Goal: Task Accomplishment & Management: Use online tool/utility

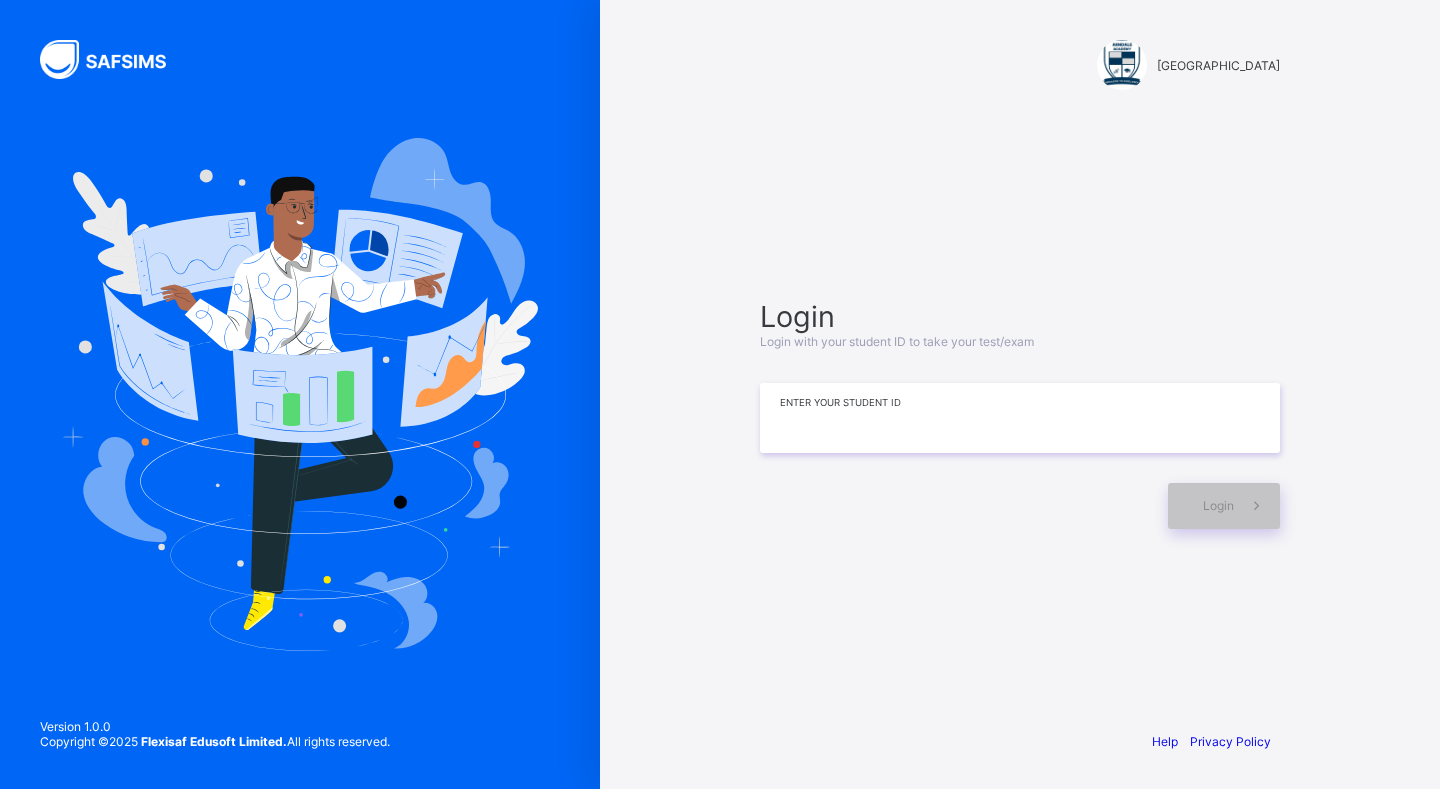
click at [876, 422] on input at bounding box center [1020, 418] width 520 height 70
type input "*******"
click at [1219, 498] on span "Login" at bounding box center [1218, 505] width 31 height 15
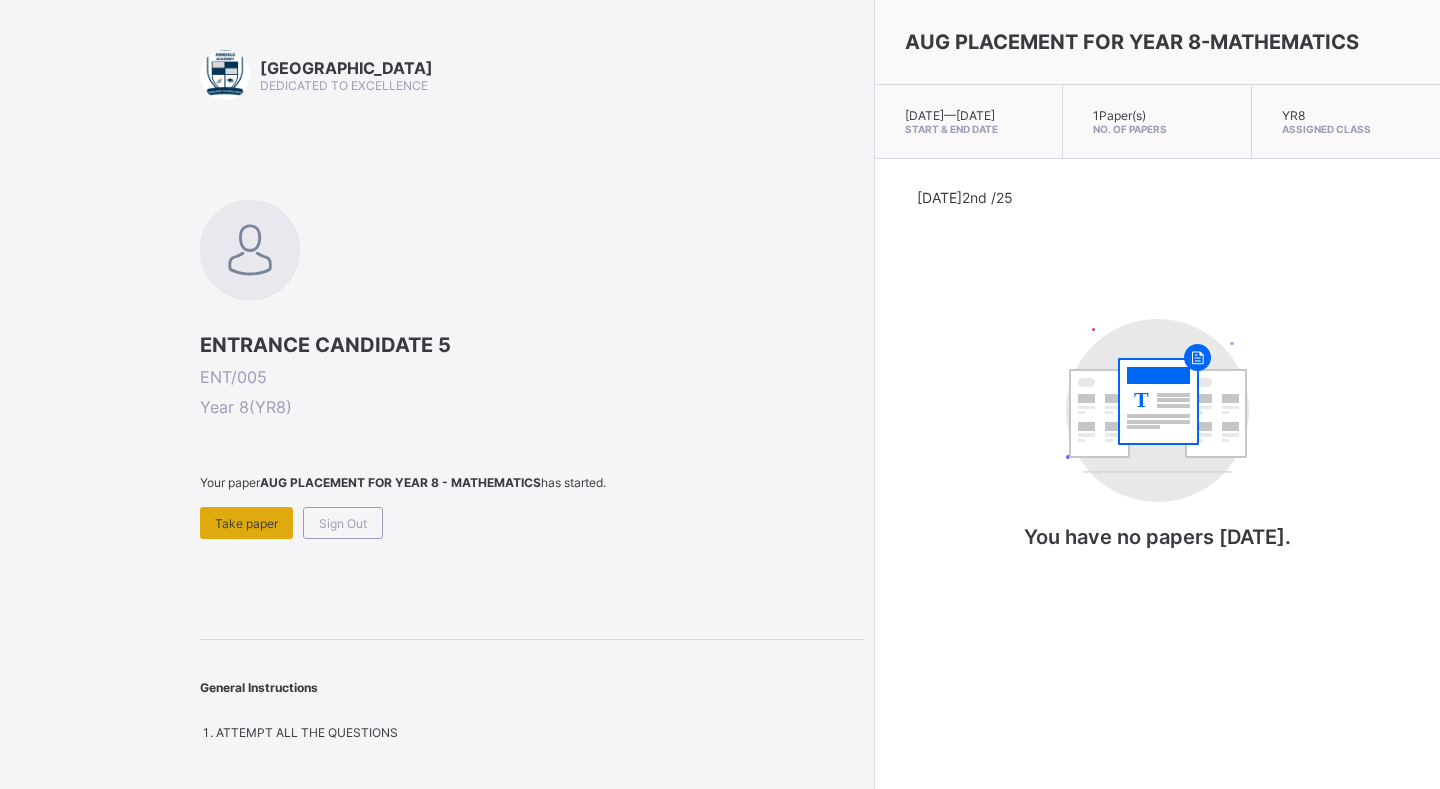
click at [255, 523] on span "Take paper" at bounding box center [246, 523] width 63 height 15
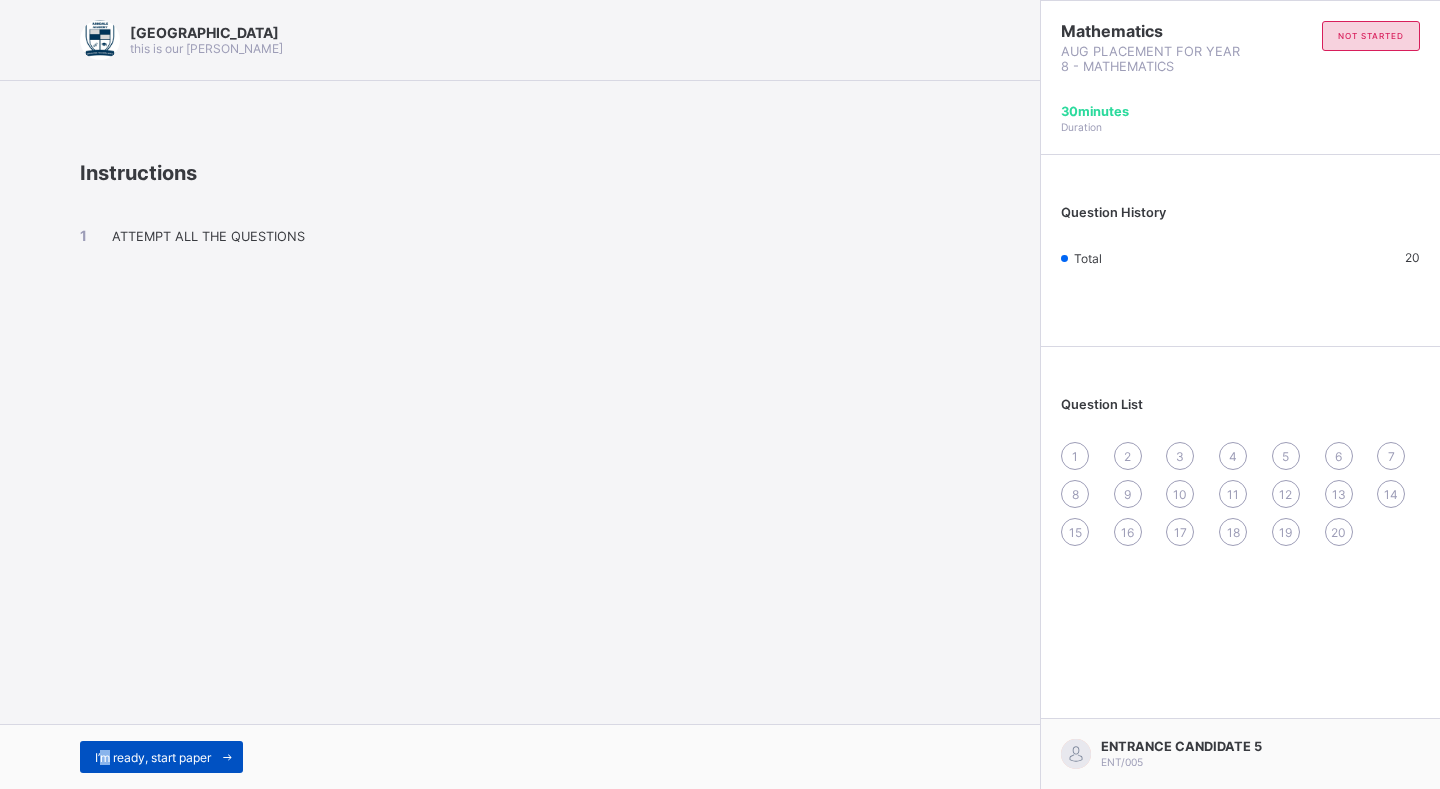
click at [106, 755] on span "I’m ready, start paper" at bounding box center [153, 757] width 116 height 15
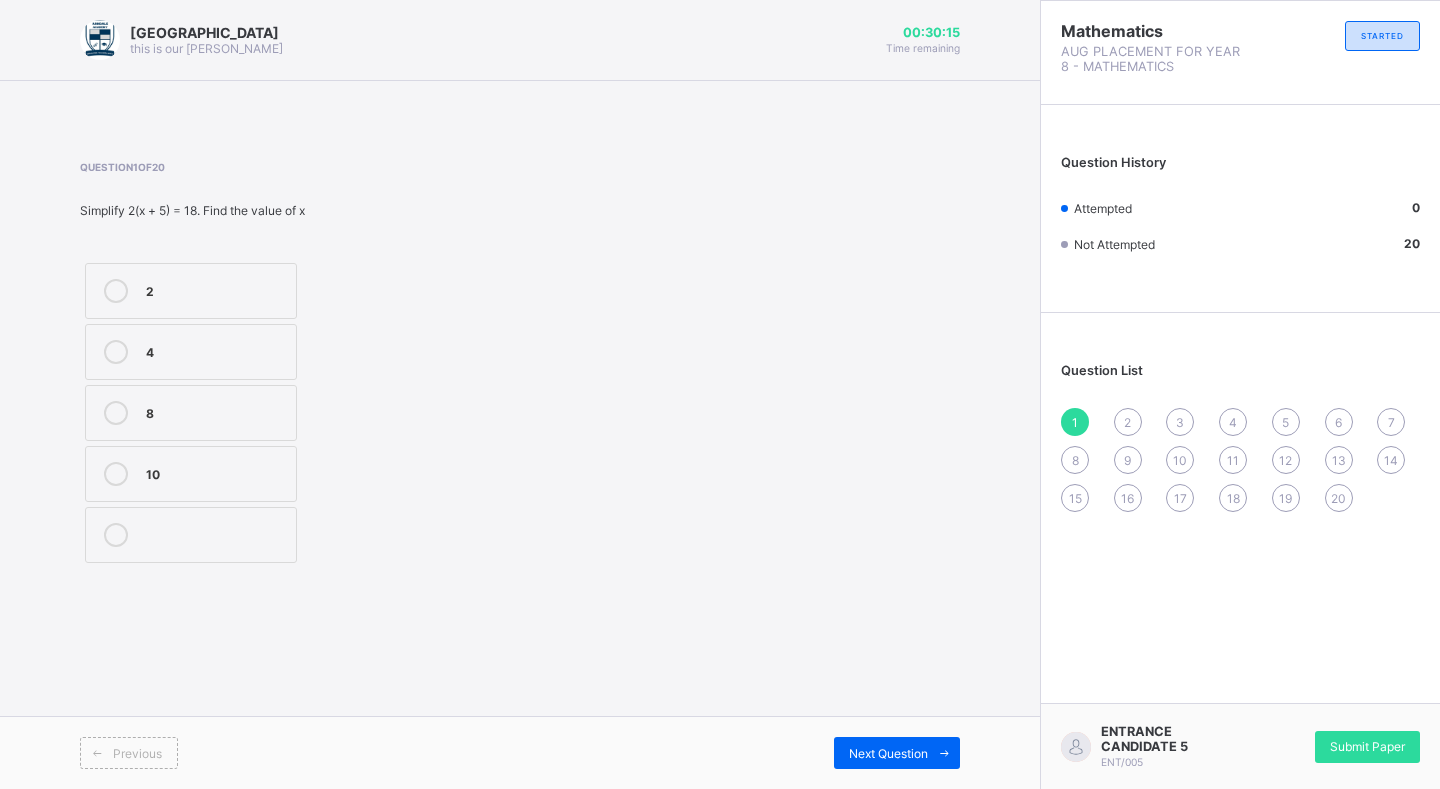
click at [243, 257] on div "Question 1 of 20 Simplify 2(x + 5) = 18. Find the value of x 2 4 8 10" at bounding box center [265, 364] width 370 height 407
click at [244, 258] on div "2 4 8 10" at bounding box center [191, 413] width 222 height 310
click at [238, 272] on label "2" at bounding box center [191, 291] width 212 height 56
drag, startPoint x: 870, startPoint y: 719, endPoint x: 868, endPoint y: 745, distance: 26.1
click at [868, 734] on div "Previous Next Question" at bounding box center [520, 752] width 1040 height 73
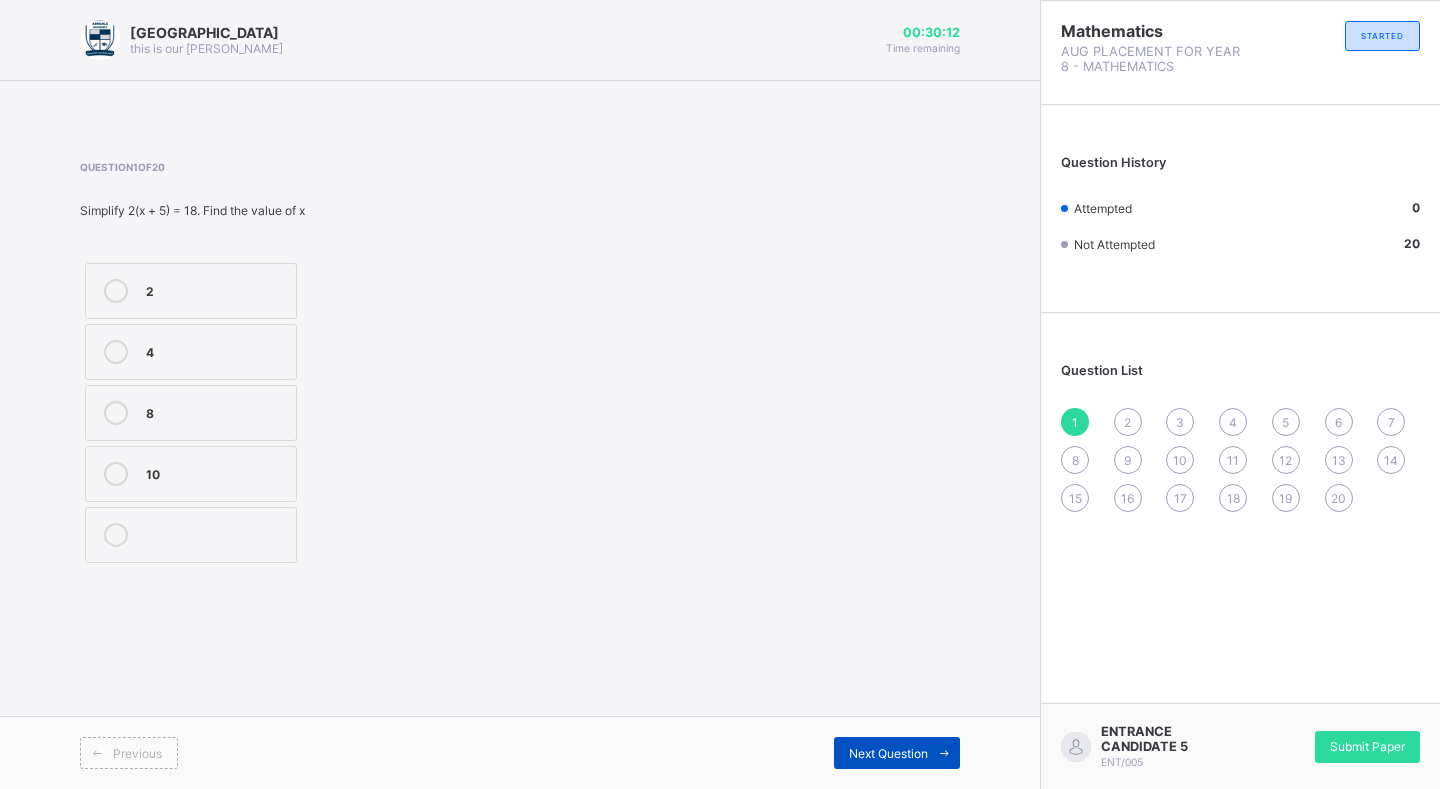
click at [869, 747] on span "Next Question" at bounding box center [888, 753] width 79 height 15
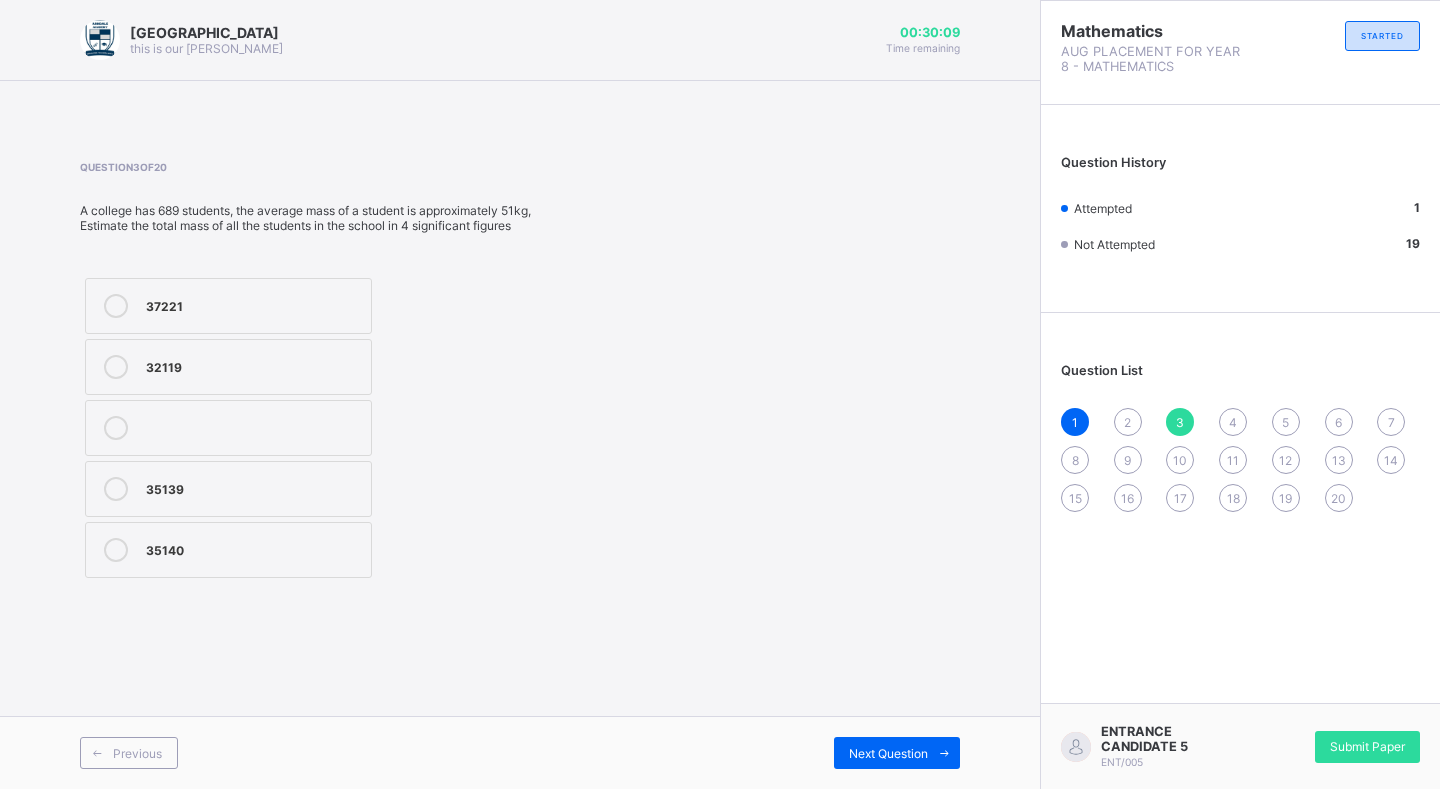
click at [1130, 429] on span "2" at bounding box center [1127, 422] width 7 height 15
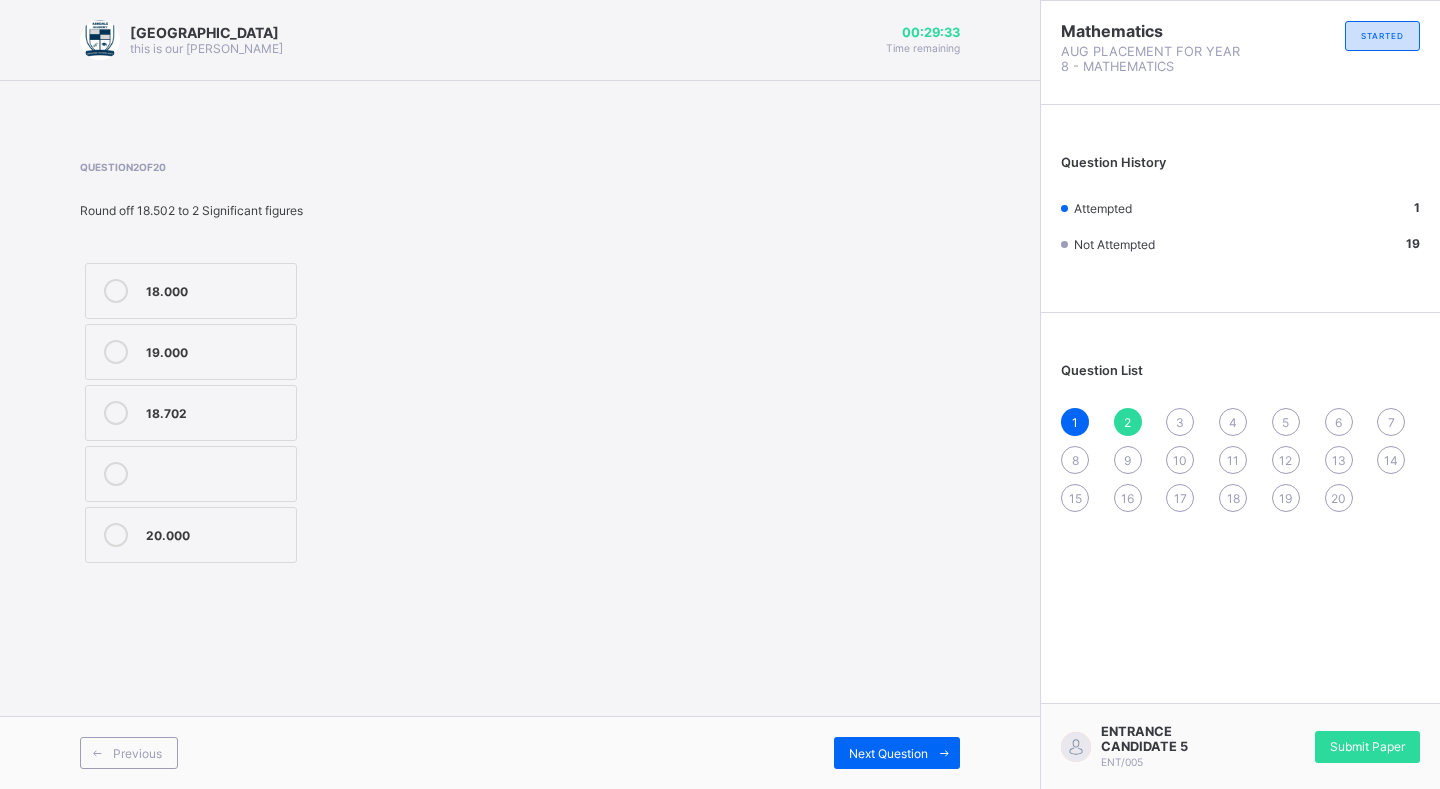
click at [123, 461] on label at bounding box center [191, 474] width 212 height 56
click at [112, 457] on label at bounding box center [191, 474] width 212 height 56
click at [913, 736] on div "Previous Next Question" at bounding box center [520, 752] width 1040 height 73
click at [907, 739] on div "Next Question" at bounding box center [897, 753] width 126 height 32
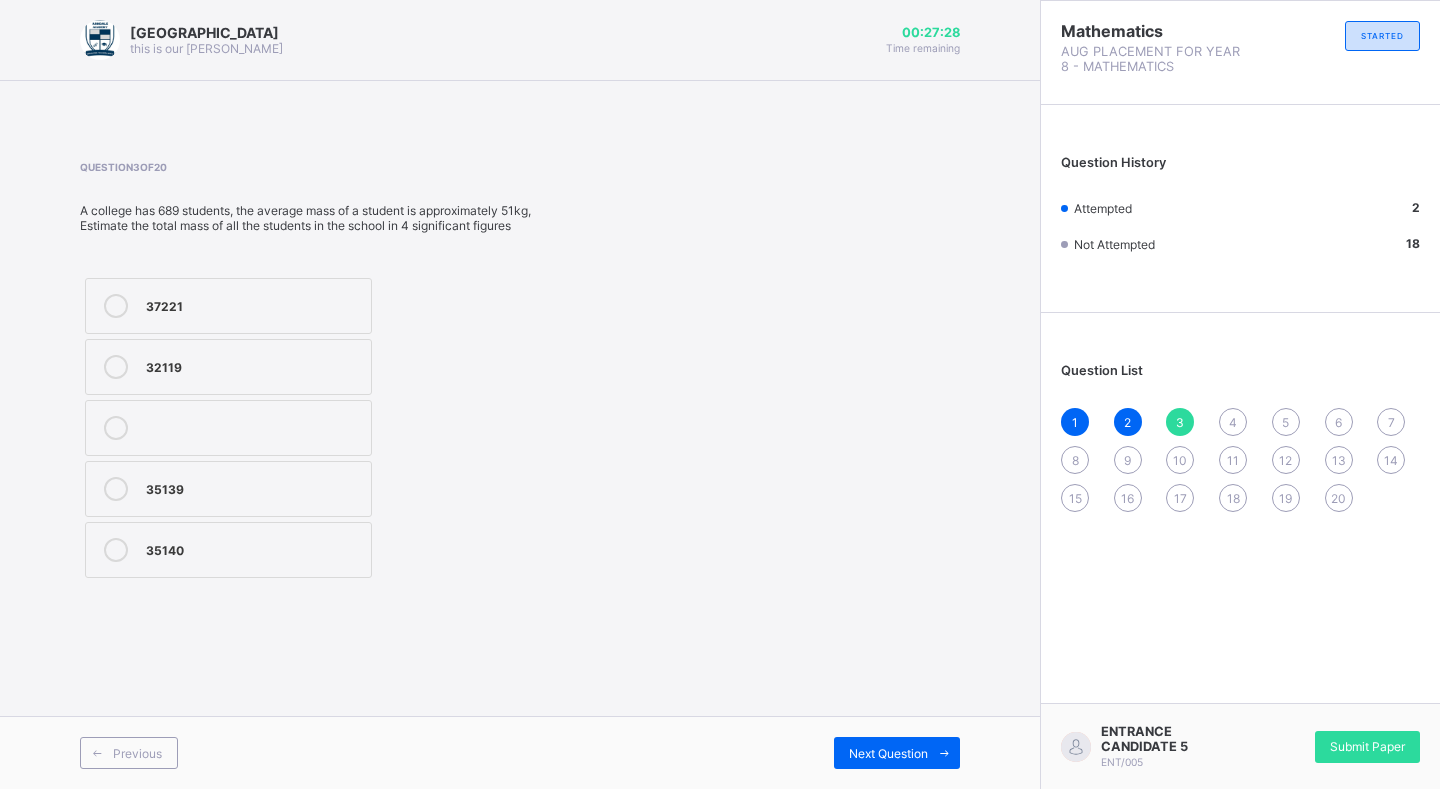
drag, startPoint x: 71, startPoint y: 213, endPoint x: 39, endPoint y: 217, distance: 32.2
click at [61, 215] on div "Arndale Academy this is our motton 00:27:28 Time remaining Question 3 of 20 A c…" at bounding box center [520, 394] width 1040 height 789
drag, startPoint x: 33, startPoint y: 215, endPoint x: 433, endPoint y: 583, distance: 543.4
click at [436, 589] on div "Question 3 of 20 A college has 689 students, the average mass of a student is a…" at bounding box center [520, 372] width 880 height 482
click at [280, 431] on div at bounding box center [253, 428] width 215 height 24
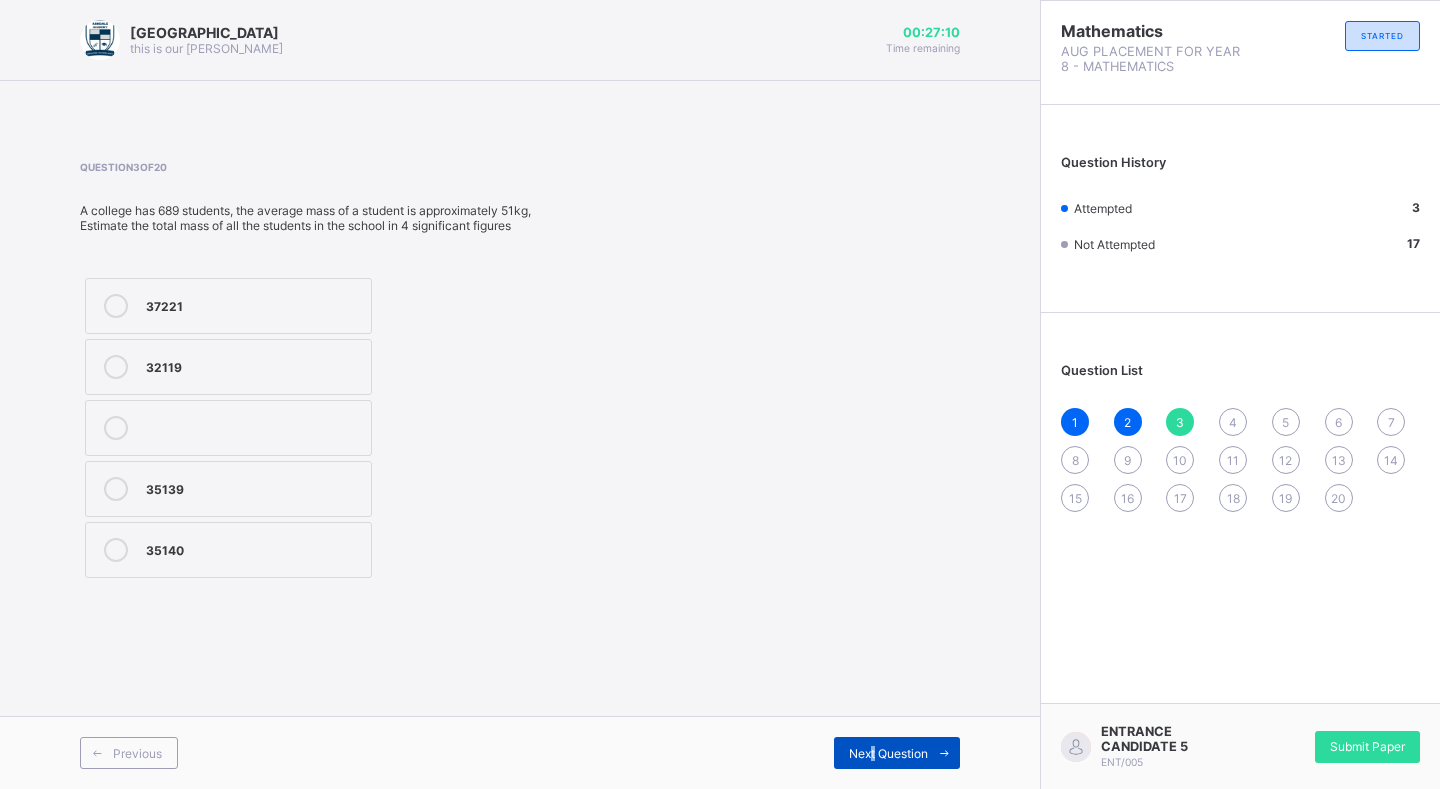
click at [872, 751] on span "Next Question" at bounding box center [888, 753] width 79 height 15
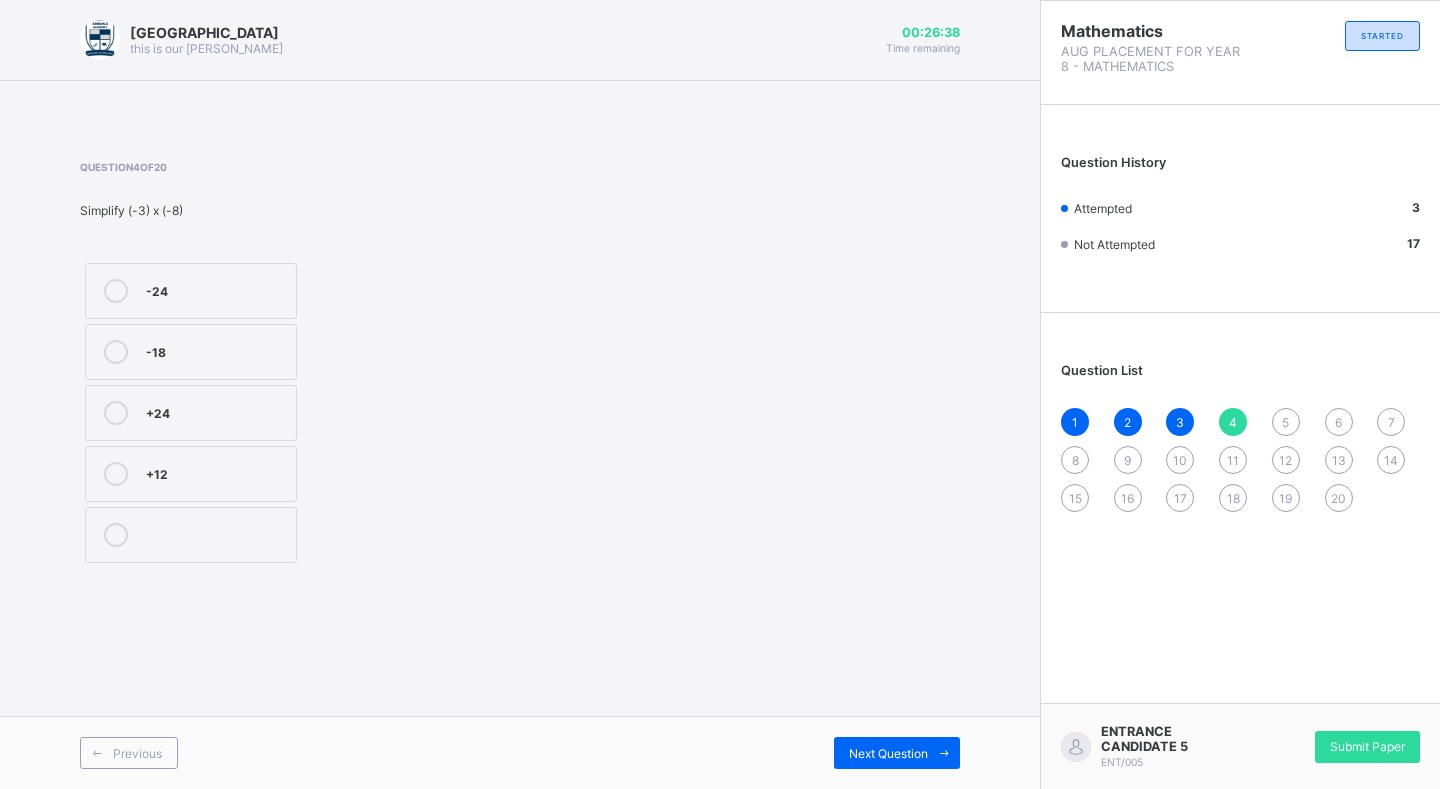
click at [161, 490] on label "+12" at bounding box center [191, 474] width 212 height 56
click at [856, 742] on div "Next Question" at bounding box center [897, 753] width 126 height 32
click at [1229, 420] on span "4" at bounding box center [1233, 422] width 8 height 15
click at [174, 466] on div "+12" at bounding box center [216, 472] width 140 height 20
click at [882, 759] on span "Next Question" at bounding box center [888, 753] width 79 height 15
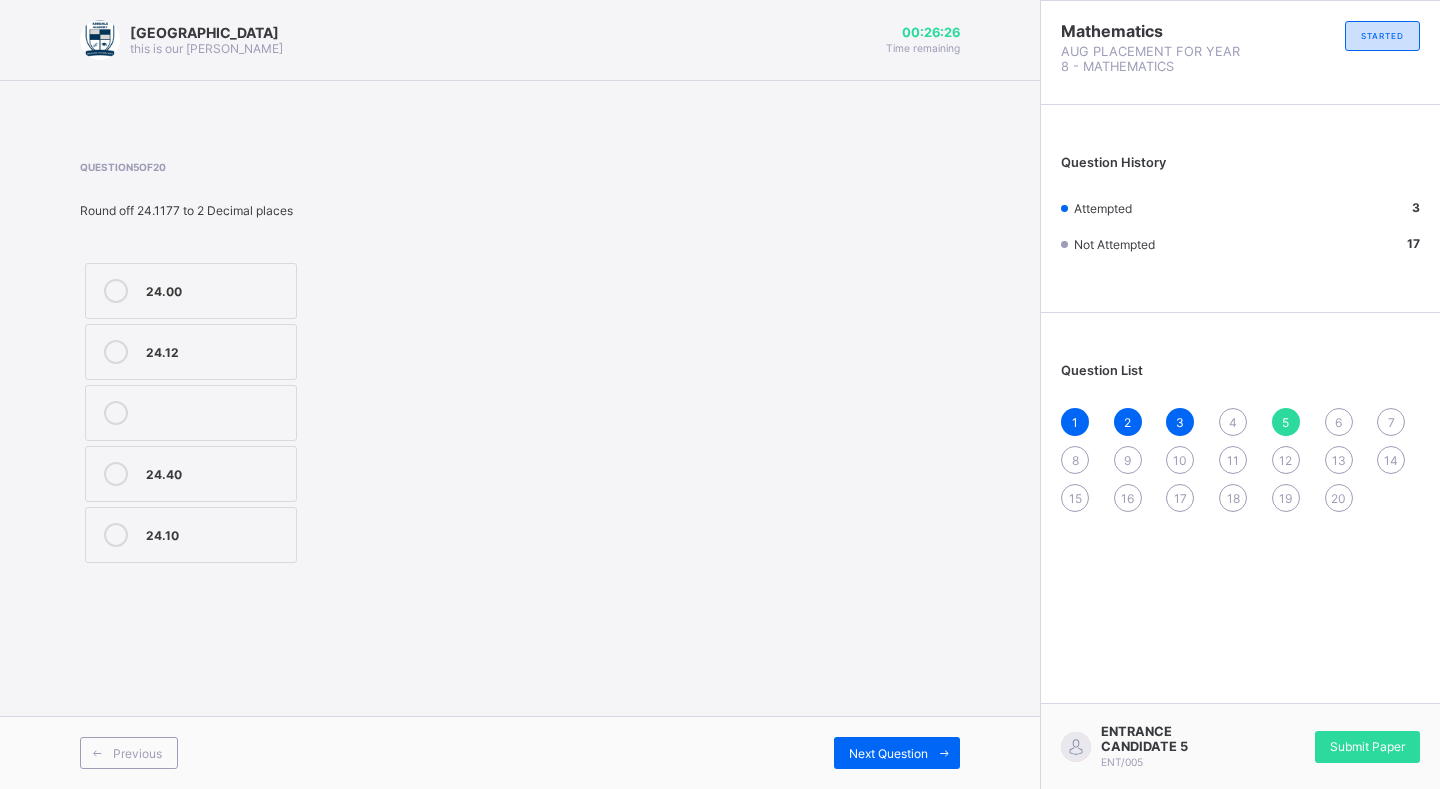
click at [1230, 427] on span "4" at bounding box center [1233, 422] width 8 height 15
click at [187, 470] on div "+12" at bounding box center [216, 472] width 140 height 20
click at [185, 470] on div "+12" at bounding box center [216, 472] width 140 height 20
click at [183, 470] on div "+12" at bounding box center [216, 472] width 140 height 20
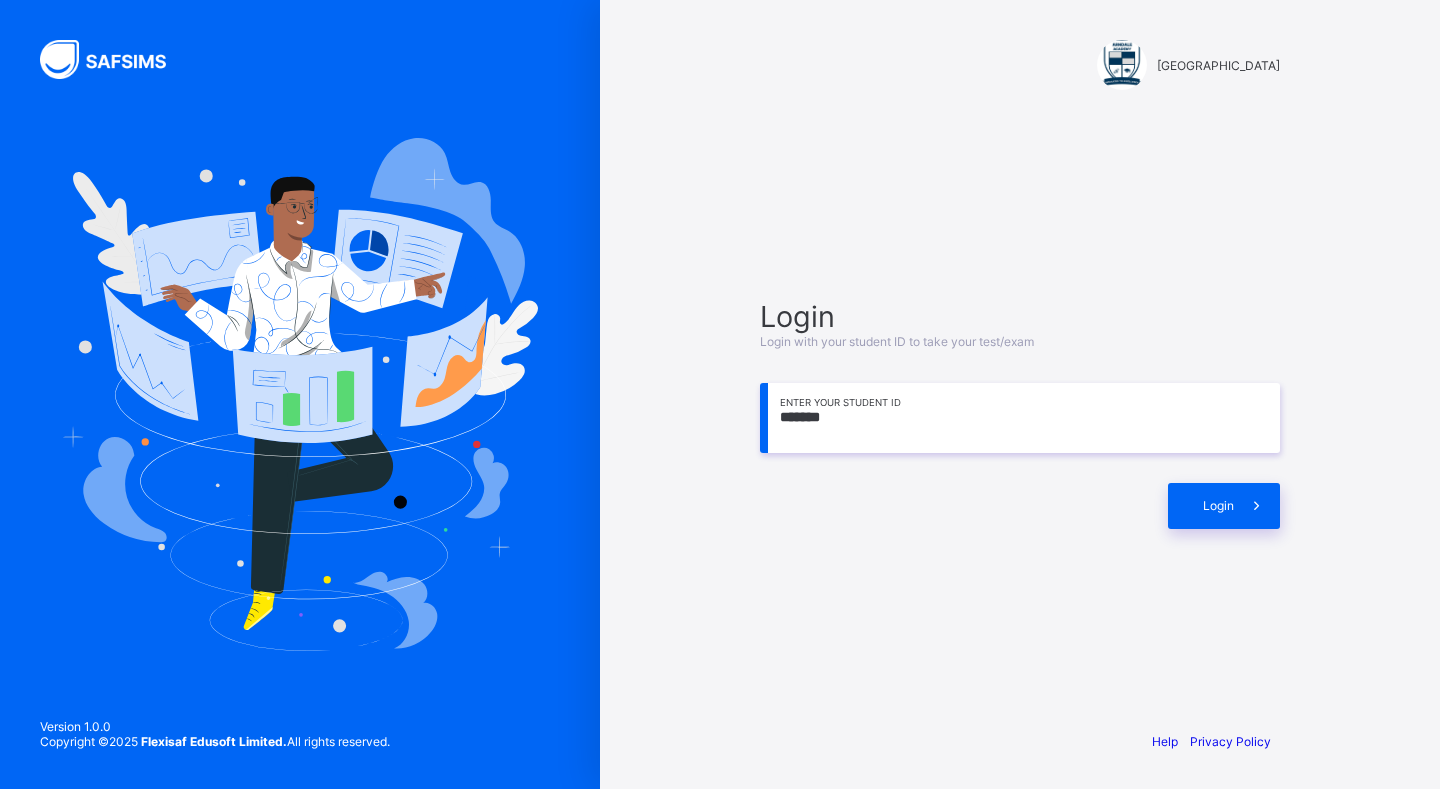
type input "*******"
click at [1207, 505] on span "Login" at bounding box center [1218, 505] width 31 height 15
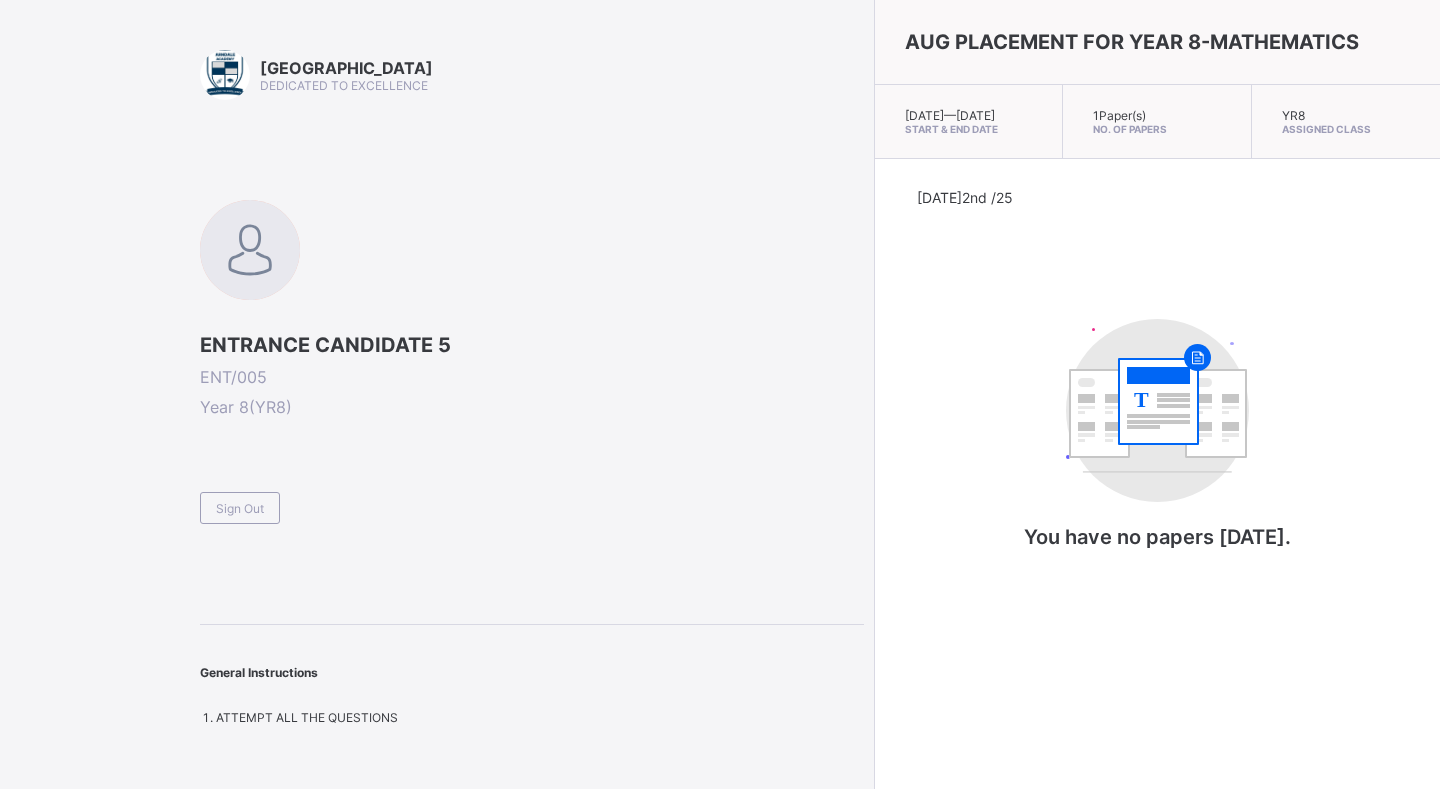
click at [251, 511] on span "Sign Out" at bounding box center [240, 508] width 48 height 15
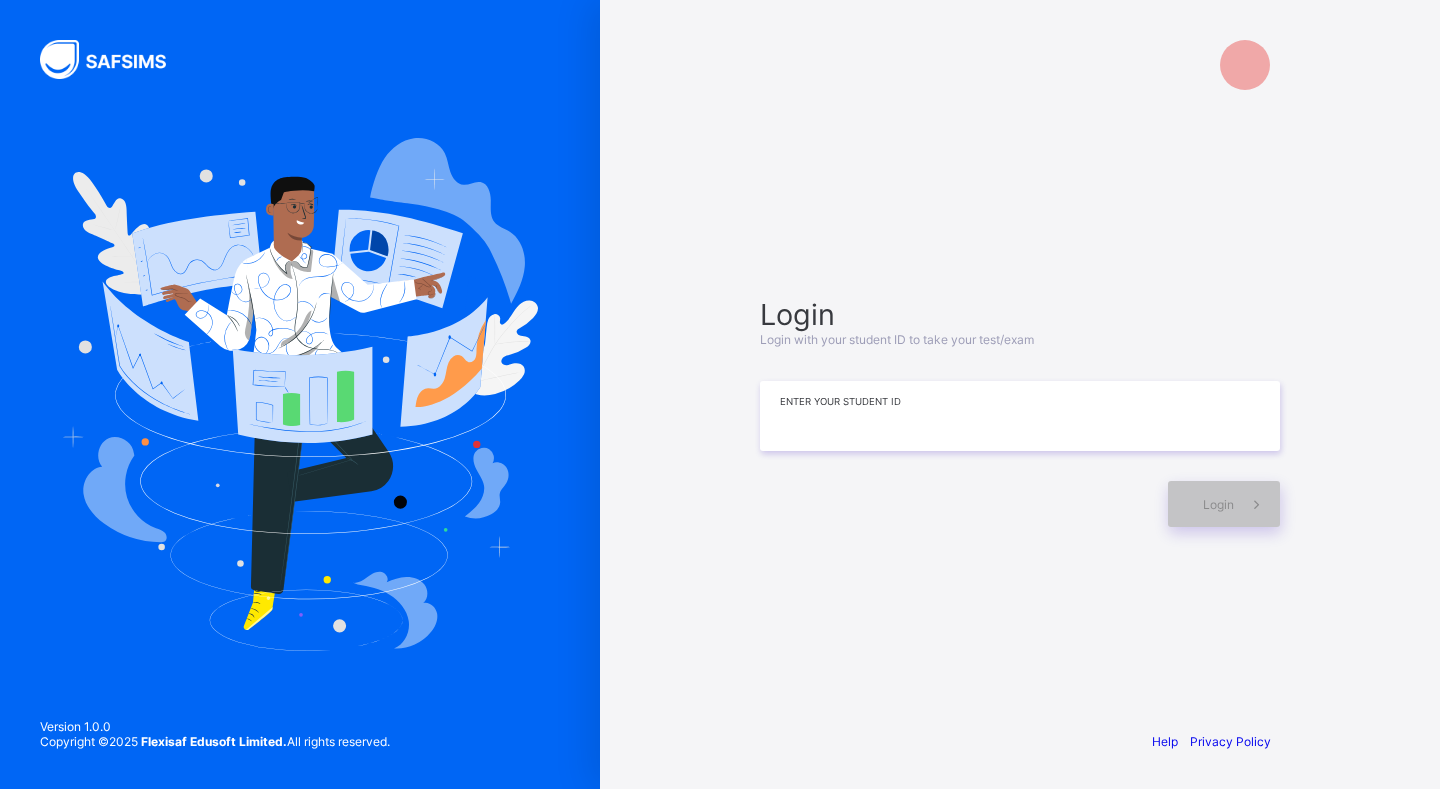
click at [898, 427] on input at bounding box center [1020, 416] width 520 height 70
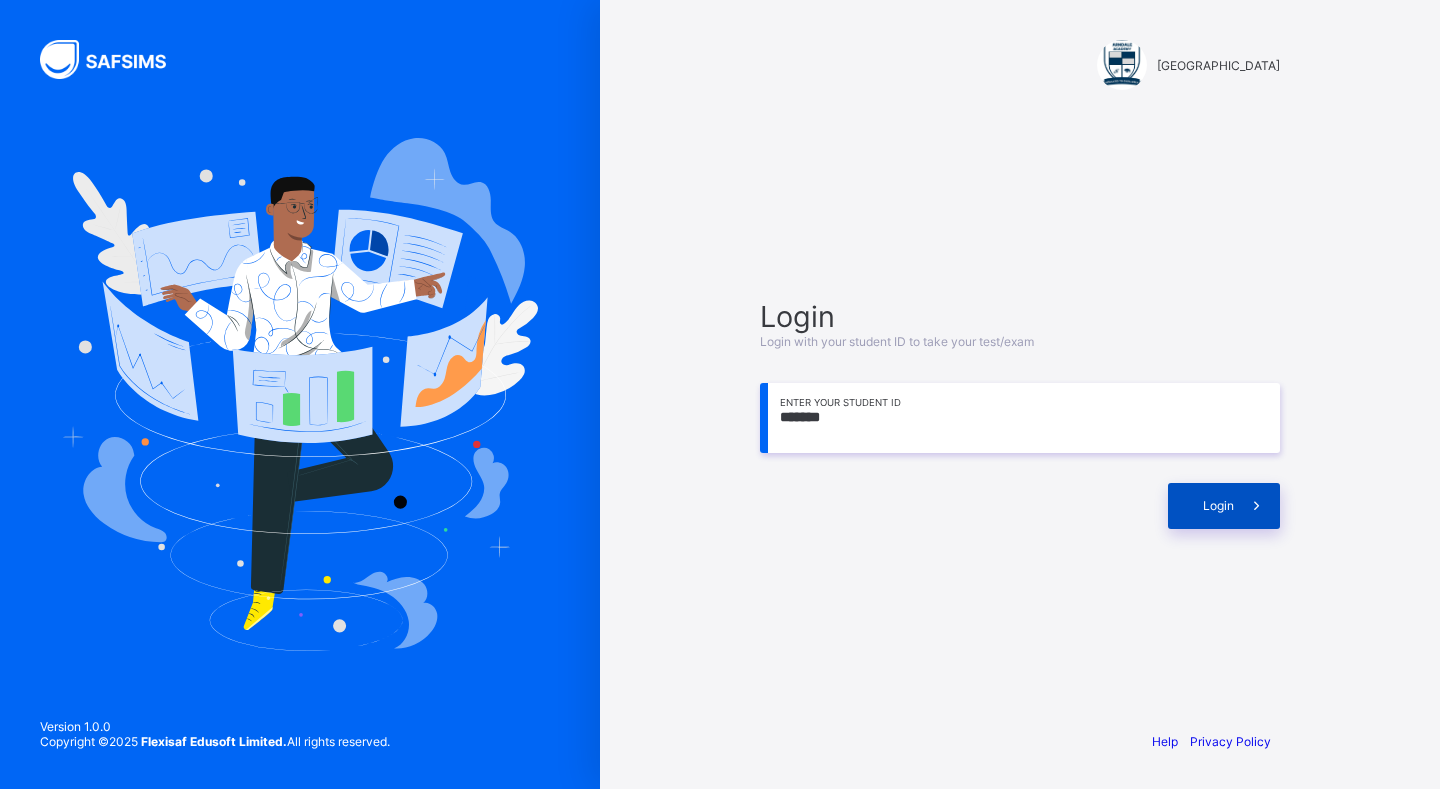
type input "*******"
click at [1229, 497] on div "Login" at bounding box center [1224, 506] width 112 height 46
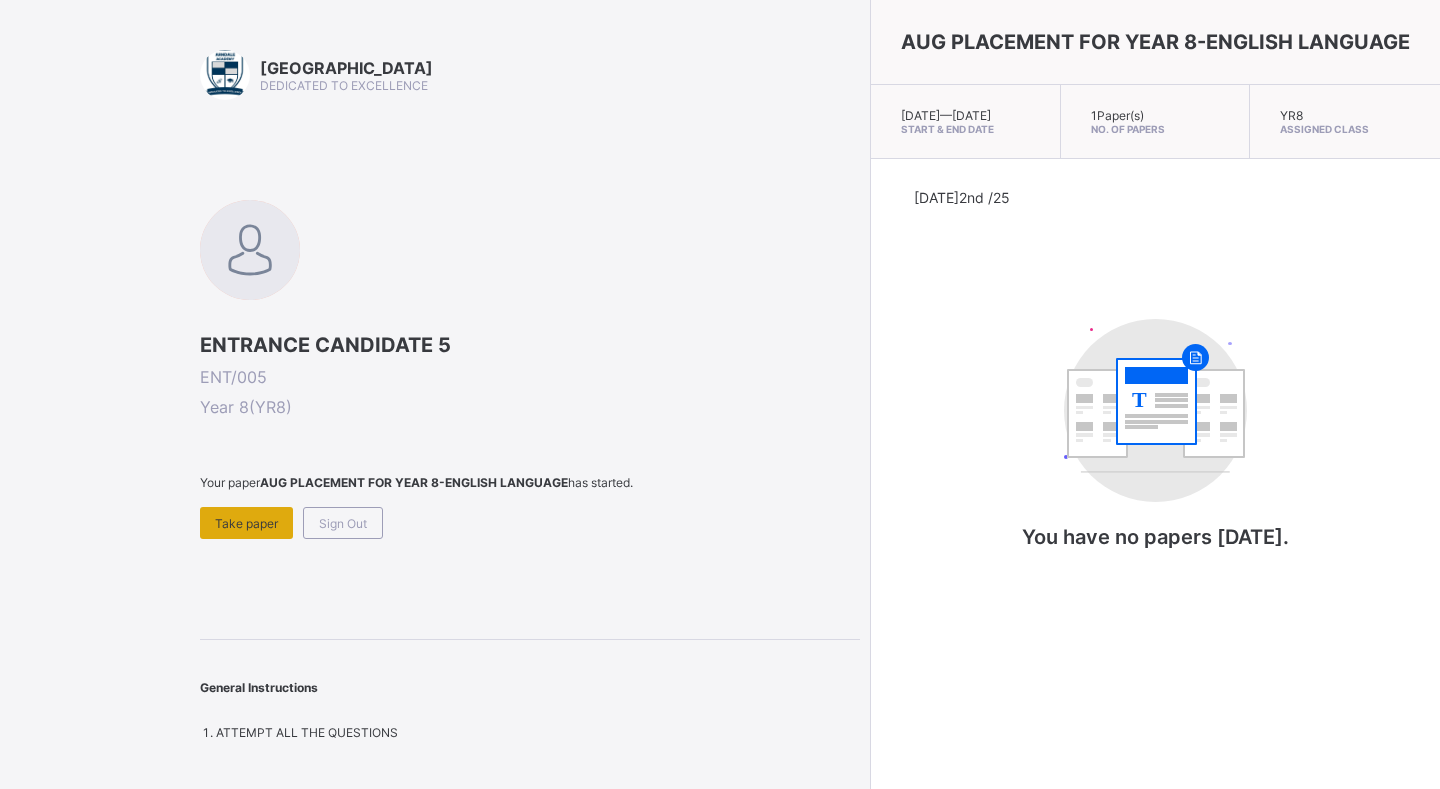
click at [240, 516] on span "Take paper" at bounding box center [246, 523] width 63 height 15
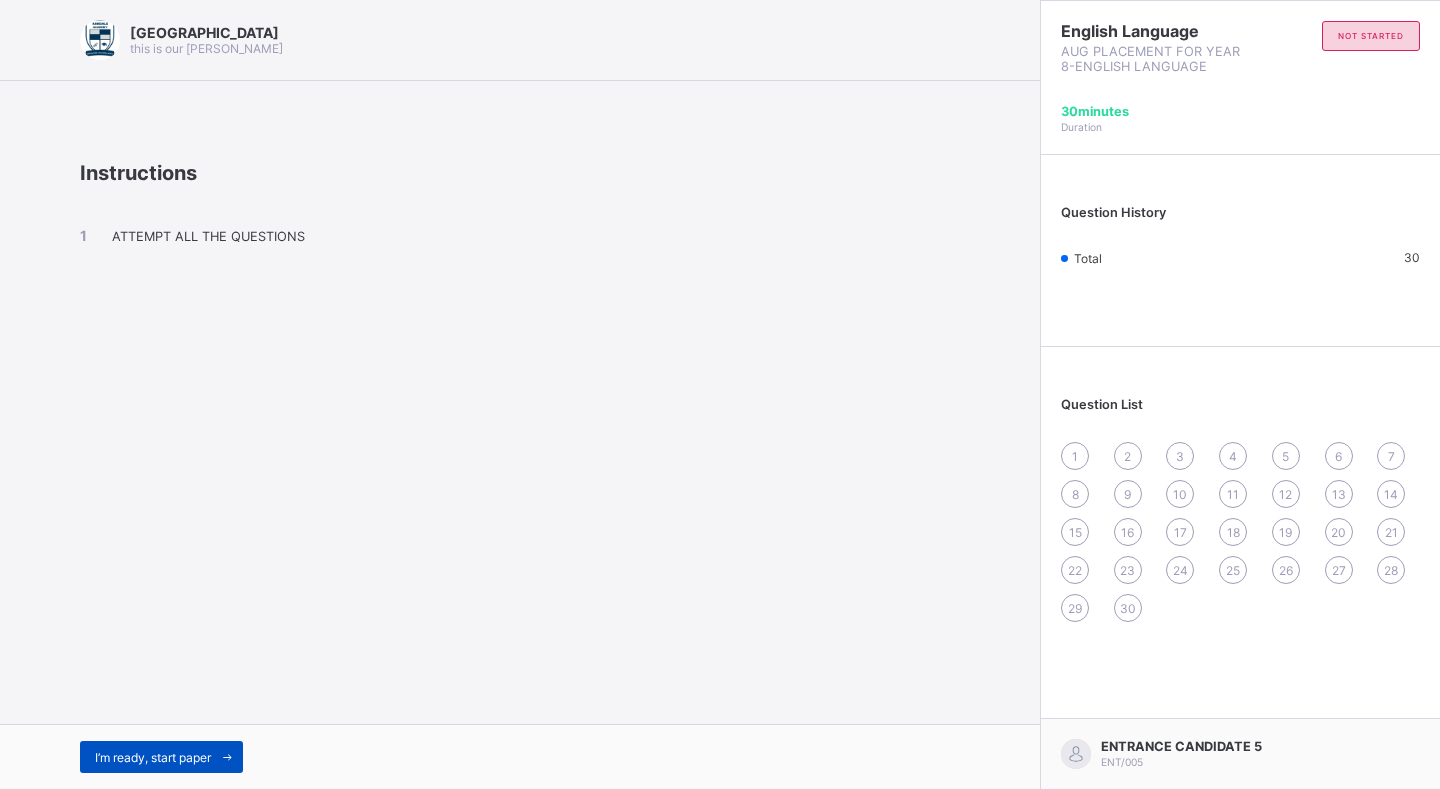
click at [158, 751] on span "I’m ready, start paper" at bounding box center [153, 757] width 116 height 15
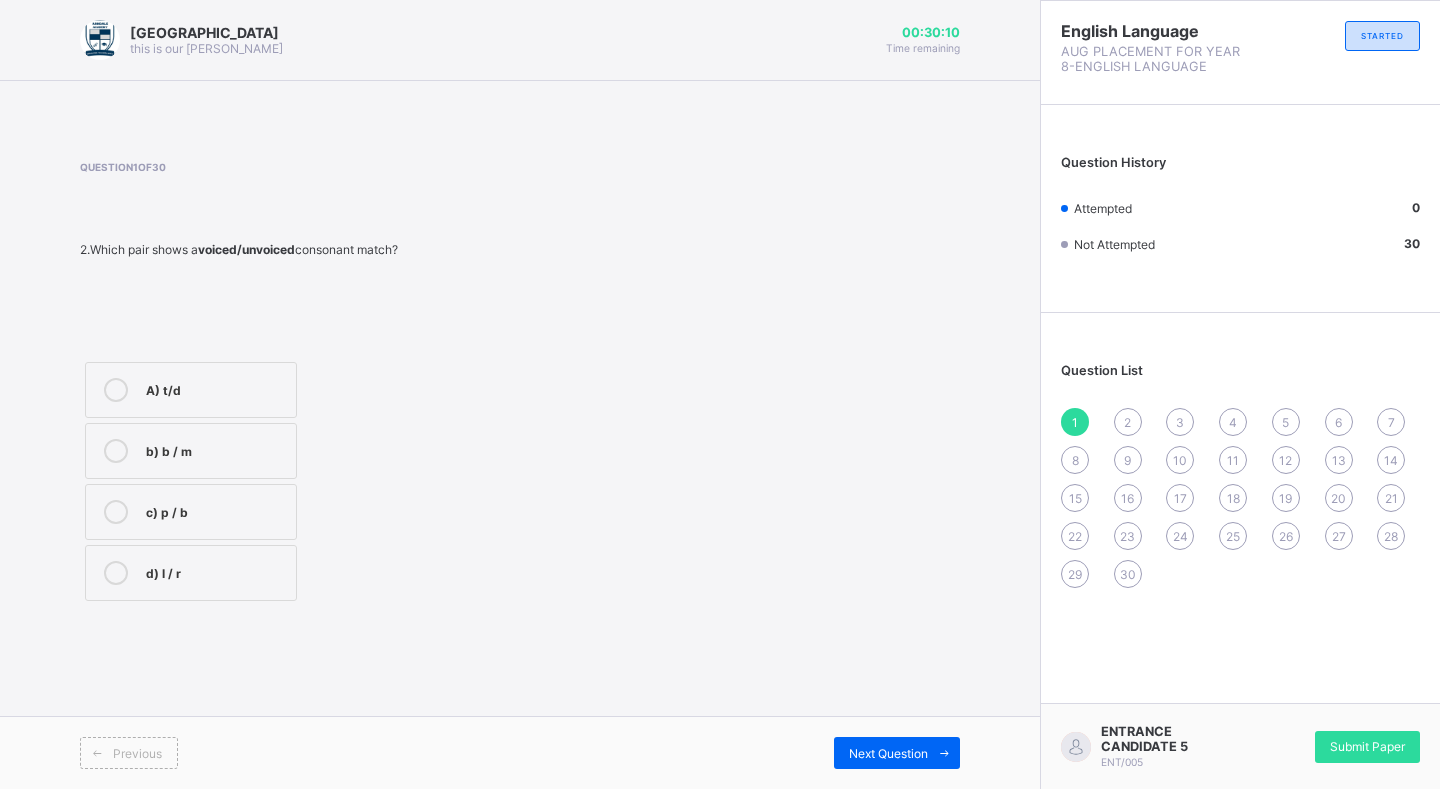
drag, startPoint x: 93, startPoint y: 335, endPoint x: 32, endPoint y: 341, distance: 61.3
drag, startPoint x: 32, startPoint y: 341, endPoint x: 107, endPoint y: 290, distance: 90.7
drag, startPoint x: 107, startPoint y: 290, endPoint x: 74, endPoint y: 325, distance: 48.1
drag, startPoint x: 74, startPoint y: 325, endPoint x: 89, endPoint y: 310, distance: 21.2
drag, startPoint x: 89, startPoint y: 310, endPoint x: 80, endPoint y: 315, distance: 10.3
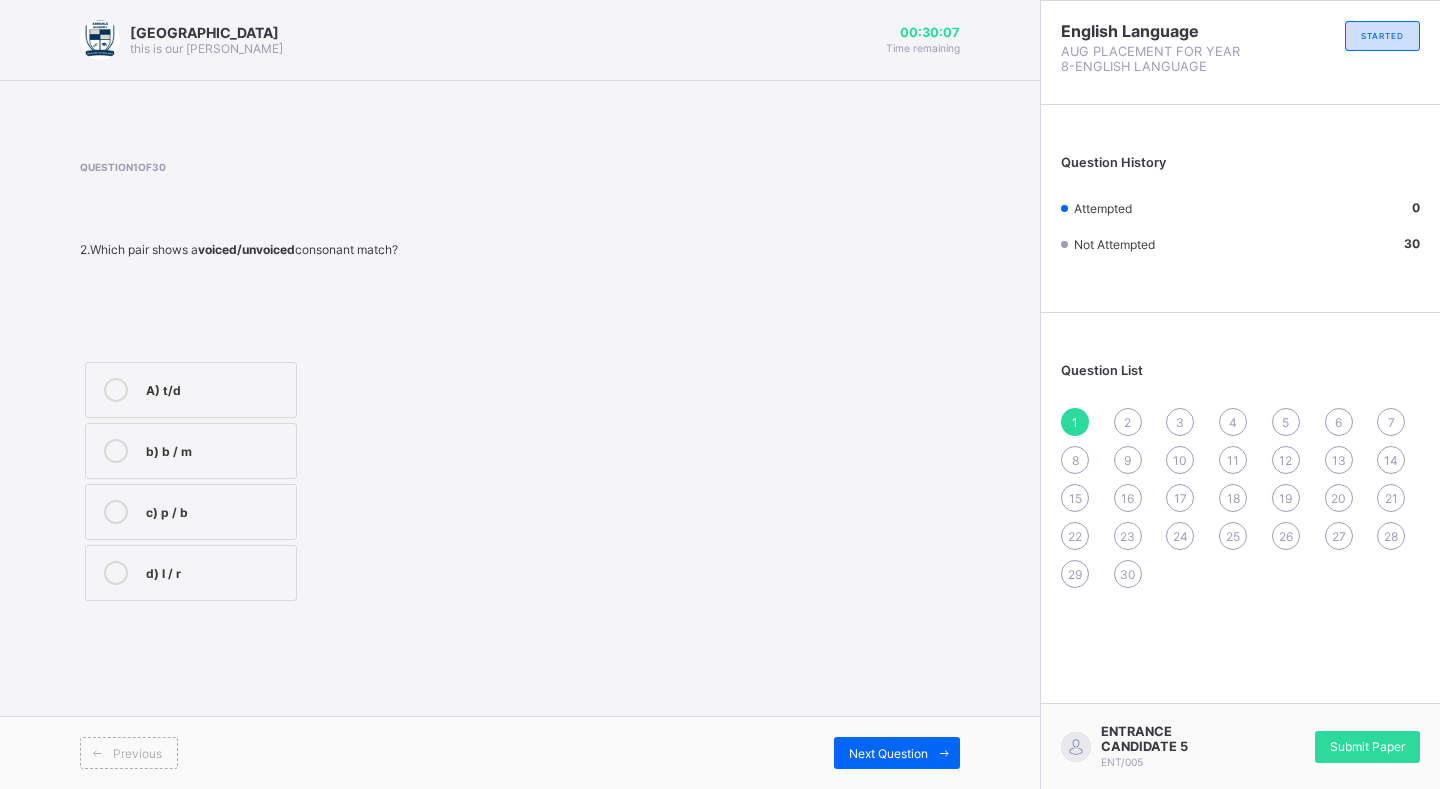
drag, startPoint x: 76, startPoint y: 318, endPoint x: 158, endPoint y: 284, distance: 88.7
drag, startPoint x: 158, startPoint y: 284, endPoint x: 433, endPoint y: 204, distance: 286.3
drag, startPoint x: 433, startPoint y: 204, endPoint x: 227, endPoint y: 380, distance: 270.9
click at [225, 377] on label "A) t/d" at bounding box center [191, 390] width 212 height 56
click at [934, 772] on div "Previous Next Question" at bounding box center [520, 752] width 1040 height 73
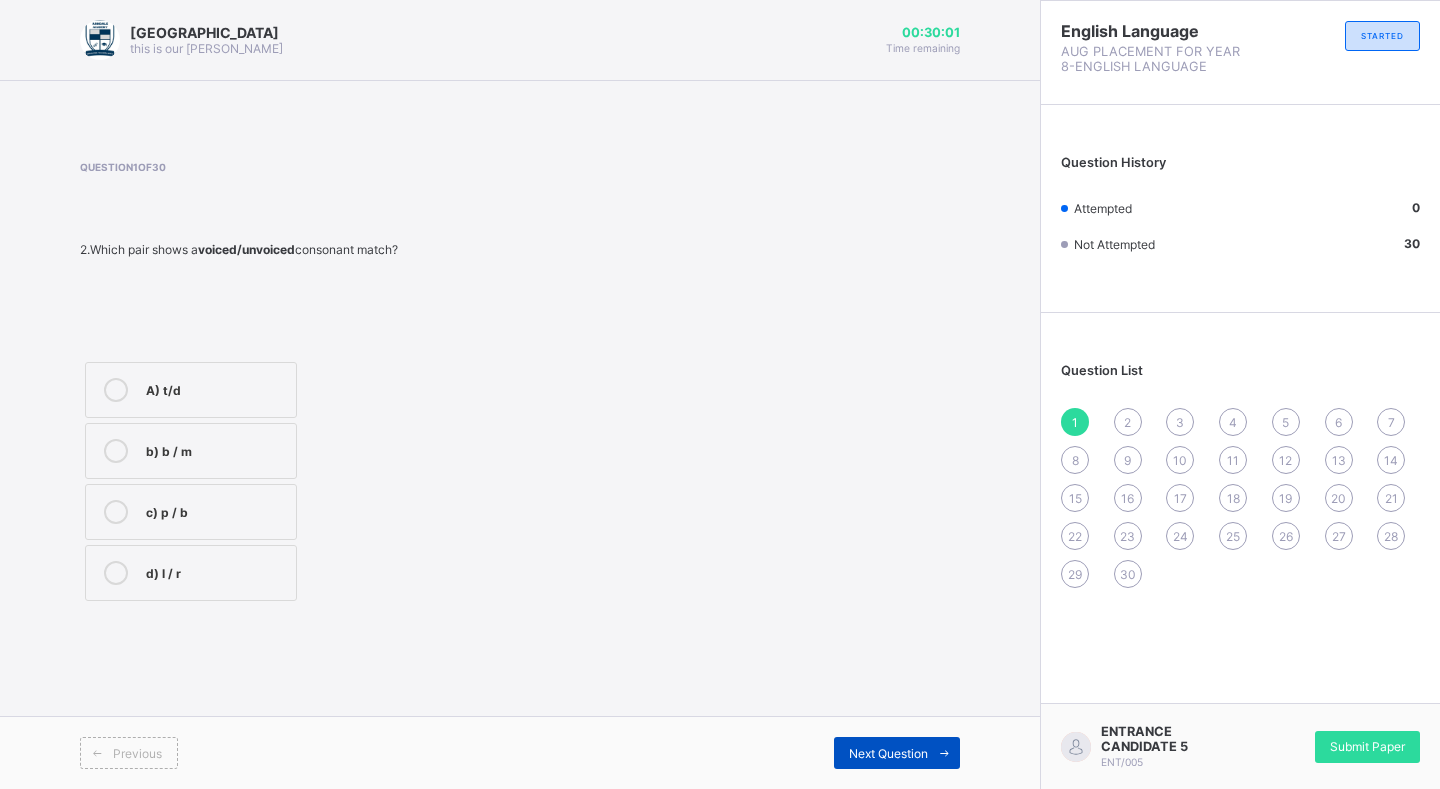
click at [924, 767] on div "Next Question" at bounding box center [897, 753] width 126 height 32
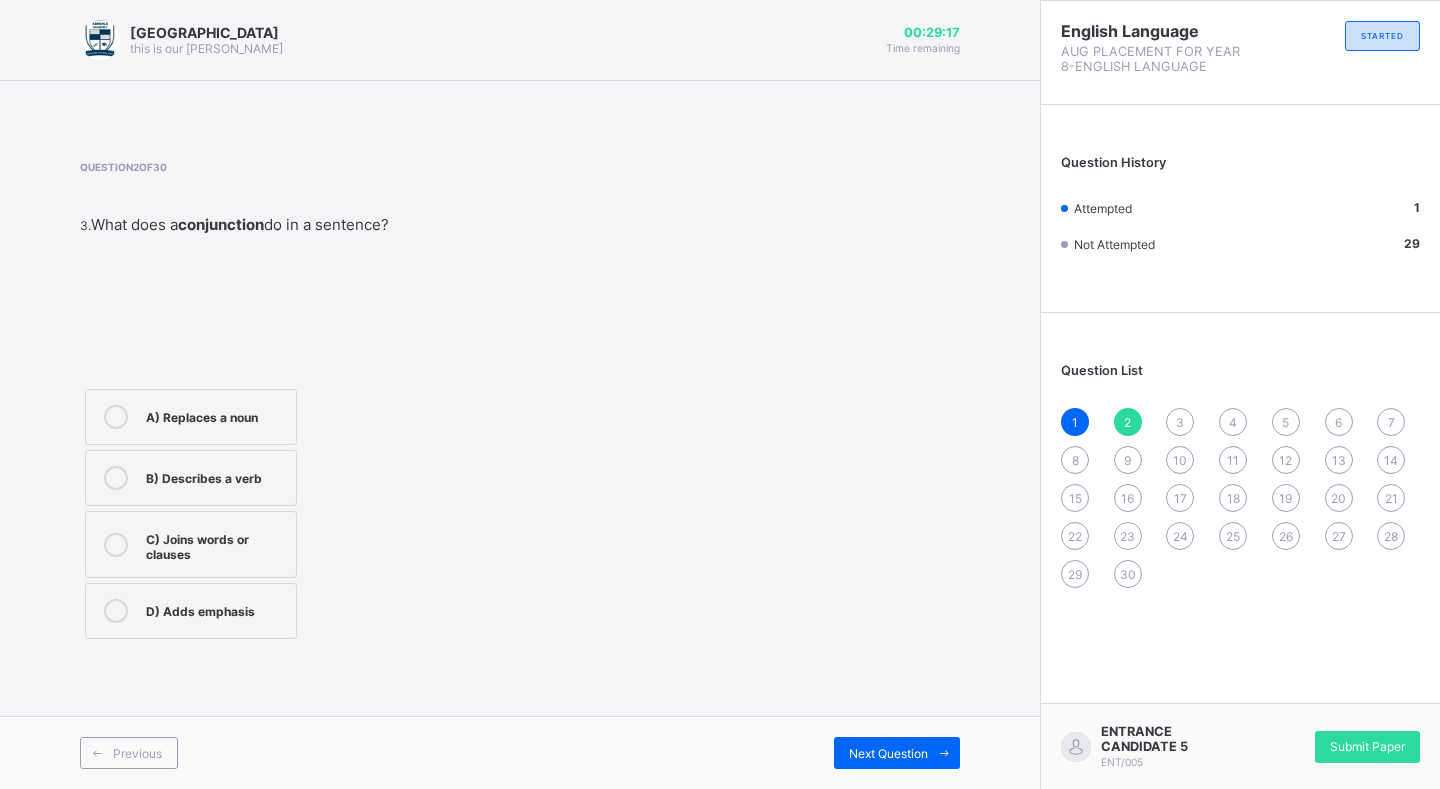
click at [235, 558] on div "C) Joins words or clauses" at bounding box center [216, 544] width 140 height 35
click at [837, 741] on div "Next Question" at bounding box center [897, 753] width 126 height 32
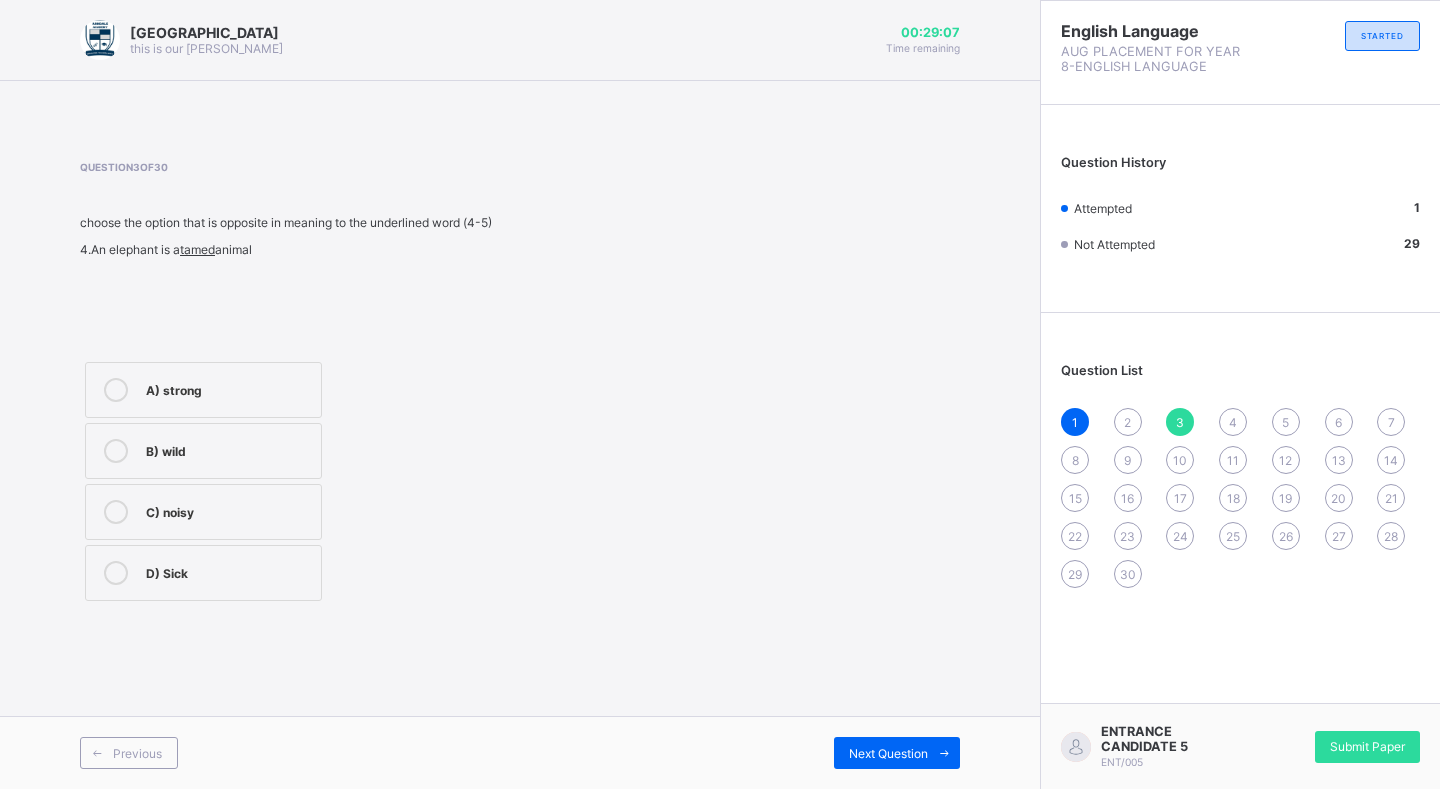
click at [255, 453] on div "B) wild" at bounding box center [228, 449] width 165 height 20
click at [826, 733] on div "Previous Next Question" at bounding box center [520, 752] width 1040 height 73
click at [832, 734] on div "Previous Next Question" at bounding box center [520, 752] width 1040 height 73
click at [849, 748] on span "Next Question" at bounding box center [888, 753] width 79 height 15
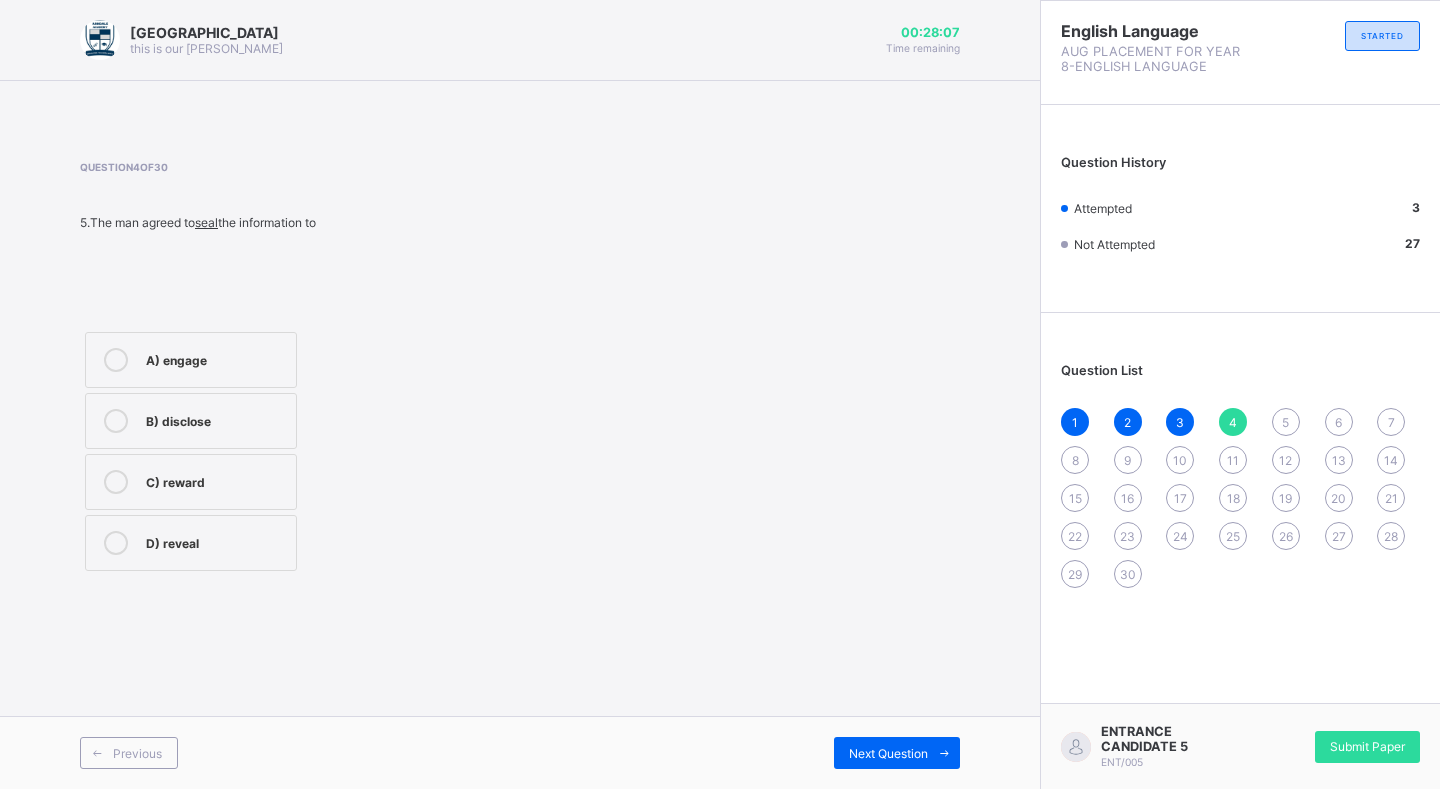
click at [229, 427] on div "B) disclose" at bounding box center [216, 419] width 140 height 20
click at [856, 751] on span "Next Question" at bounding box center [888, 753] width 79 height 15
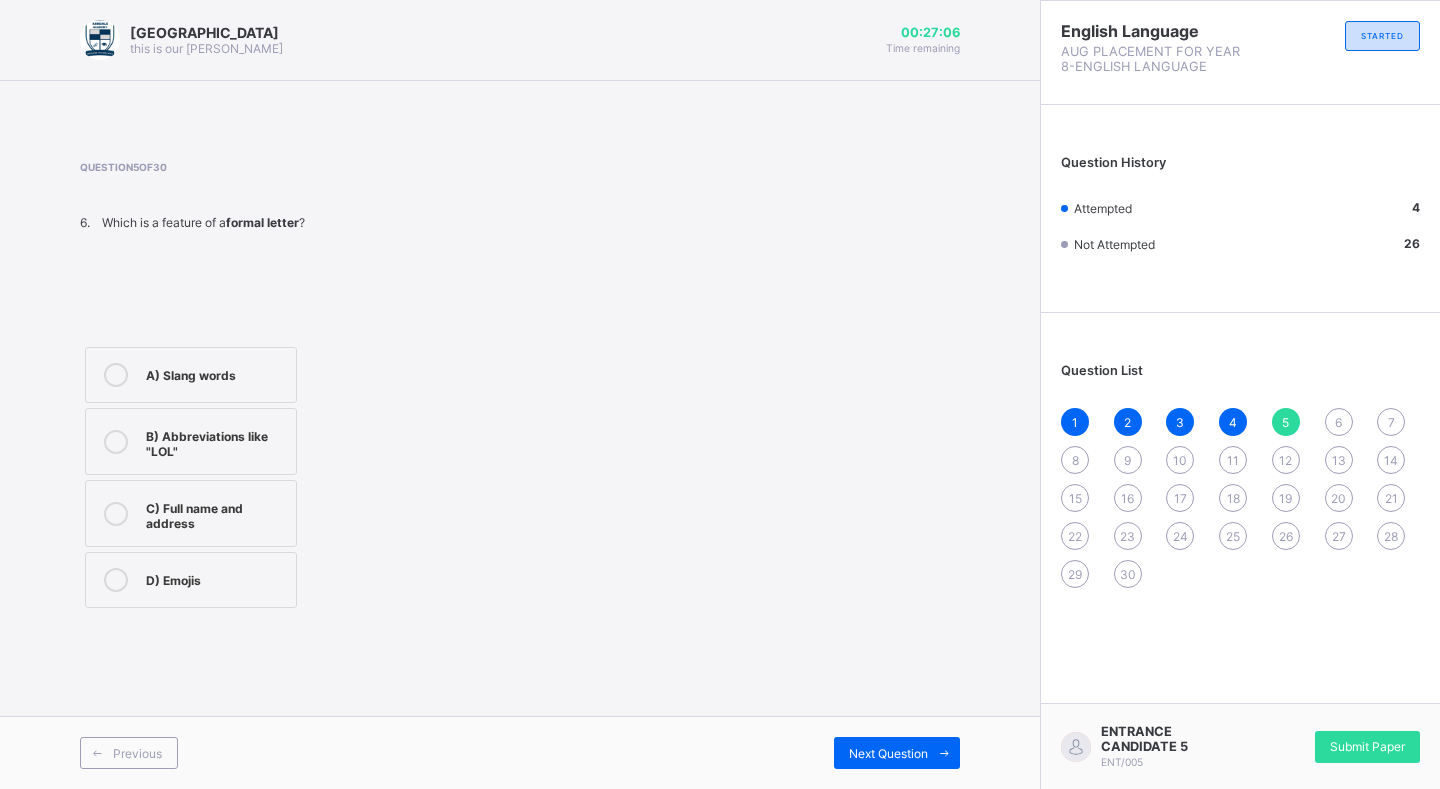
click at [268, 465] on label "B) Abbreviations like "LOL"" at bounding box center [191, 441] width 212 height 67
click at [907, 741] on div "Next Question" at bounding box center [897, 753] width 126 height 32
click at [243, 483] on label "C) Dear Sir/Madam" at bounding box center [191, 497] width 212 height 56
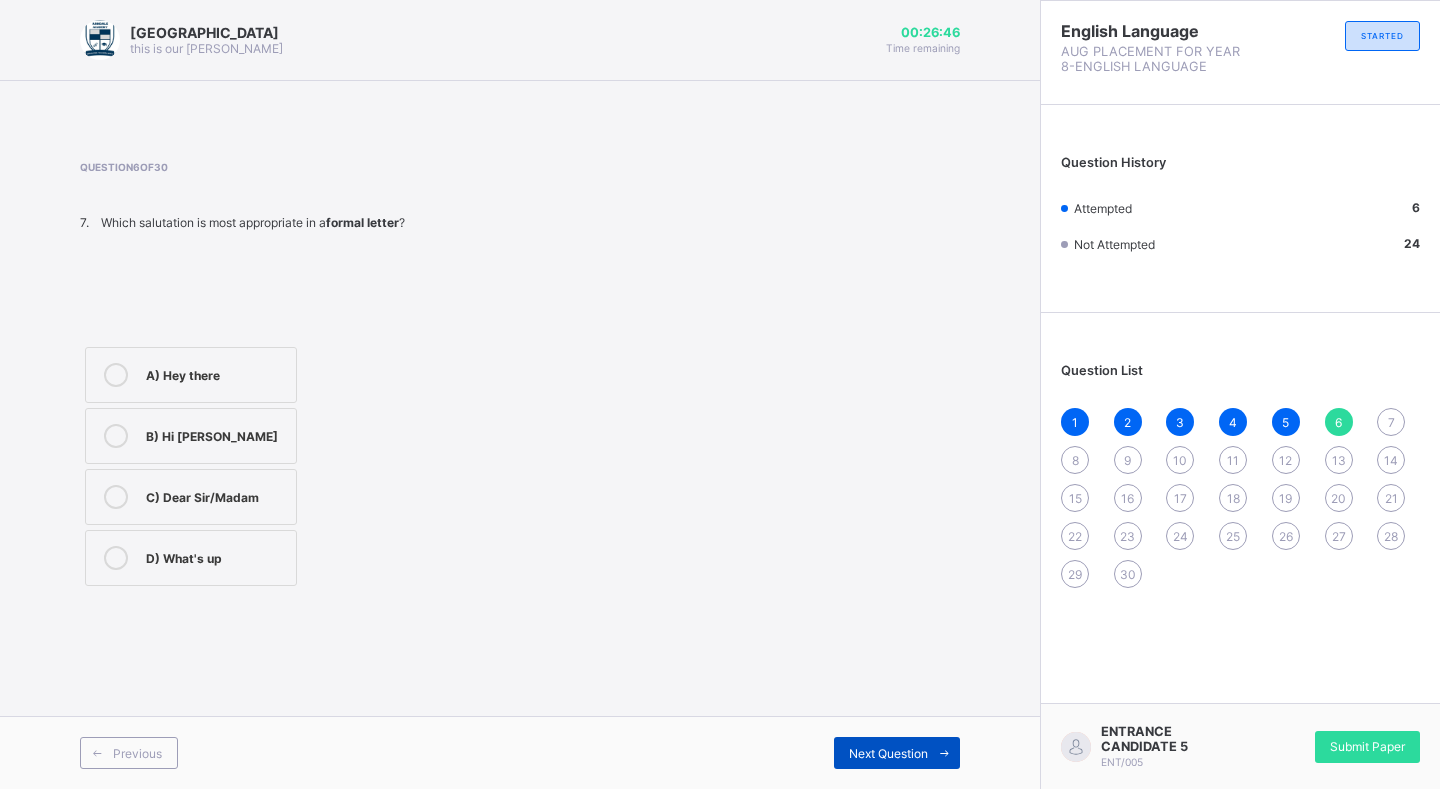
click at [906, 764] on div "Next Question" at bounding box center [897, 753] width 126 height 32
click at [237, 564] on div "D) Chatty language" at bounding box center [216, 556] width 140 height 20
click at [113, 560] on icon at bounding box center [116, 558] width 24 height 24
click at [866, 748] on span "Next Question" at bounding box center [888, 753] width 79 height 15
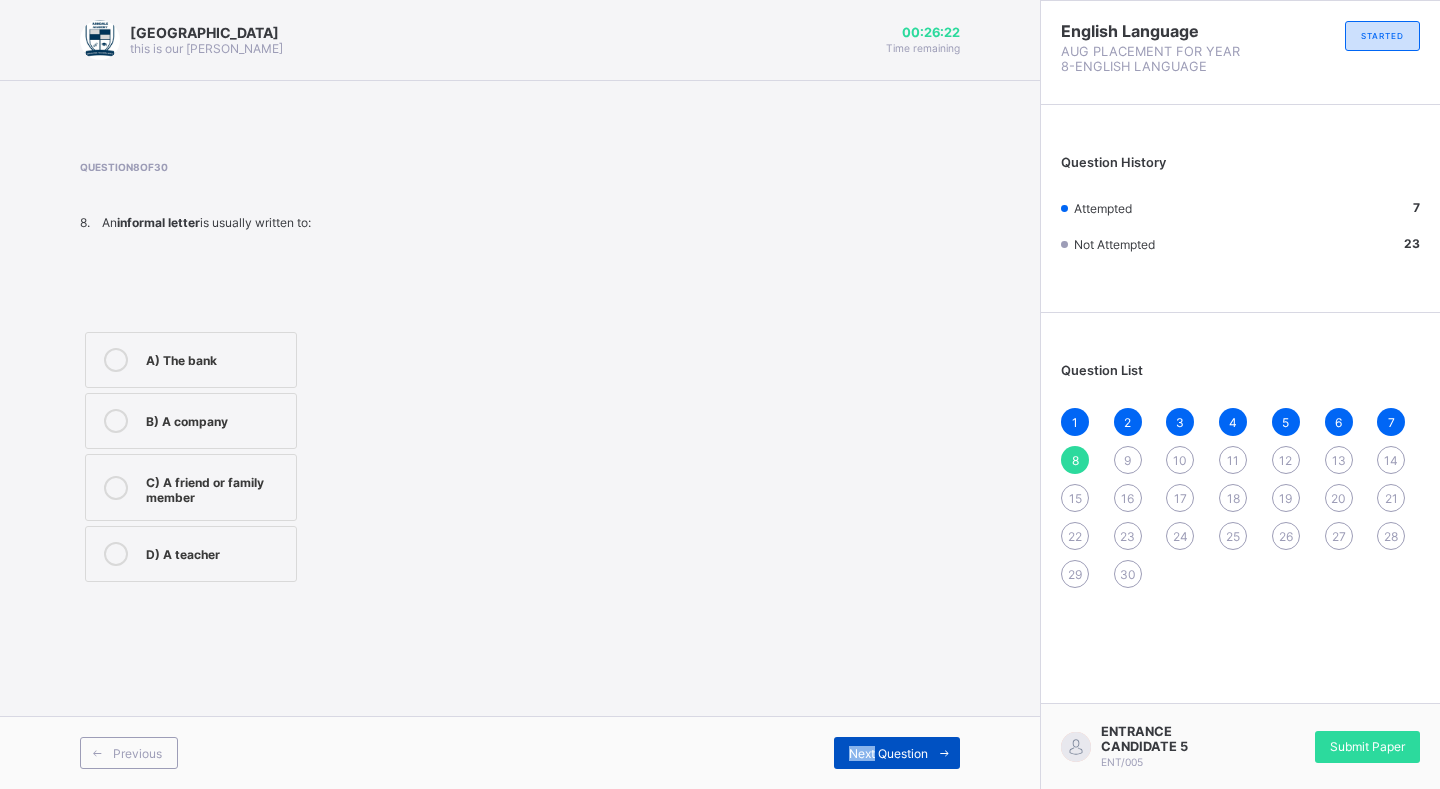
click at [865, 748] on span "Next Question" at bounding box center [888, 753] width 79 height 15
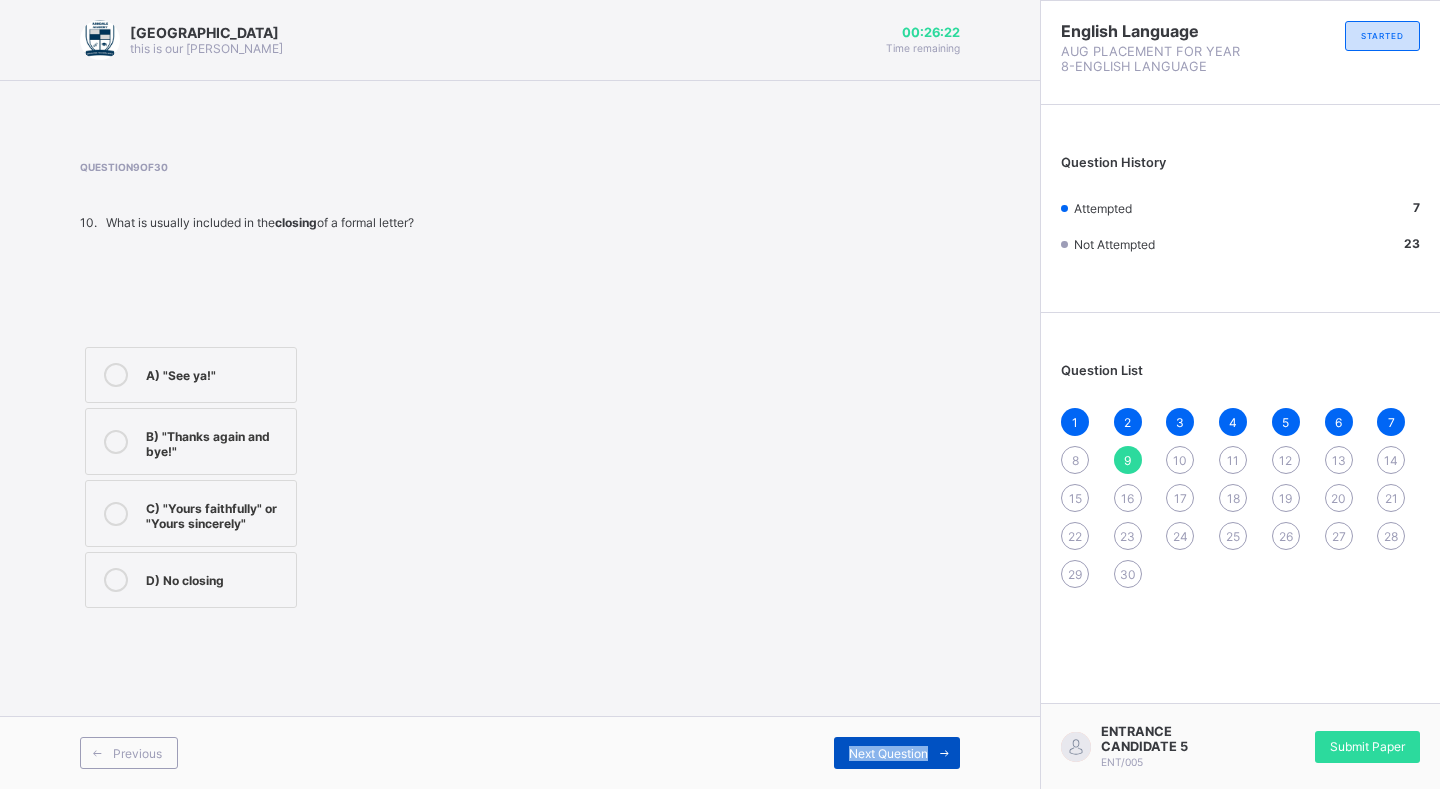
click at [865, 748] on span "Next Question" at bounding box center [888, 753] width 79 height 15
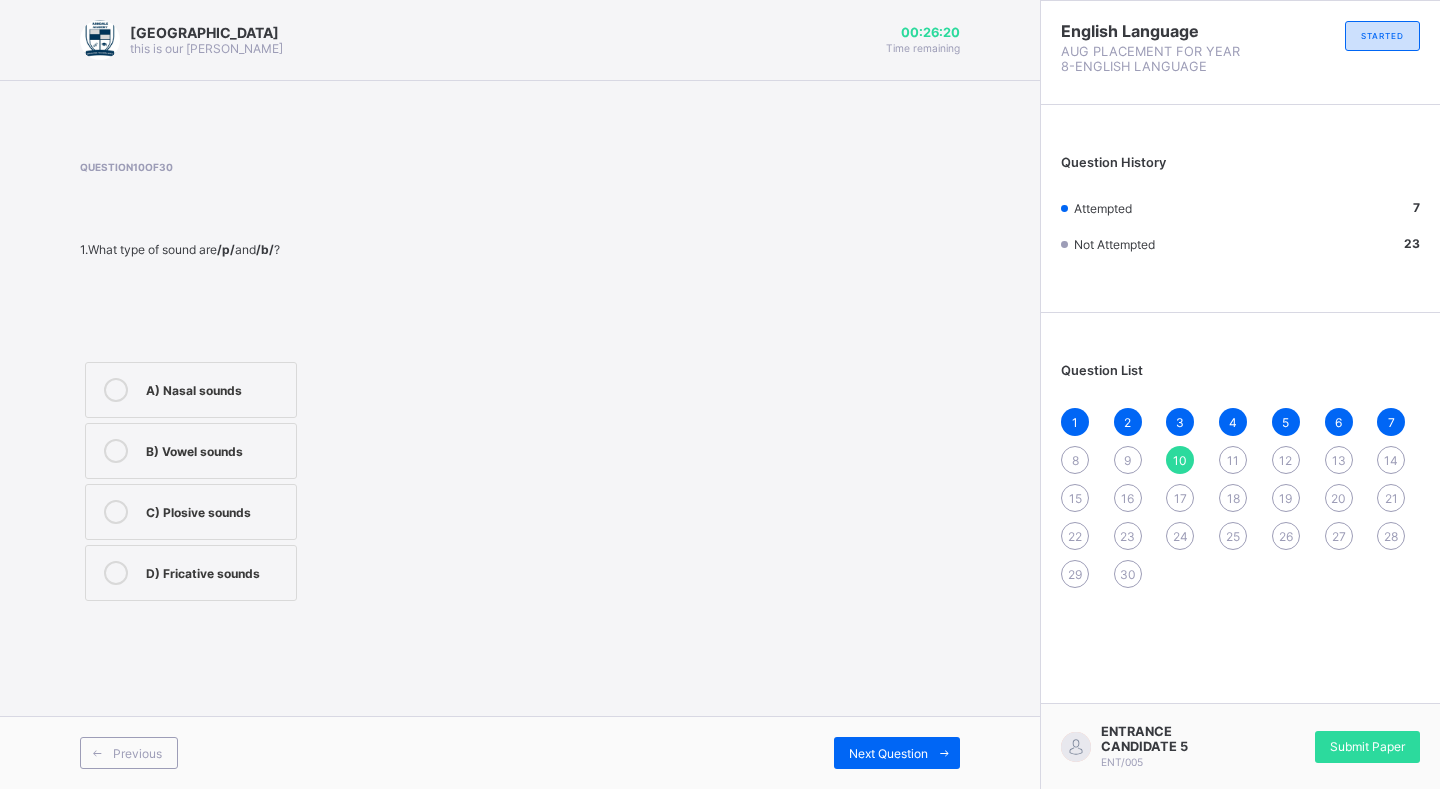
click at [1132, 462] on div "9" at bounding box center [1128, 460] width 28 height 28
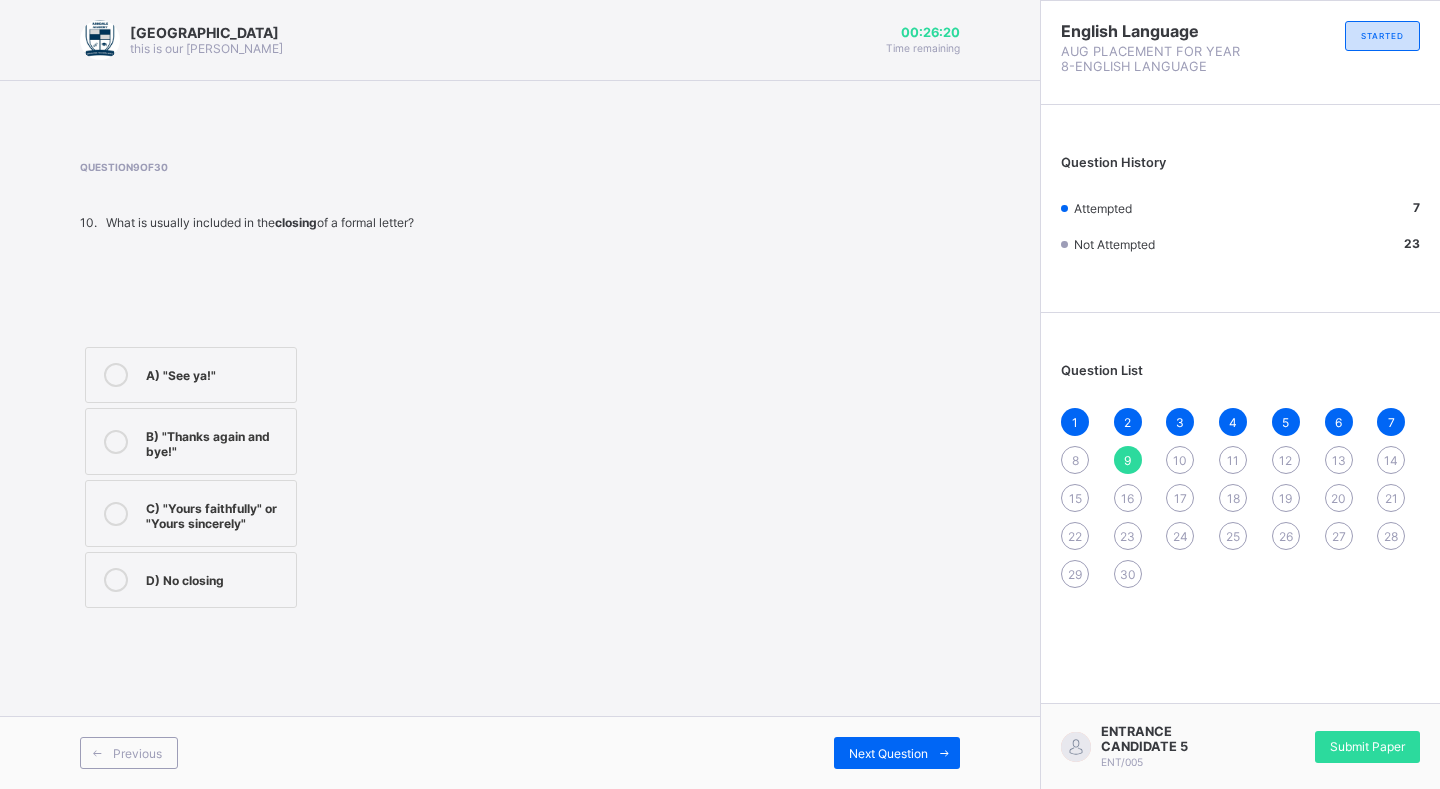
drag, startPoint x: 1111, startPoint y: 462, endPoint x: 1093, endPoint y: 457, distance: 18.7
click at [1110, 462] on div "1 2 3 4 5 6 7 8 9 10 11 12 13 14 15 16 17 18 19 20 21 22 23 24 25 26 27 28 29 30" at bounding box center [1240, 498] width 359 height 180
click at [1074, 454] on span "8" at bounding box center [1075, 460] width 7 height 15
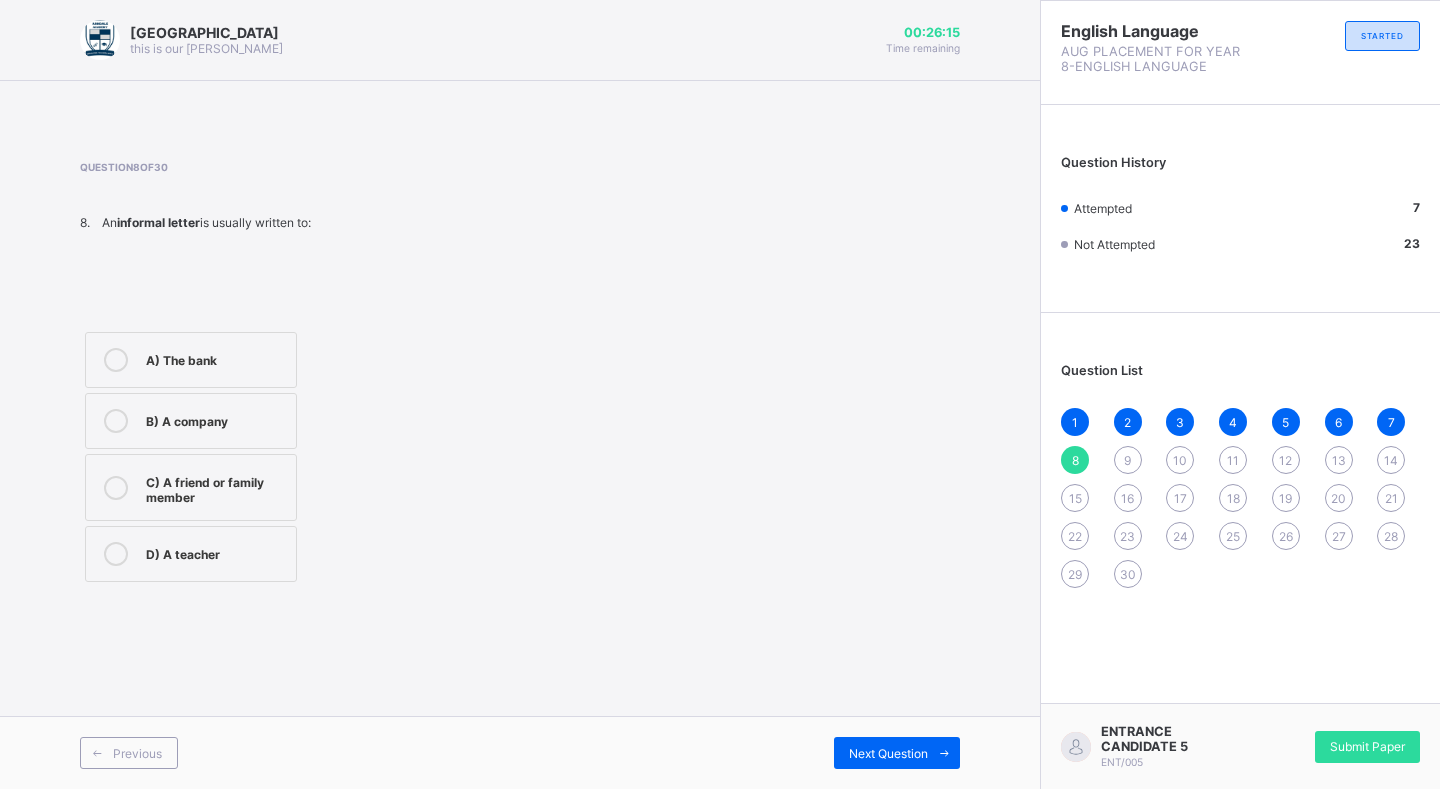
click at [211, 471] on label "C) A friend or family member" at bounding box center [191, 487] width 212 height 67
click at [875, 757] on span "Next Question" at bounding box center [888, 753] width 79 height 15
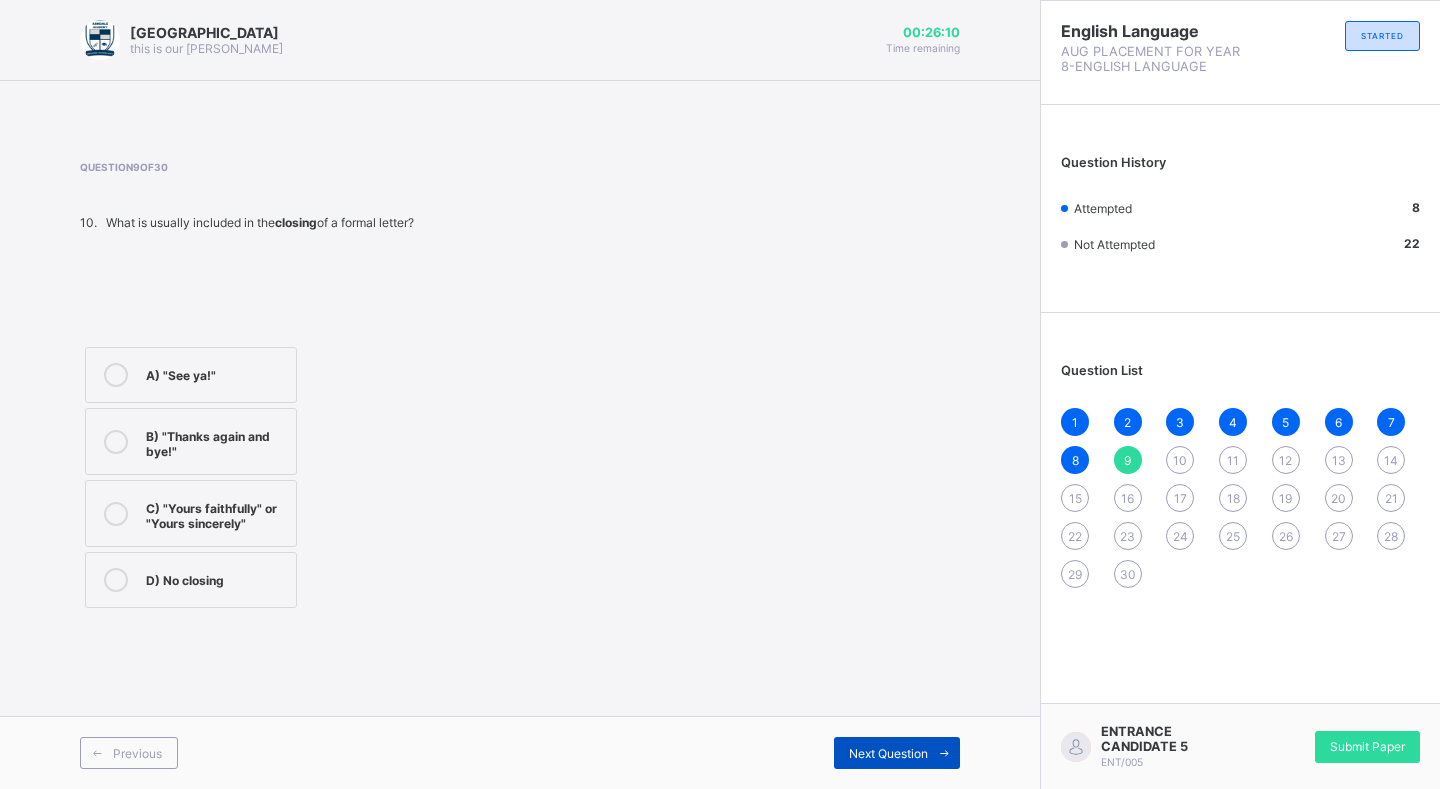
click at [918, 741] on div "Next Question" at bounding box center [897, 753] width 126 height 32
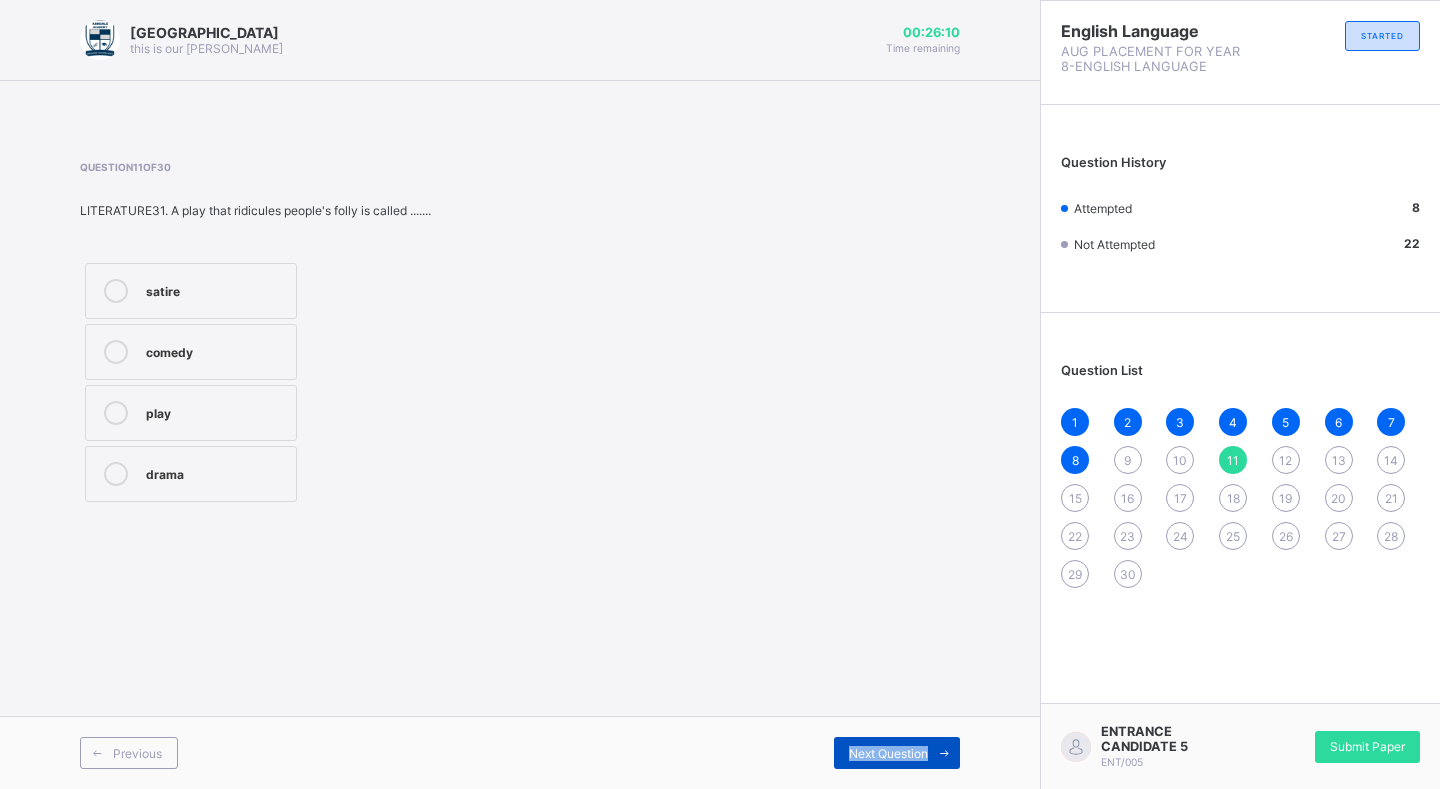
click at [918, 741] on div "Next Question" at bounding box center [897, 753] width 126 height 32
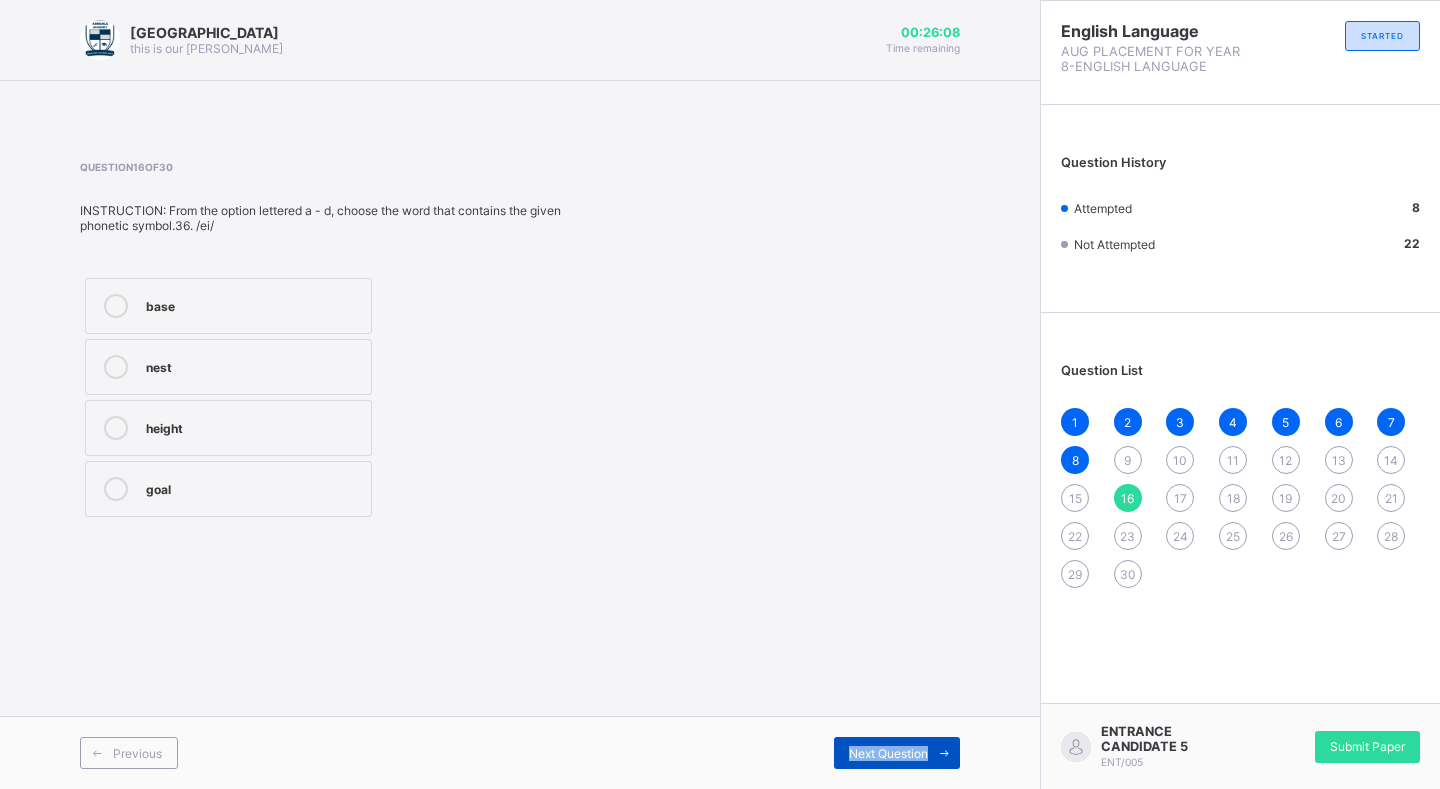
click at [918, 741] on div "Next Question" at bounding box center [897, 753] width 126 height 32
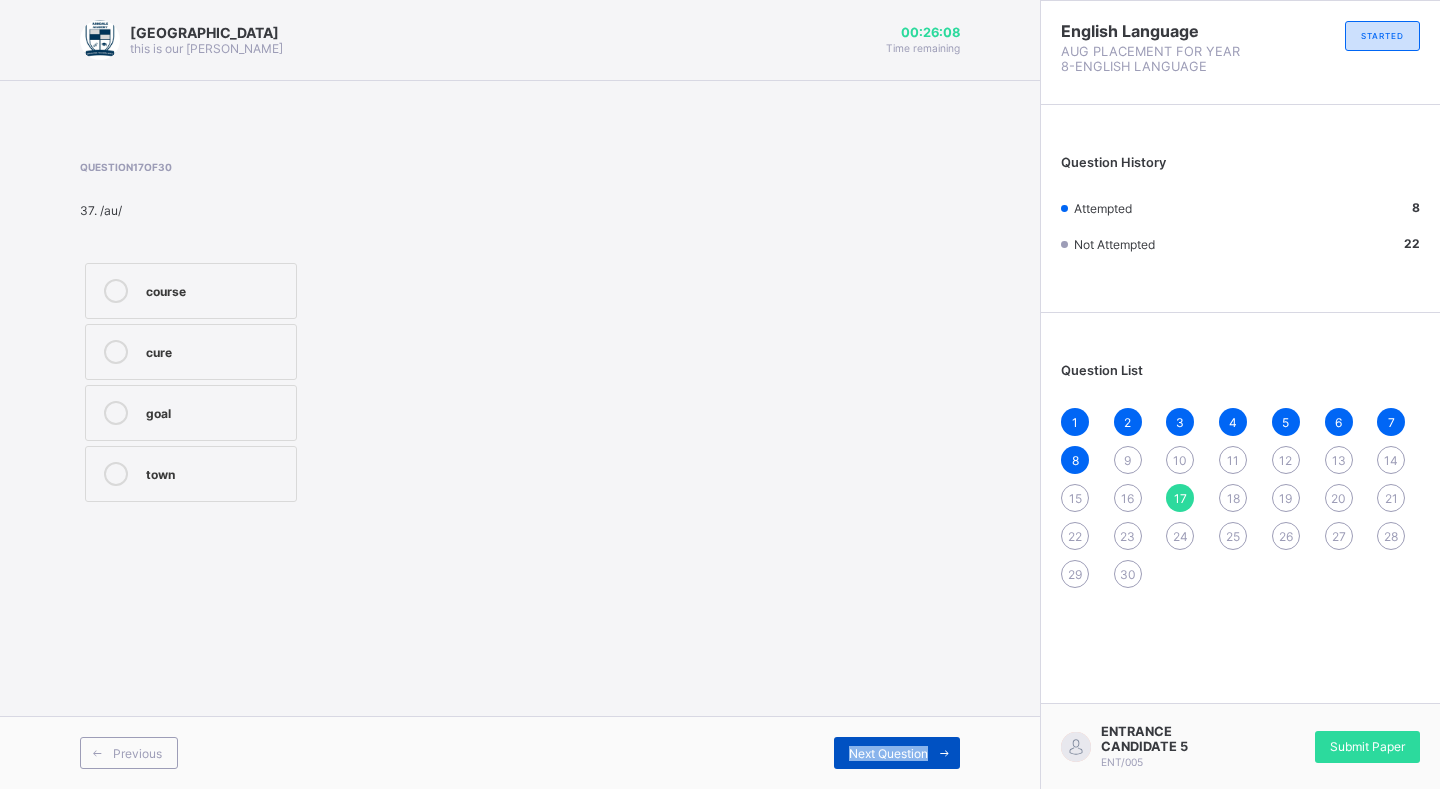
click at [919, 743] on div "Next Question" at bounding box center [897, 753] width 126 height 32
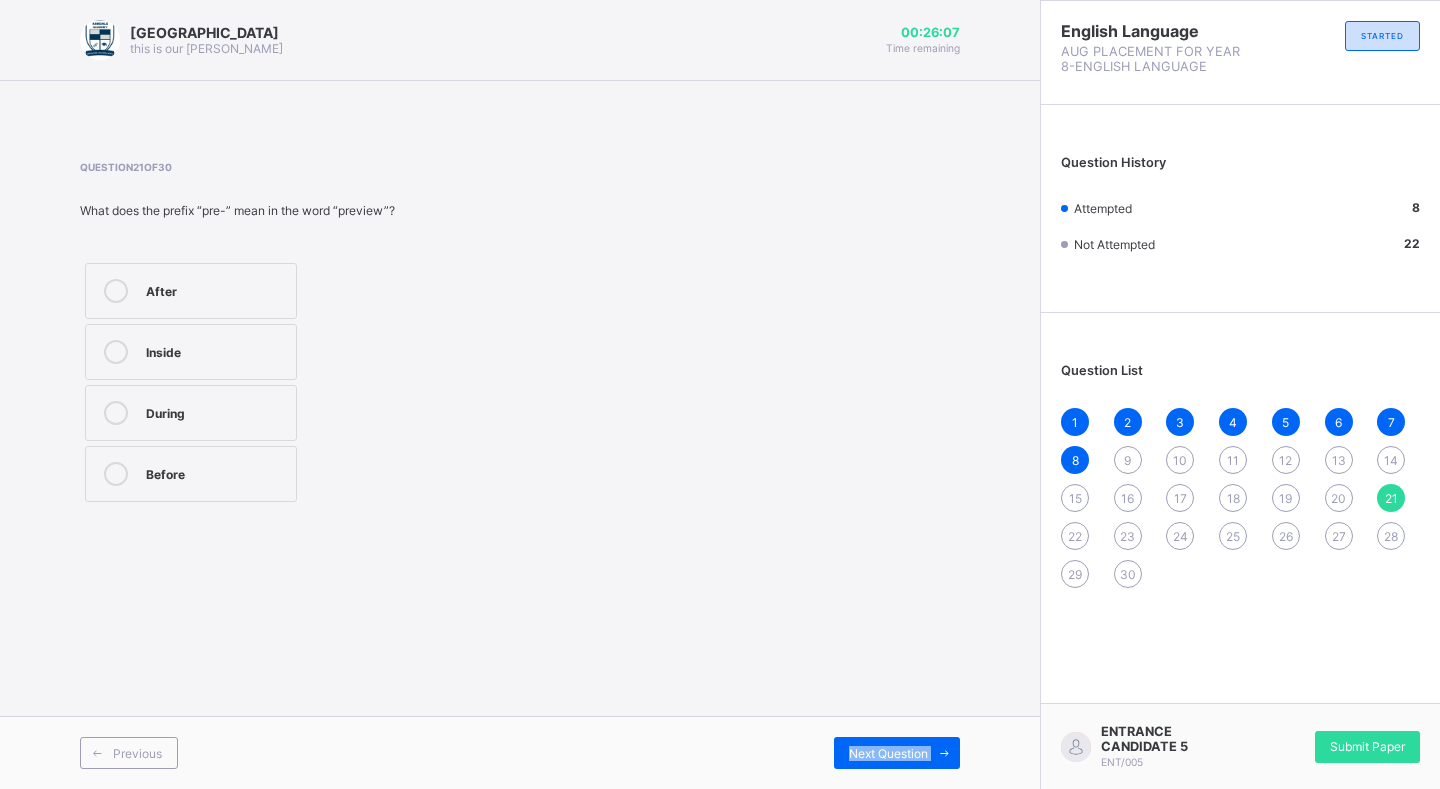
drag, startPoint x: 919, startPoint y: 743, endPoint x: 917, endPoint y: 733, distance: 10.2
click at [920, 735] on div "Previous Next Question" at bounding box center [520, 752] width 1040 height 73
click at [917, 730] on div "Previous Next Question" at bounding box center [520, 752] width 1040 height 73
click at [921, 739] on div "Next Question" at bounding box center [897, 753] width 126 height 32
click at [921, 731] on div "Previous Next Question" at bounding box center [520, 752] width 1040 height 73
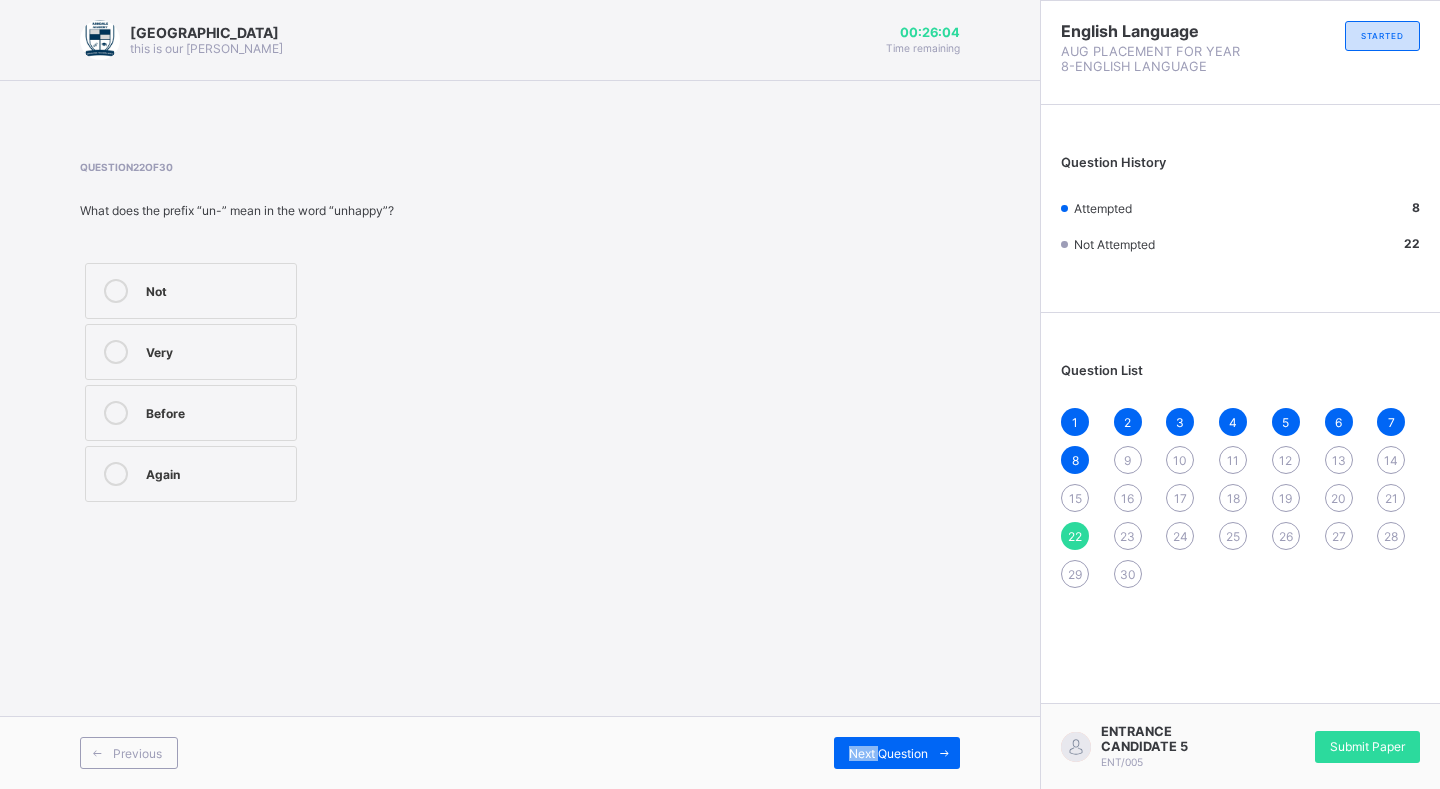
click at [920, 731] on div "Previous Next Question" at bounding box center [520, 752] width 1040 height 73
click at [920, 733] on div "Previous Next Question" at bounding box center [520, 752] width 1040 height 73
click at [926, 743] on div "Next Question" at bounding box center [897, 753] width 126 height 32
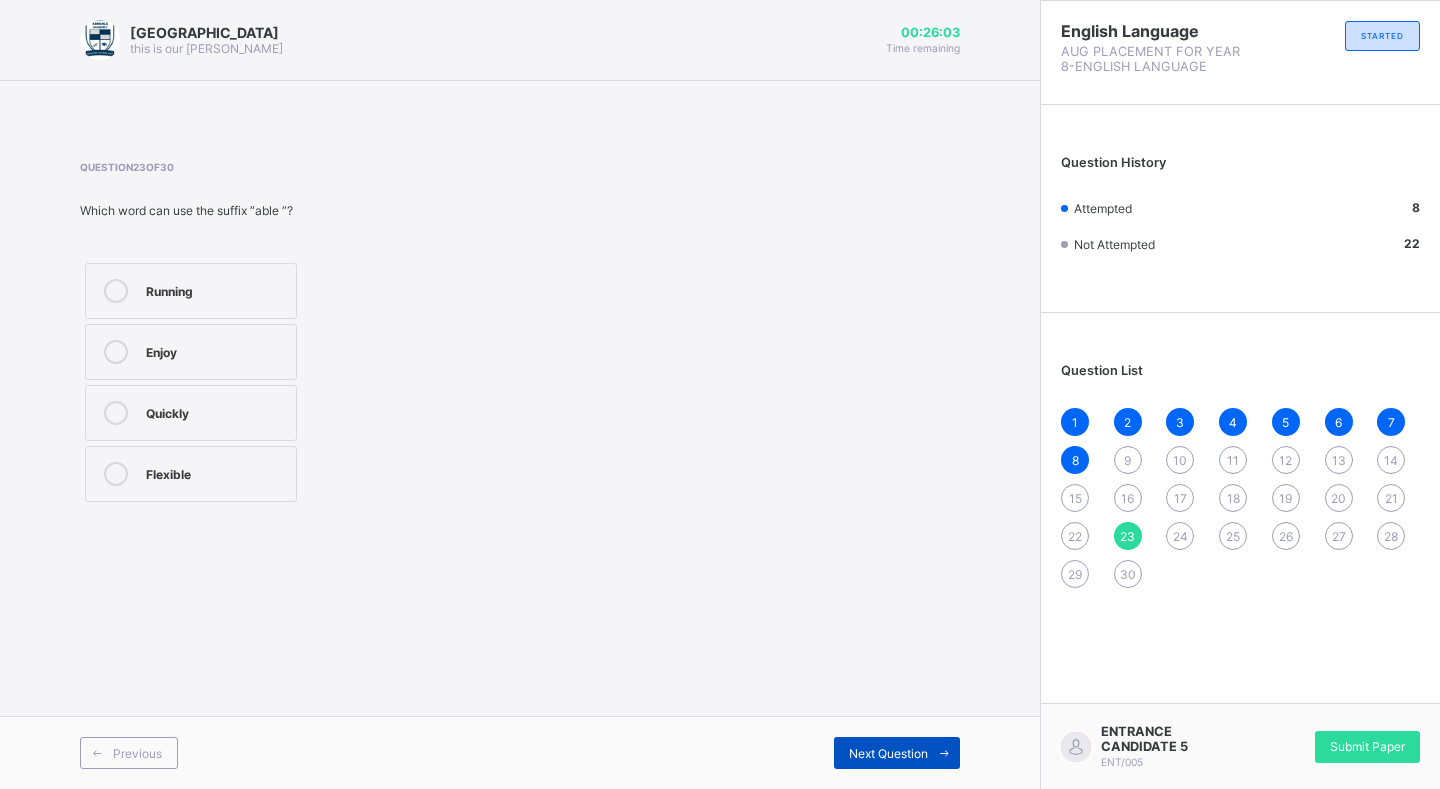
click at [928, 744] on div "Next Question" at bounding box center [897, 753] width 126 height 32
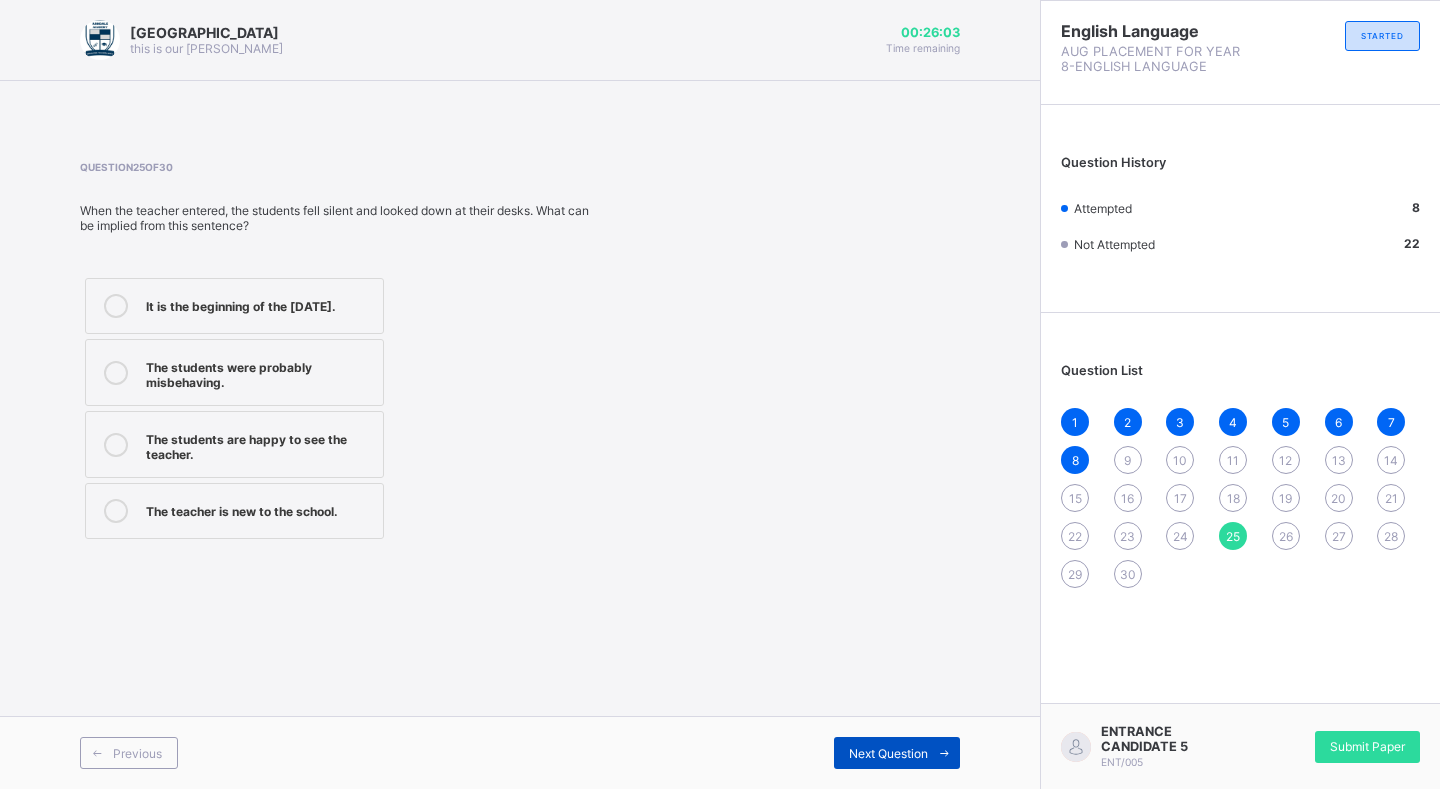
click at [928, 744] on span at bounding box center [944, 753] width 32 height 32
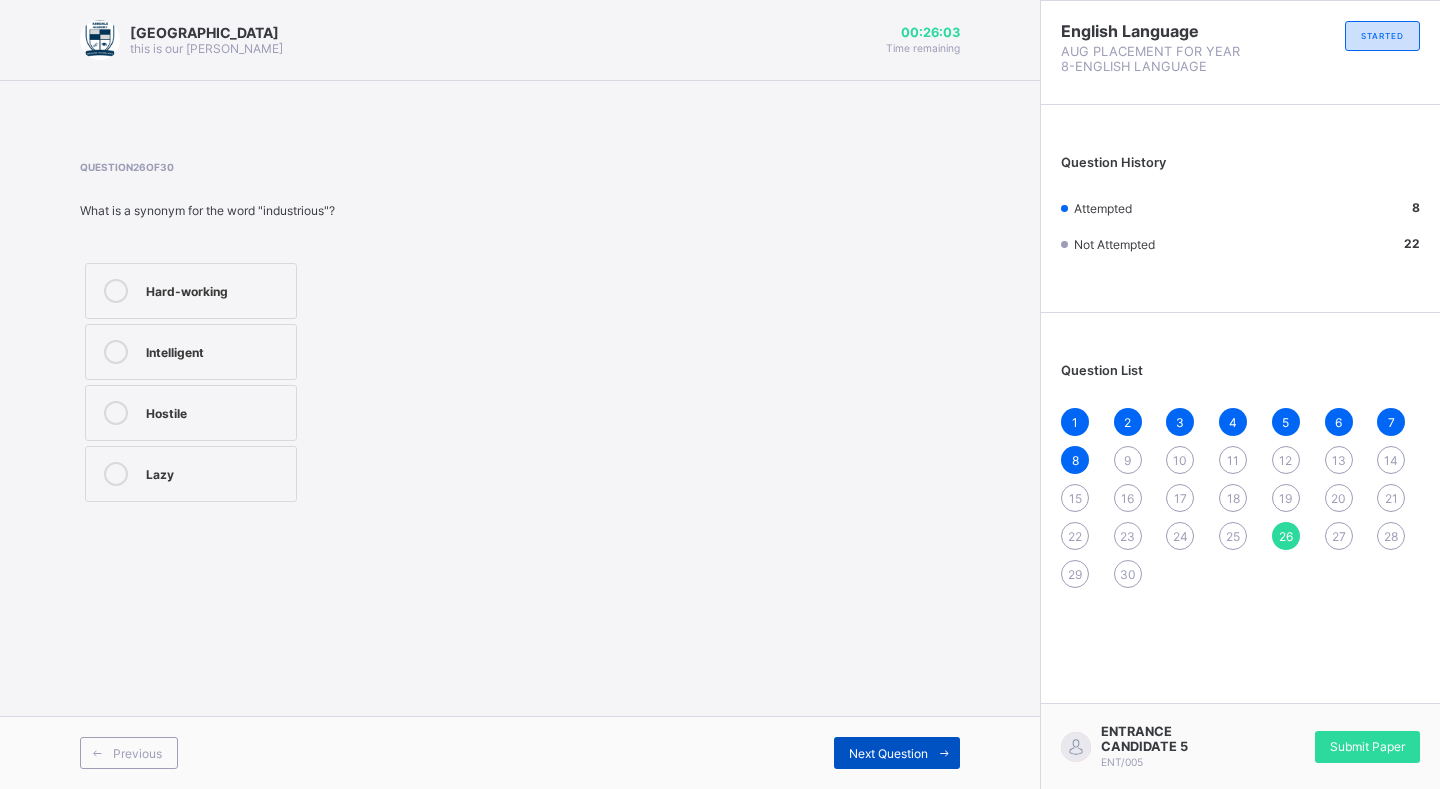
click at [931, 745] on span at bounding box center [944, 753] width 32 height 32
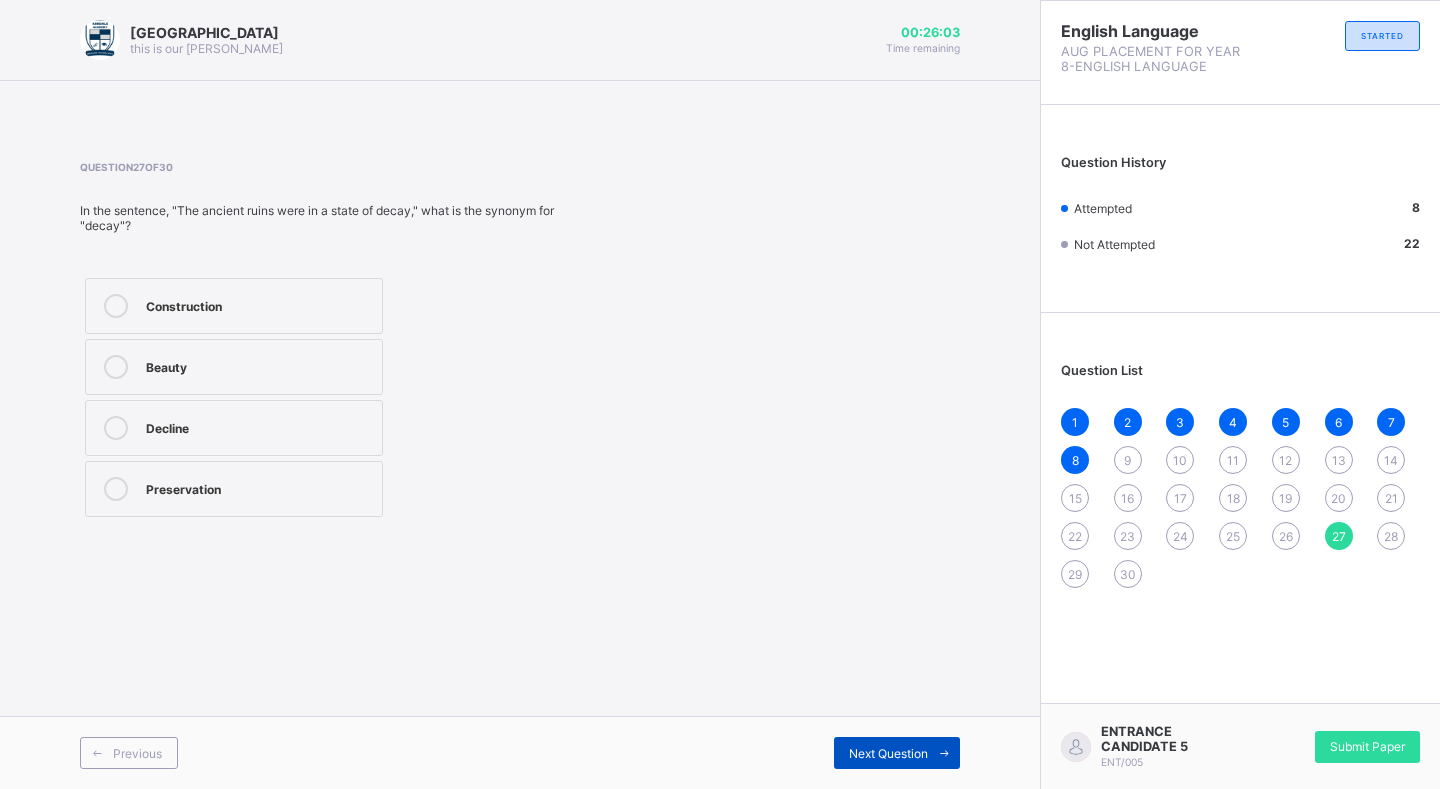
click at [931, 745] on span at bounding box center [944, 753] width 32 height 32
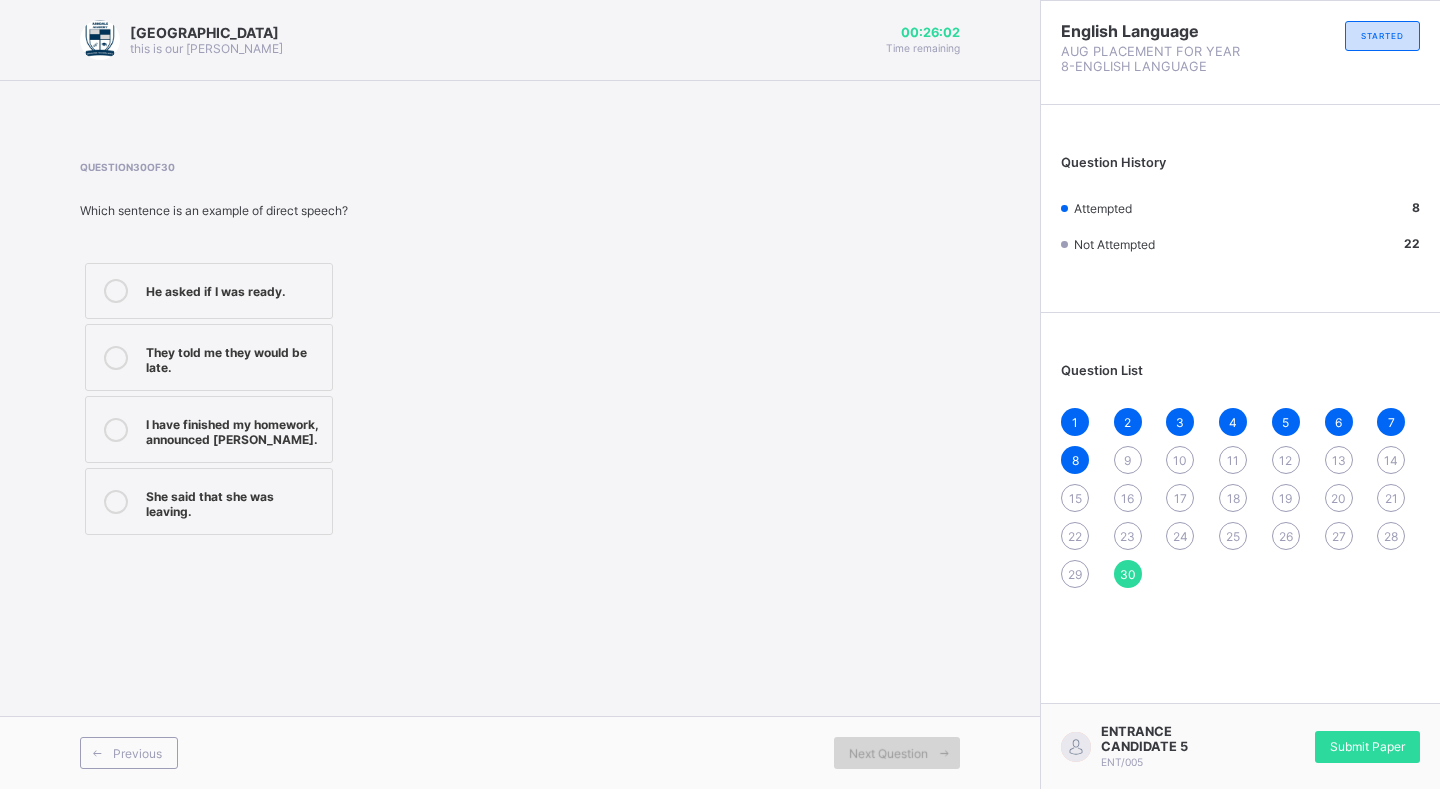
click at [931, 745] on span at bounding box center [944, 753] width 32 height 32
click at [1128, 462] on span "9" at bounding box center [1127, 460] width 7 height 15
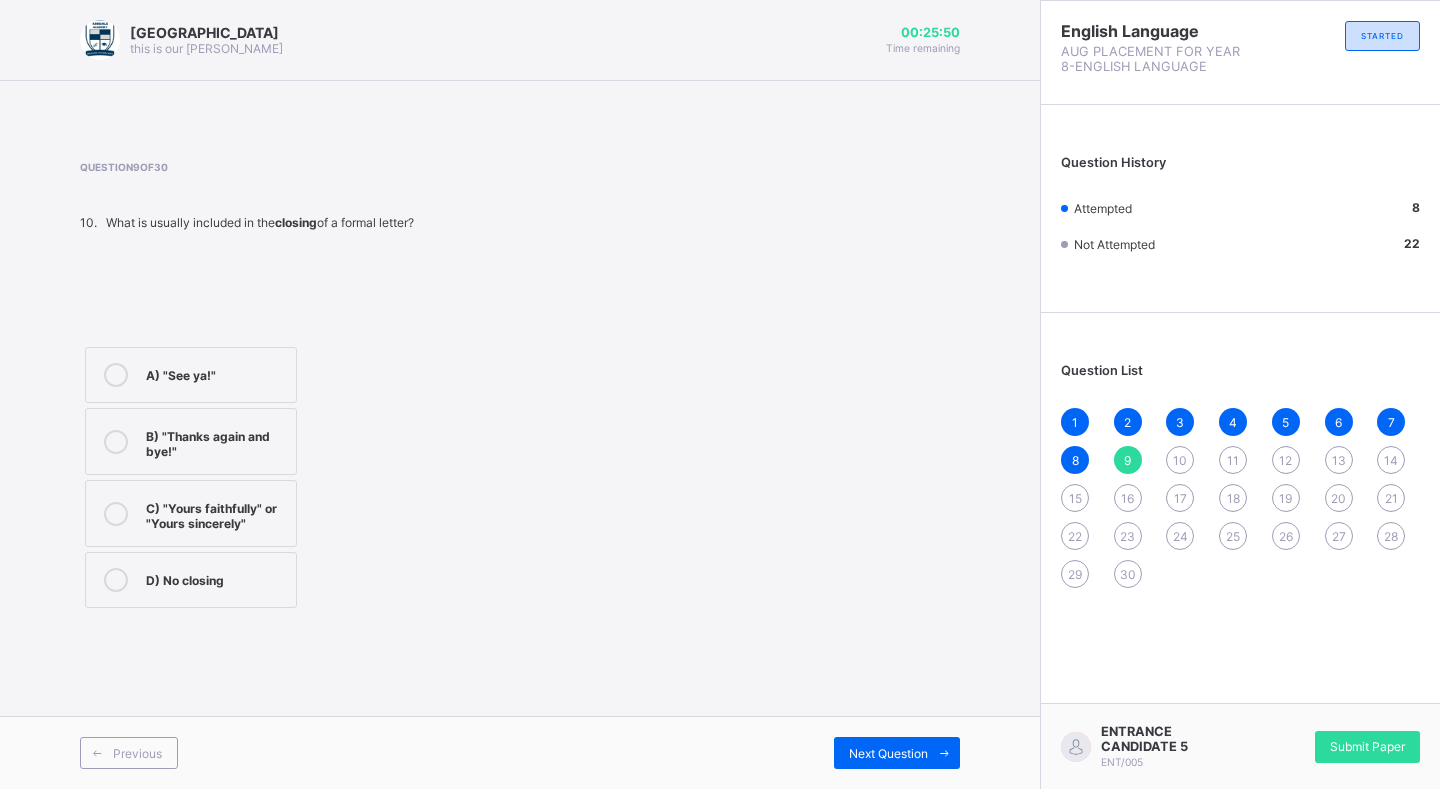
click at [247, 512] on div "C) "Yours faithfully" or "Yours sincerely"" at bounding box center [216, 513] width 140 height 35
click at [888, 747] on span "Next Question" at bounding box center [888, 753] width 79 height 15
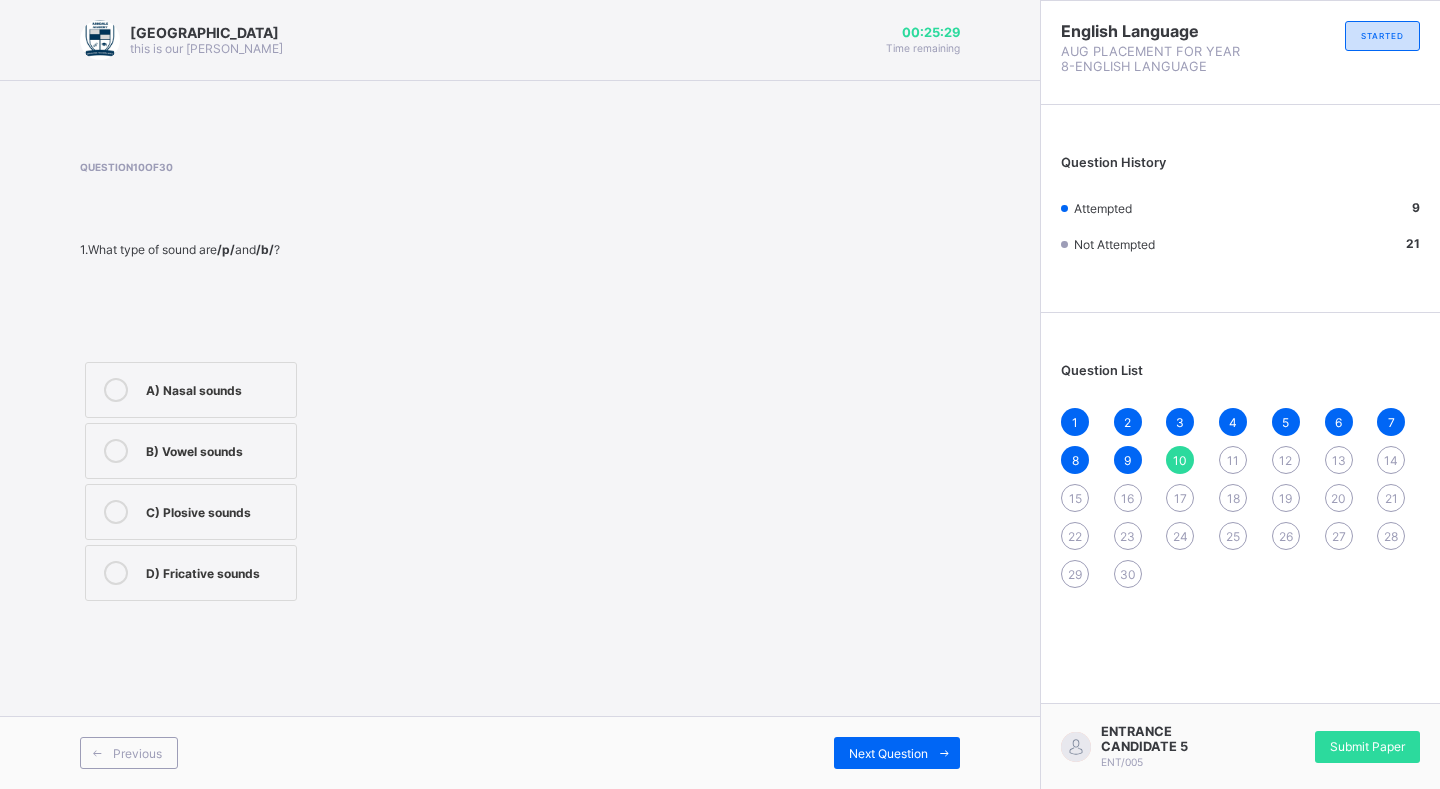
click at [214, 359] on div "A) Nasal sounds B) Vowel sounds C) Plosive sounds D) Fricative sounds" at bounding box center [191, 481] width 222 height 249
click at [202, 396] on div "A) Nasal sounds" at bounding box center [216, 388] width 140 height 20
click at [831, 762] on div "Next Question" at bounding box center [740, 753] width 440 height 32
click at [842, 760] on div "Next Question" at bounding box center [897, 753] width 126 height 32
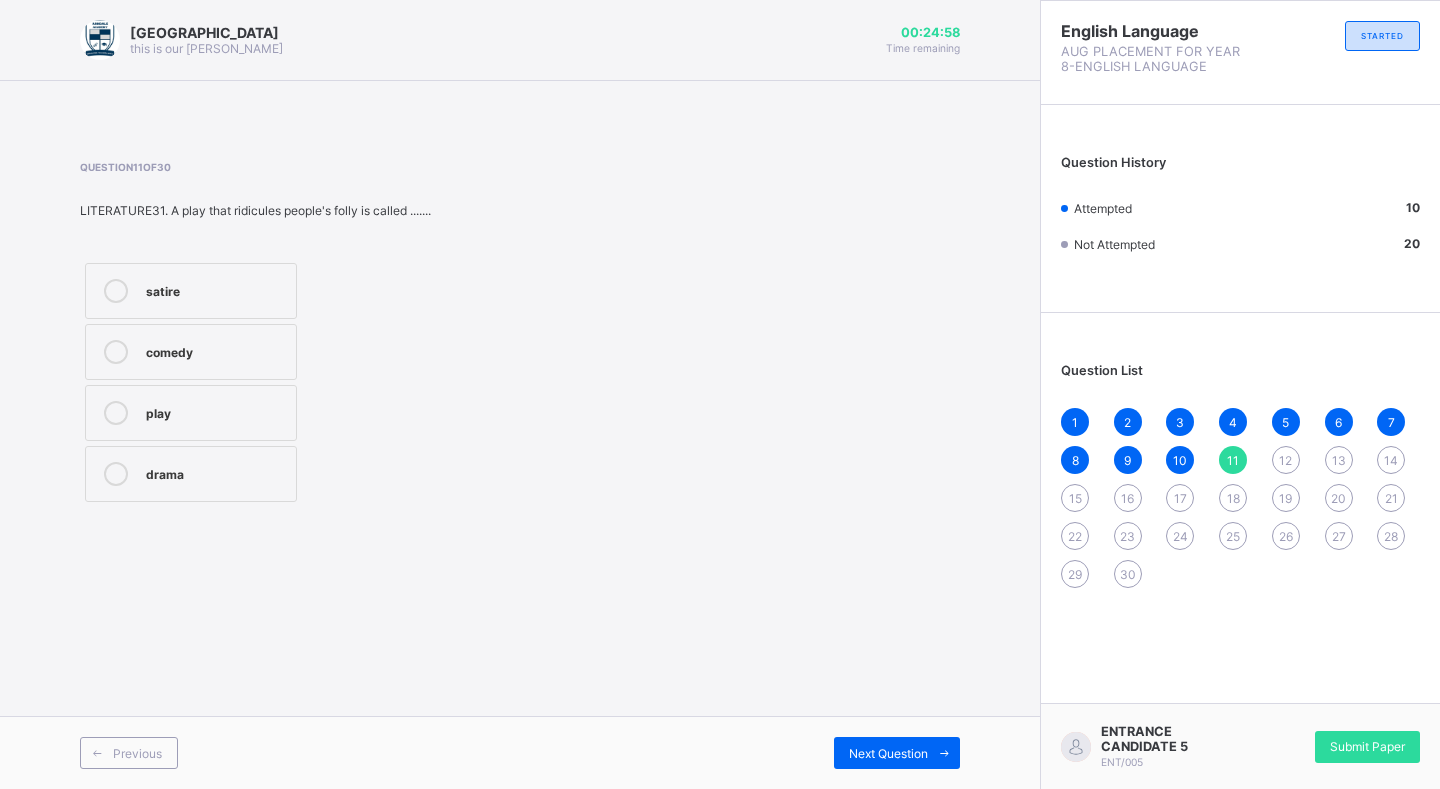
click at [238, 368] on label "comedy" at bounding box center [191, 352] width 212 height 56
click at [910, 764] on div "Next Question" at bounding box center [897, 753] width 126 height 32
click at [295, 394] on label "Hyperbole" at bounding box center [212, 413] width 255 height 56
drag, startPoint x: 893, startPoint y: 748, endPoint x: 881, endPoint y: 734, distance: 18.4
click at [892, 748] on span "Next Question" at bounding box center [888, 753] width 79 height 15
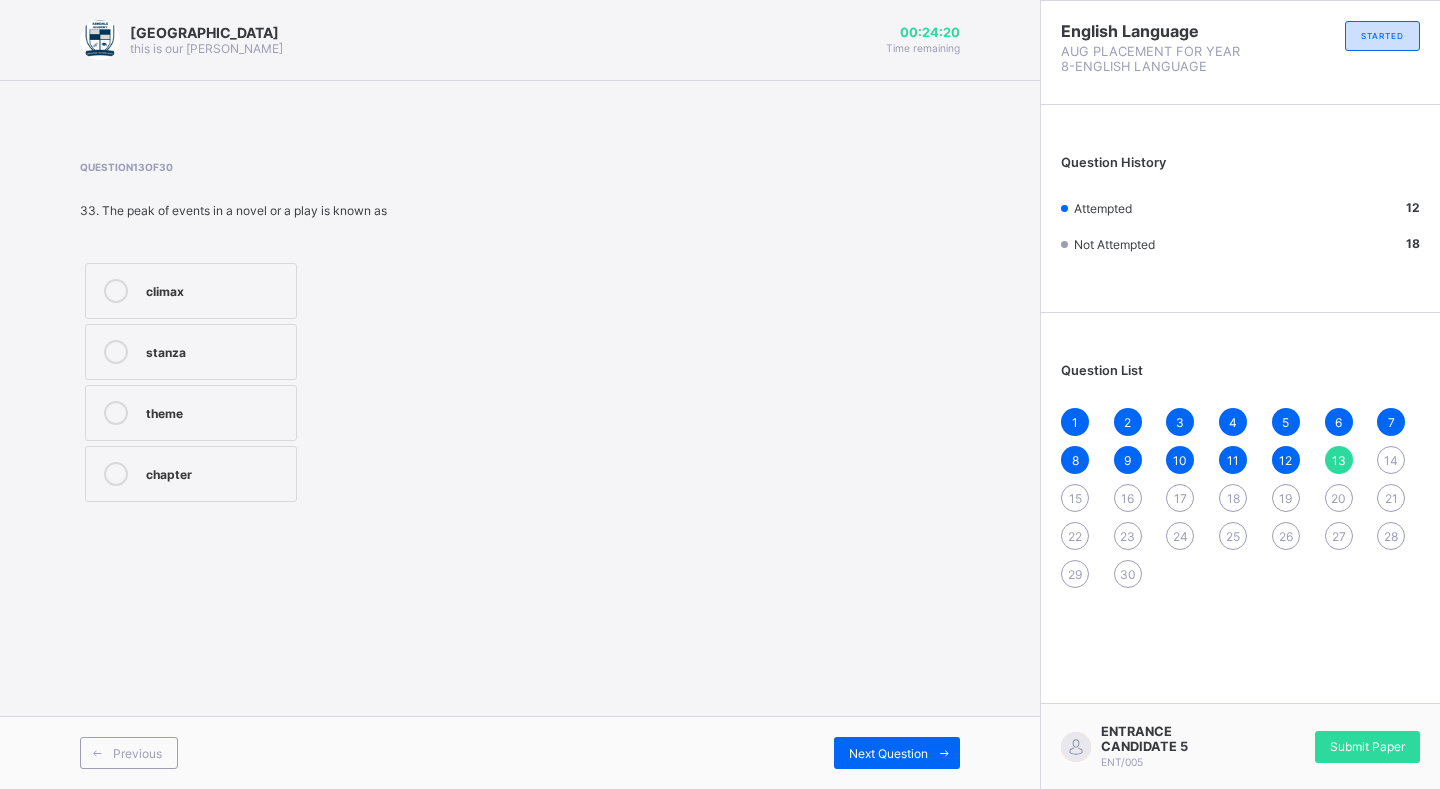
click at [234, 294] on div "climax" at bounding box center [216, 289] width 140 height 20
click at [903, 765] on div "Next Question" at bounding box center [897, 753] width 126 height 32
click at [217, 348] on div "Trillet." at bounding box center [216, 350] width 140 height 20
click at [895, 748] on span "Next Question" at bounding box center [888, 753] width 79 height 15
click at [199, 432] on label "alliteration" at bounding box center [203, 413] width 237 height 56
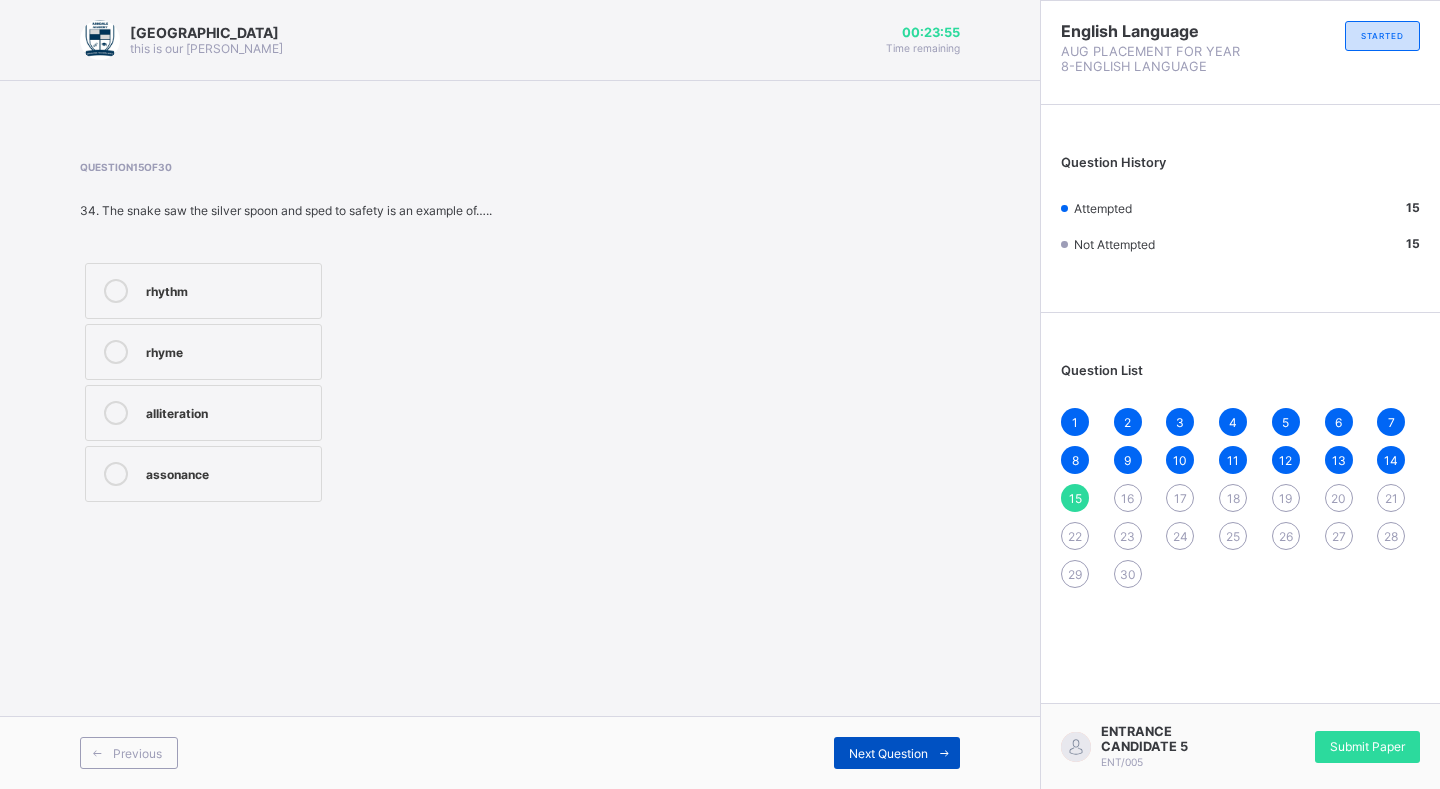
click at [887, 748] on span "Next Question" at bounding box center [888, 753] width 79 height 15
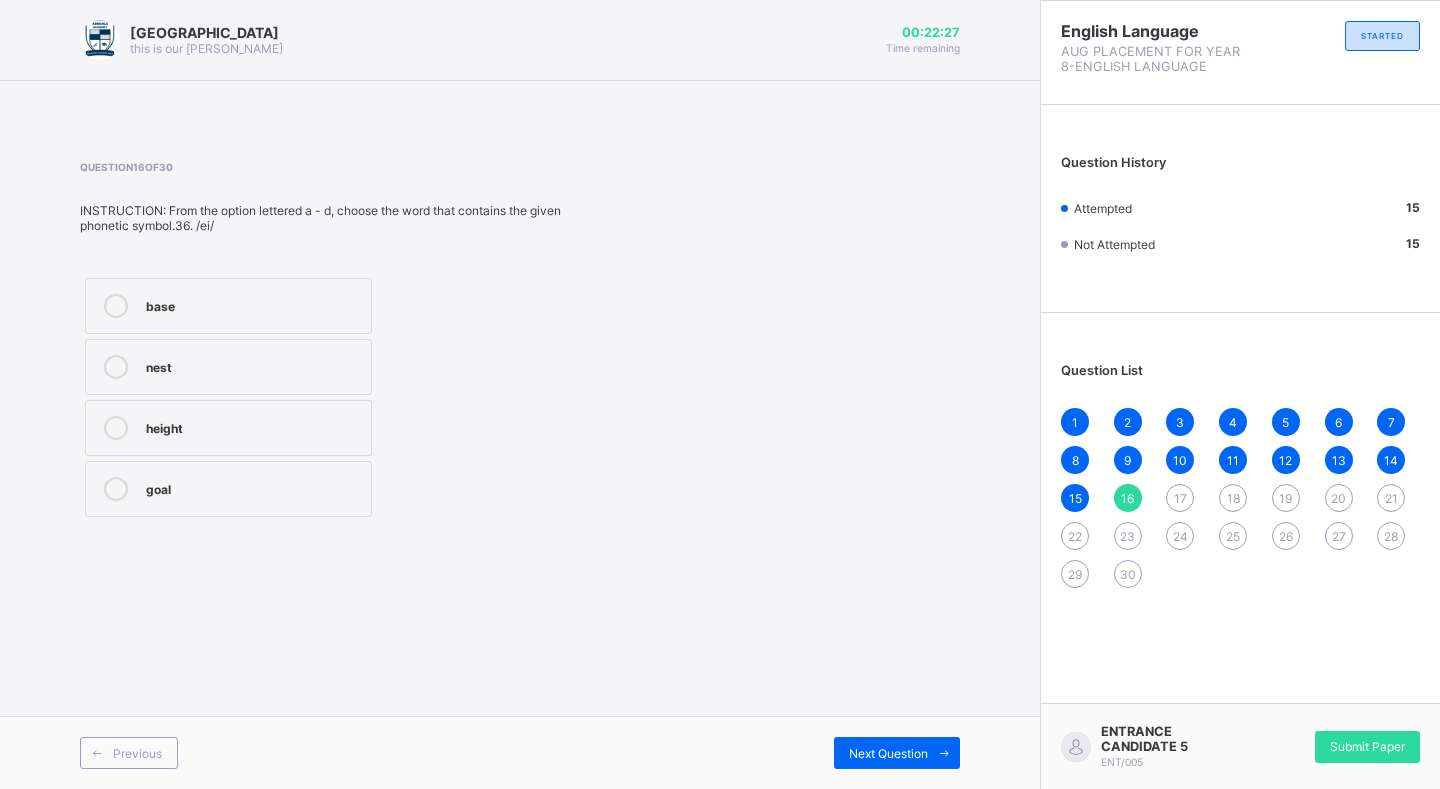
click at [309, 421] on div "height" at bounding box center [253, 426] width 215 height 20
click at [853, 743] on div "Next Question" at bounding box center [897, 753] width 126 height 32
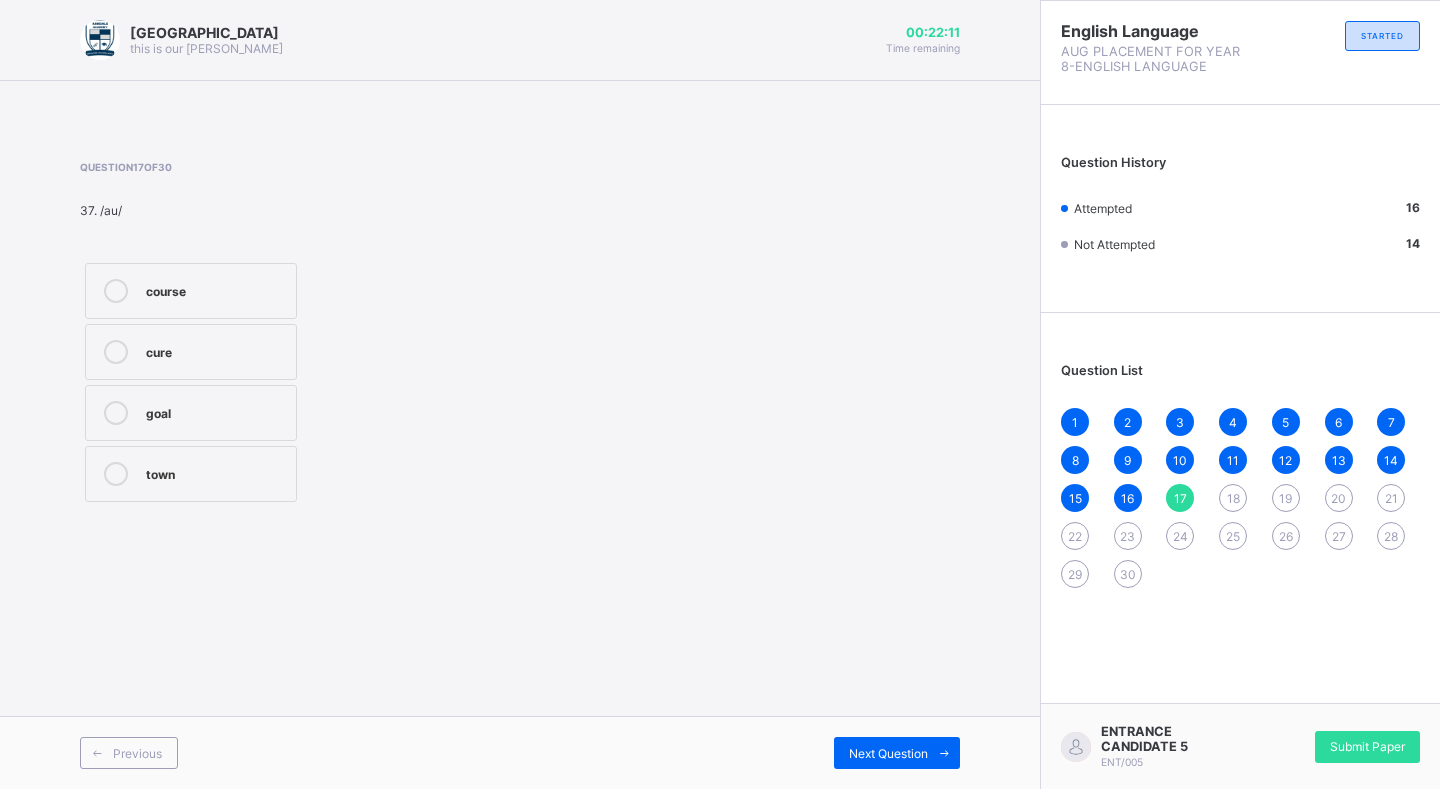
click at [266, 359] on div "cure" at bounding box center [216, 350] width 140 height 20
click at [884, 759] on span "Next Question" at bounding box center [888, 753] width 79 height 15
click at [1183, 501] on span "17" at bounding box center [1180, 498] width 13 height 15
click at [182, 355] on div "cure" at bounding box center [216, 350] width 140 height 20
click at [185, 350] on div "cure" at bounding box center [216, 350] width 140 height 20
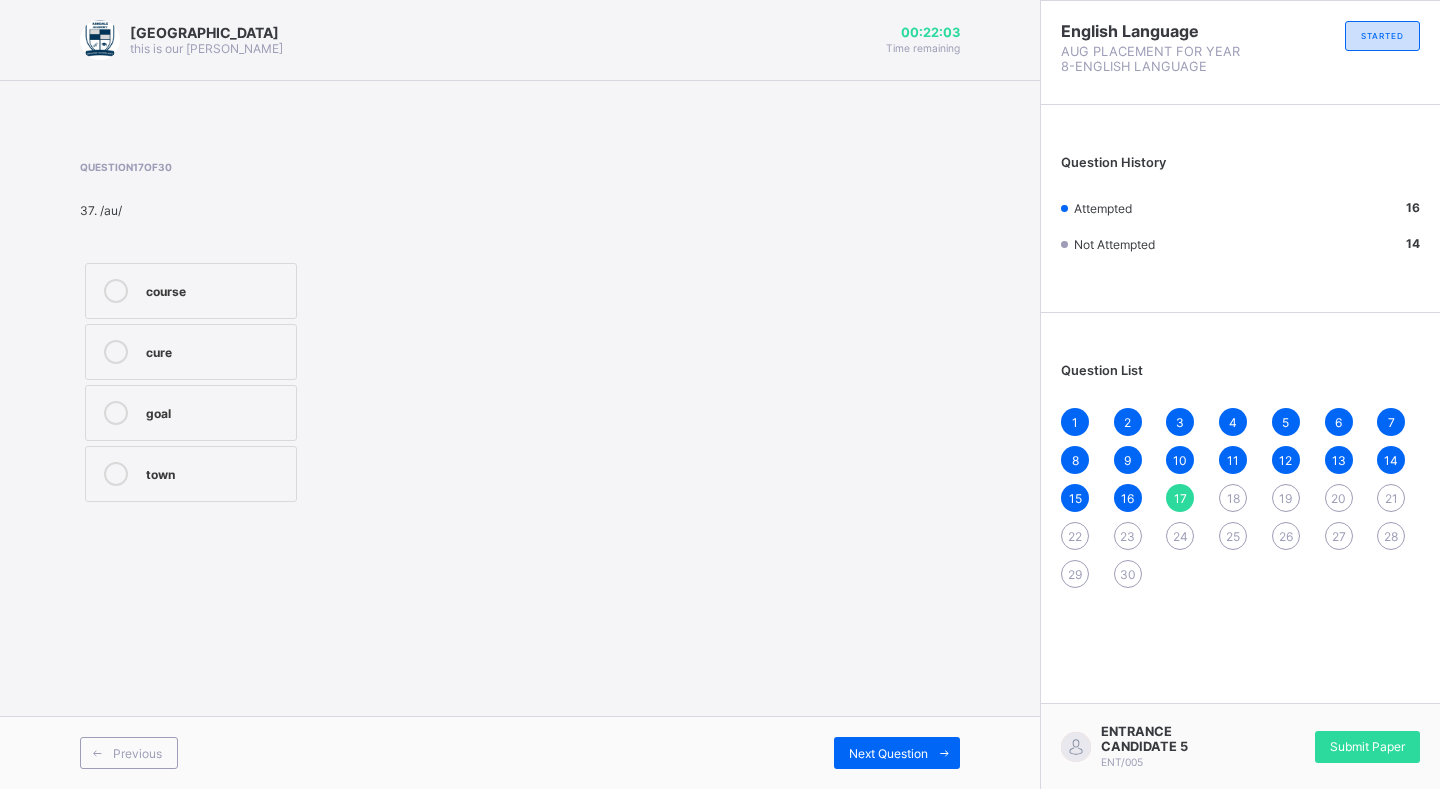
click at [185, 350] on div "cure" at bounding box center [216, 350] width 140 height 20
click at [186, 350] on div "cure" at bounding box center [216, 350] width 140 height 20
click at [187, 349] on div "cure" at bounding box center [216, 350] width 140 height 20
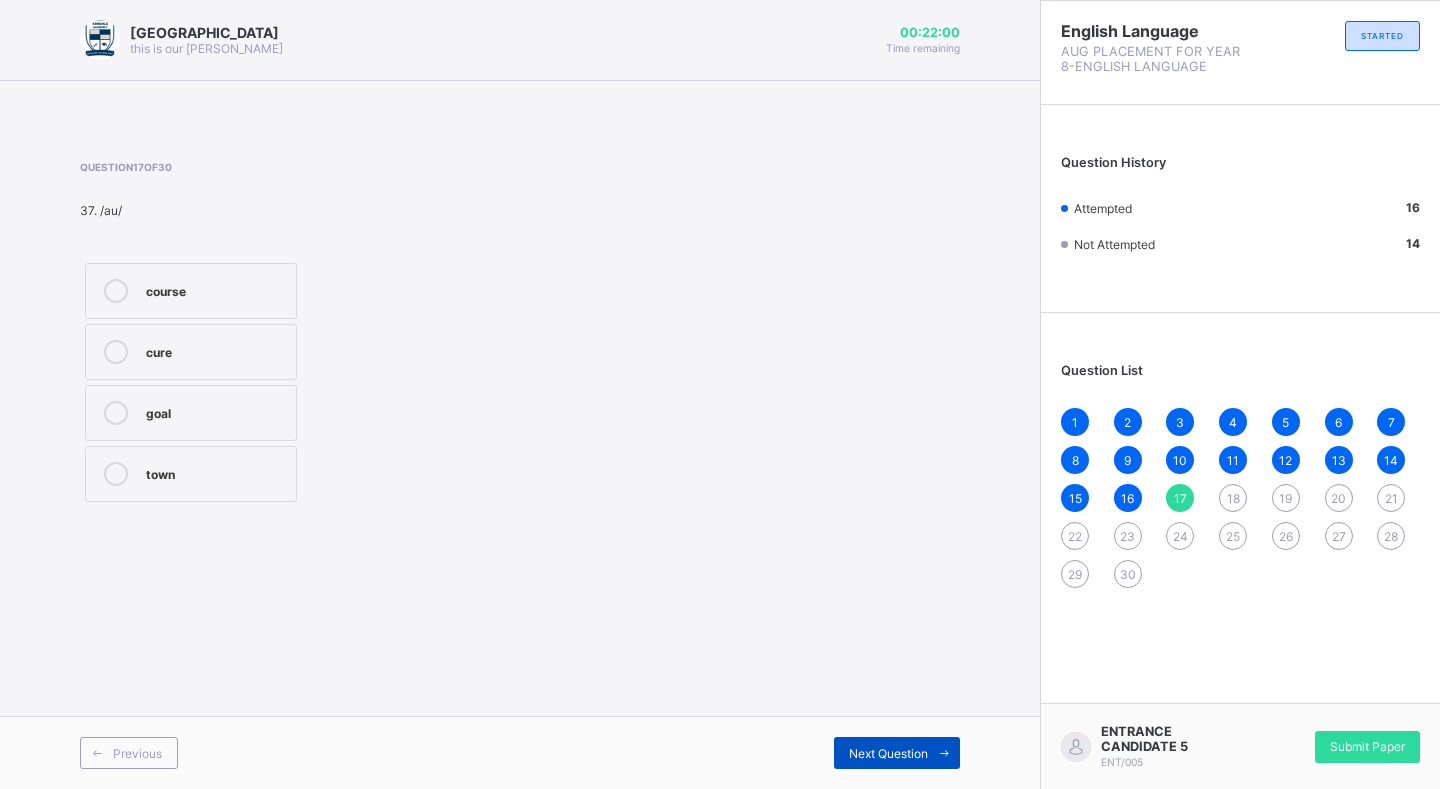
click at [924, 762] on div "Next Question" at bounding box center [897, 753] width 126 height 32
drag, startPoint x: 229, startPoint y: 415, endPoint x: 219, endPoint y: 423, distance: 12.8
click at [227, 417] on div "boss" at bounding box center [216, 411] width 140 height 20
click at [879, 757] on span "Next Question" at bounding box center [888, 753] width 79 height 15
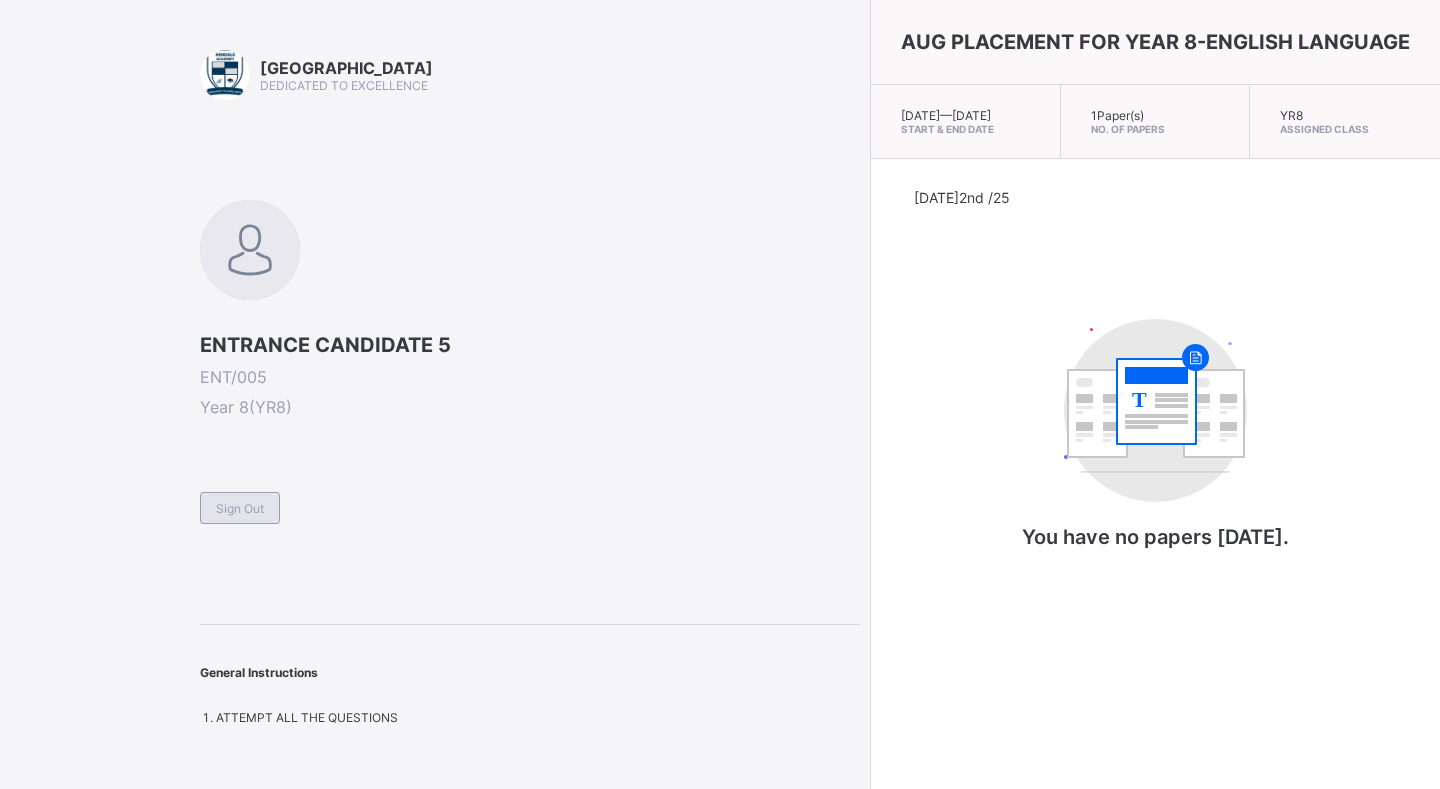
click at [250, 496] on div "Sign Out" at bounding box center [240, 508] width 80 height 32
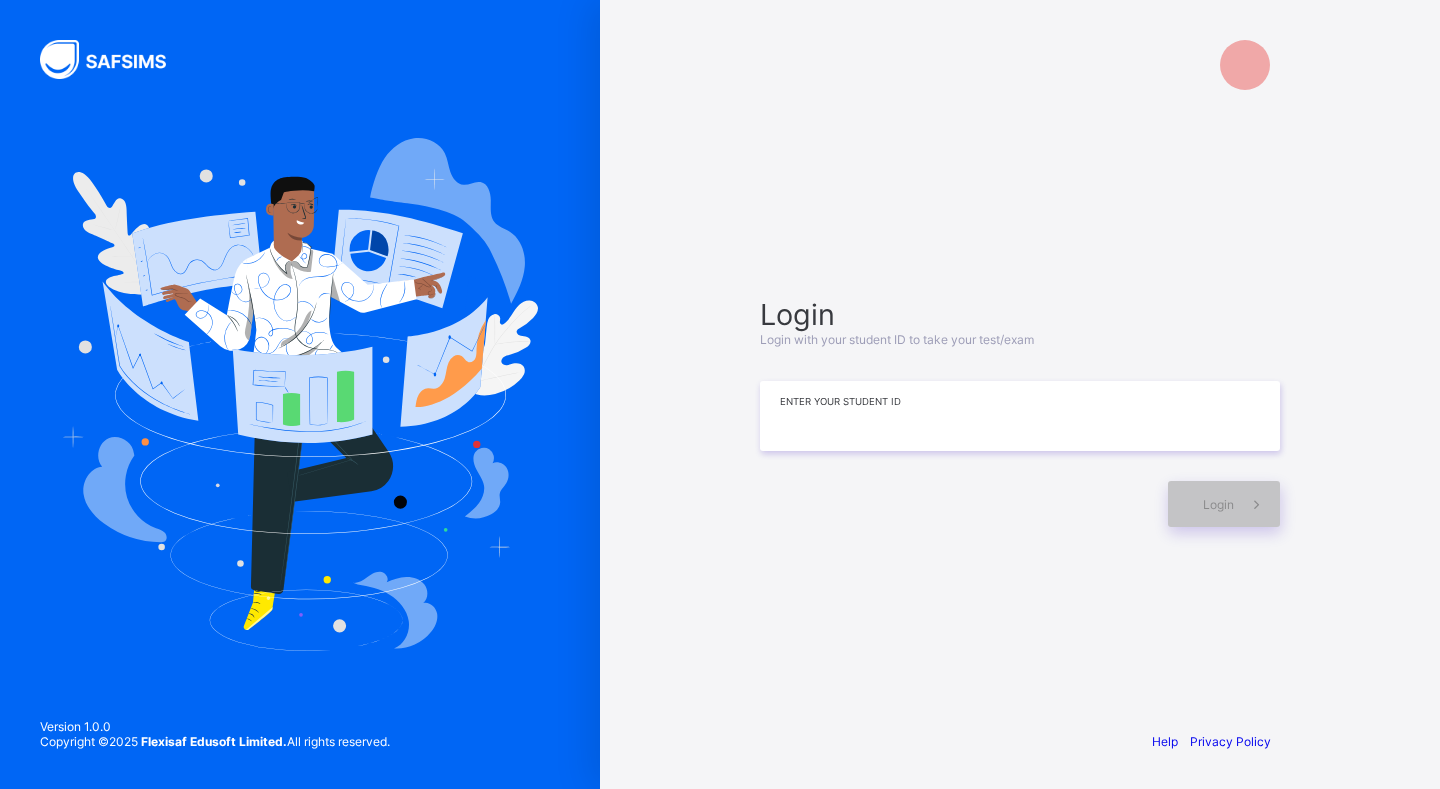
click at [889, 428] on input at bounding box center [1020, 416] width 520 height 70
type input "*******"
click at [1221, 508] on span "Login" at bounding box center [1218, 504] width 31 height 15
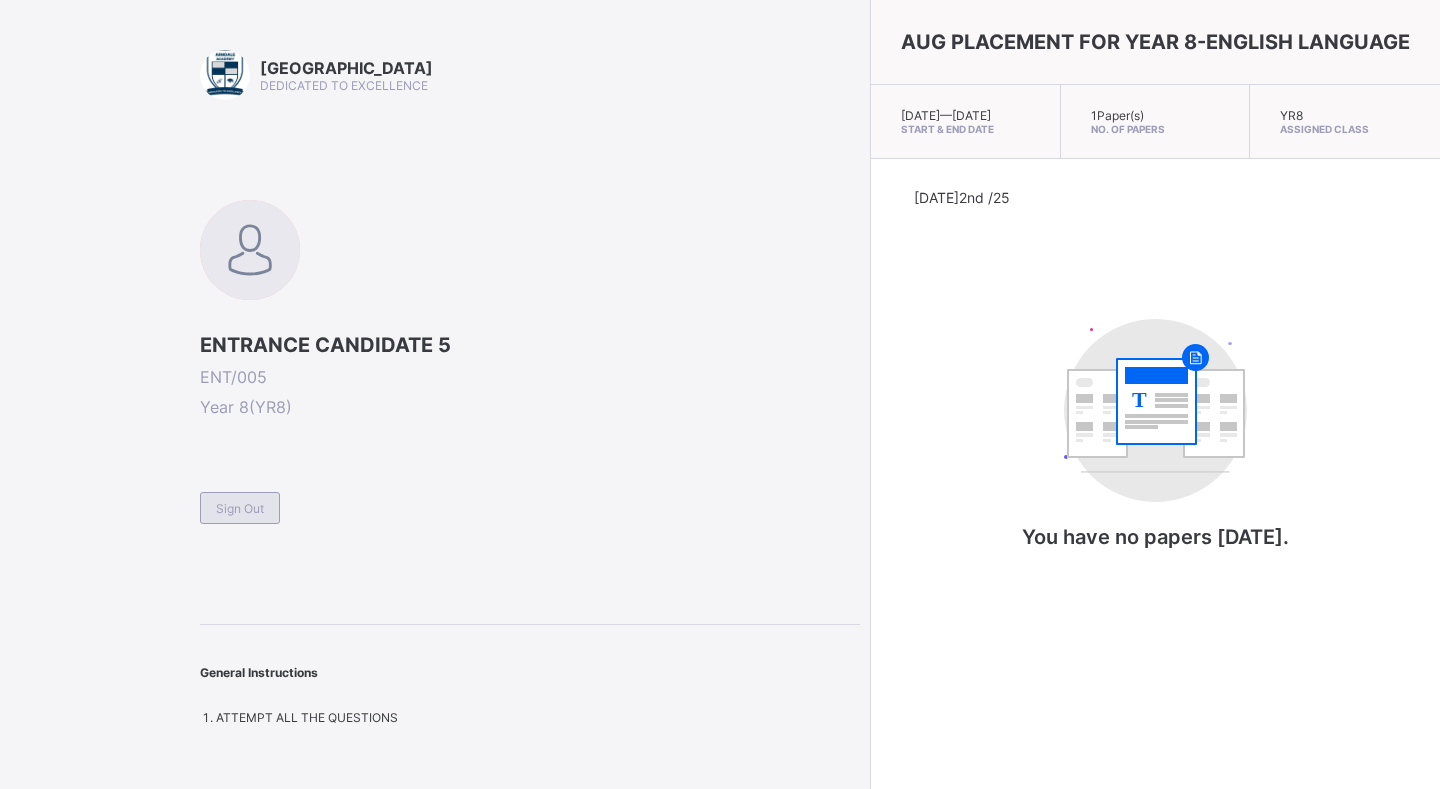
click at [251, 501] on span "Sign Out" at bounding box center [240, 508] width 48 height 15
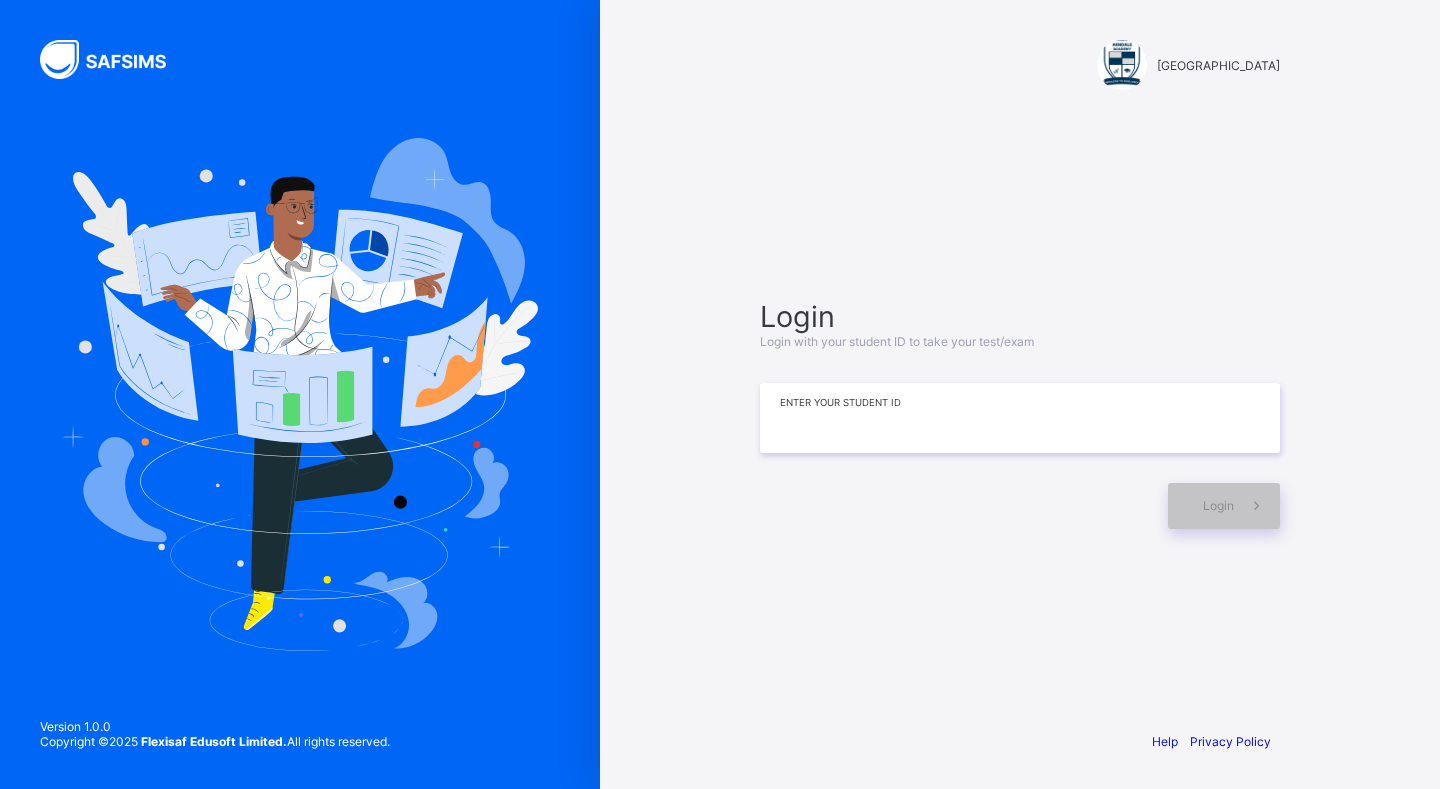
click at [813, 421] on input at bounding box center [1020, 418] width 520 height 70
type input "*******"
click at [1209, 500] on span "Login" at bounding box center [1218, 505] width 31 height 15
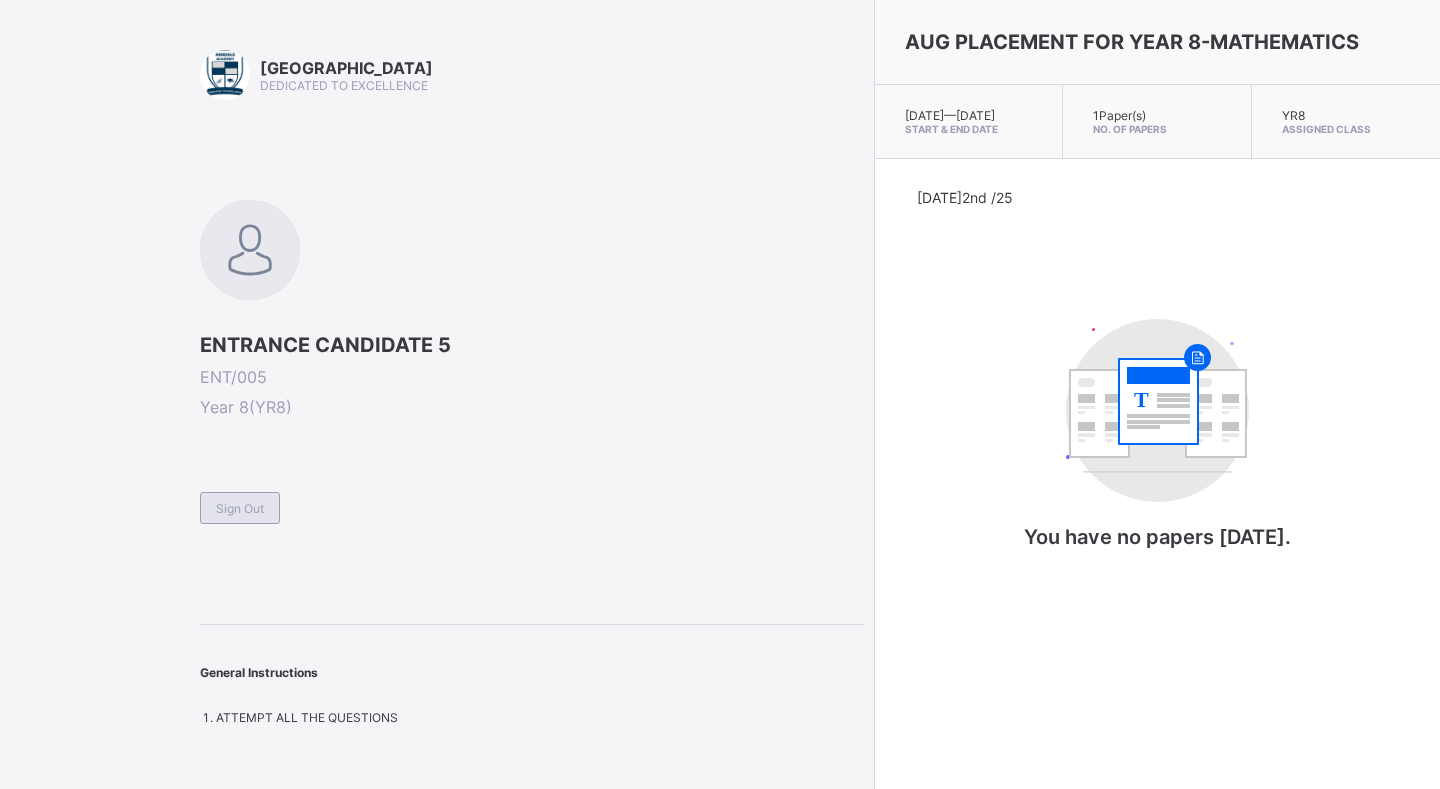
click at [230, 510] on span "Sign Out" at bounding box center [240, 508] width 48 height 15
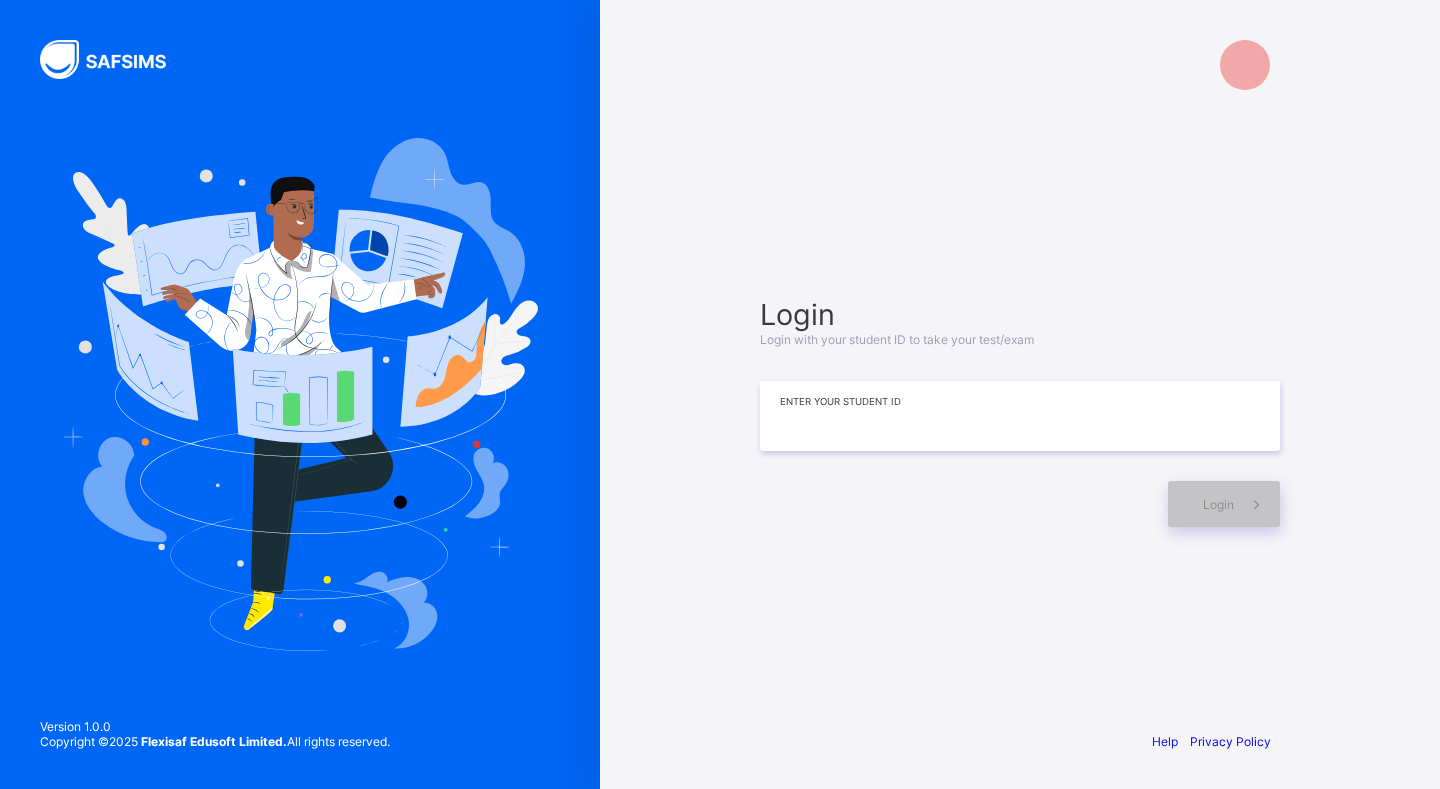
click at [857, 426] on input at bounding box center [1020, 416] width 520 height 70
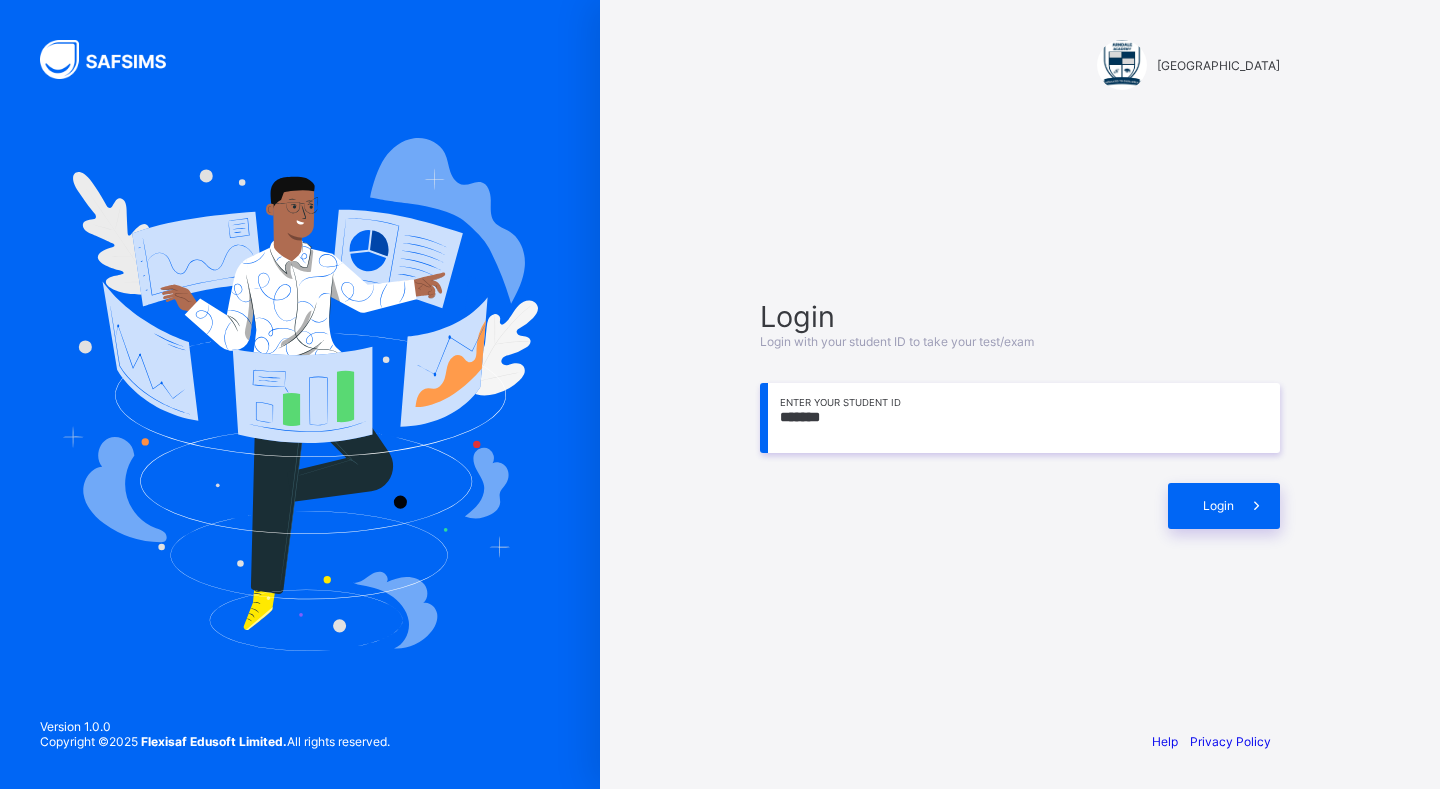
type input "*******"
click at [1199, 499] on div "Login" at bounding box center [1224, 506] width 112 height 46
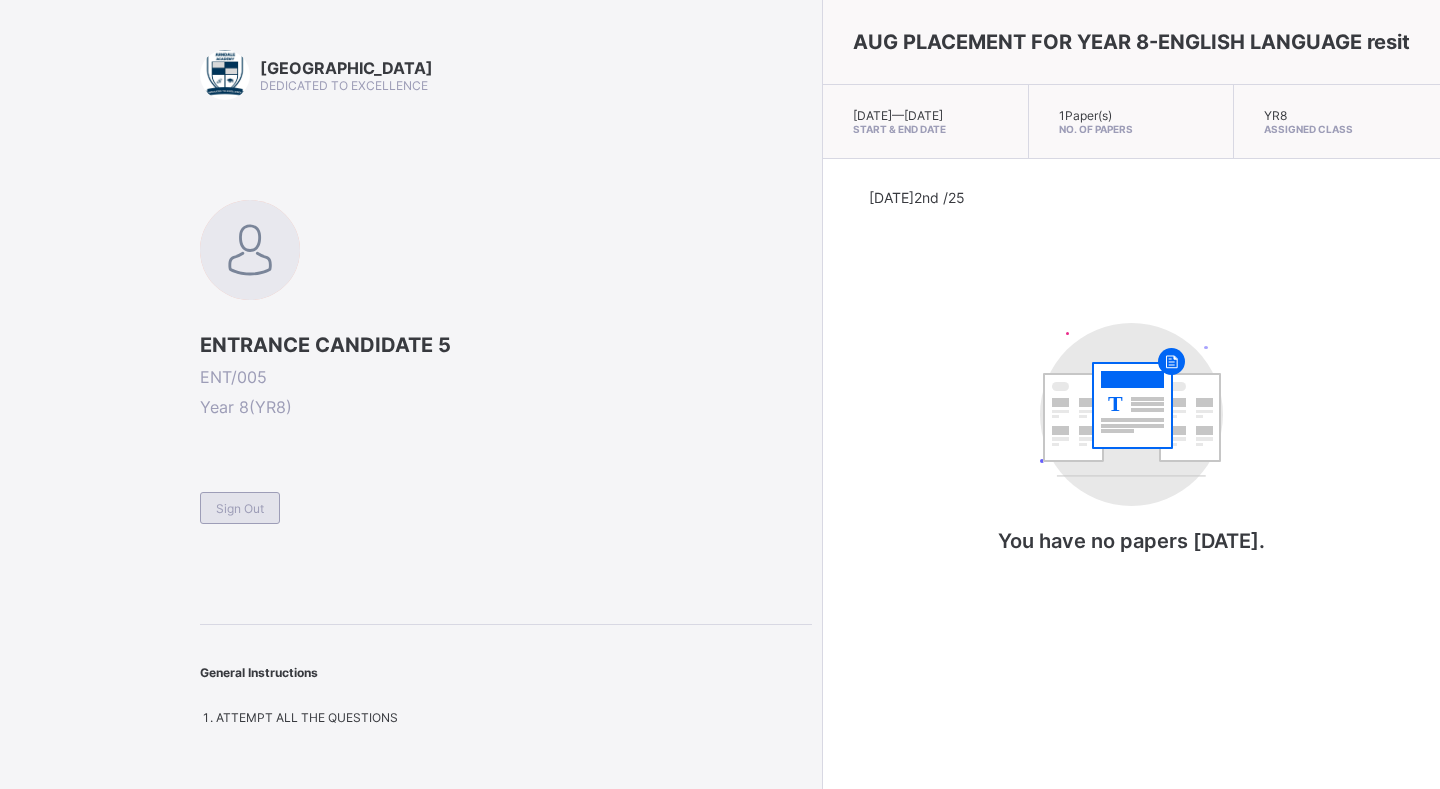
click at [260, 505] on span "Sign Out" at bounding box center [240, 508] width 48 height 15
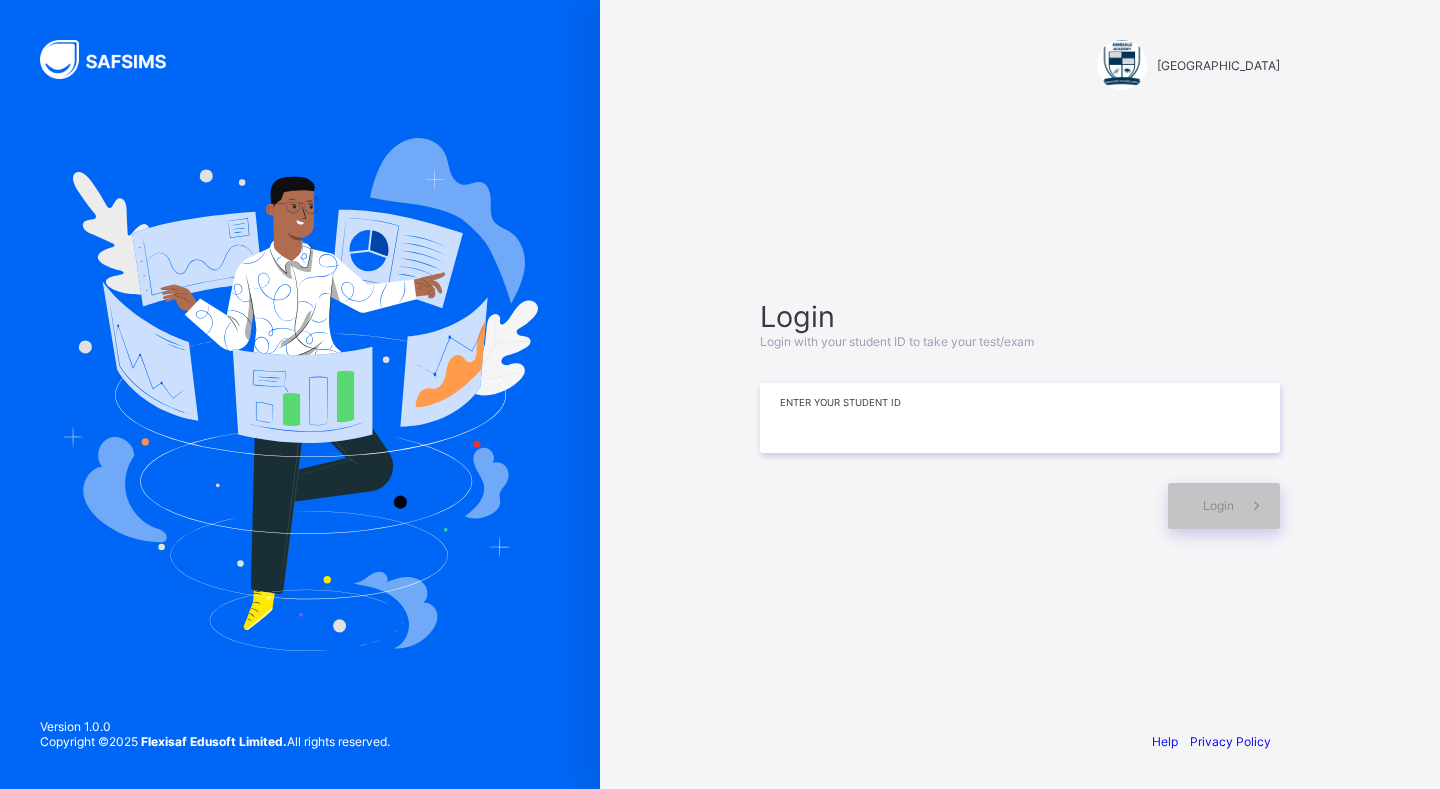
click at [891, 408] on input at bounding box center [1020, 418] width 520 height 70
type input "*******"
click at [1217, 505] on span "Login" at bounding box center [1218, 505] width 31 height 15
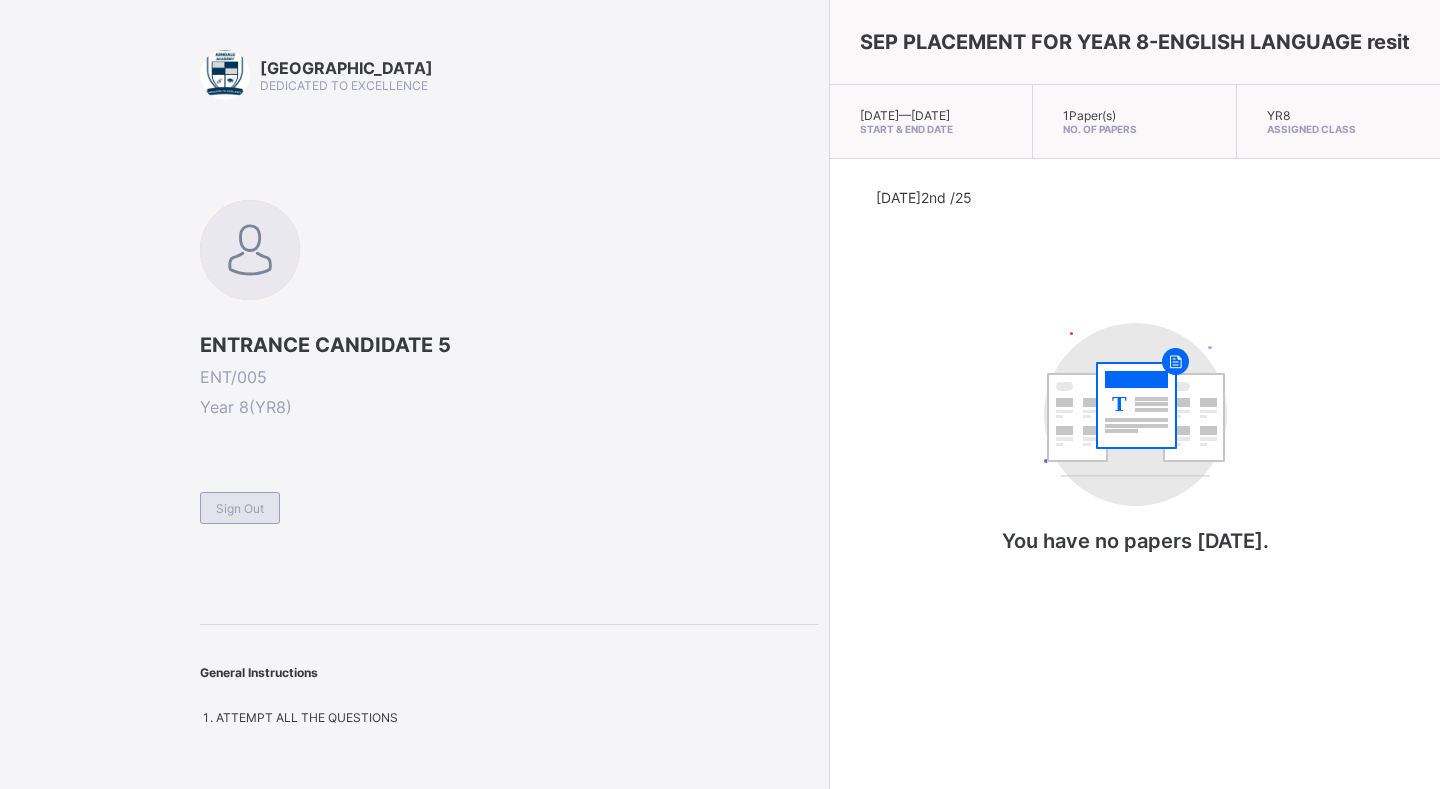
click at [236, 507] on span "Sign Out" at bounding box center [240, 508] width 48 height 15
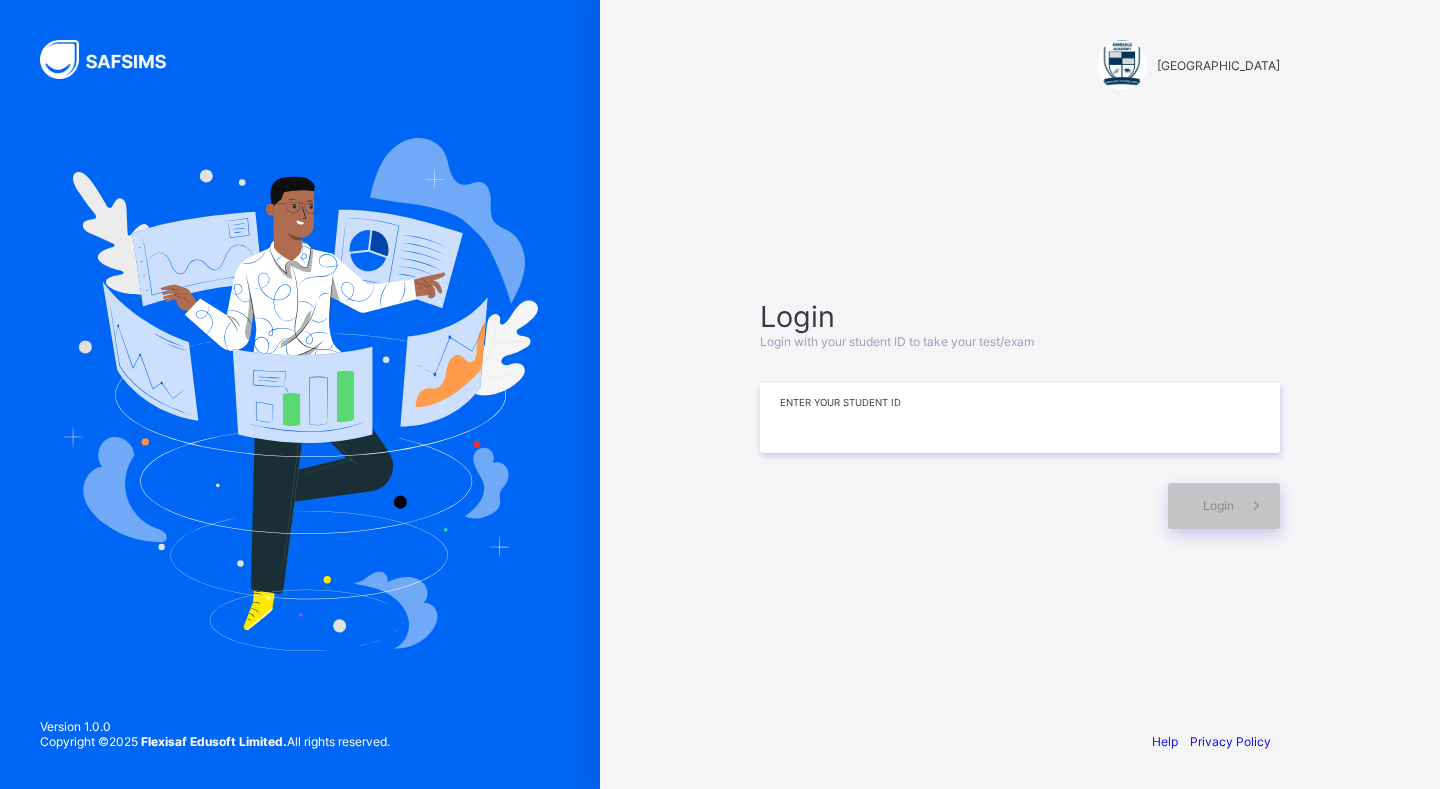
click at [1058, 423] on input at bounding box center [1020, 418] width 520 height 70
type input "*******"
click at [1218, 500] on span "Login" at bounding box center [1218, 505] width 31 height 15
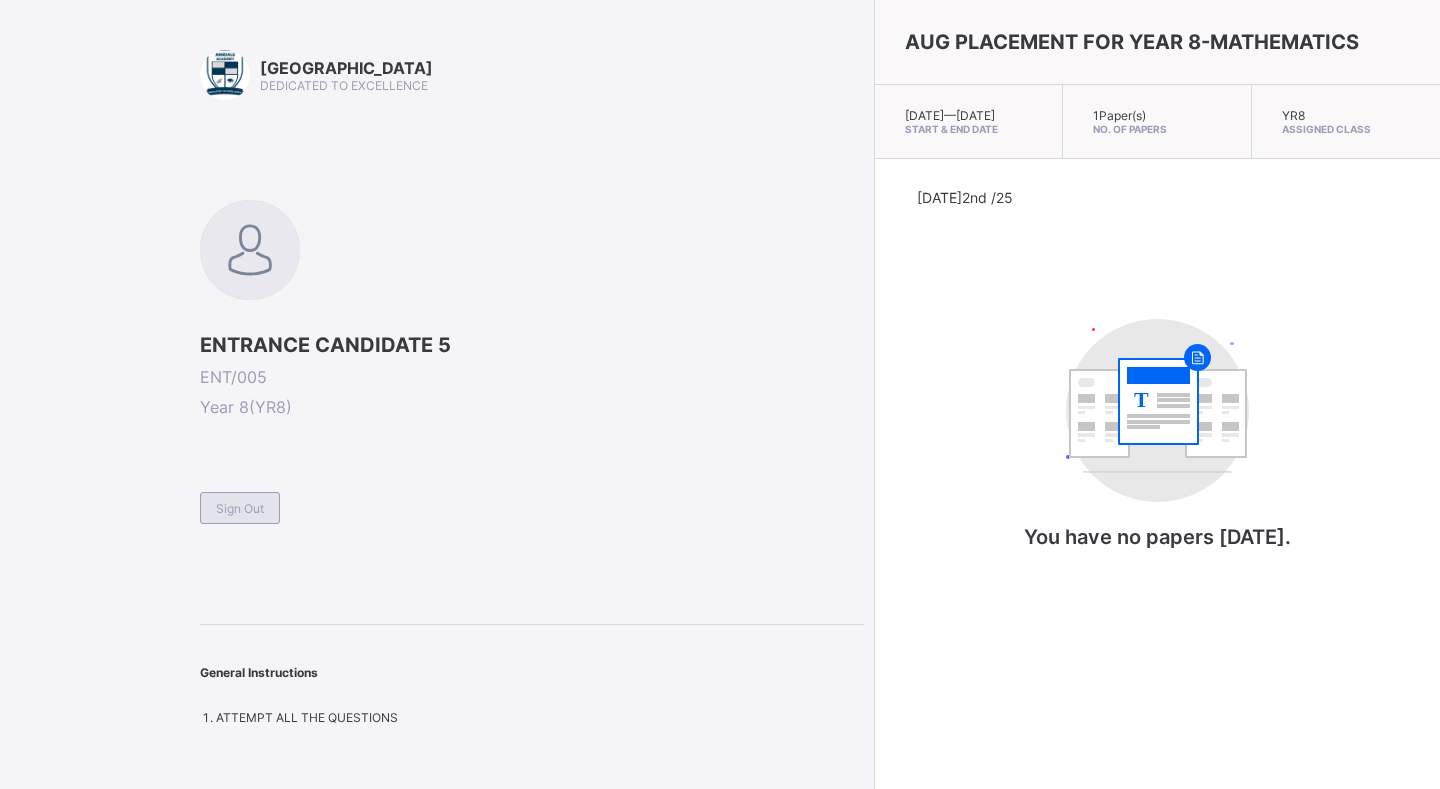
click at [250, 508] on span "Sign Out" at bounding box center [240, 508] width 48 height 15
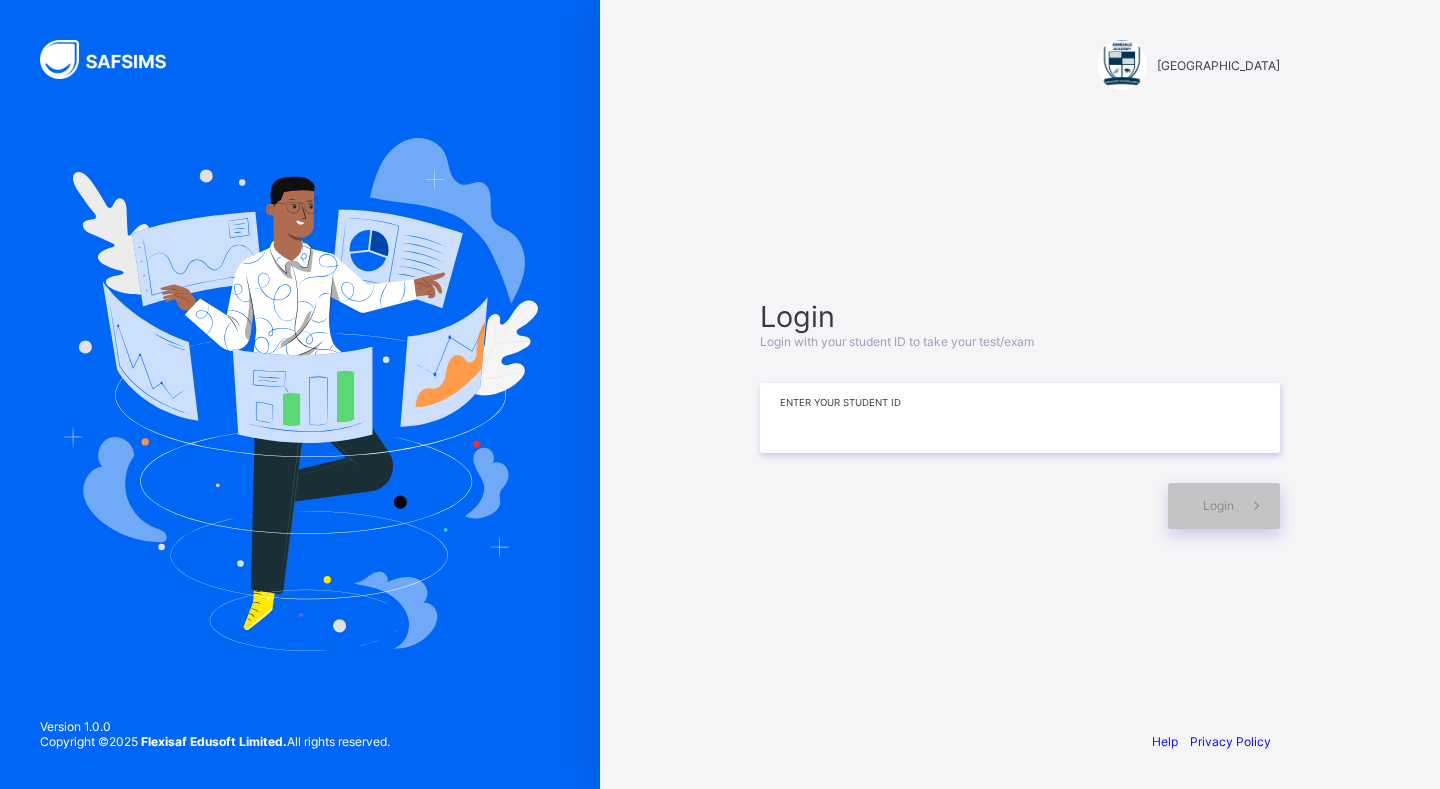
click at [852, 436] on input at bounding box center [1020, 418] width 520 height 70
type input "*******"
click at [1207, 500] on span "Login" at bounding box center [1218, 505] width 31 height 15
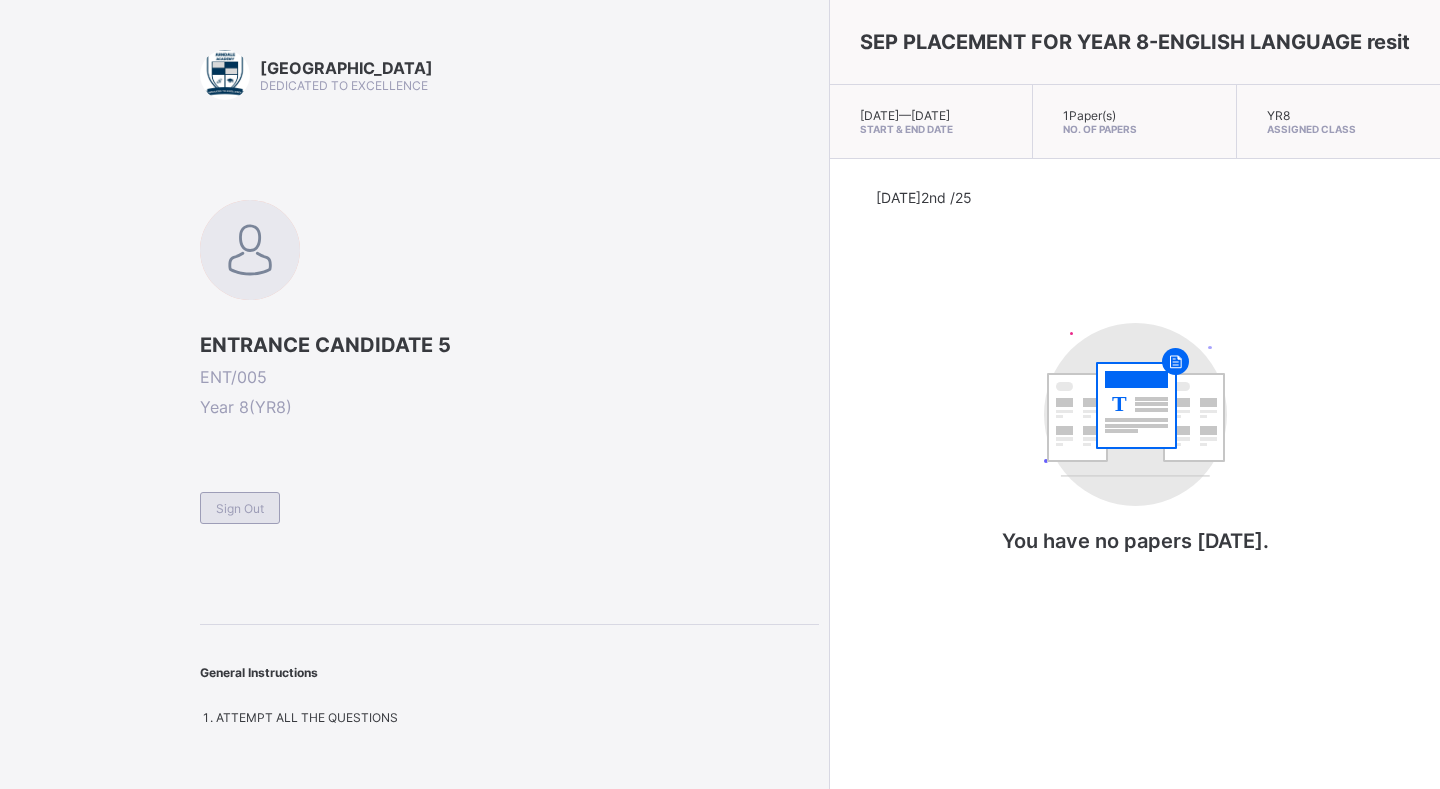
click at [251, 509] on span "Sign Out" at bounding box center [240, 508] width 48 height 15
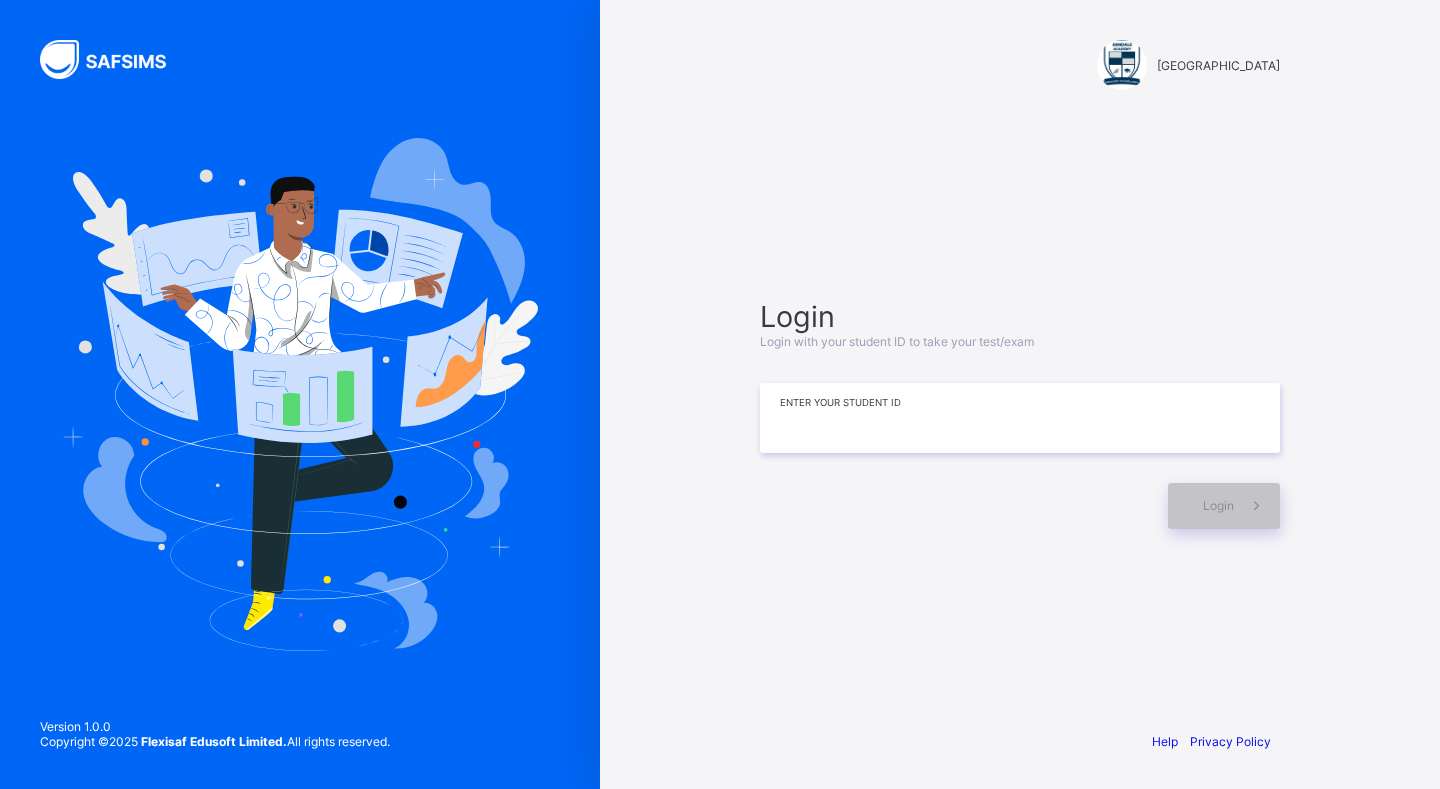
click at [989, 425] on input at bounding box center [1020, 418] width 520 height 70
type input "*******"
click at [1231, 491] on div "Login" at bounding box center [1224, 506] width 112 height 46
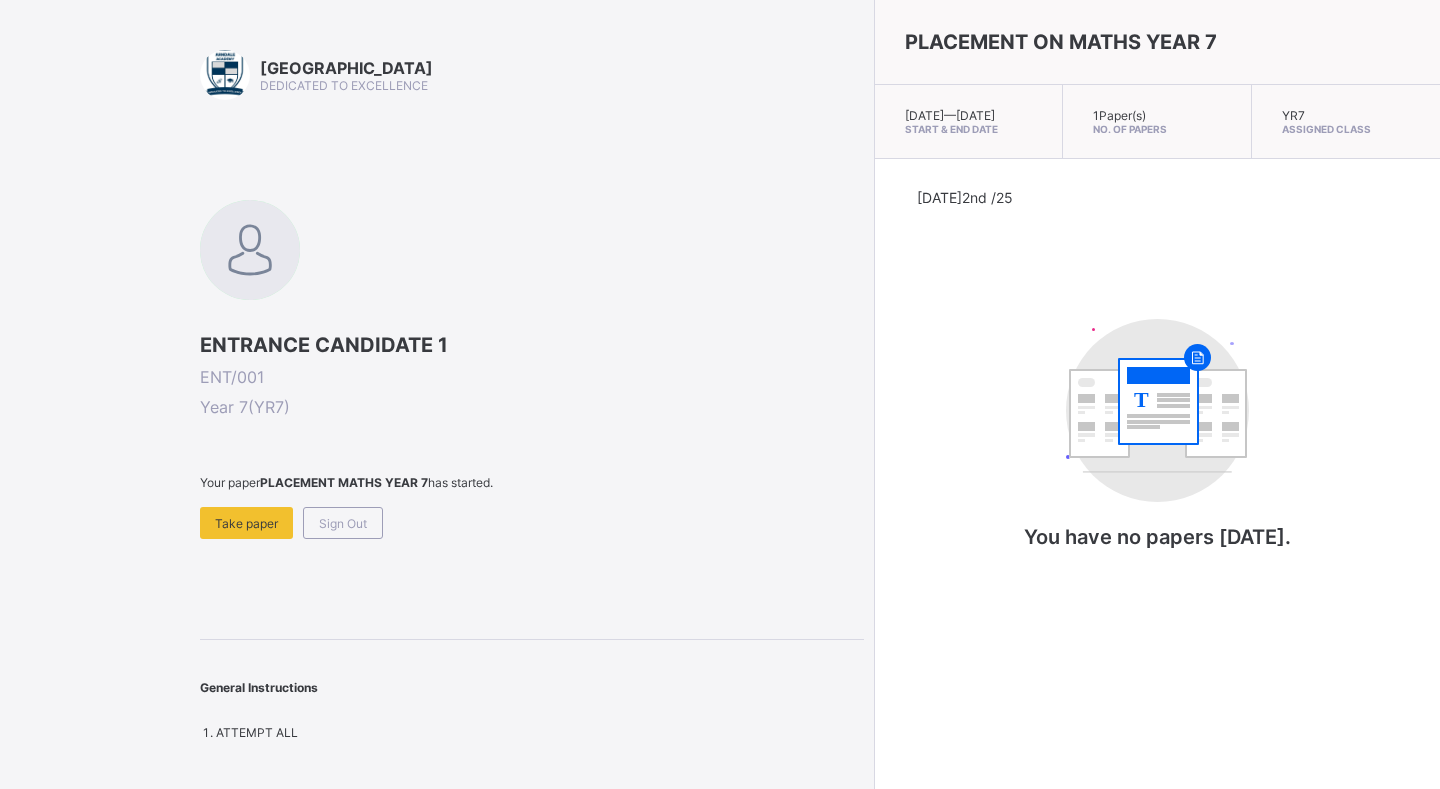
click at [231, 524] on span "Take paper" at bounding box center [246, 523] width 63 height 15
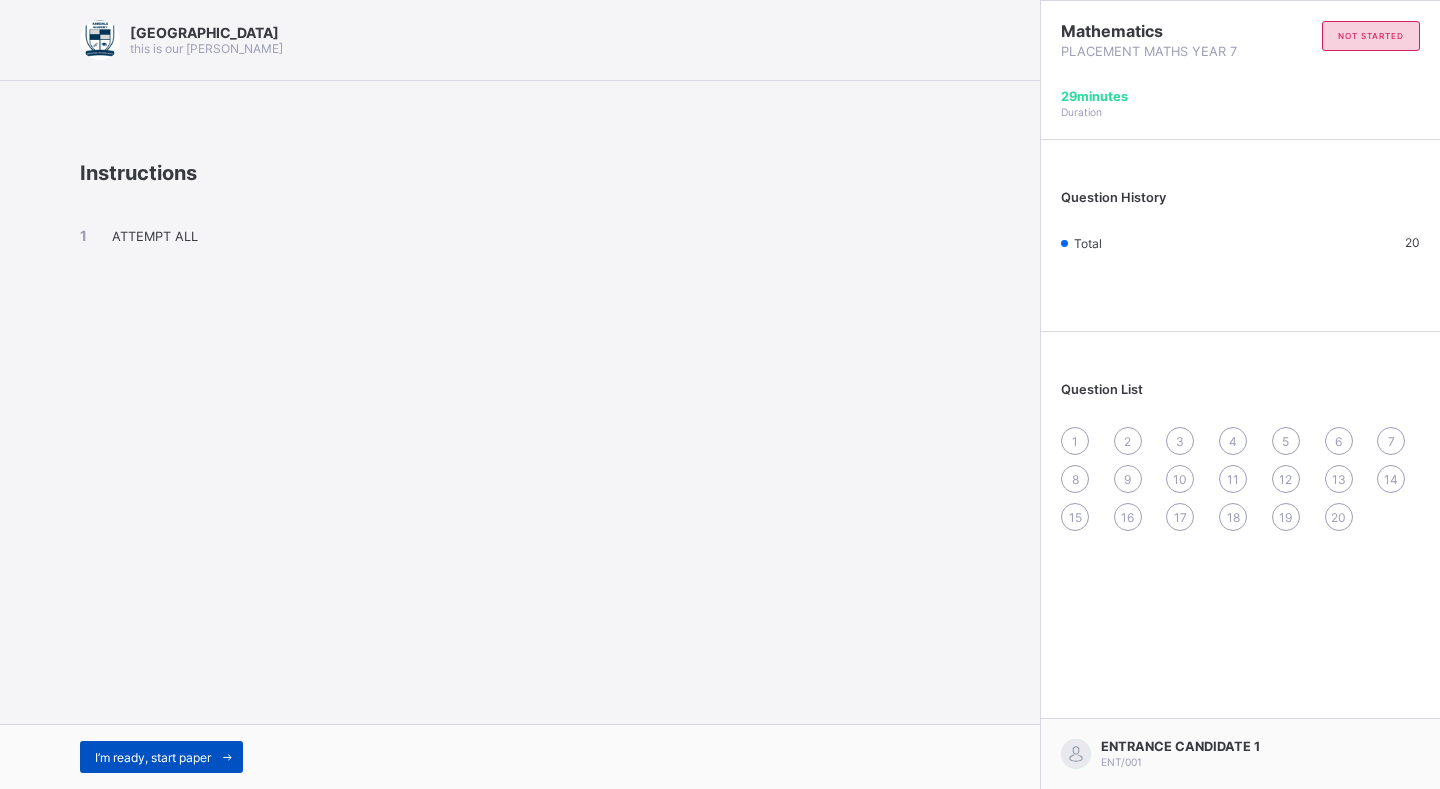
click at [150, 756] on span "I’m ready, start paper" at bounding box center [153, 757] width 116 height 15
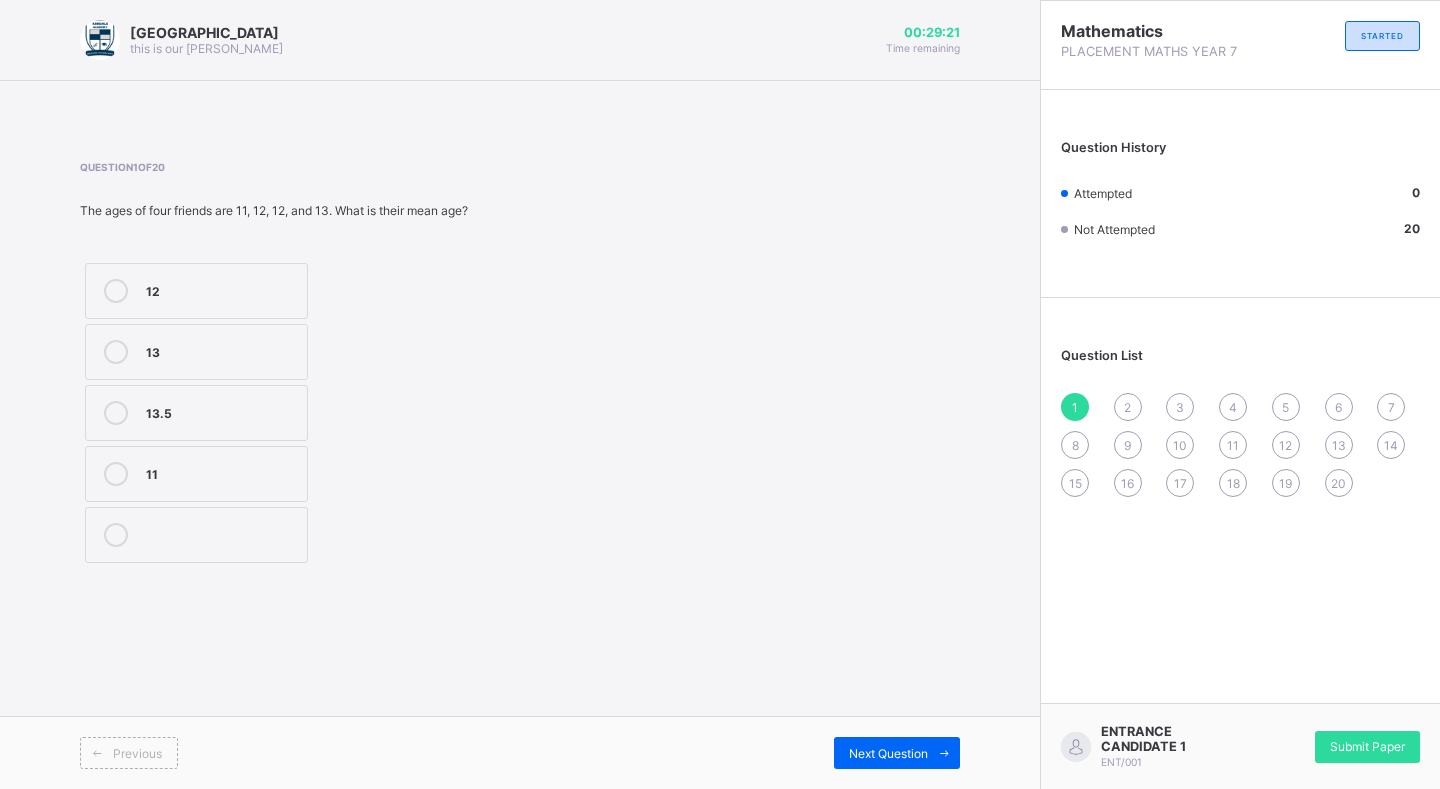
click at [130, 286] on div at bounding box center [116, 291] width 40 height 24
click at [905, 750] on div "Previous Next Question" at bounding box center [520, 752] width 1040 height 73
click at [901, 748] on span "Next Question" at bounding box center [888, 753] width 79 height 15
click at [198, 424] on div at bounding box center [216, 413] width 140 height 24
click at [877, 744] on div "Next Question" at bounding box center [897, 753] width 126 height 32
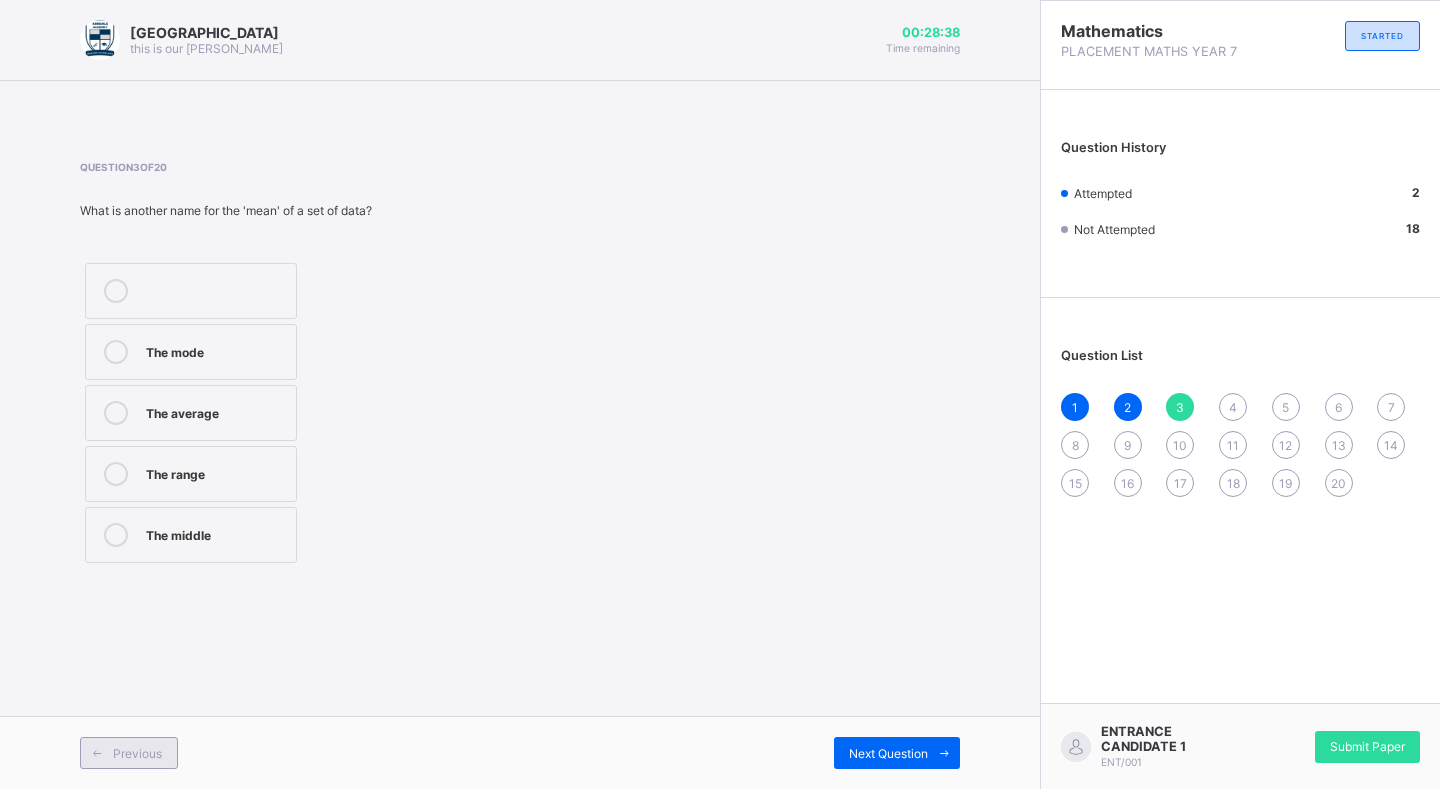
click at [142, 761] on div "Previous" at bounding box center [129, 753] width 98 height 32
click at [194, 278] on label "3" at bounding box center [191, 291] width 212 height 56
click at [161, 752] on div "Previous" at bounding box center [129, 753] width 98 height 32
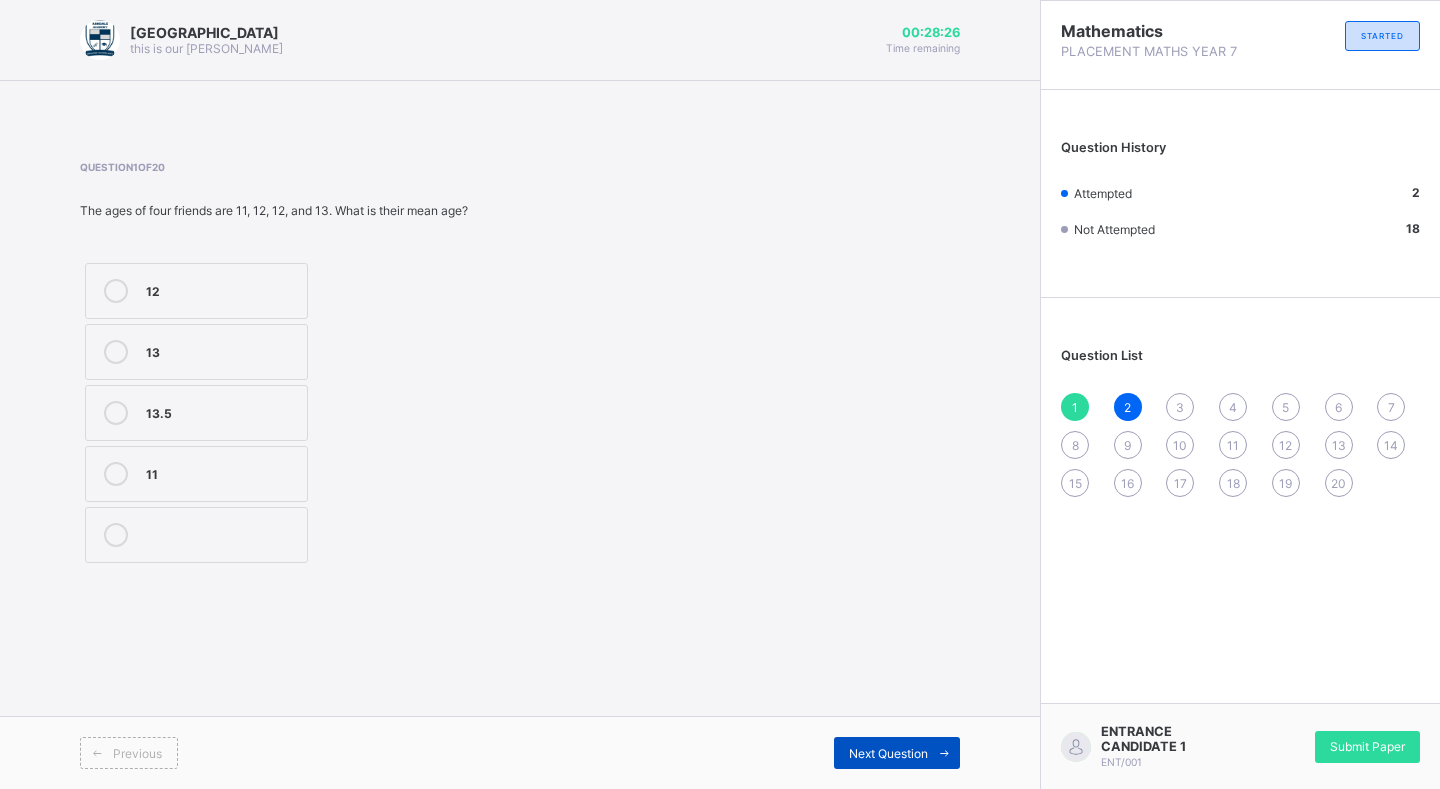
click at [905, 747] on span "Next Question" at bounding box center [888, 753] width 79 height 15
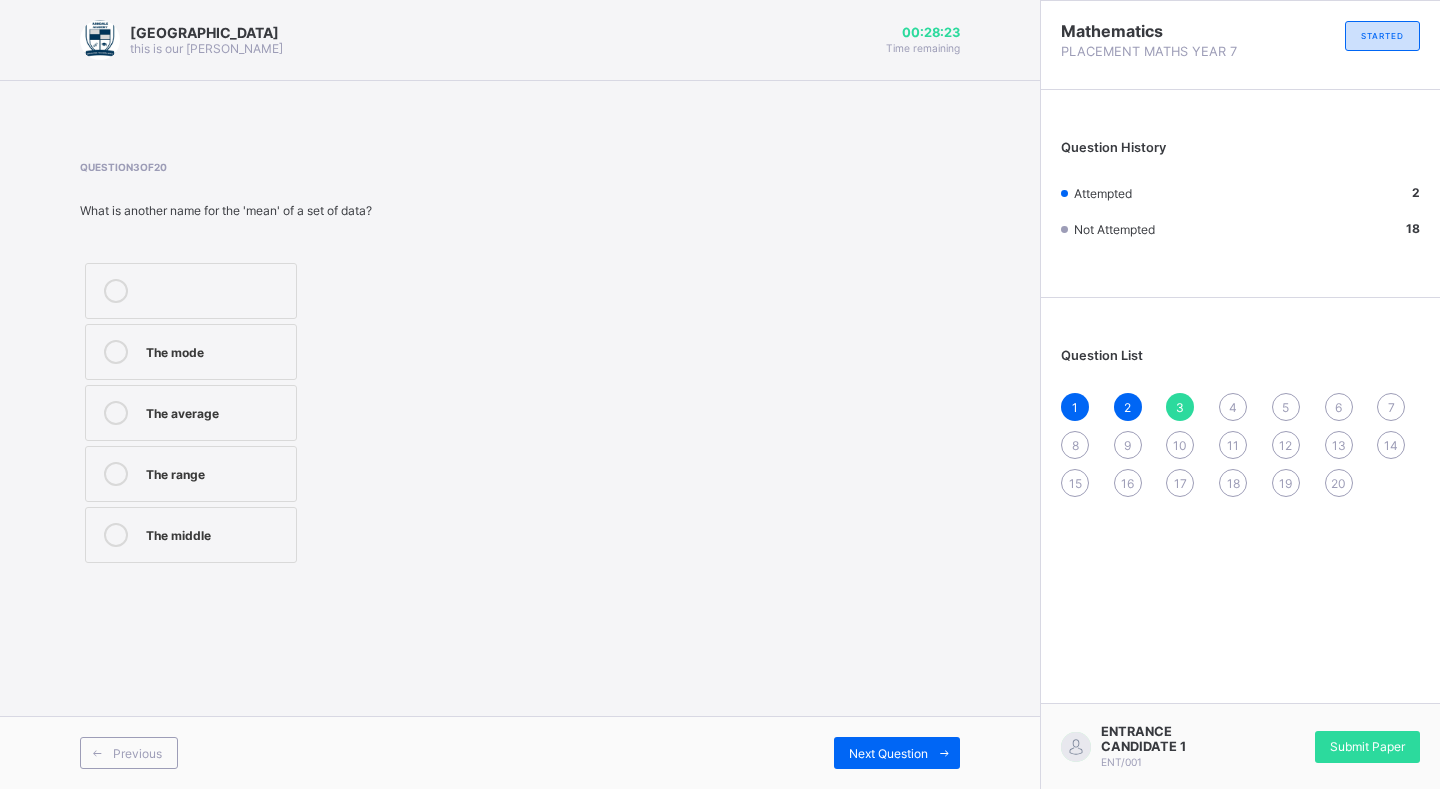
click at [219, 530] on div "The middle" at bounding box center [216, 533] width 140 height 20
click at [825, 753] on div "Next Question" at bounding box center [740, 753] width 440 height 32
click at [837, 750] on div "Next Question" at bounding box center [897, 753] width 126 height 32
click at [137, 760] on span "Previous" at bounding box center [137, 753] width 49 height 15
click at [196, 467] on div "The range" at bounding box center [216, 472] width 140 height 20
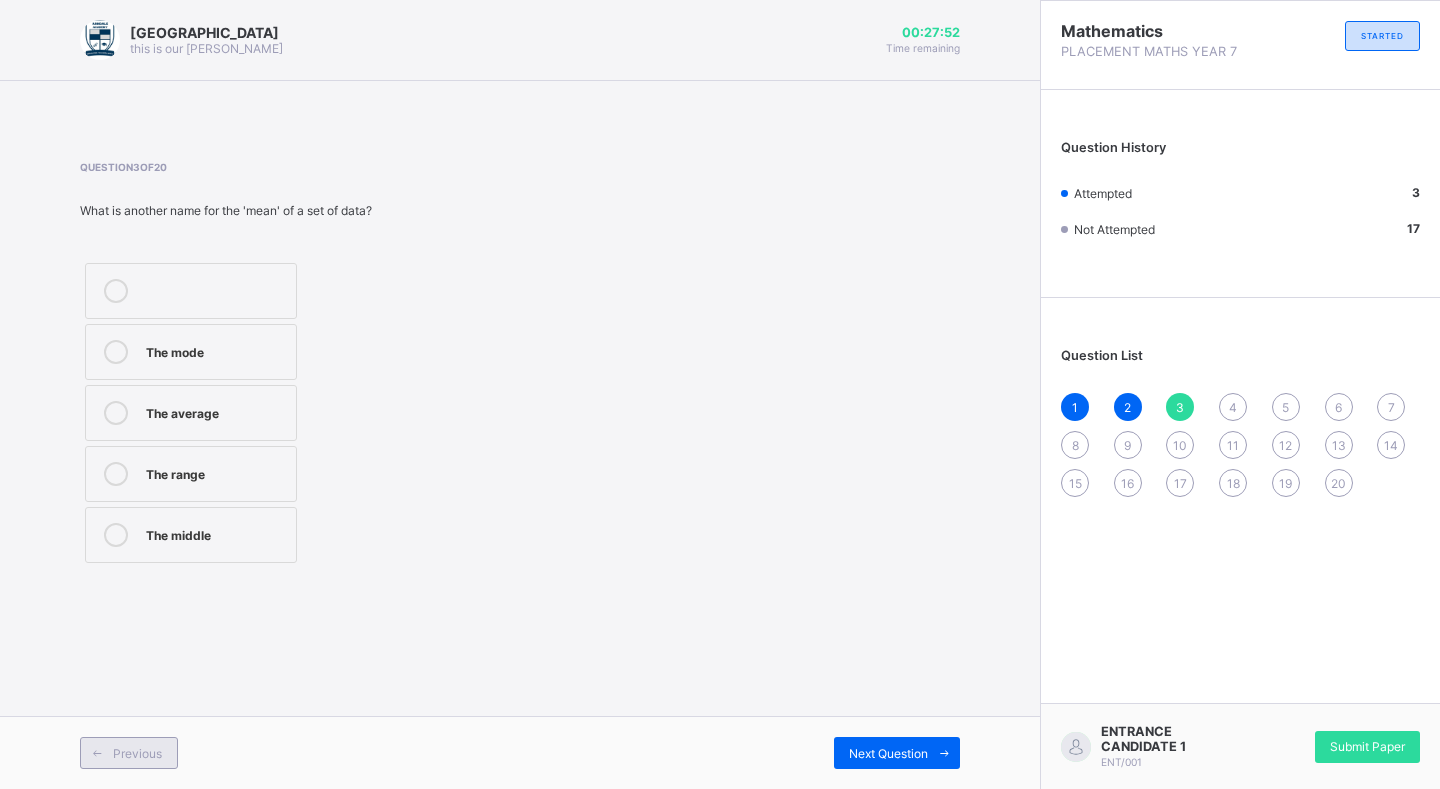
click at [137, 747] on span "Previous" at bounding box center [137, 753] width 49 height 15
click at [161, 398] on label at bounding box center [191, 413] width 212 height 56
click at [161, 755] on div "Previous" at bounding box center [129, 753] width 98 height 32
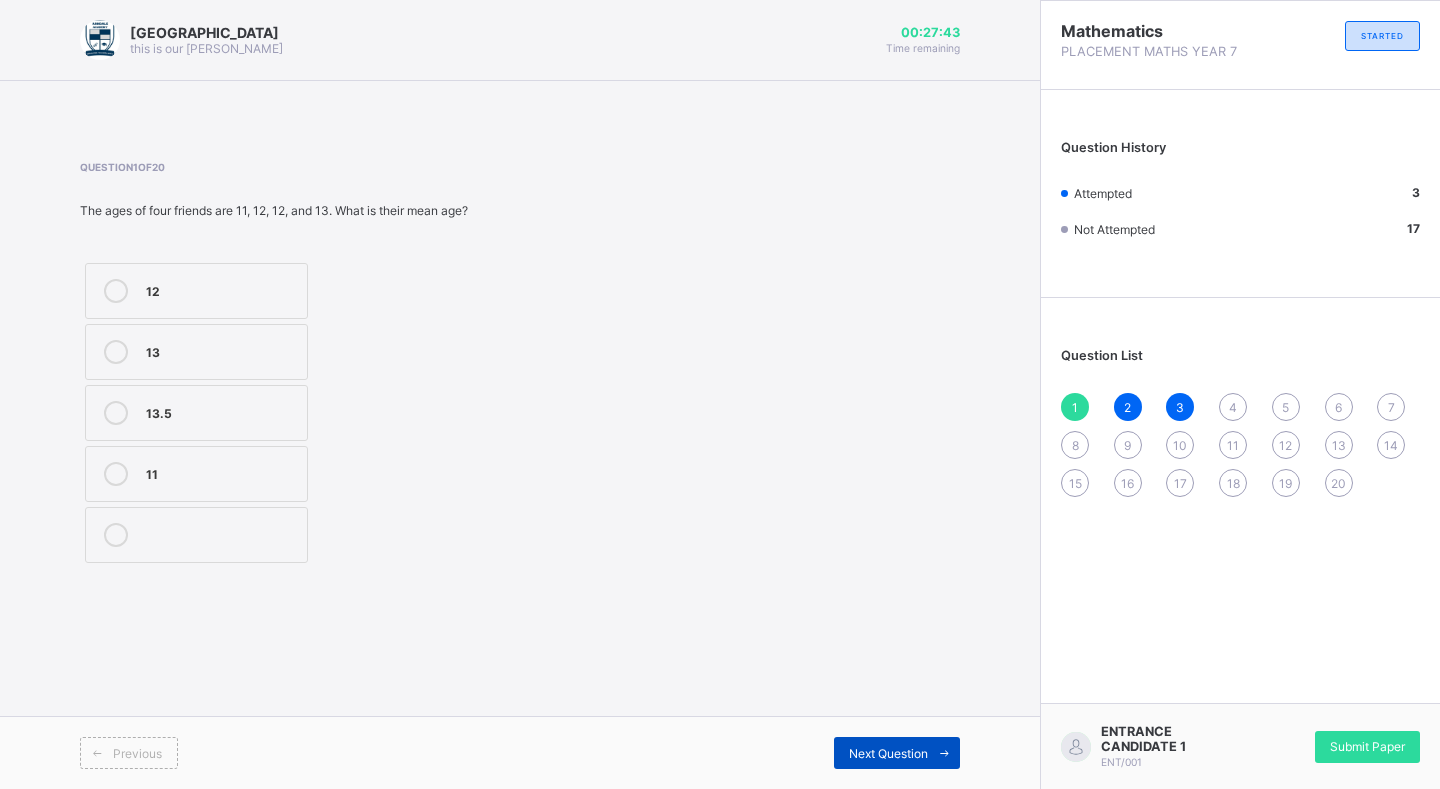
click at [834, 753] on div "Next Question" at bounding box center [897, 753] width 126 height 32
click at [842, 749] on div "Next Question" at bounding box center [897, 753] width 126 height 32
click at [840, 752] on div "Next Question" at bounding box center [897, 753] width 126 height 32
click at [224, 373] on label "4" at bounding box center [191, 352] width 212 height 56
click at [886, 753] on span "Next Question" at bounding box center [888, 753] width 79 height 15
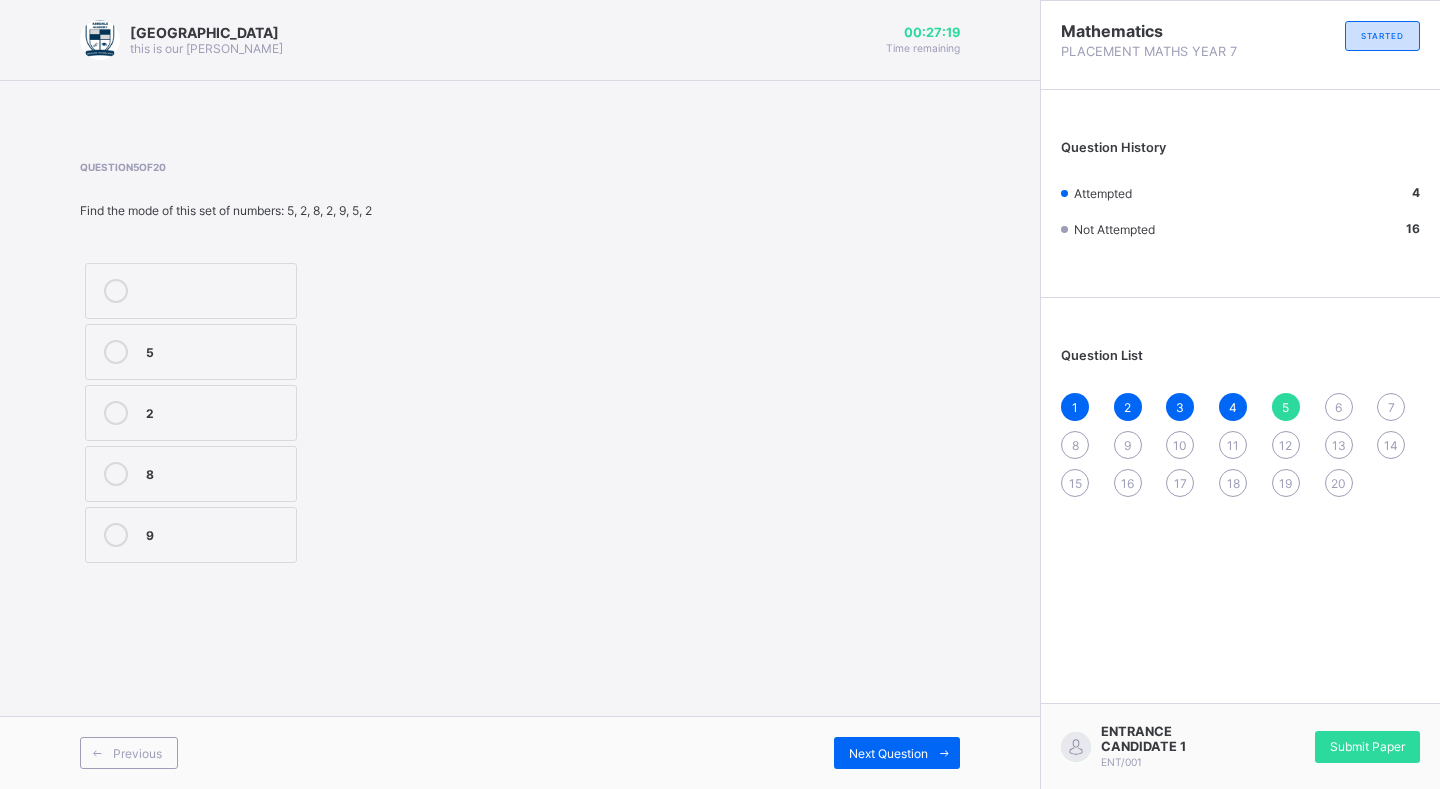
click at [228, 426] on label "2" at bounding box center [191, 413] width 212 height 56
click at [888, 749] on span "Next Question" at bounding box center [888, 753] width 79 height 15
click at [179, 302] on div at bounding box center [216, 291] width 140 height 24
click at [899, 748] on span "Next Question" at bounding box center [888, 753] width 79 height 15
click at [238, 402] on div at bounding box center [216, 403] width 140 height 5
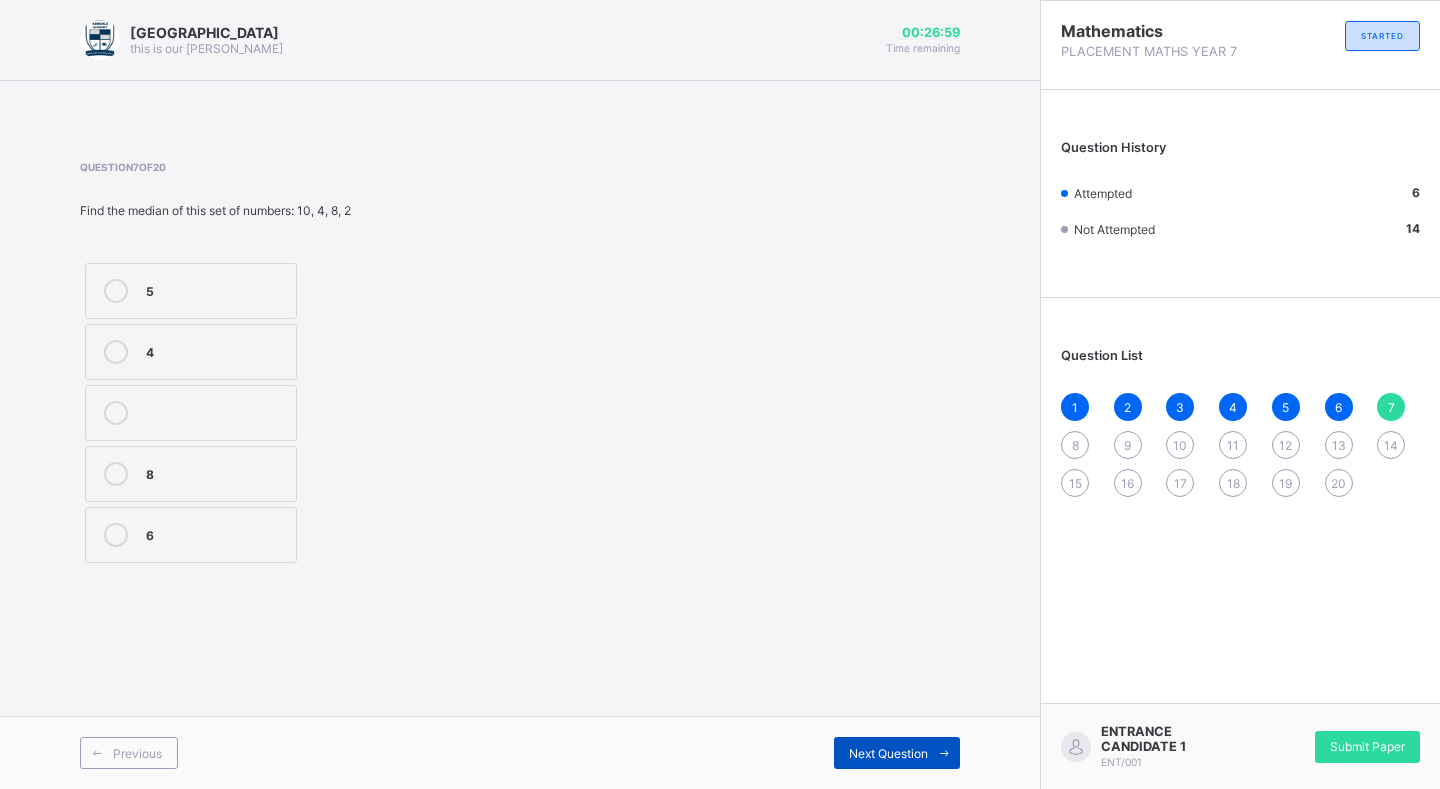
click at [935, 761] on span at bounding box center [944, 753] width 32 height 32
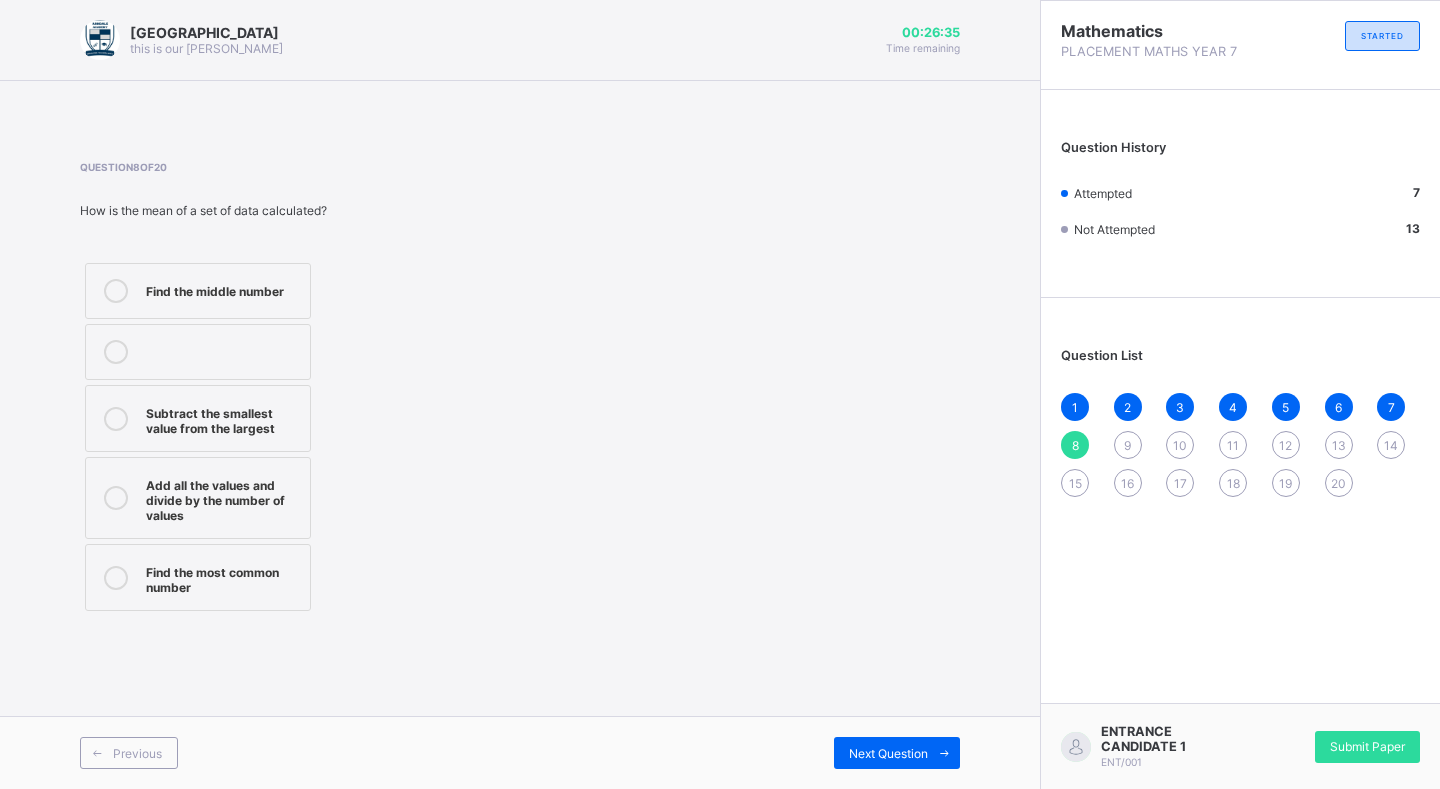
click at [231, 570] on div "Find the most common number" at bounding box center [223, 577] width 154 height 35
click at [850, 749] on span "Next Question" at bounding box center [888, 753] width 79 height 15
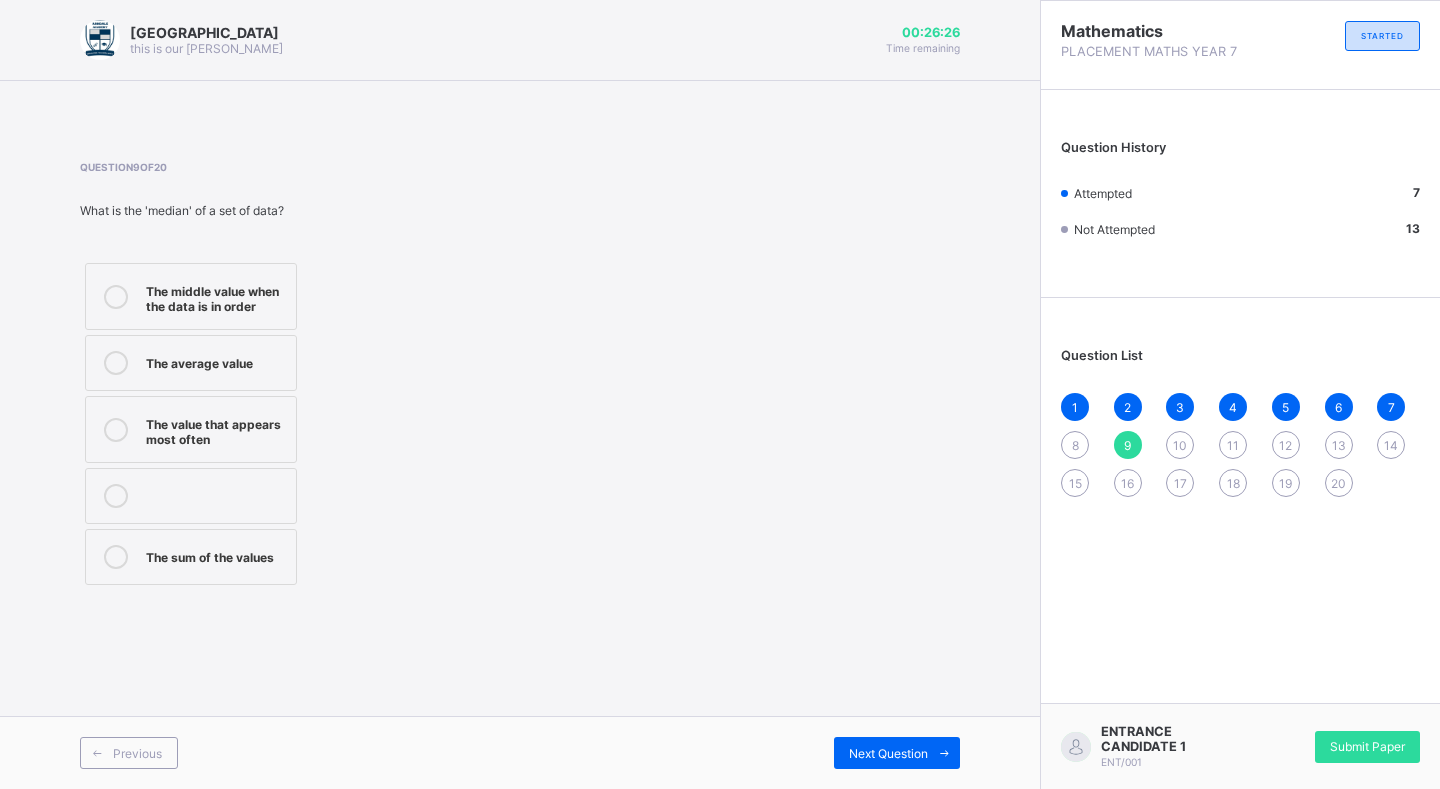
click at [255, 312] on div "The middle value when the data is in order" at bounding box center [216, 296] width 140 height 35
click at [865, 733] on div "Previous Next Question" at bounding box center [520, 752] width 1040 height 73
click at [883, 759] on div "Next Question" at bounding box center [897, 753] width 126 height 32
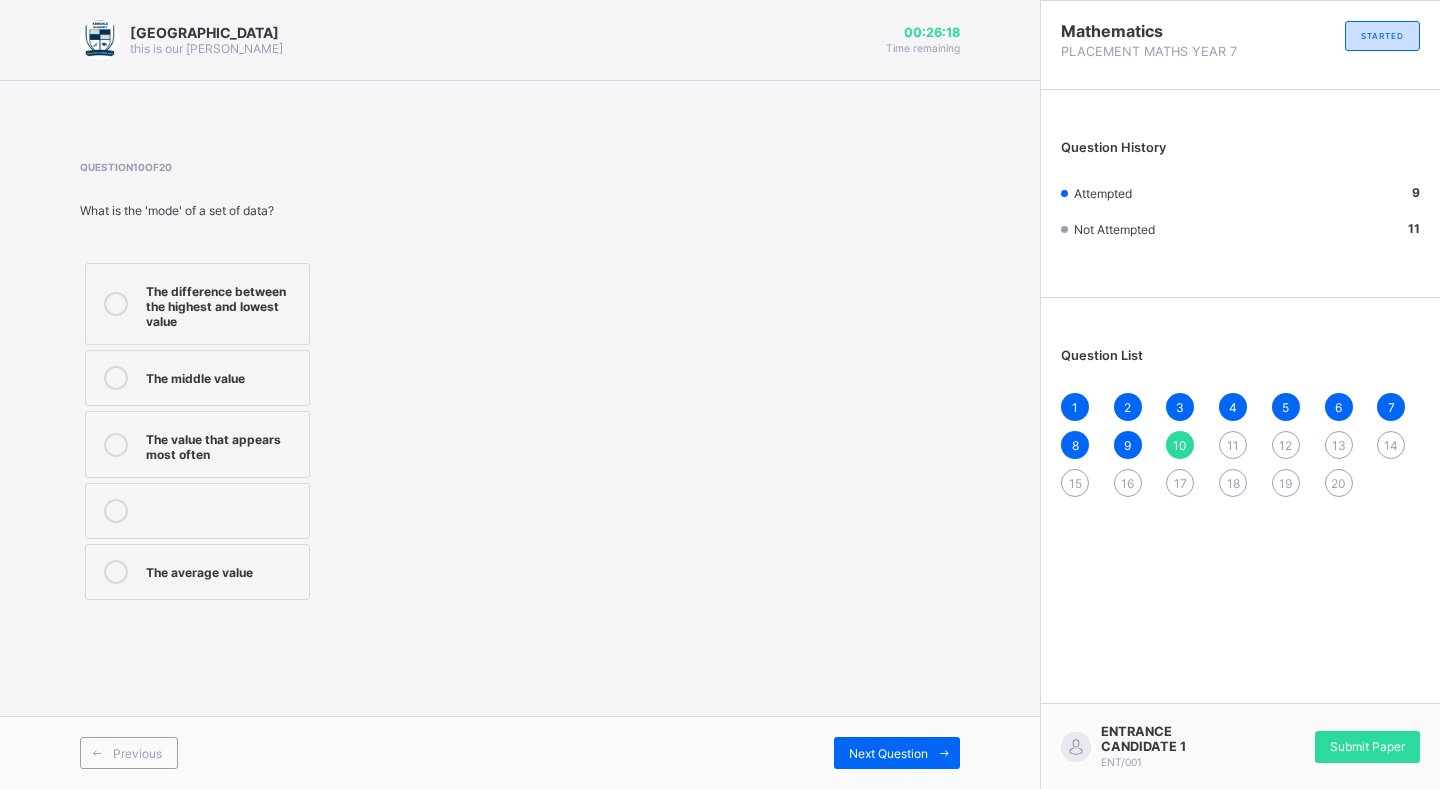
click at [231, 448] on div "The value that appears most often" at bounding box center [222, 444] width 153 height 35
click at [868, 756] on span "Next Question" at bounding box center [888, 753] width 79 height 15
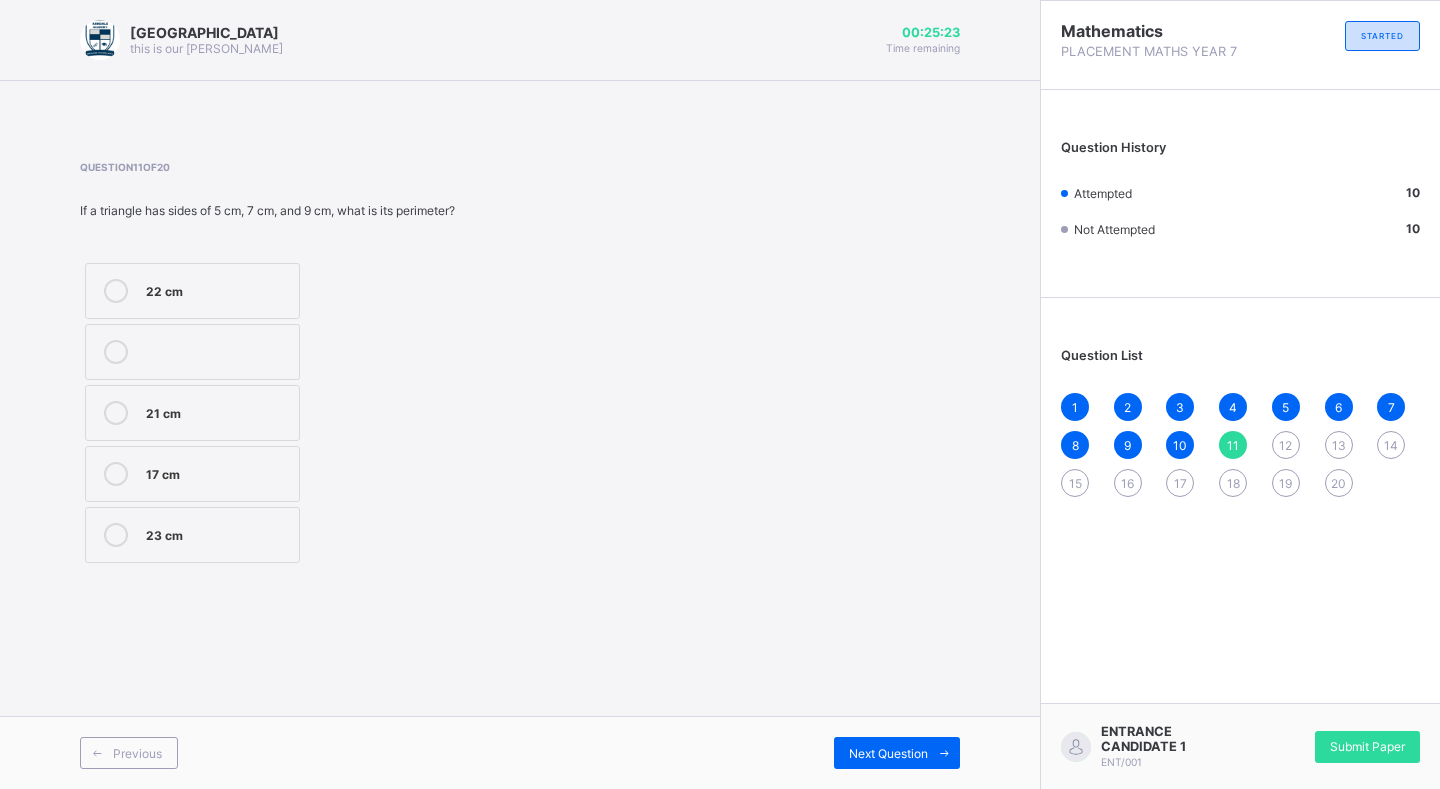
click at [176, 421] on div "21 cm" at bounding box center [217, 413] width 143 height 24
click at [864, 757] on span "Next Question" at bounding box center [888, 753] width 79 height 15
click at [229, 302] on div "Cat" at bounding box center [255, 304] width 219 height 20
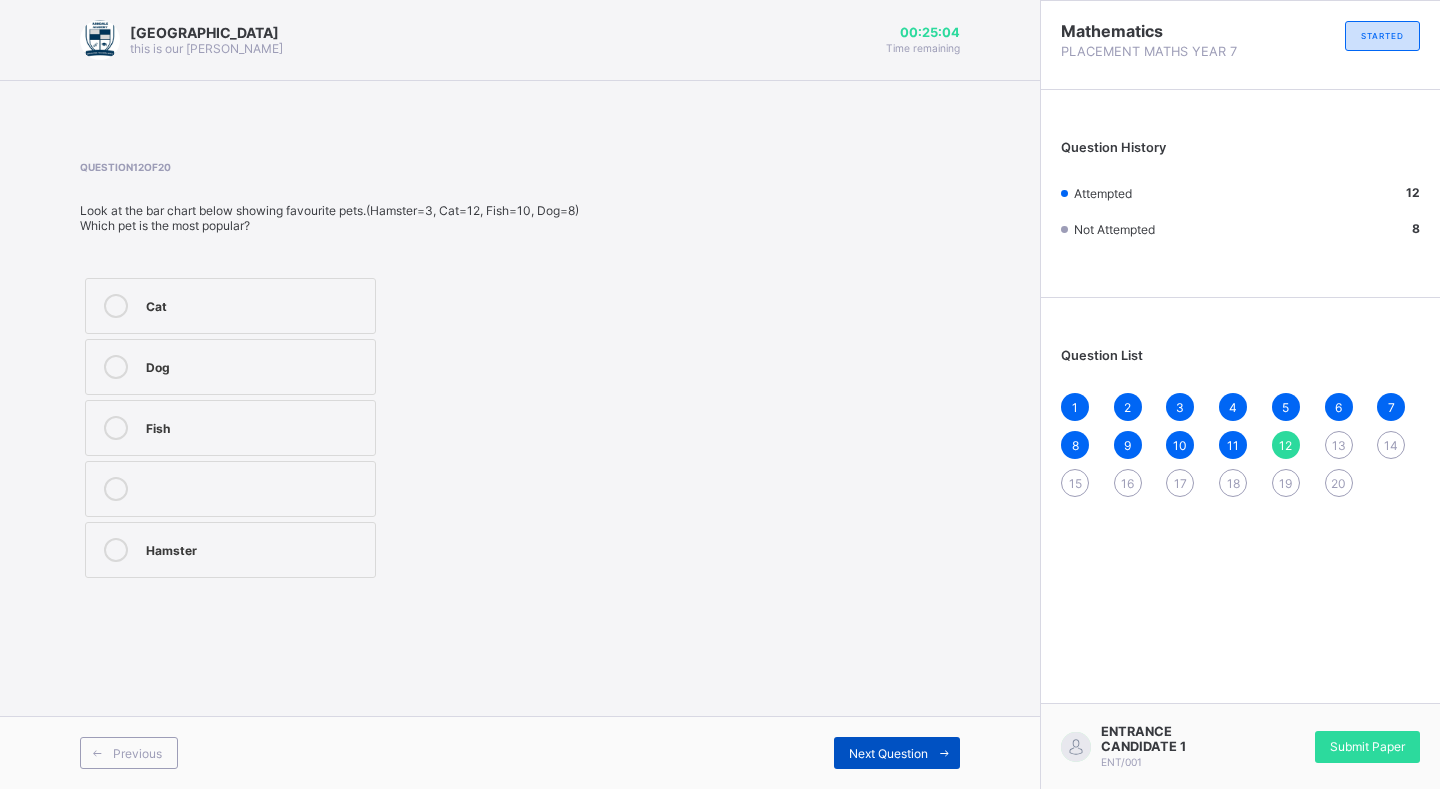
click at [883, 756] on span "Next Question" at bounding box center [888, 753] width 79 height 15
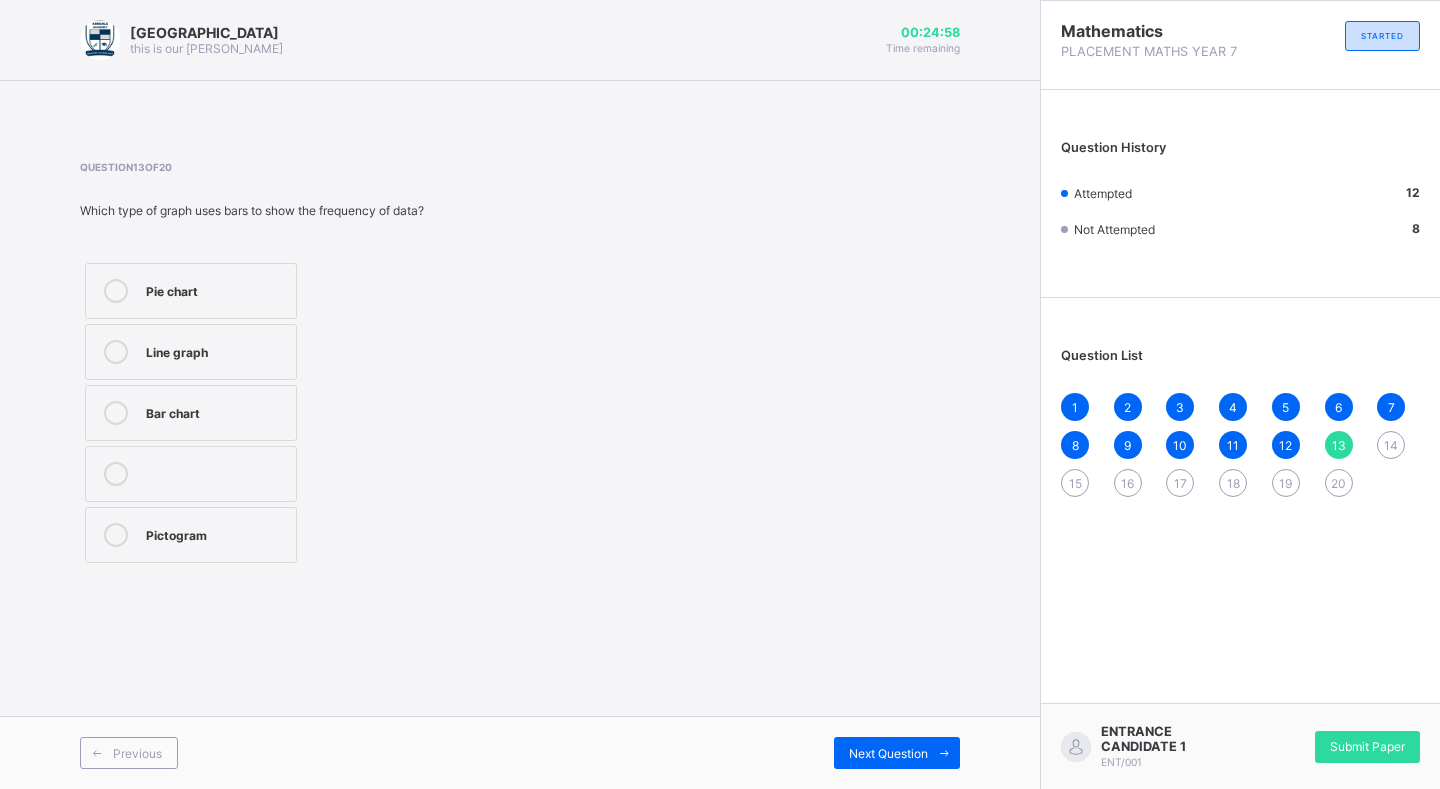
drag, startPoint x: 164, startPoint y: 406, endPoint x: 204, endPoint y: 580, distance: 178.5
click at [164, 407] on div "Bar chart" at bounding box center [216, 411] width 140 height 20
click at [179, 337] on label "Line graph" at bounding box center [191, 352] width 212 height 56
drag, startPoint x: 887, startPoint y: 750, endPoint x: 872, endPoint y: 765, distance: 21.2
click at [886, 751] on span "Next Question" at bounding box center [888, 753] width 79 height 15
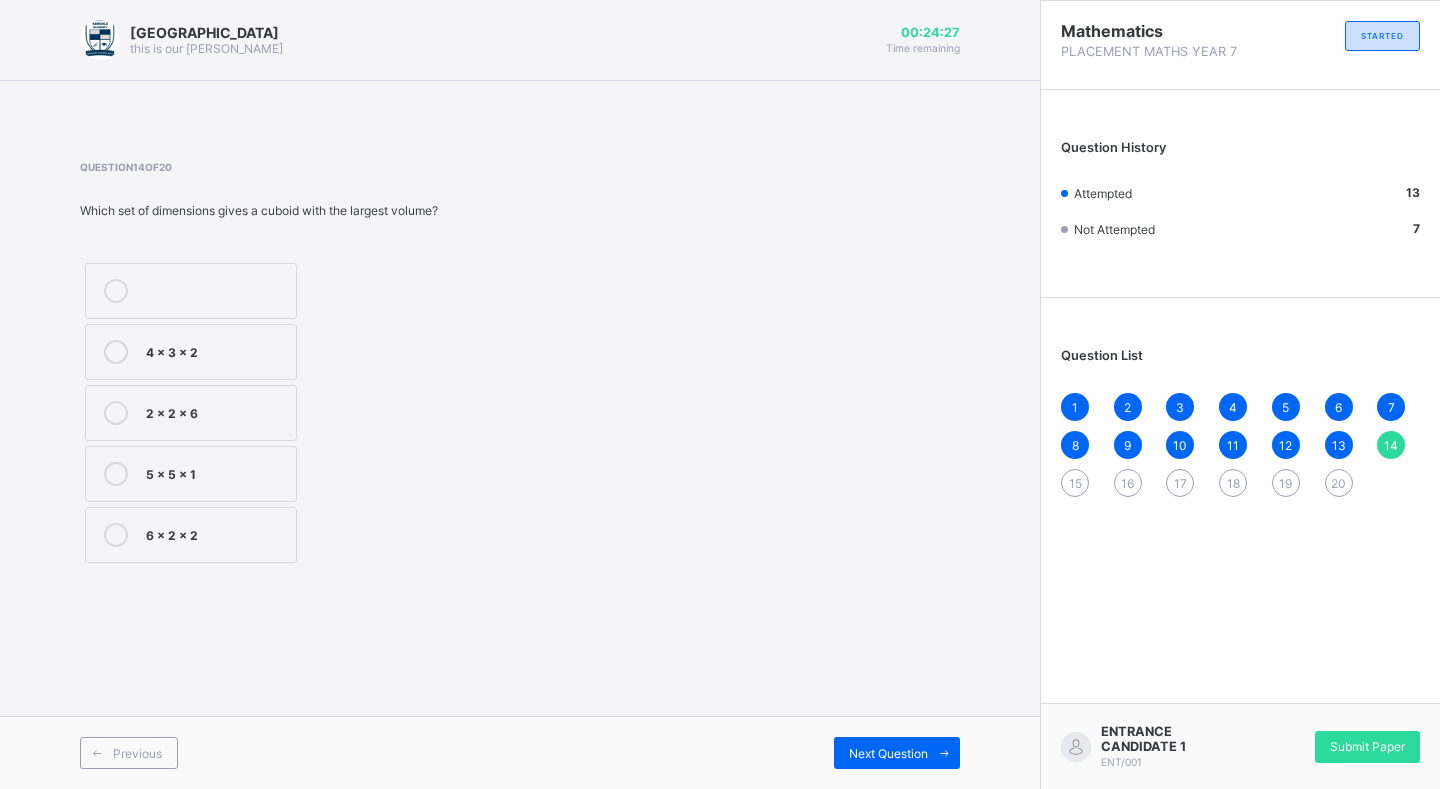
drag, startPoint x: 135, startPoint y: 467, endPoint x: 129, endPoint y: 487, distance: 20.9
click at [135, 468] on div at bounding box center [116, 474] width 40 height 24
click at [909, 754] on span "Next Question" at bounding box center [888, 753] width 79 height 15
click at [288, 311] on div "10 cm³" at bounding box center [251, 304] width 211 height 20
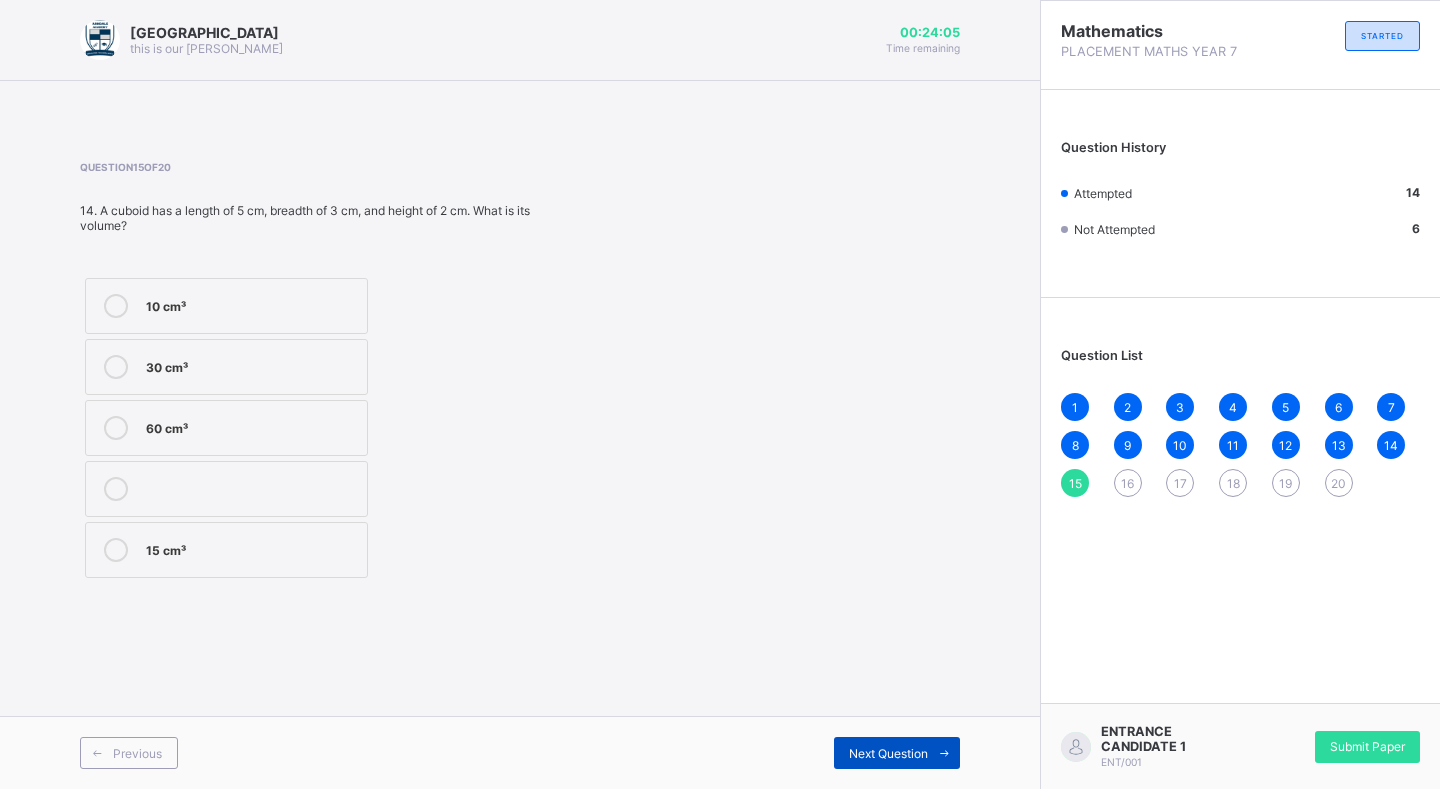
click at [938, 747] on icon at bounding box center [944, 753] width 15 height 13
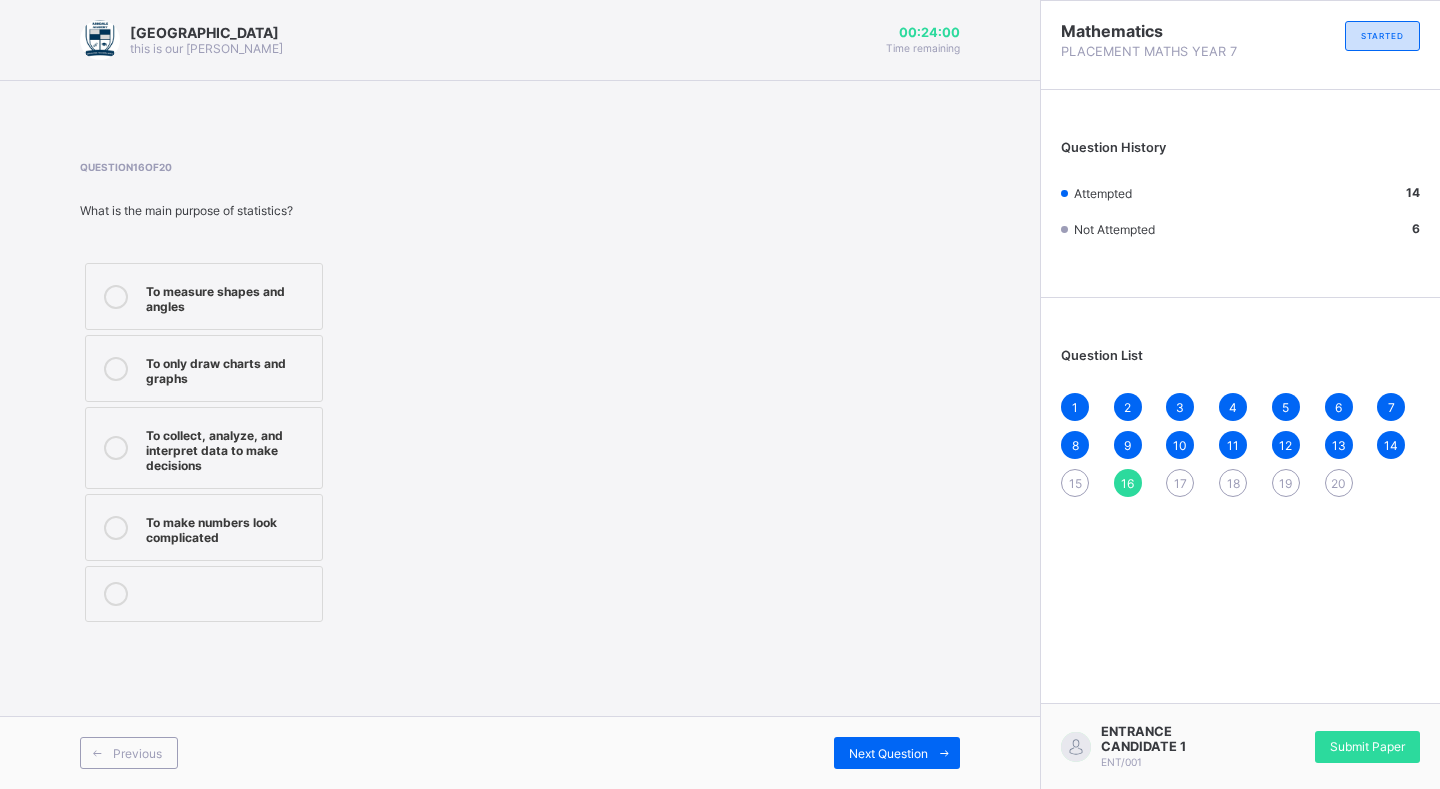
drag, startPoint x: 233, startPoint y: 434, endPoint x: 222, endPoint y: 433, distance: 11.0
click at [229, 436] on div "To collect, analyze, and interpret data to make decisions" at bounding box center [229, 448] width 166 height 50
click at [215, 454] on div "To collect, analyze, and interpret data to make decisions" at bounding box center [229, 448] width 166 height 50
click at [872, 763] on div "Next Question" at bounding box center [897, 753] width 126 height 32
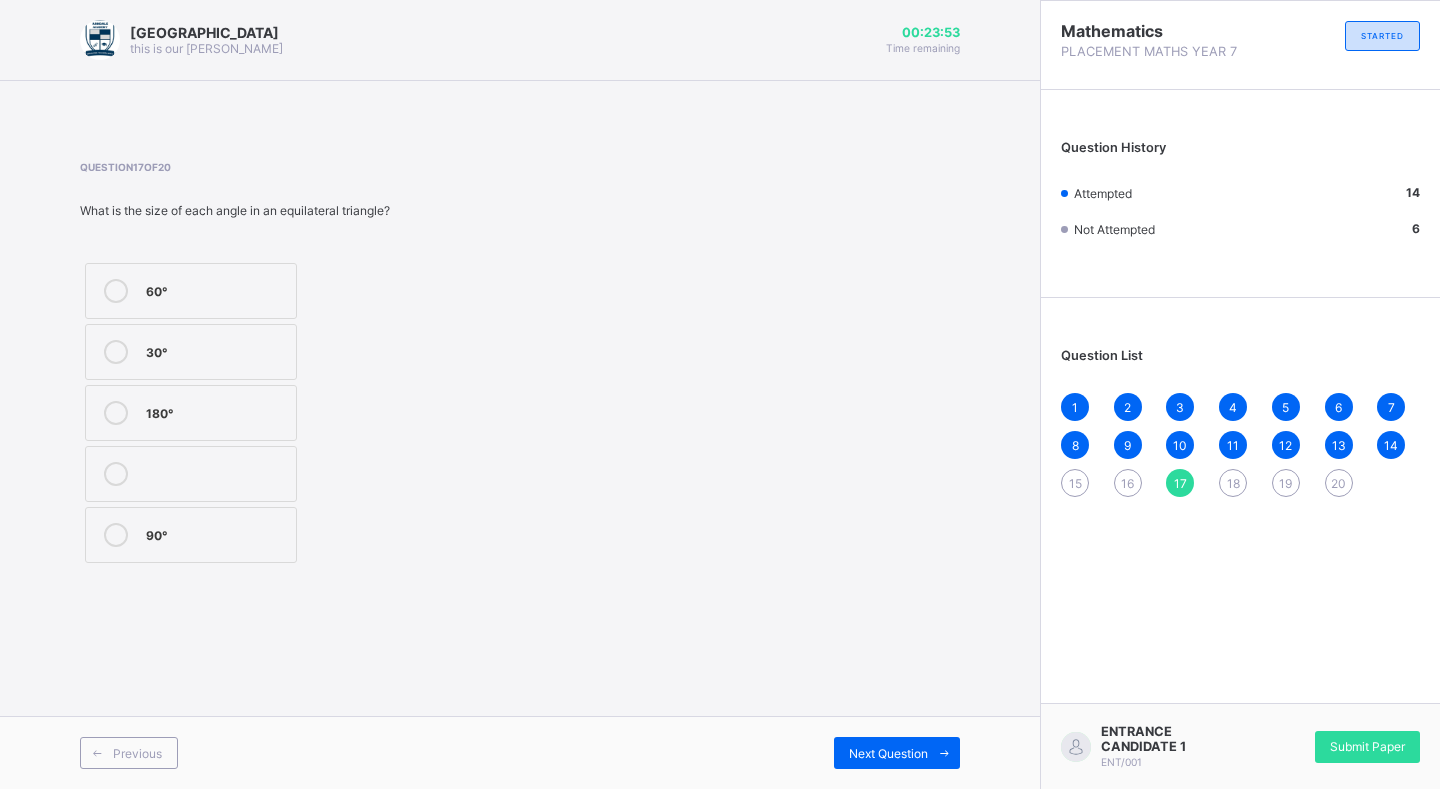
click at [1078, 489] on span "15" at bounding box center [1075, 483] width 13 height 15
click at [218, 308] on div "10 cm³" at bounding box center [251, 304] width 211 height 20
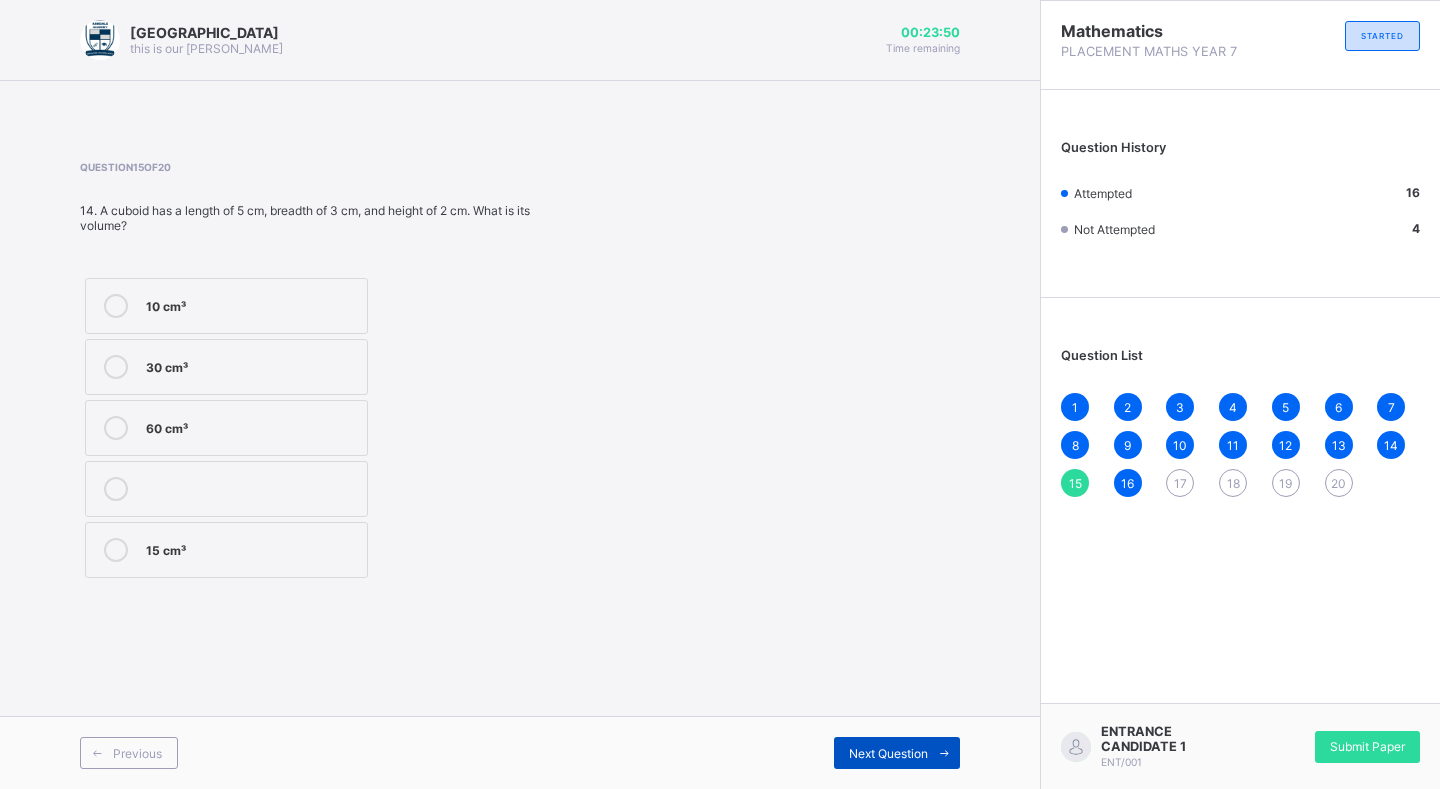
click at [845, 744] on div "Next Question" at bounding box center [897, 753] width 126 height 32
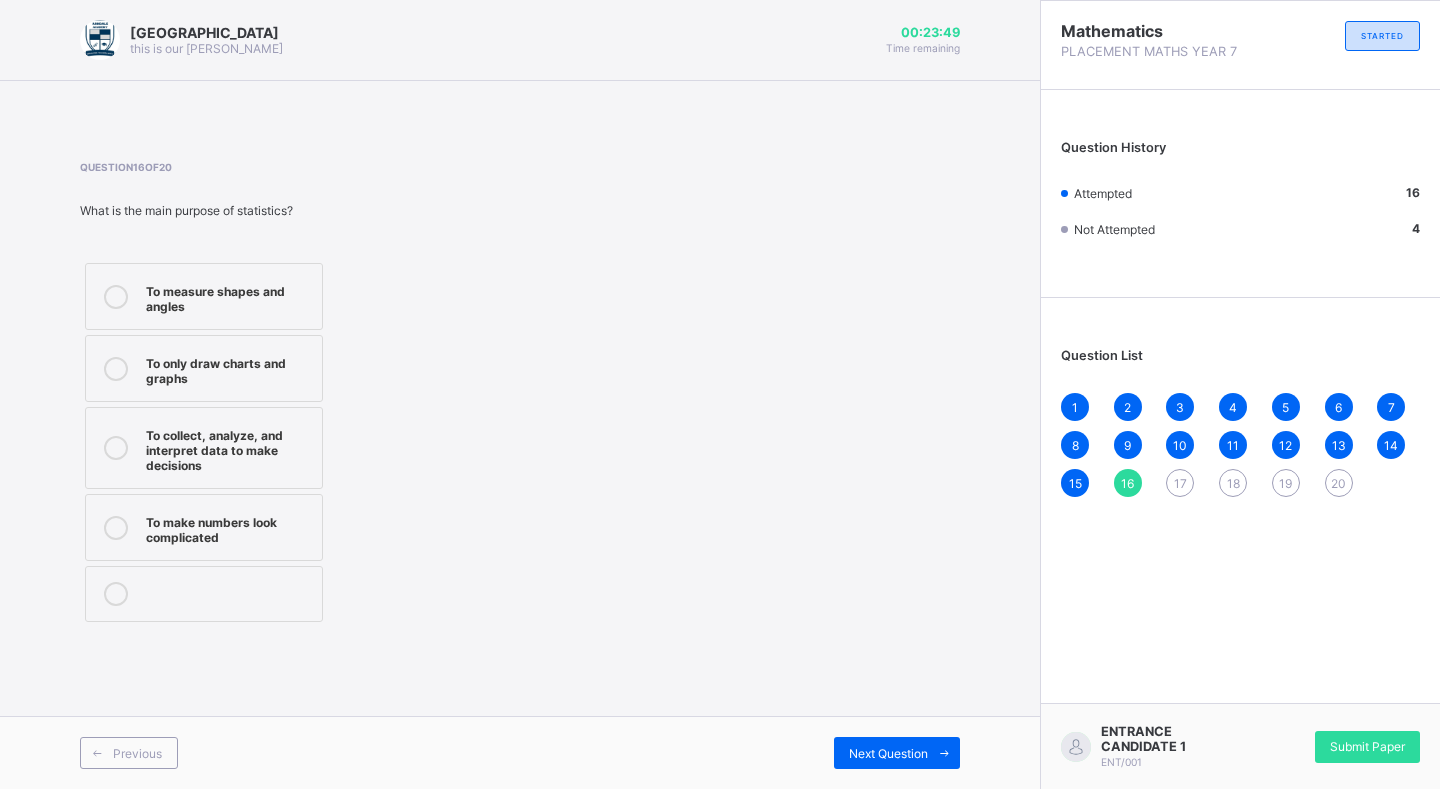
click at [202, 453] on div "To collect, analyze, and interpret data to make decisions" at bounding box center [229, 448] width 166 height 50
click at [913, 744] on div "Next Question" at bounding box center [897, 753] width 126 height 32
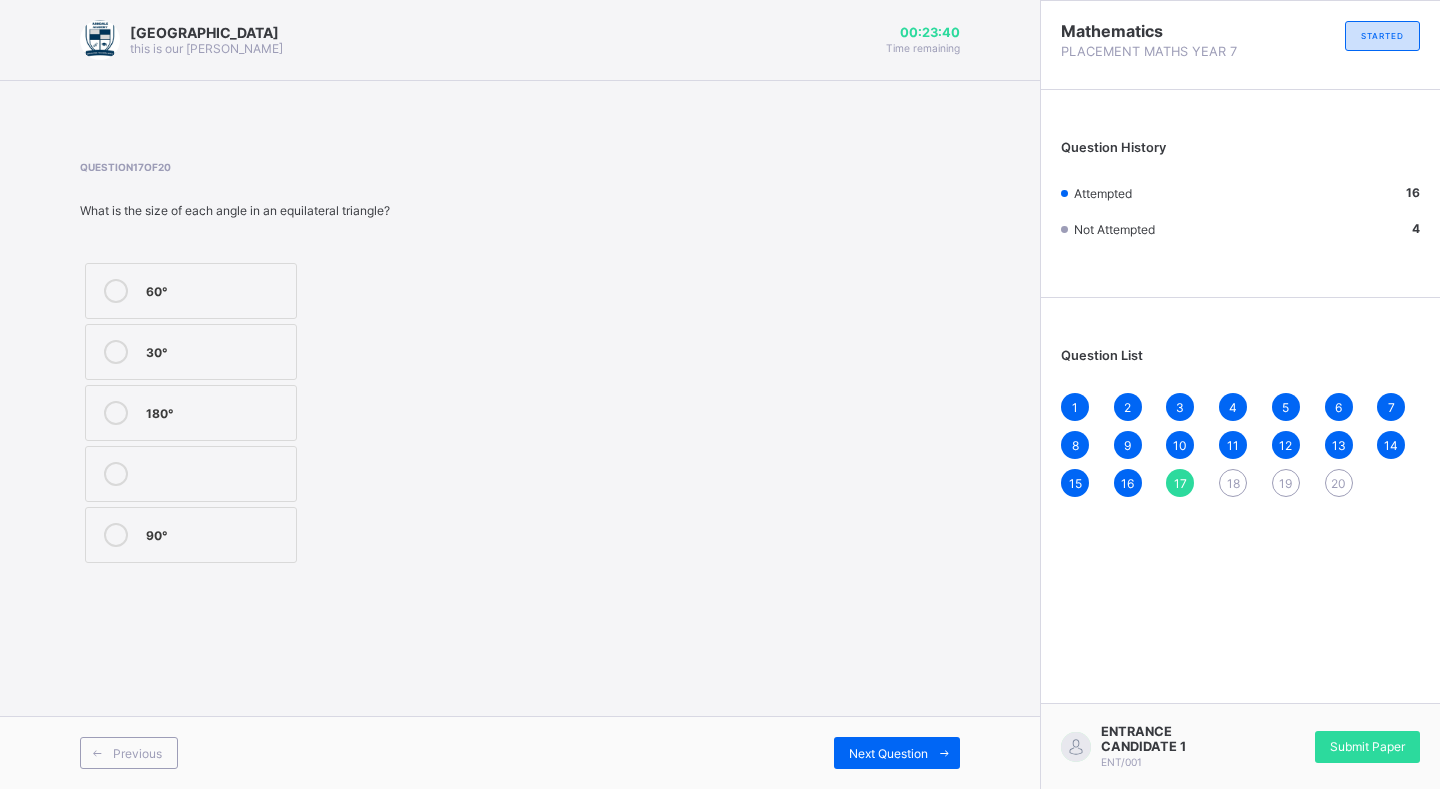
click at [204, 537] on div "90°" at bounding box center [216, 533] width 140 height 20
click at [890, 762] on div "Next Question" at bounding box center [897, 753] width 126 height 32
click at [1179, 482] on span "17" at bounding box center [1180, 483] width 13 height 15
click at [235, 544] on div "90°" at bounding box center [216, 535] width 140 height 24
click at [914, 754] on span "Next Question" at bounding box center [888, 753] width 79 height 15
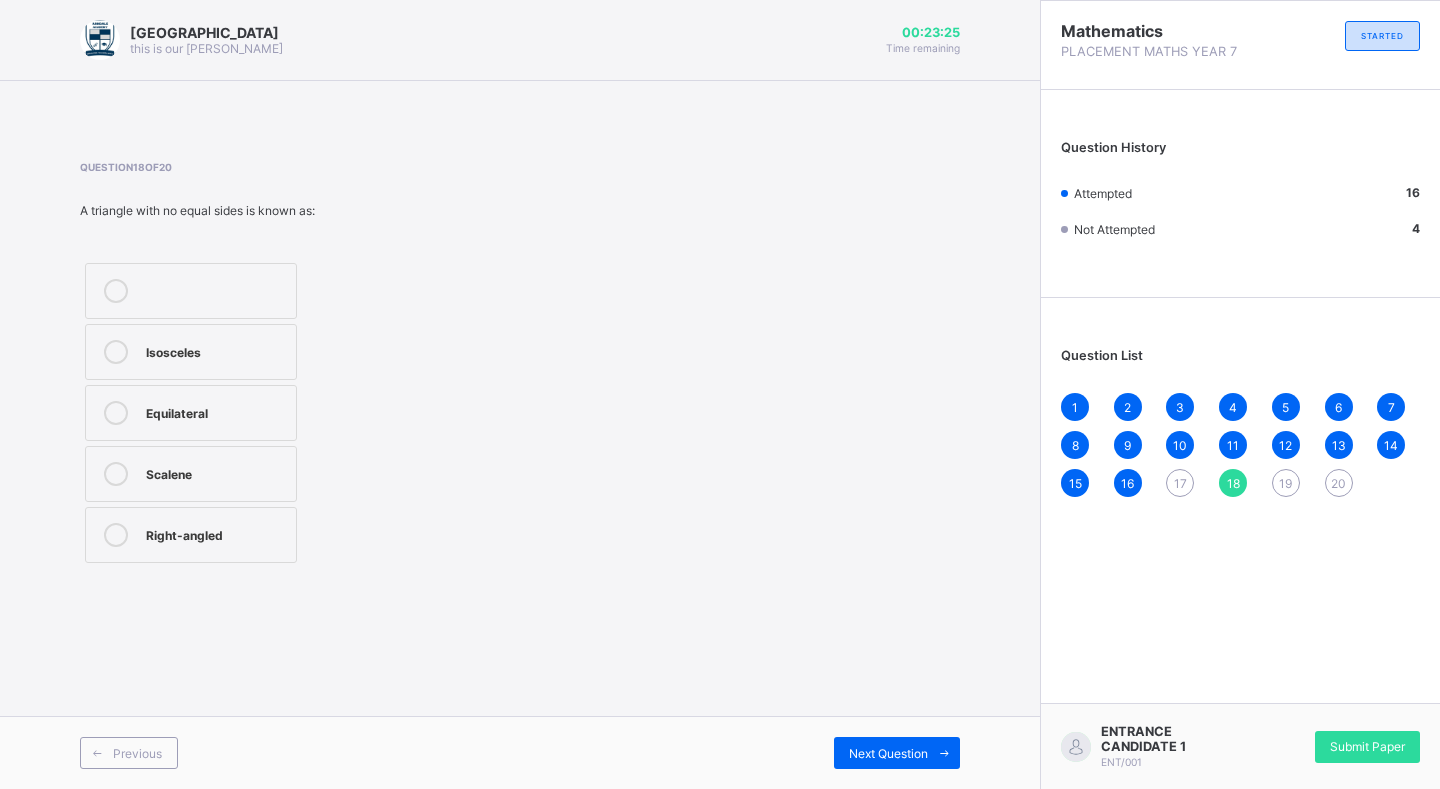
click at [189, 356] on div "Isosceles" at bounding box center [216, 350] width 140 height 20
click at [843, 745] on div "Next Question" at bounding box center [897, 753] width 126 height 32
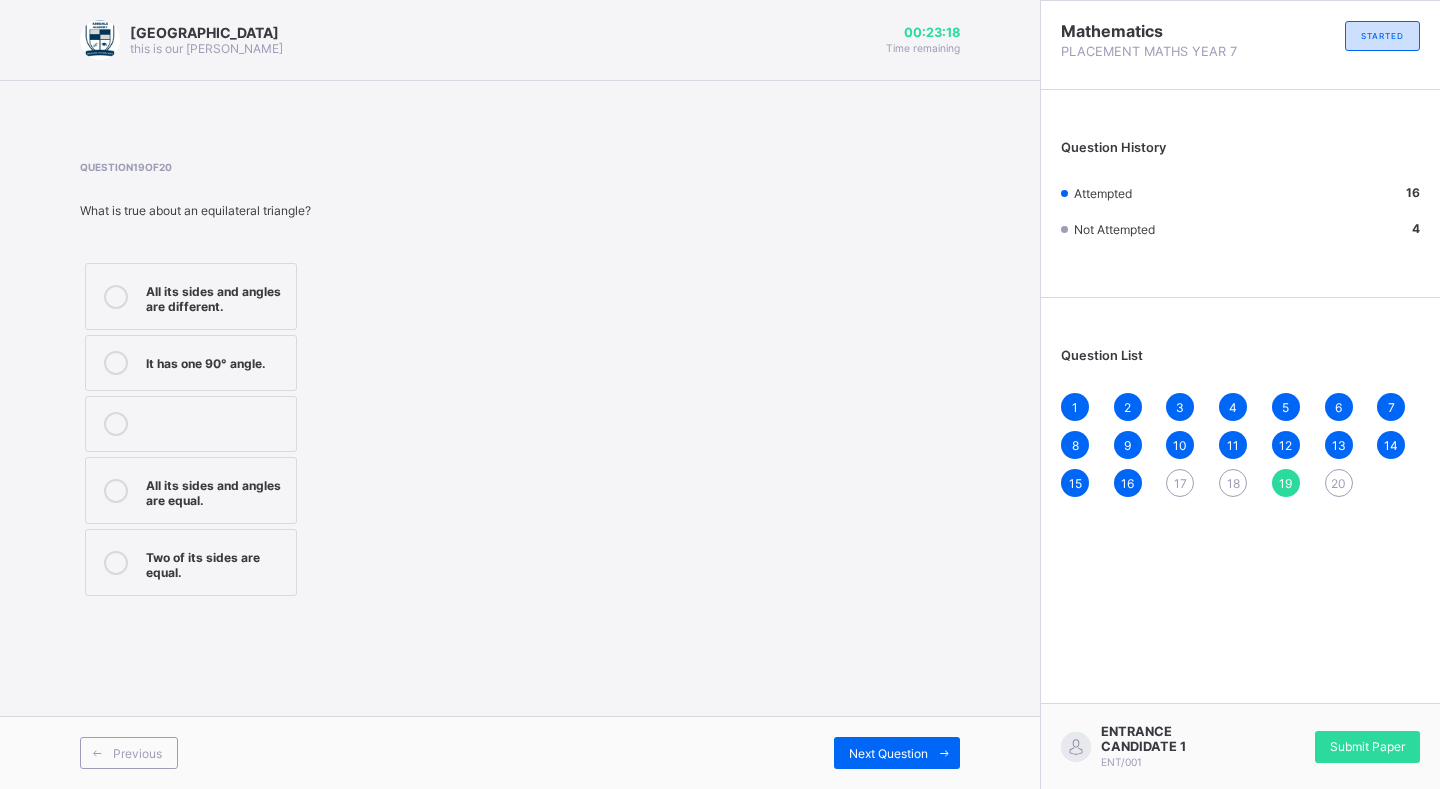
click at [120, 491] on icon at bounding box center [116, 491] width 24 height 24
click at [863, 737] on div "Next Question" at bounding box center [897, 753] width 126 height 32
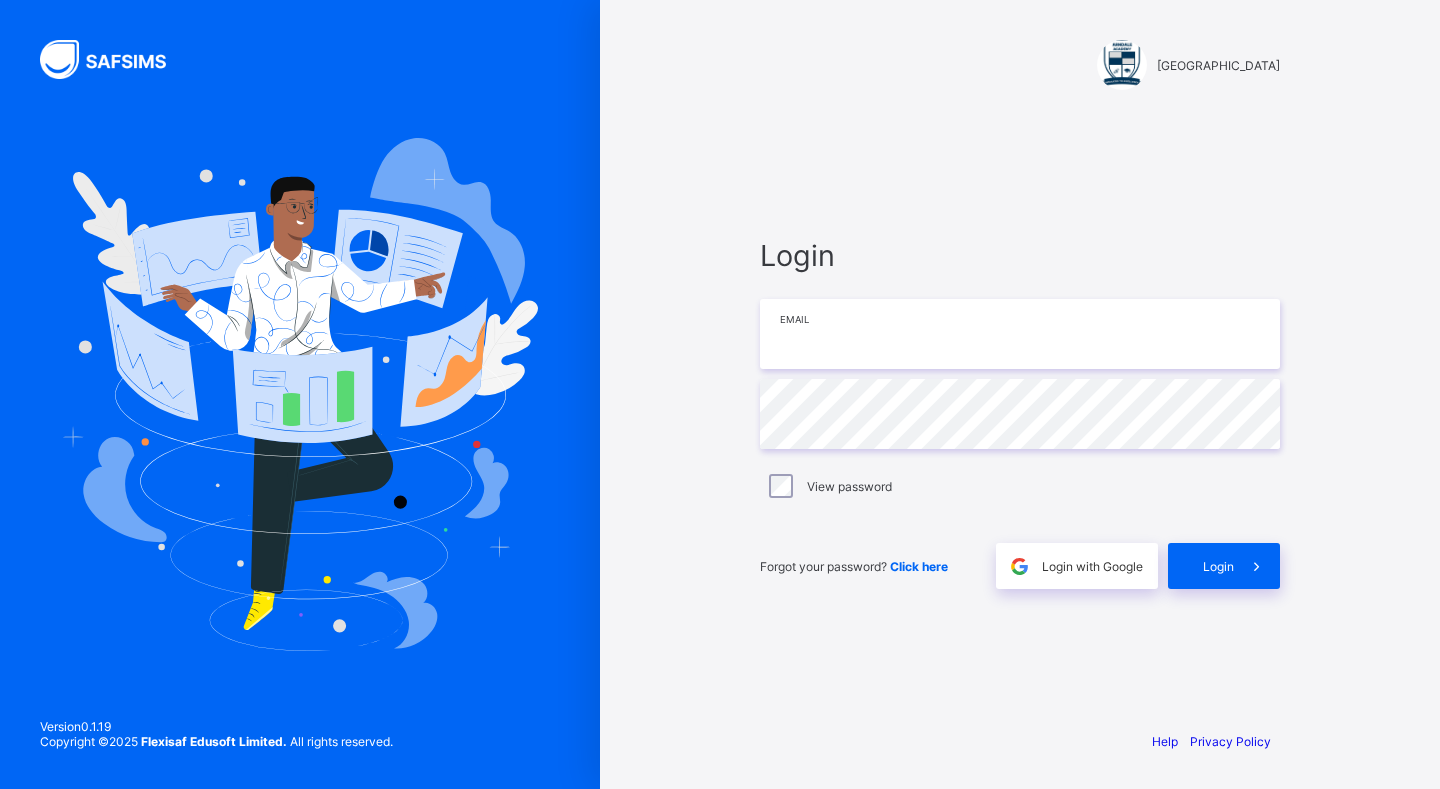
click at [990, 352] on input "email" at bounding box center [1020, 334] width 520 height 70
type input "*"
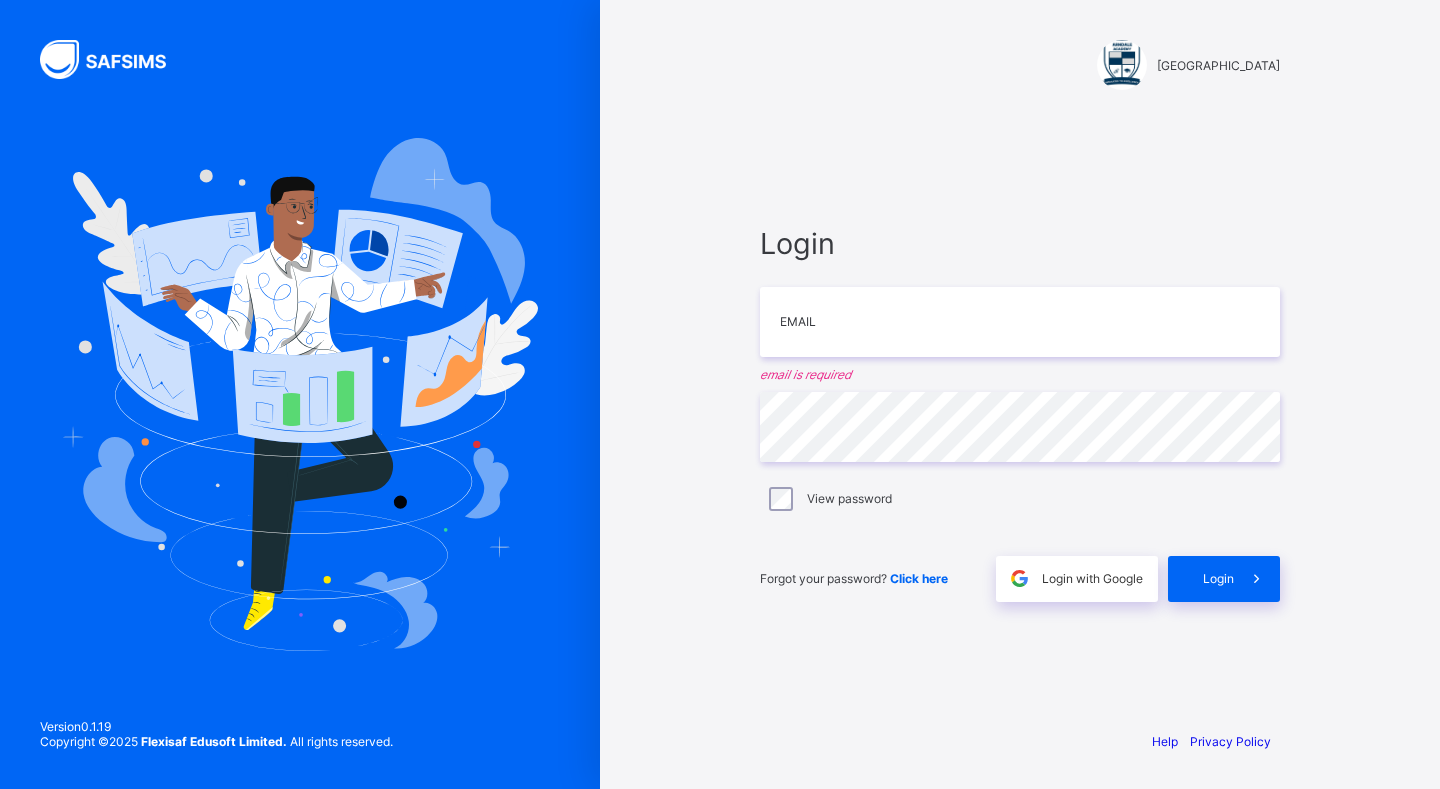
click at [844, 206] on div "Login Email email is required Password View password Forgot your password? Clic…" at bounding box center [1020, 413] width 560 height 601
drag, startPoint x: 868, startPoint y: 215, endPoint x: 945, endPoint y: 286, distance: 104.7
click at [943, 283] on div "Login Email email is required Password View password Forgot your password? Clic…" at bounding box center [1020, 413] width 560 height 601
click at [930, 312] on input "email" at bounding box center [1020, 322] width 520 height 70
type input "*"
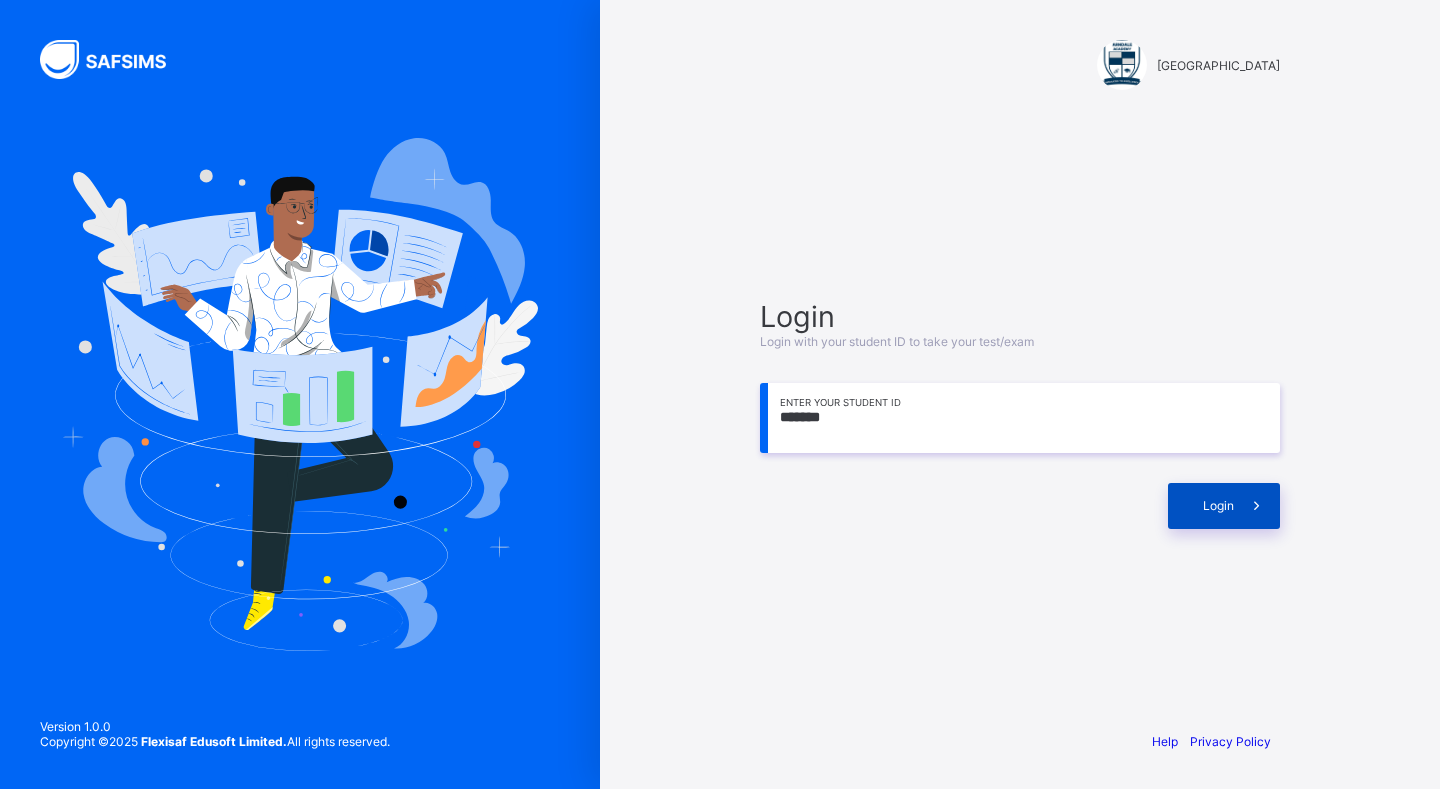
type input "*******"
click at [1195, 500] on div "Login" at bounding box center [1224, 506] width 112 height 46
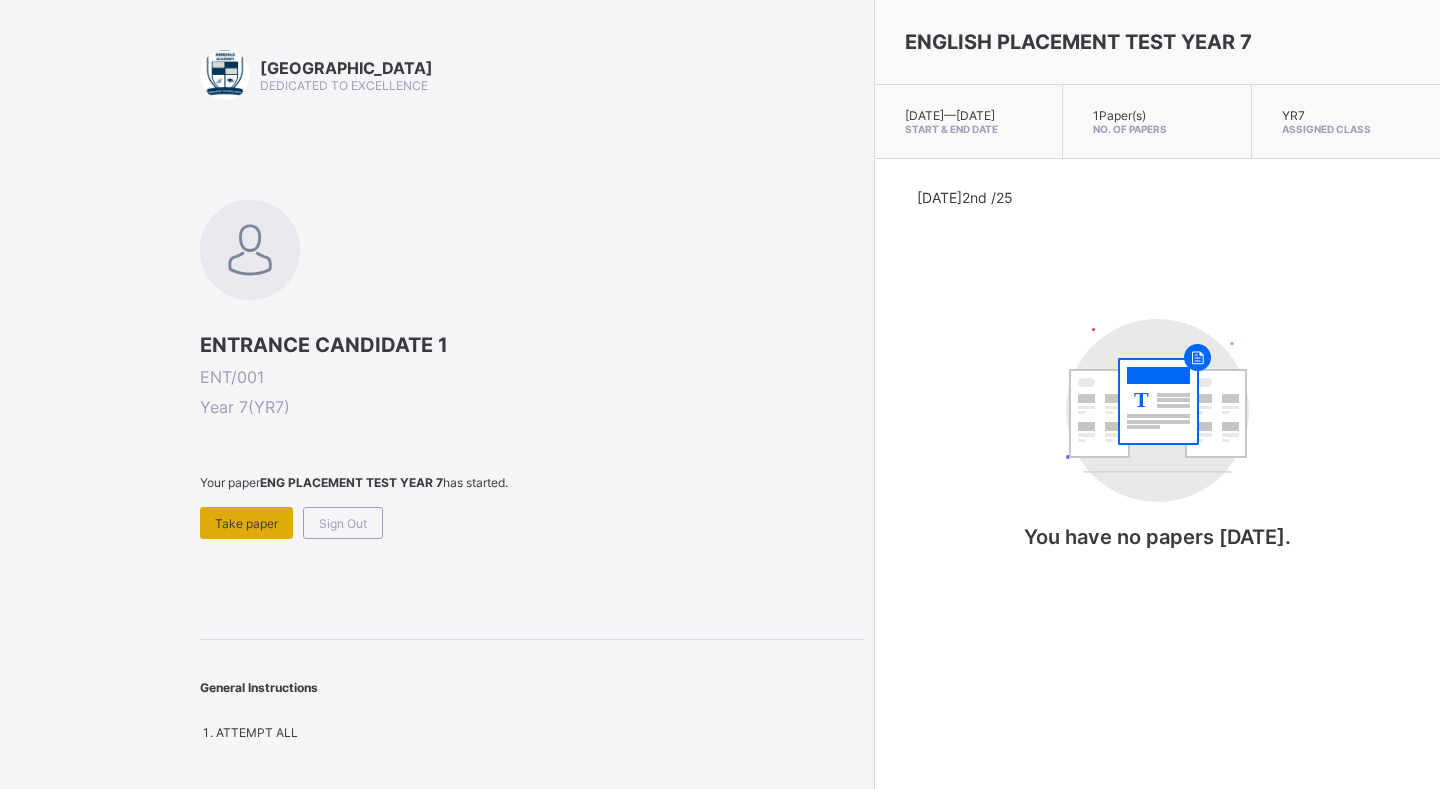
click at [234, 516] on span "Take paper" at bounding box center [246, 523] width 63 height 15
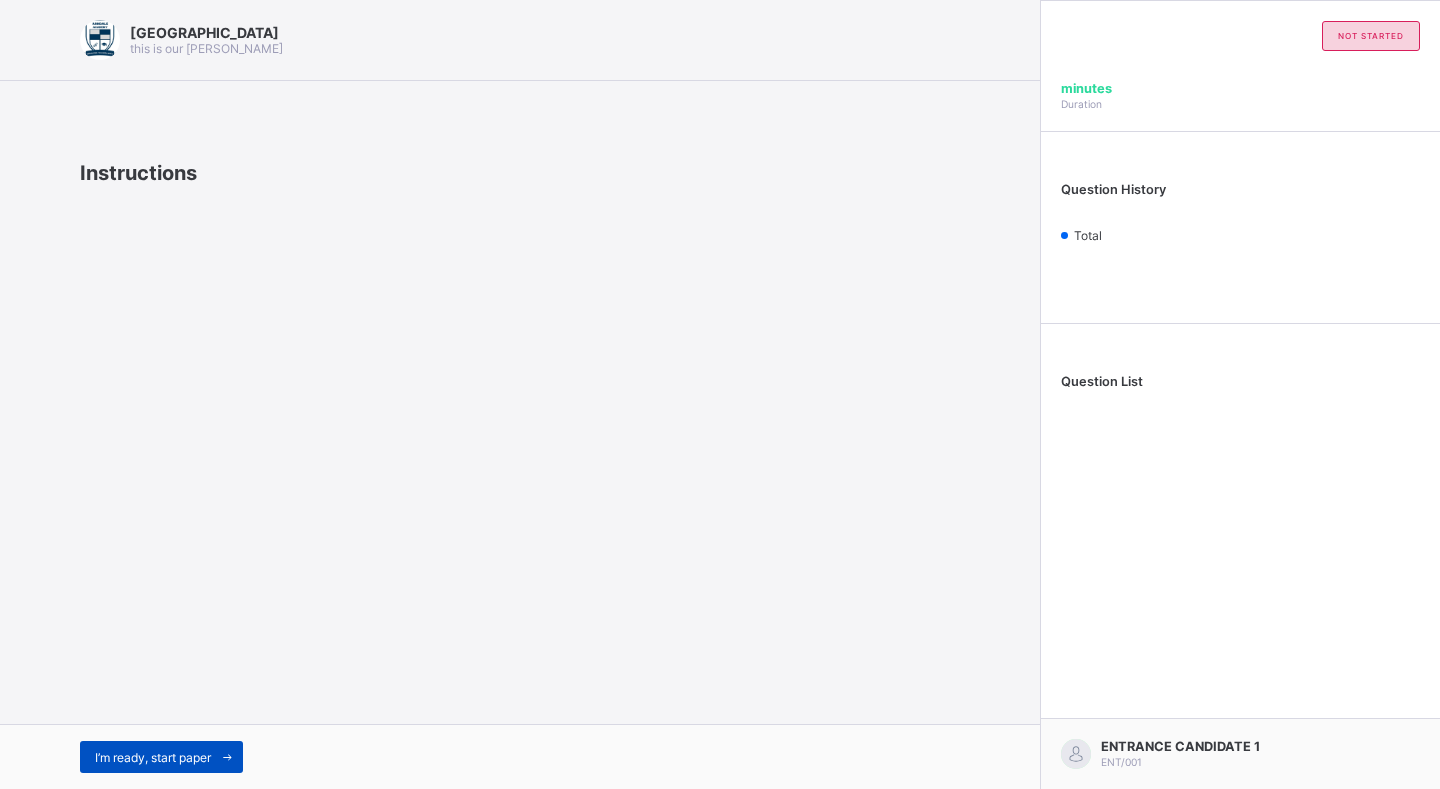
click at [177, 753] on span "I’m ready, start paper" at bounding box center [153, 757] width 116 height 15
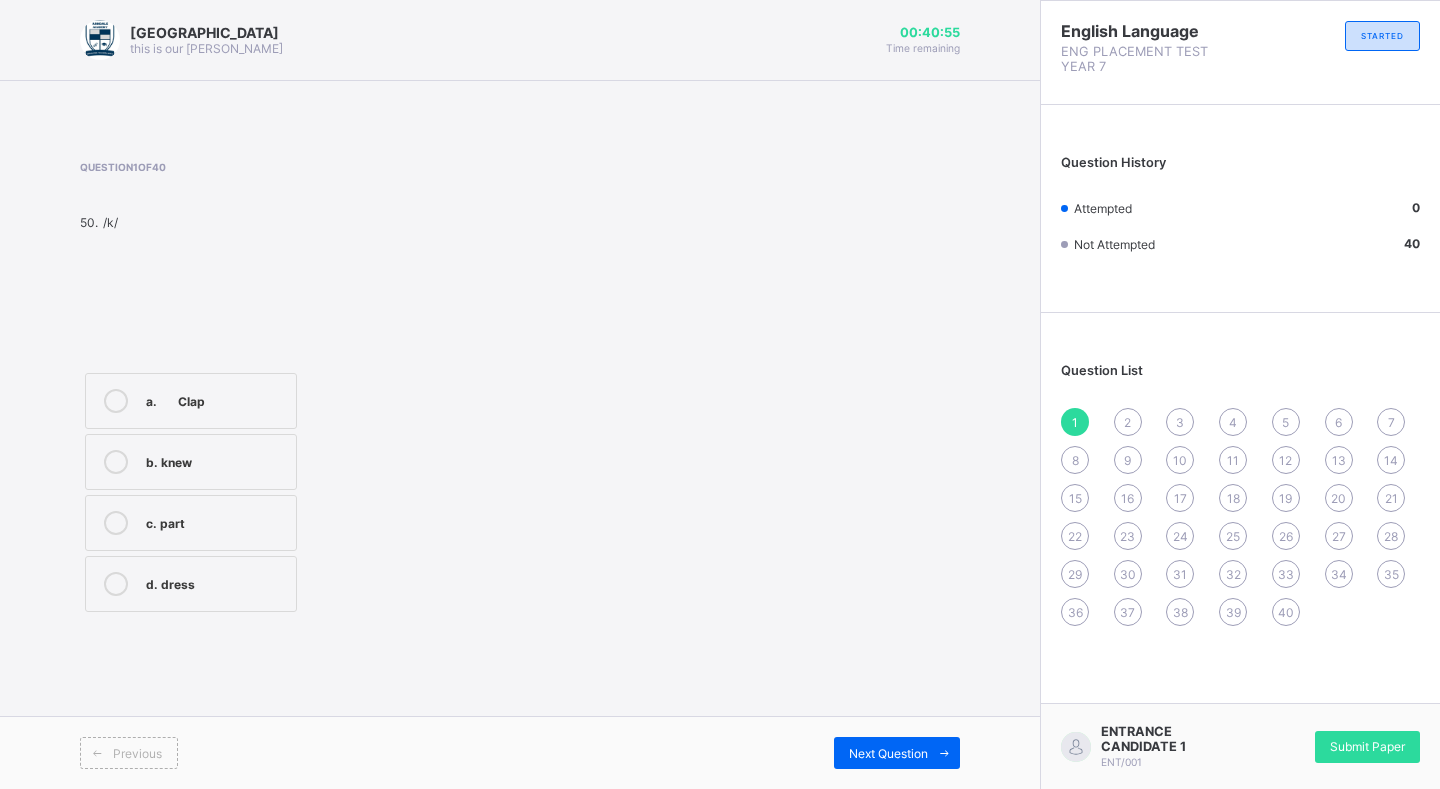
click at [221, 421] on label "a. Clap" at bounding box center [191, 401] width 212 height 56
click at [868, 761] on div "Next Question" at bounding box center [897, 753] width 126 height 32
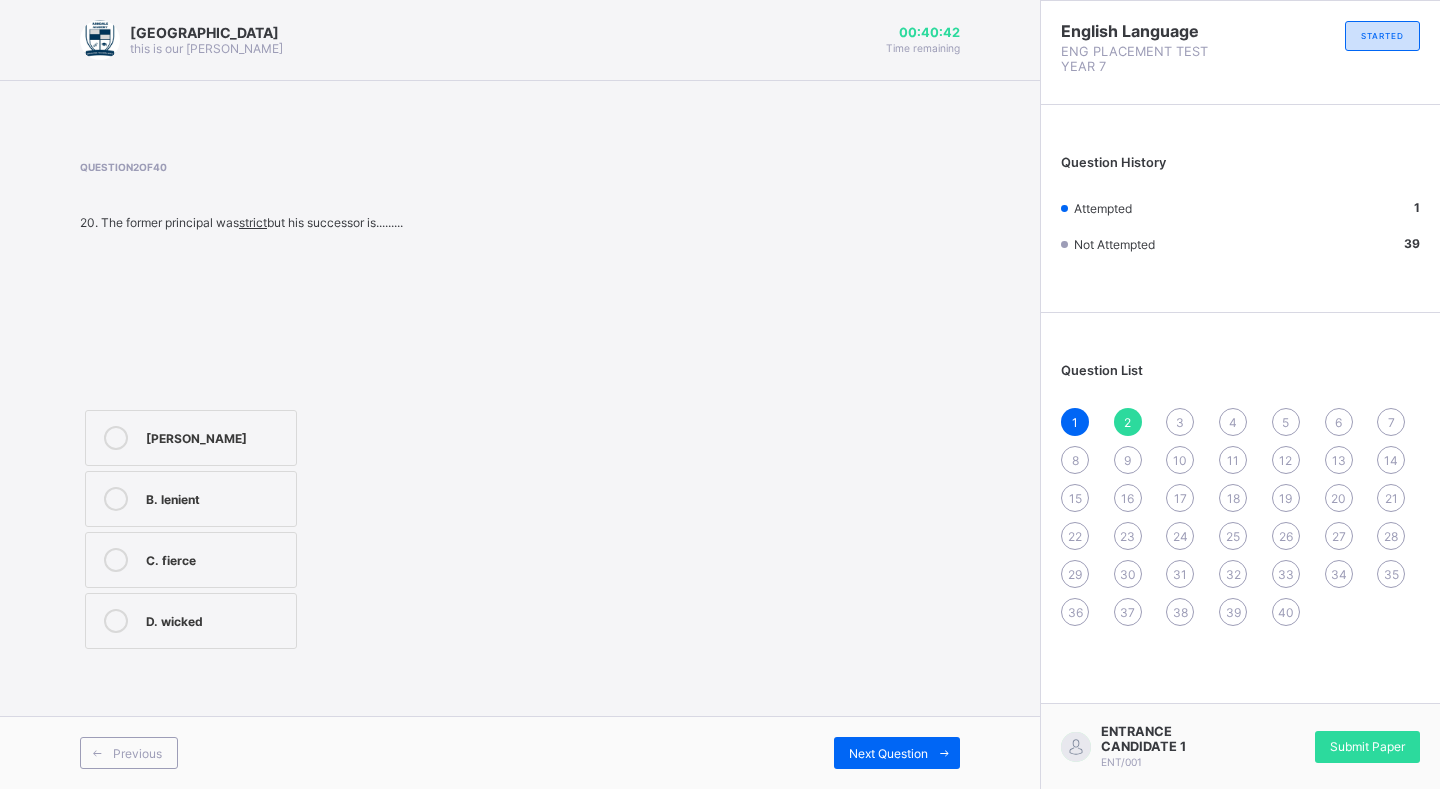
click at [222, 571] on div "C. fierce" at bounding box center [216, 560] width 140 height 24
click at [921, 753] on span "Next Question" at bounding box center [888, 753] width 79 height 15
click at [253, 442] on div "B. conserve" at bounding box center [216, 443] width 140 height 20
click at [929, 770] on div "Previous Next Question" at bounding box center [520, 752] width 1040 height 73
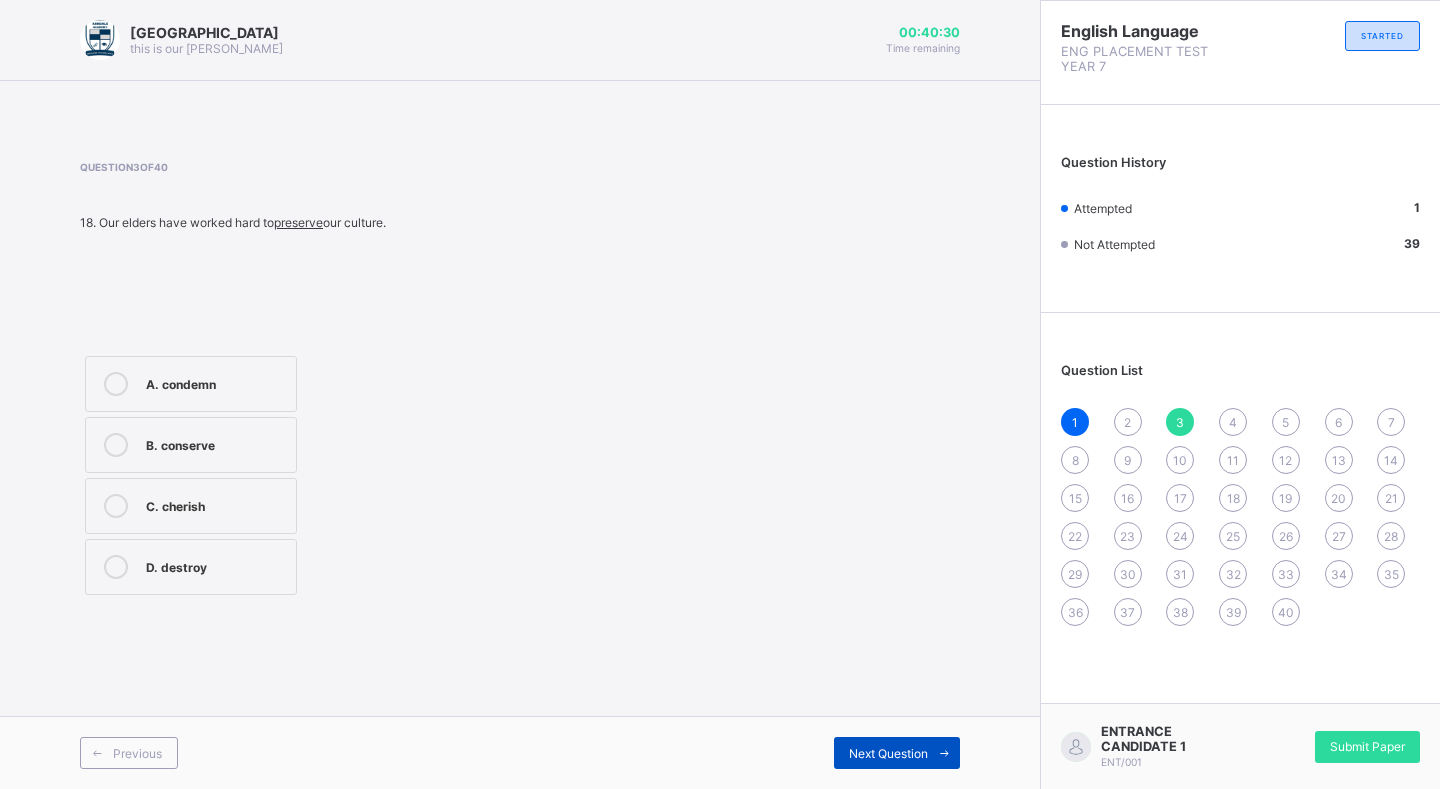
click at [942, 750] on icon at bounding box center [944, 753] width 15 height 13
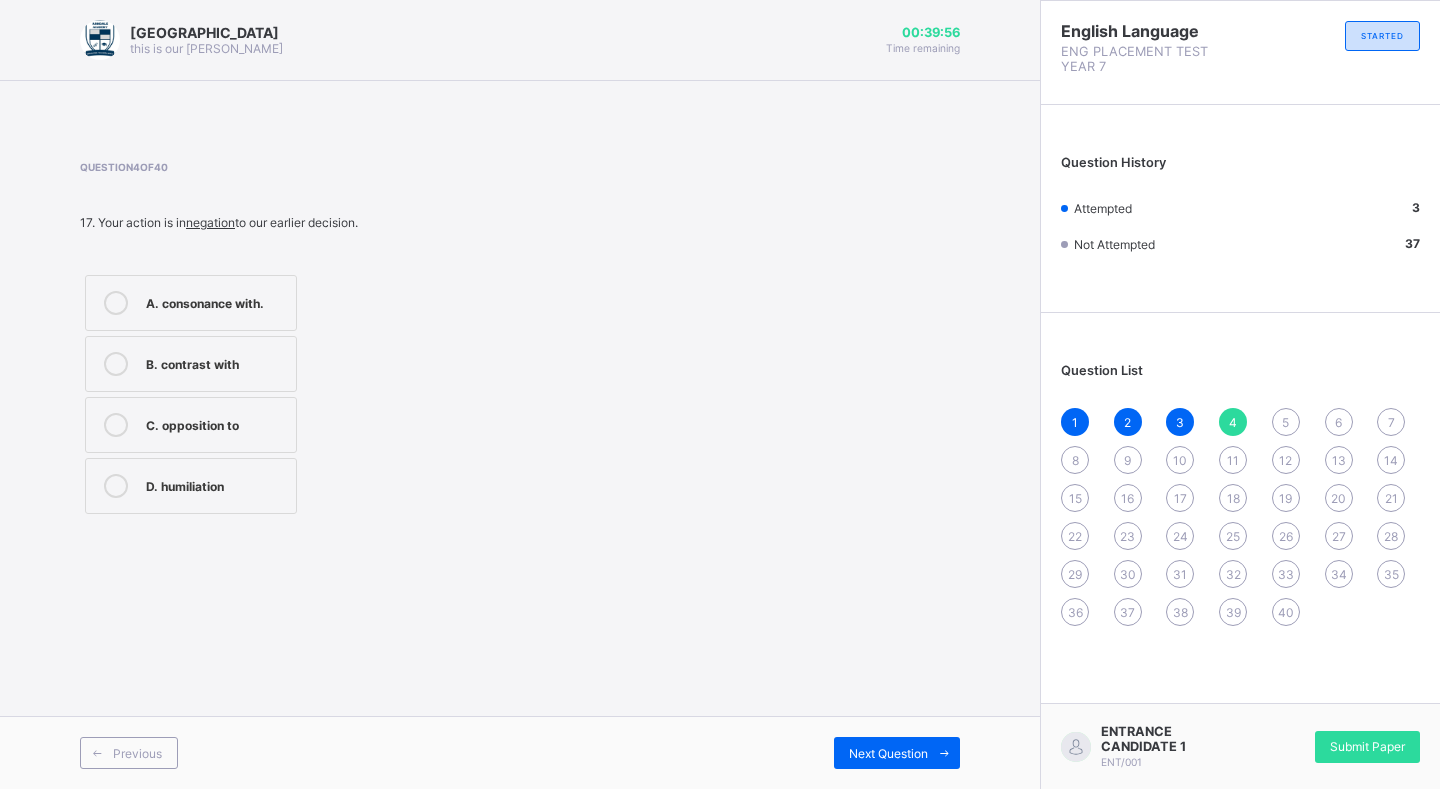
drag, startPoint x: 215, startPoint y: 488, endPoint x: 454, endPoint y: 654, distance: 290.9
click at [221, 500] on label "D. humiliation" at bounding box center [191, 486] width 212 height 56
click at [930, 760] on span at bounding box center [944, 753] width 32 height 32
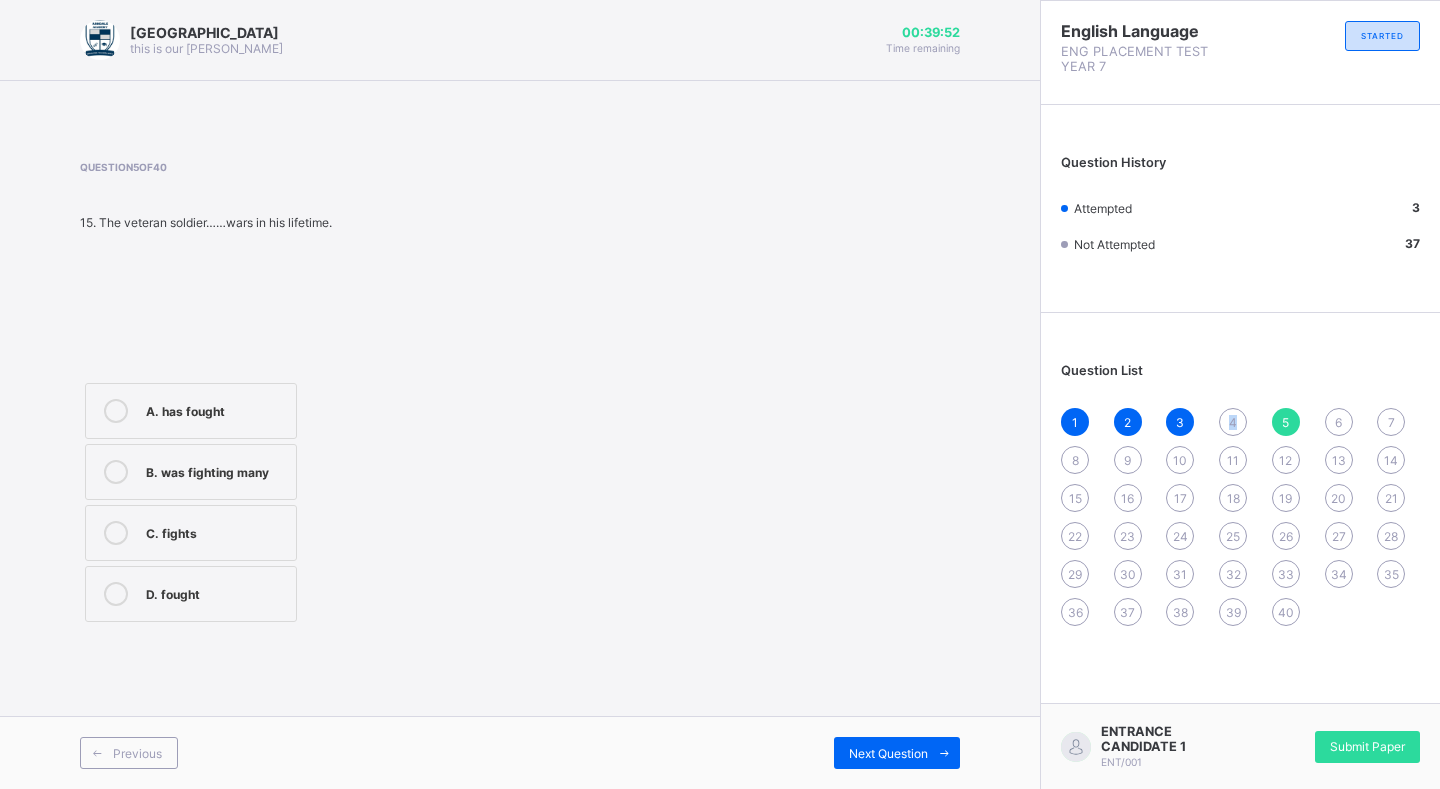
click at [1236, 430] on div "4" at bounding box center [1233, 422] width 28 height 28
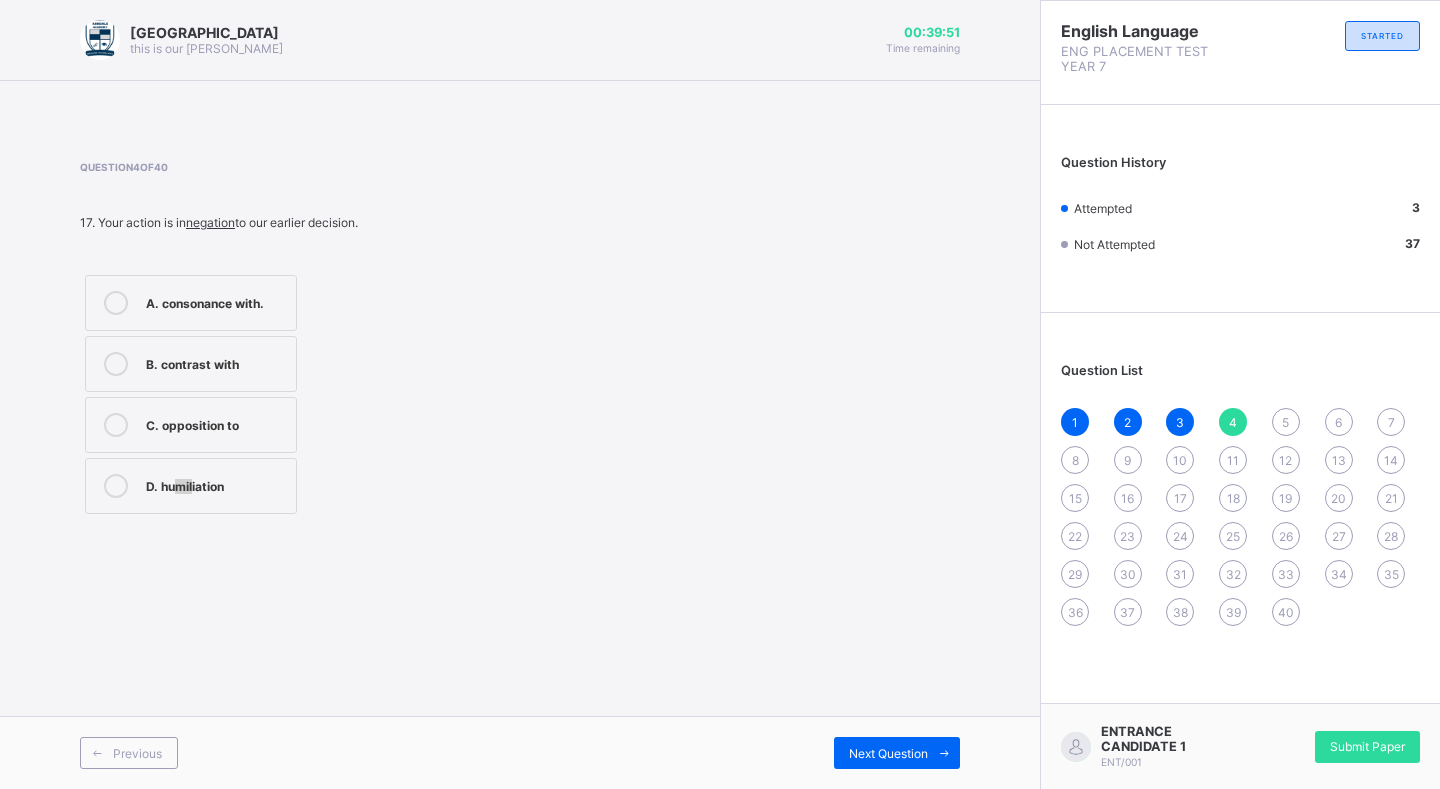
drag, startPoint x: 193, startPoint y: 495, endPoint x: 156, endPoint y: 492, distance: 37.1
click at [164, 492] on div "D. humiliation" at bounding box center [216, 486] width 140 height 24
click at [197, 496] on div "D. humiliation" at bounding box center [216, 486] width 140 height 24
click at [851, 759] on span "Next Question" at bounding box center [888, 753] width 79 height 15
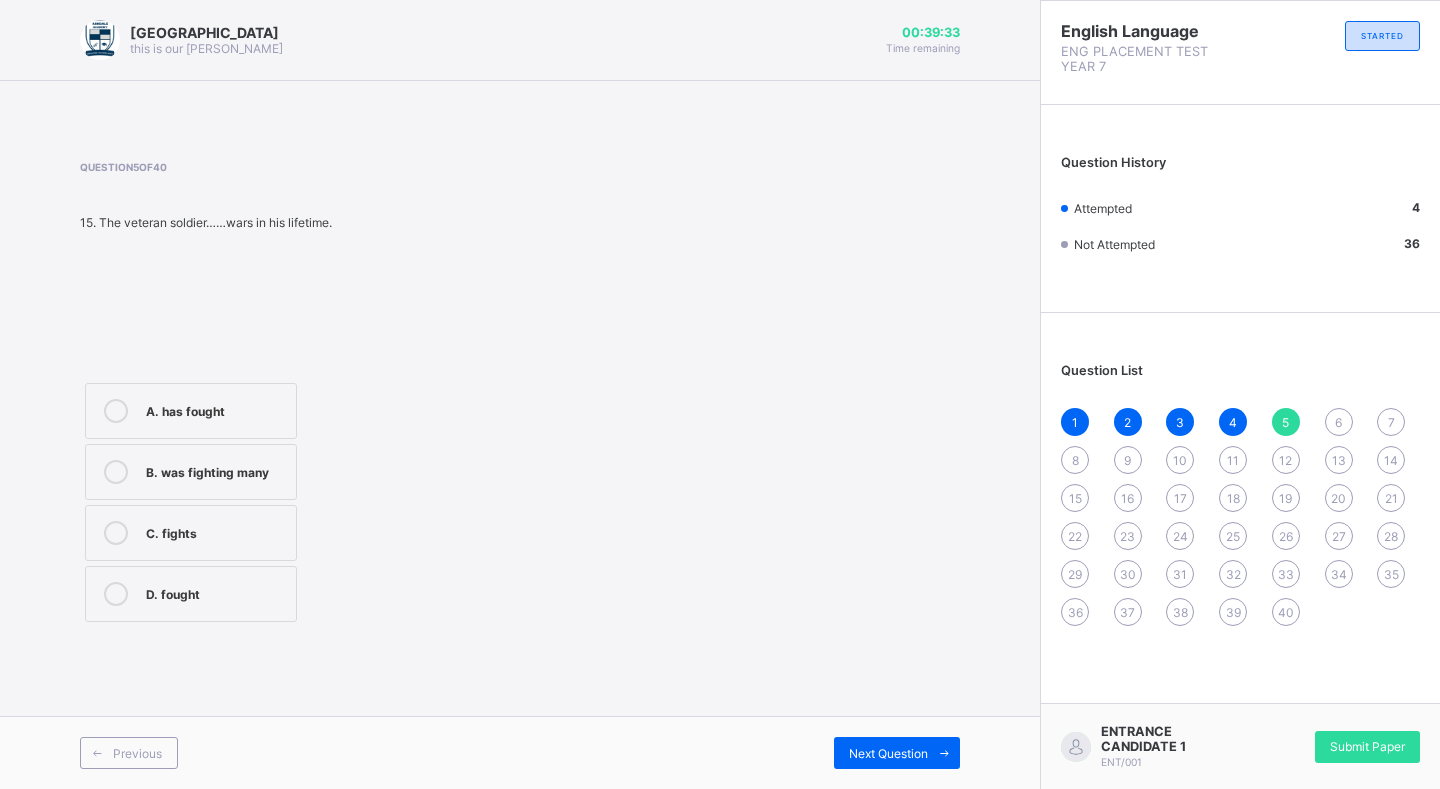
click at [247, 418] on div "A. has fought" at bounding box center [216, 409] width 140 height 20
click at [234, 603] on div "D. fought" at bounding box center [216, 594] width 140 height 24
click at [899, 744] on div "Next Question" at bounding box center [897, 753] width 126 height 32
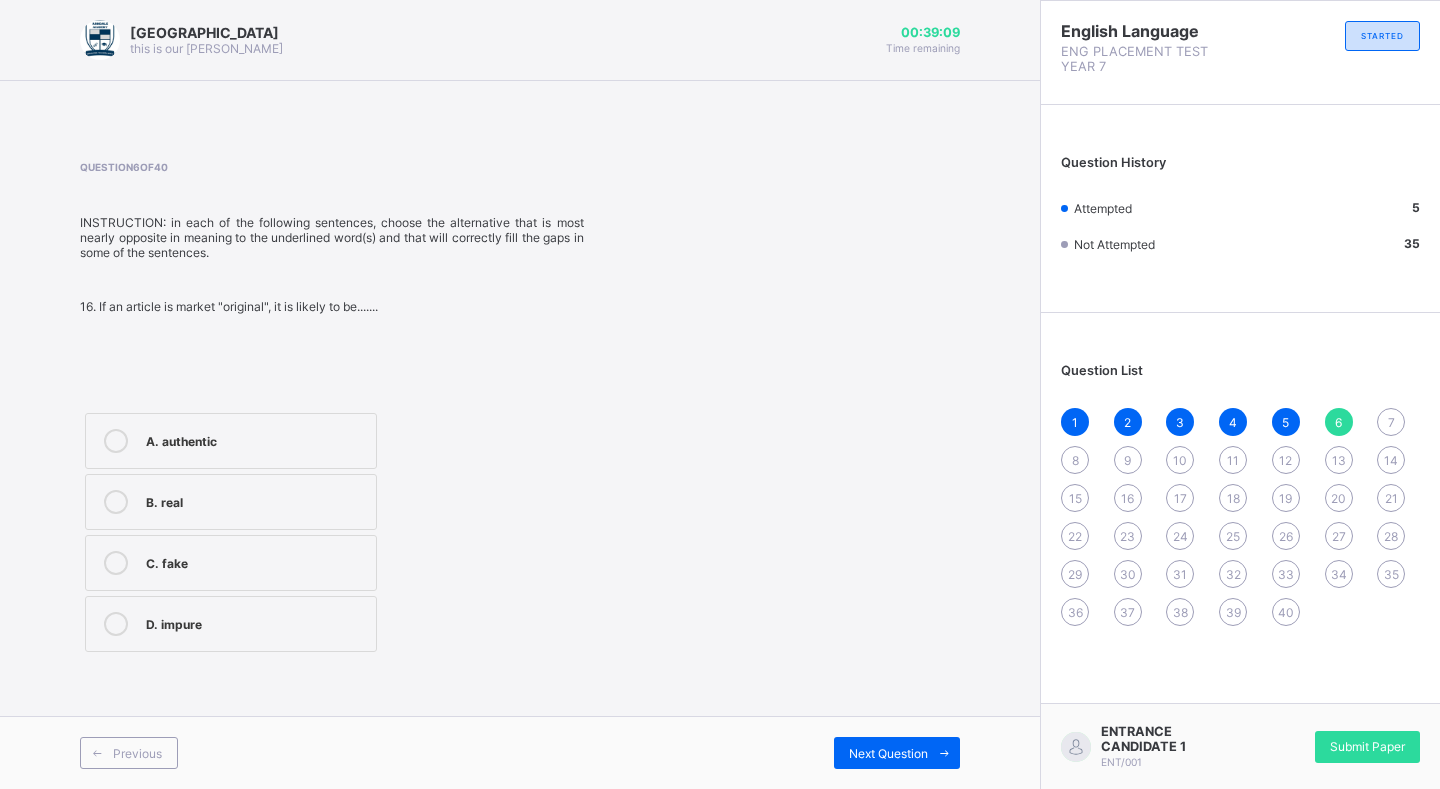
click at [306, 453] on label "A. authentic" at bounding box center [231, 441] width 292 height 56
click at [893, 740] on div "Previous Next Question" at bounding box center [520, 752] width 1040 height 73
click at [898, 749] on span "Next Question" at bounding box center [888, 753] width 79 height 15
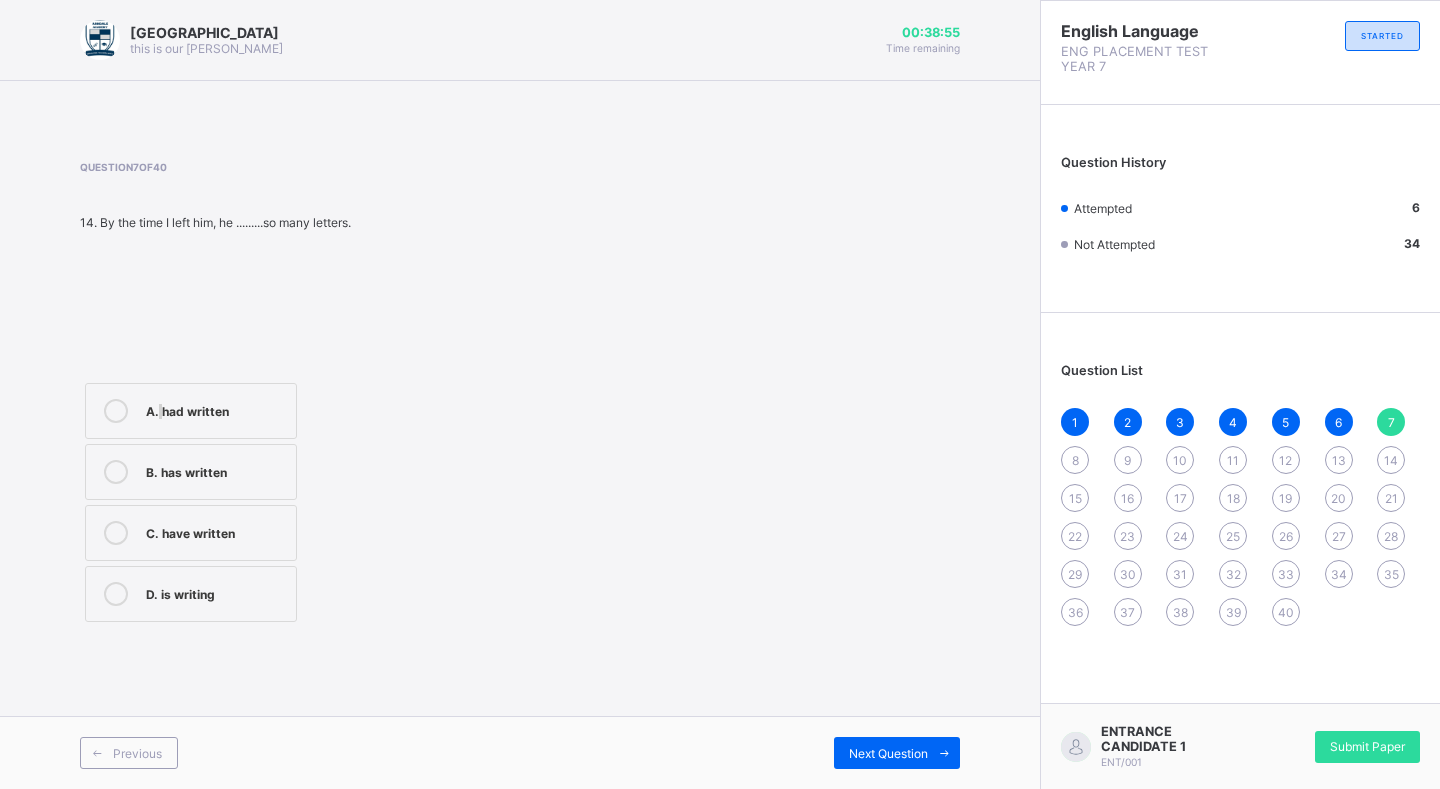
click at [160, 418] on div "A. had written" at bounding box center [216, 409] width 140 height 20
click at [199, 427] on label "A. had written" at bounding box center [191, 411] width 212 height 56
click at [878, 759] on span "Next Question" at bounding box center [888, 753] width 79 height 15
drag, startPoint x: 241, startPoint y: 545, endPoint x: 260, endPoint y: 554, distance: 21.0
click at [242, 545] on label "C. sang" at bounding box center [191, 533] width 212 height 56
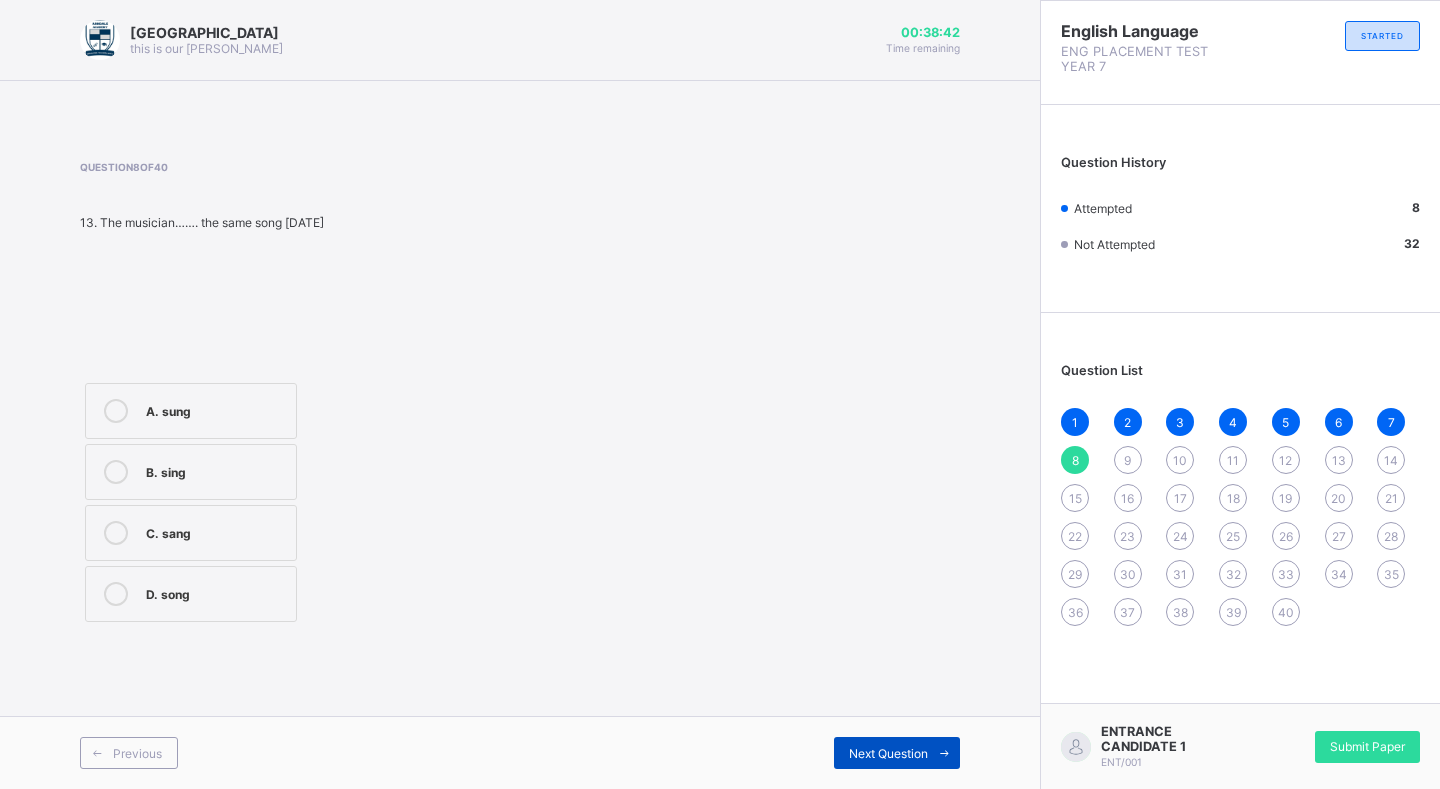
click at [869, 743] on div "Next Question" at bounding box center [897, 753] width 126 height 32
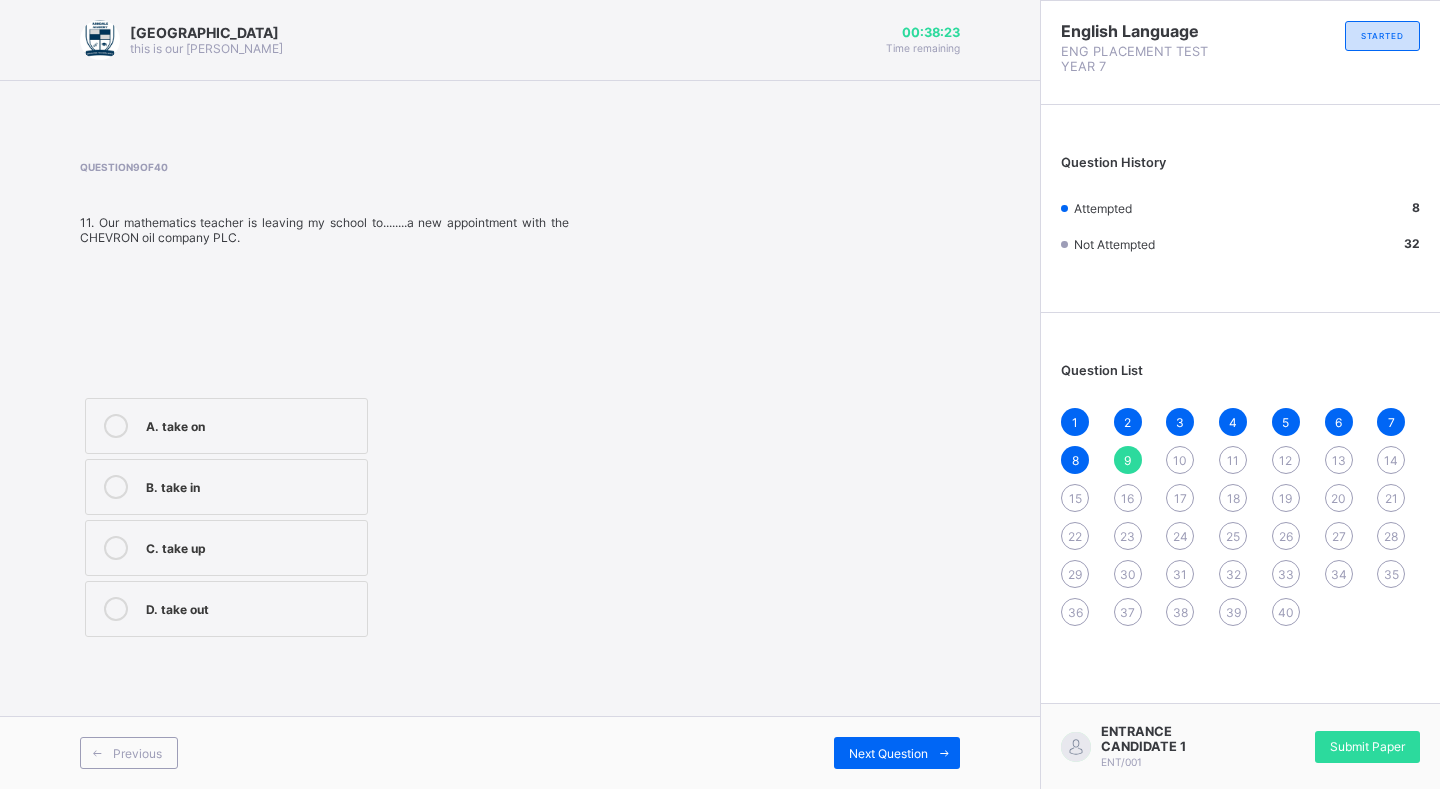
click at [277, 424] on div "A. take on" at bounding box center [251, 424] width 211 height 20
click at [858, 755] on span "Next Question" at bounding box center [888, 753] width 79 height 15
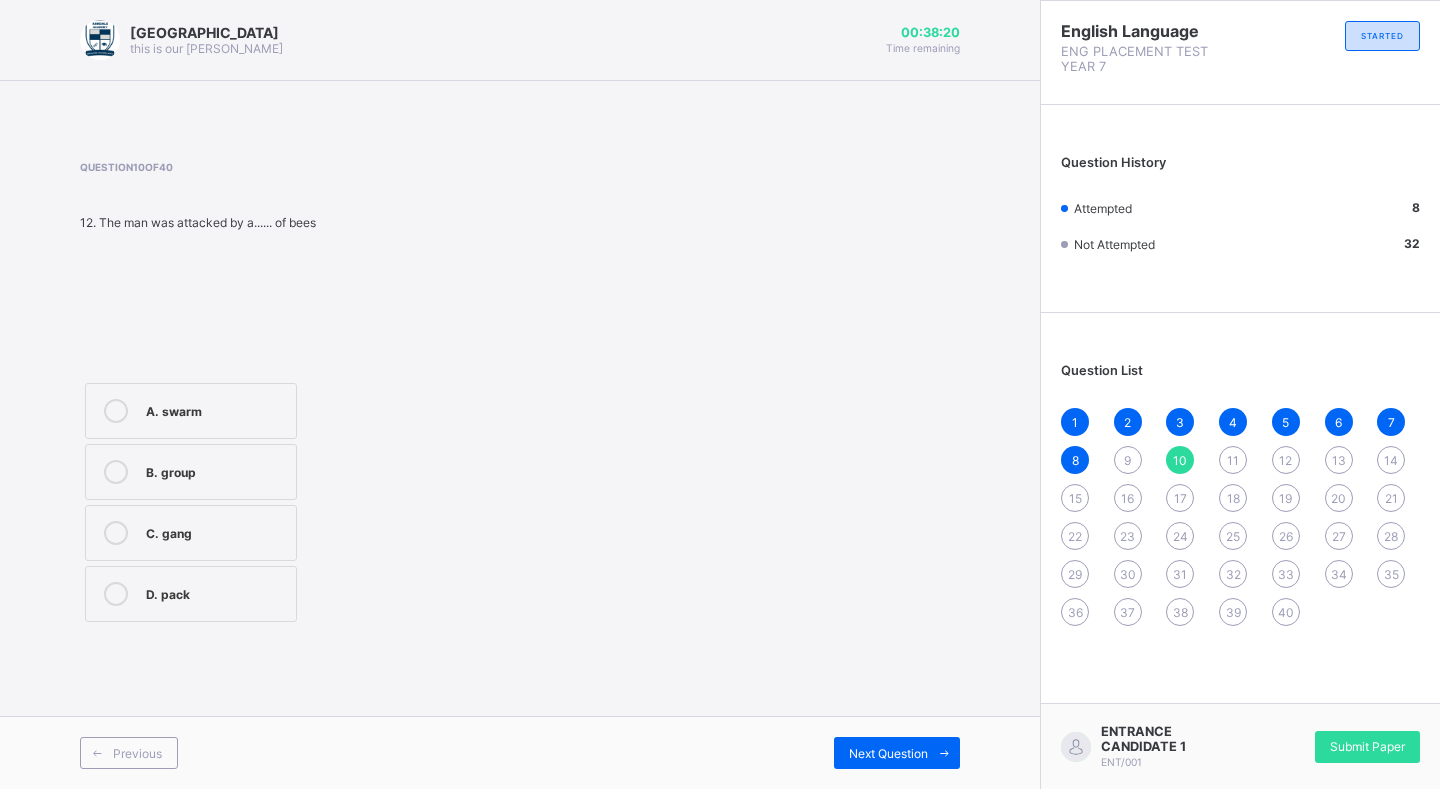
click at [1128, 456] on span "9" at bounding box center [1127, 460] width 7 height 15
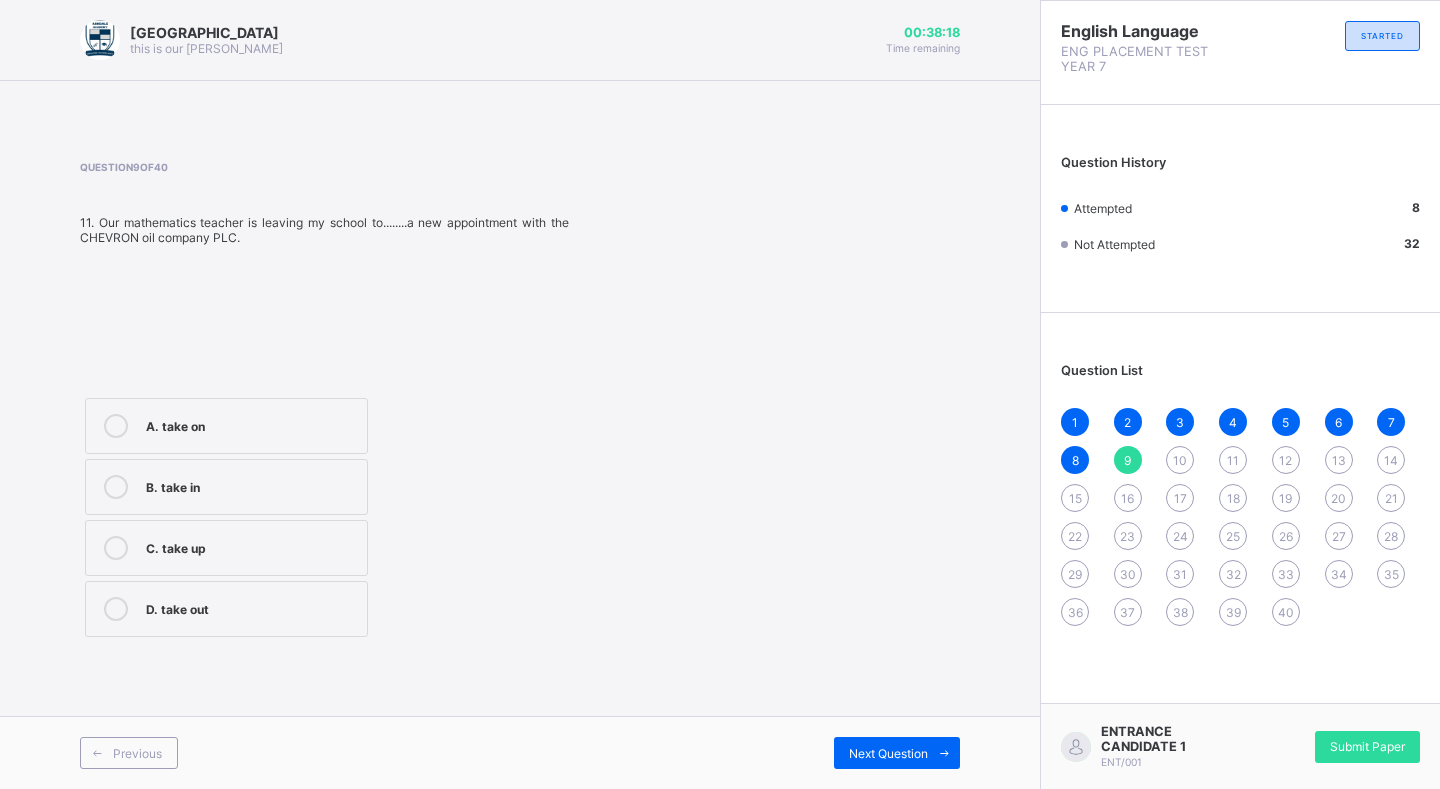
click at [282, 435] on div "A. take on" at bounding box center [251, 426] width 211 height 24
click at [893, 751] on span "Next Question" at bounding box center [888, 753] width 79 height 15
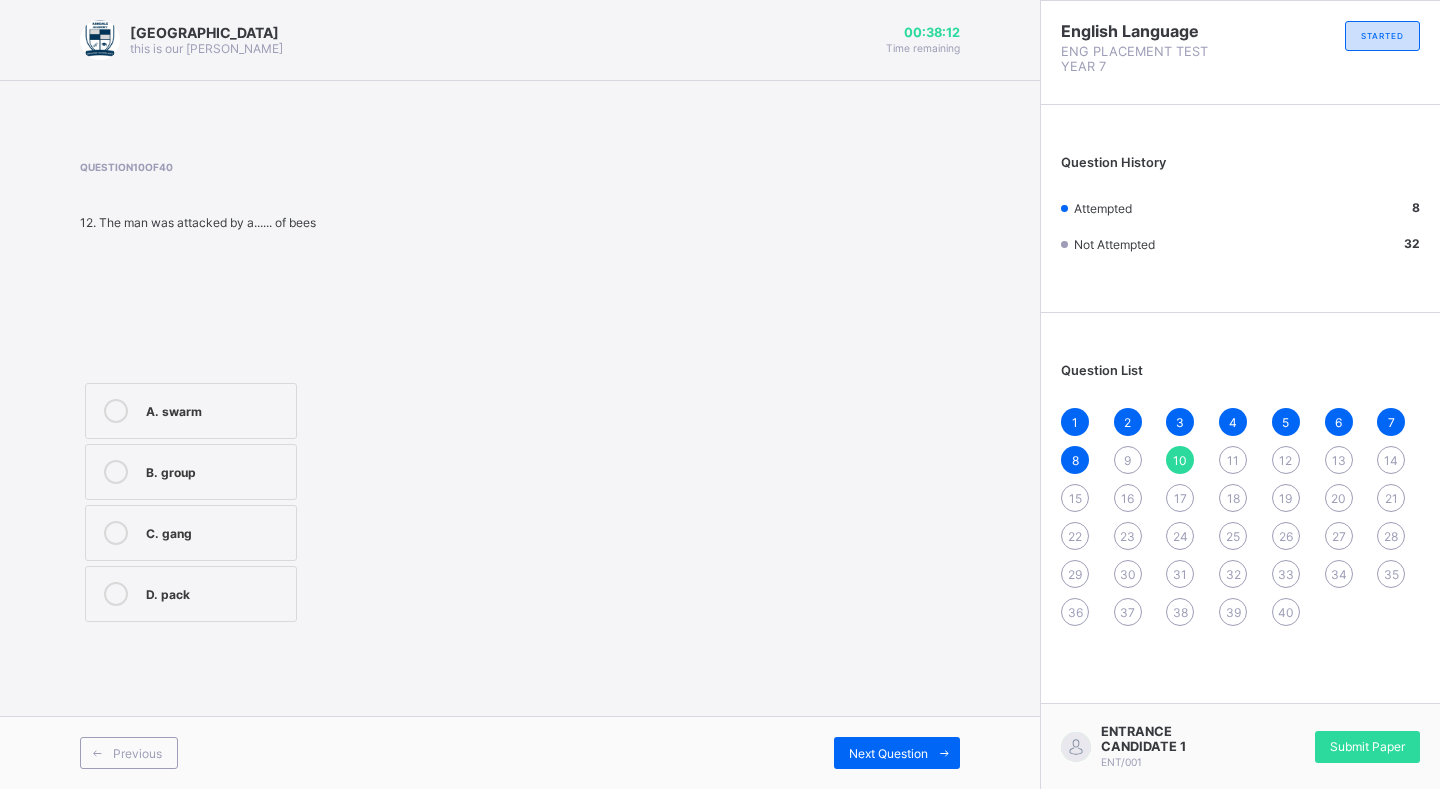
click at [267, 423] on label "A. swarm" at bounding box center [191, 411] width 212 height 56
click at [889, 743] on div "Next Question" at bounding box center [897, 753] width 126 height 32
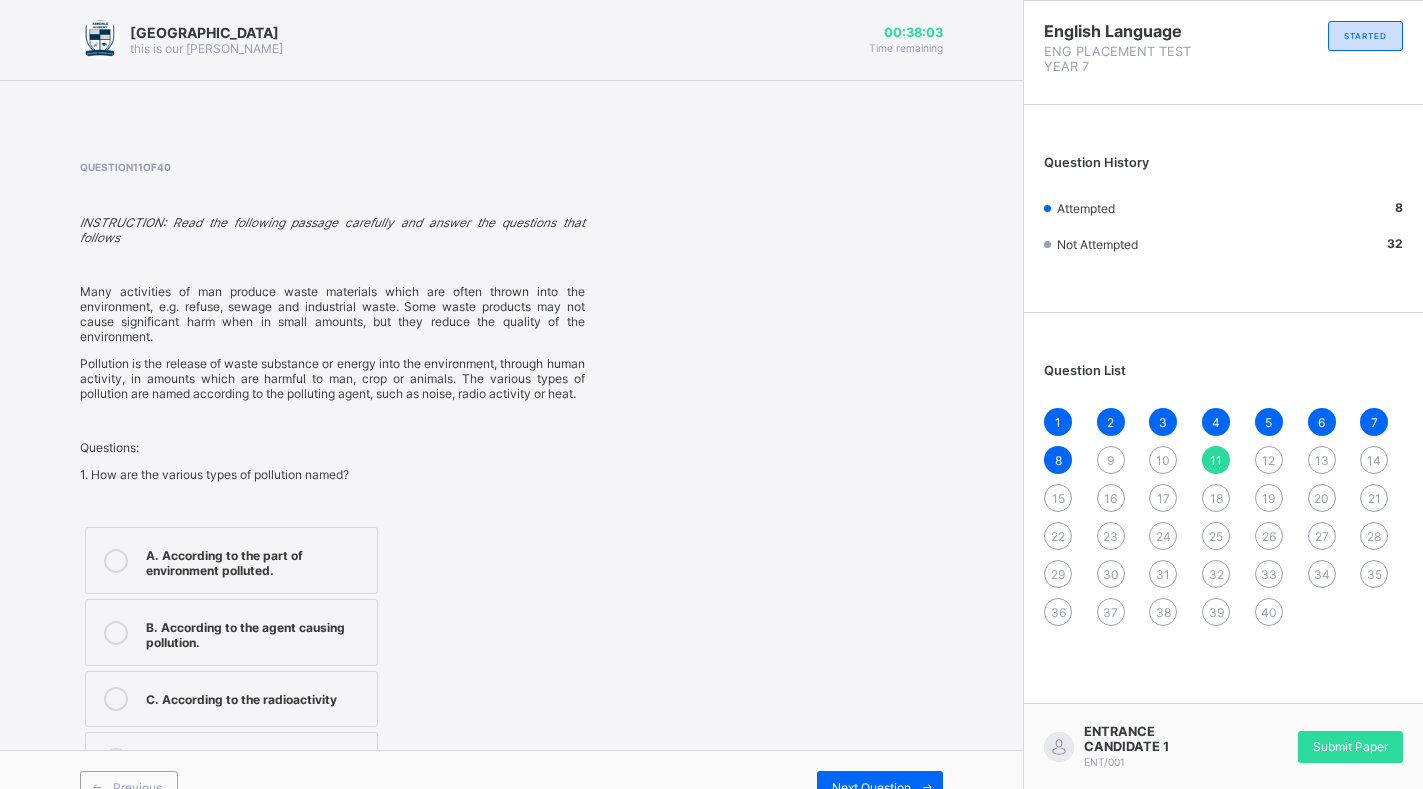
click at [1177, 471] on div "10" at bounding box center [1163, 460] width 28 height 28
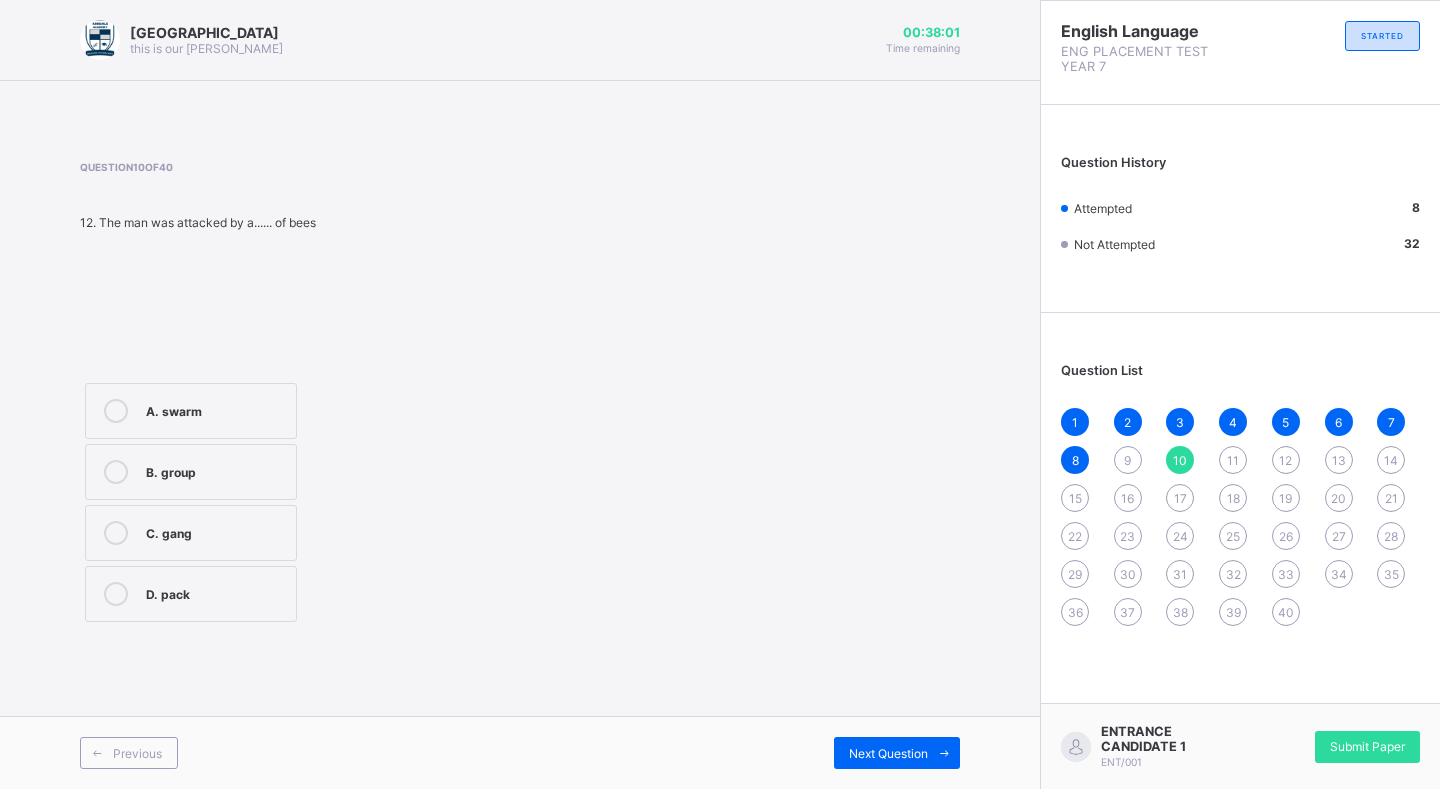
click at [203, 433] on label "A. swarm" at bounding box center [191, 411] width 212 height 56
click at [223, 393] on label "A. swarm" at bounding box center [191, 411] width 212 height 56
click at [203, 406] on div "A. swarm" at bounding box center [216, 409] width 140 height 20
click at [197, 413] on div "A. swarm" at bounding box center [216, 409] width 140 height 20
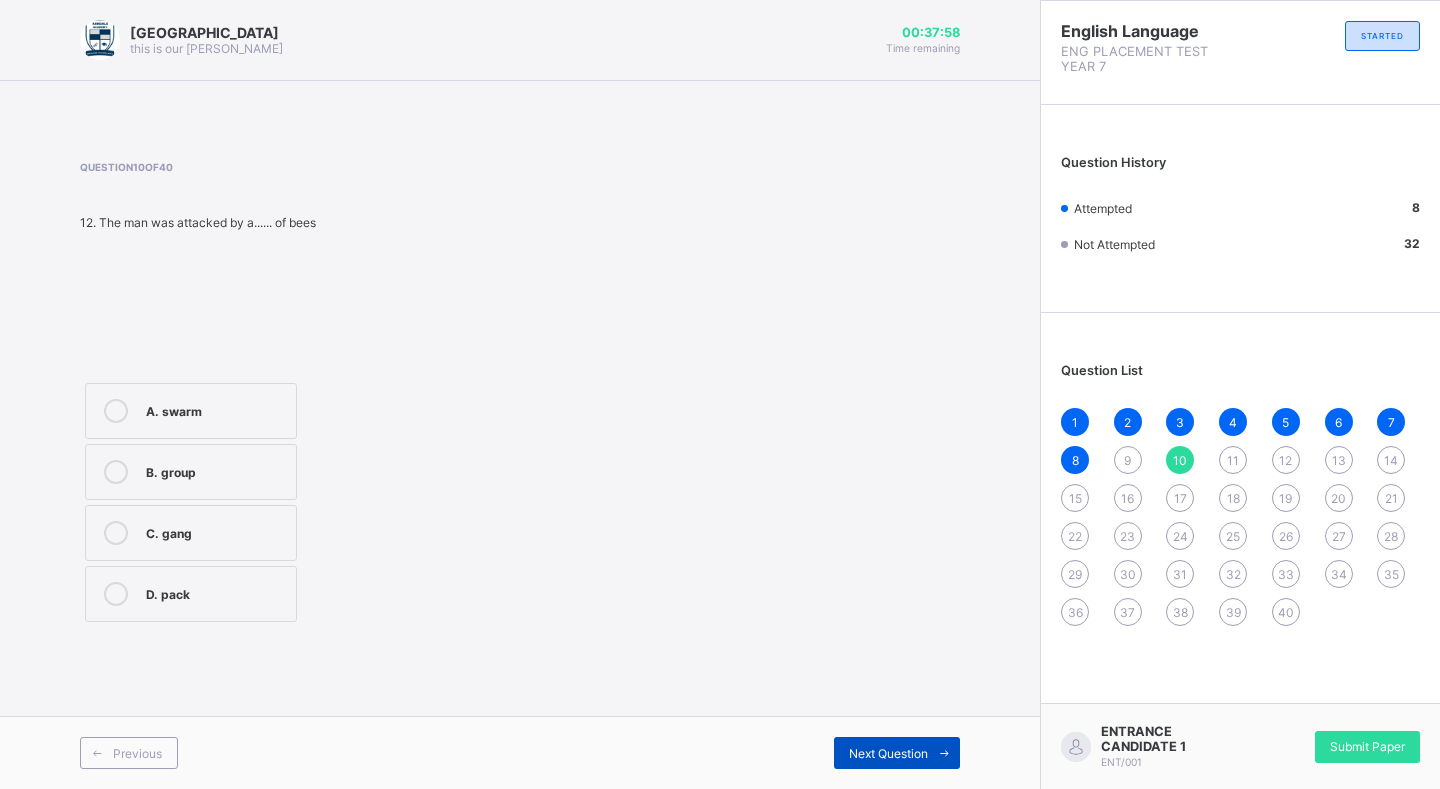
click at [895, 760] on span "Next Question" at bounding box center [888, 753] width 79 height 15
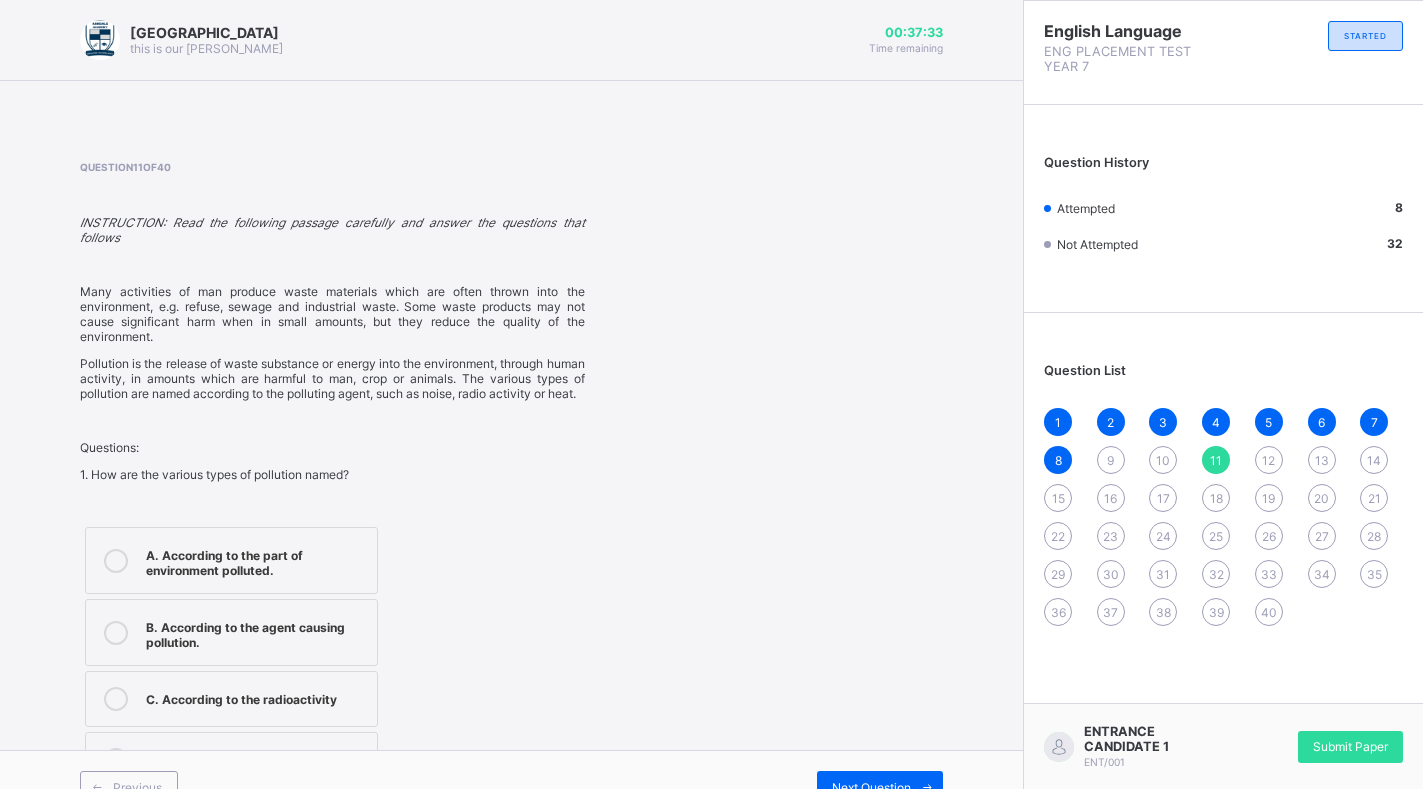
scroll to position [34, 0]
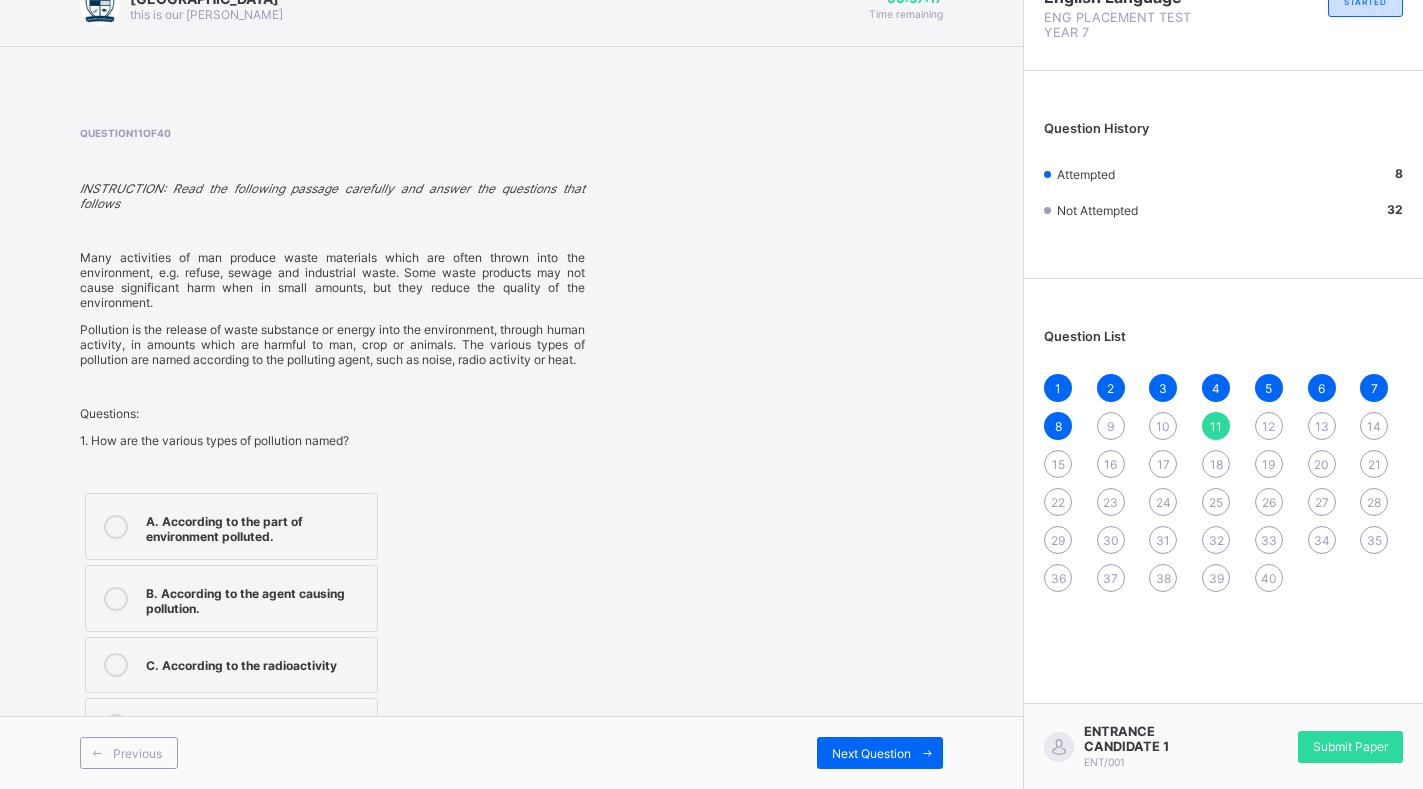
drag, startPoint x: 675, startPoint y: 349, endPoint x: 692, endPoint y: 334, distance: 22.7
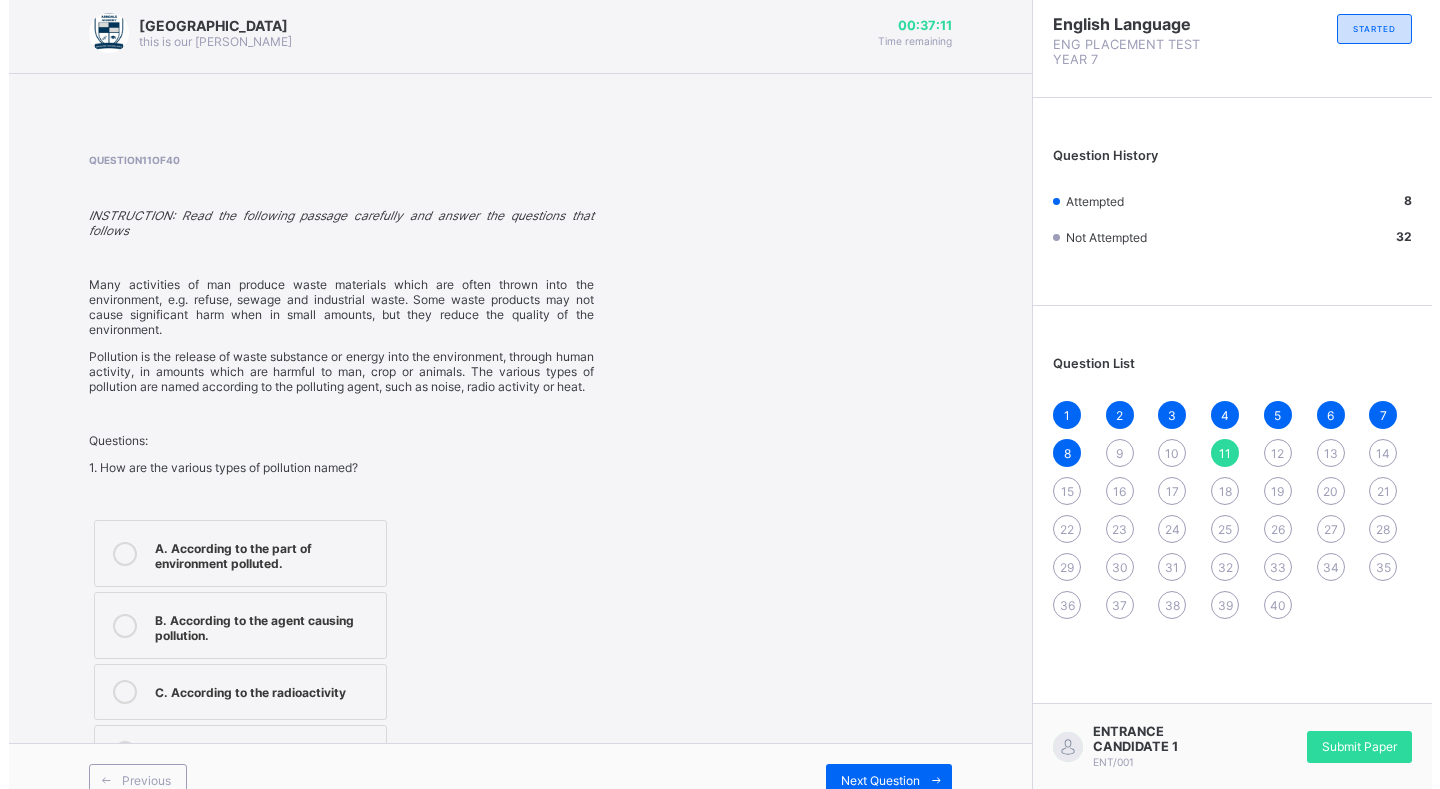
scroll to position [0, 0]
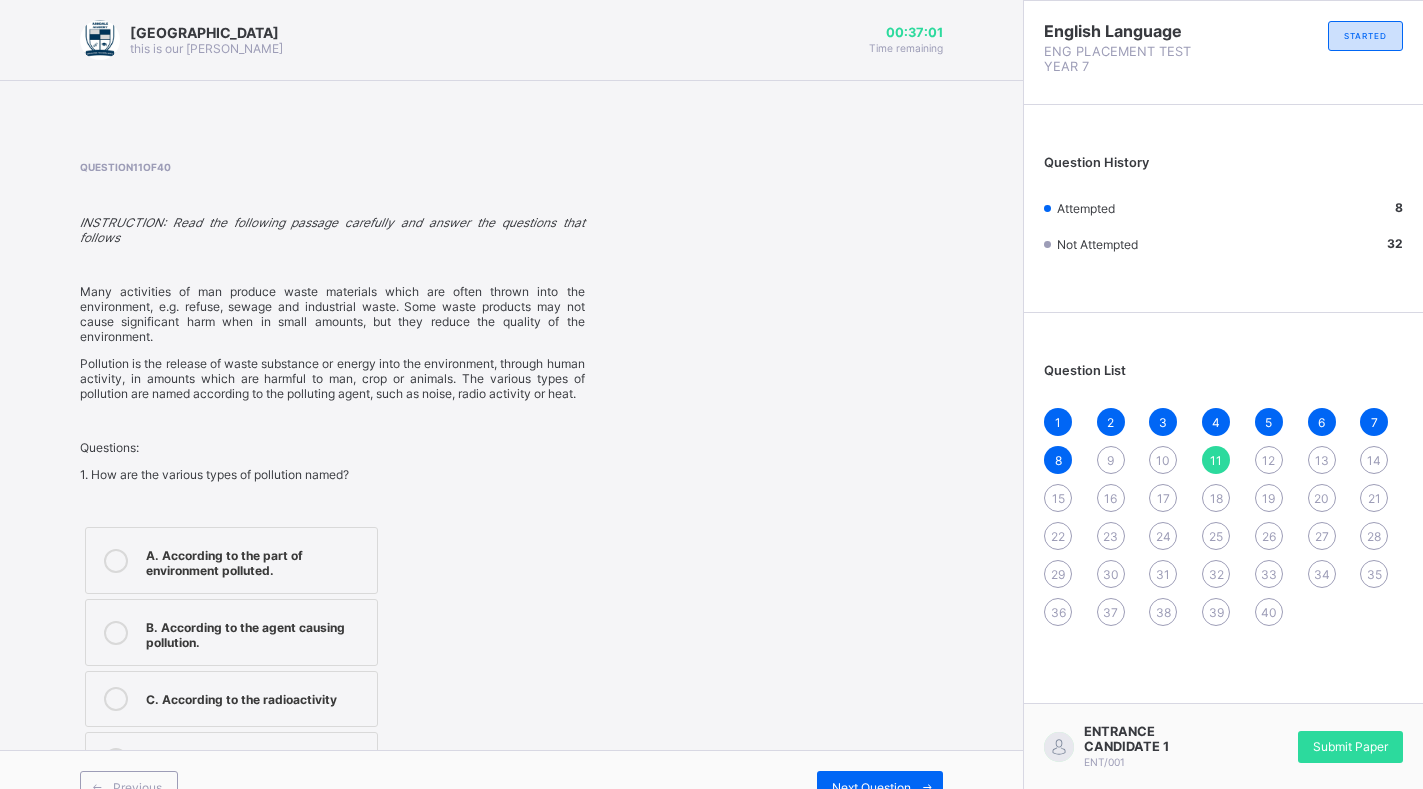
click at [367, 563] on div "A. According to the part of environment polluted." at bounding box center [256, 560] width 221 height 35
click at [941, 773] on span at bounding box center [927, 787] width 32 height 32
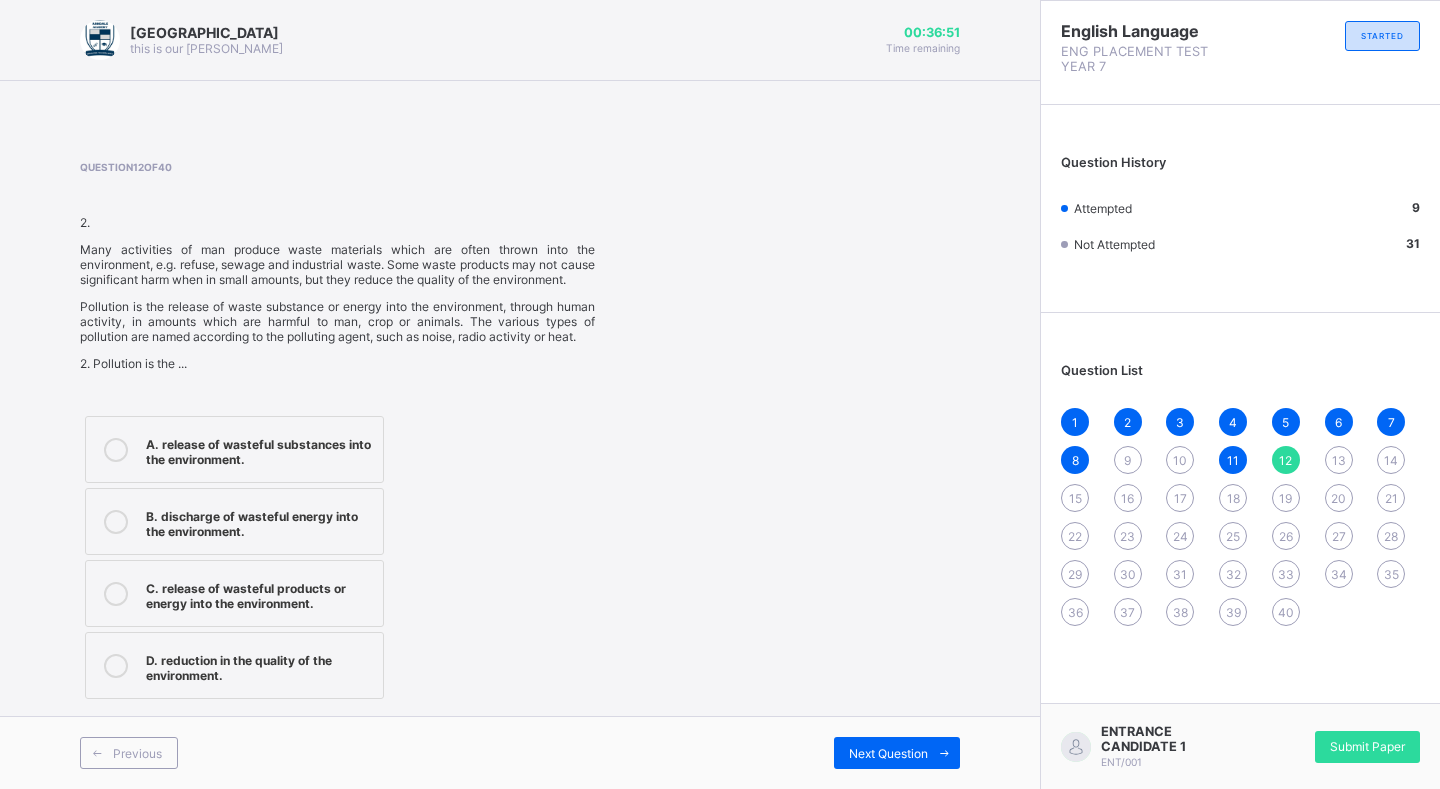
click at [341, 467] on div "A. release of wasteful substances into the environment." at bounding box center [259, 449] width 227 height 35
click at [288, 627] on label "C. release of wasteful products or energy into the environment." at bounding box center [234, 593] width 299 height 67
click at [867, 762] on div "Next Question" at bounding box center [897, 753] width 126 height 32
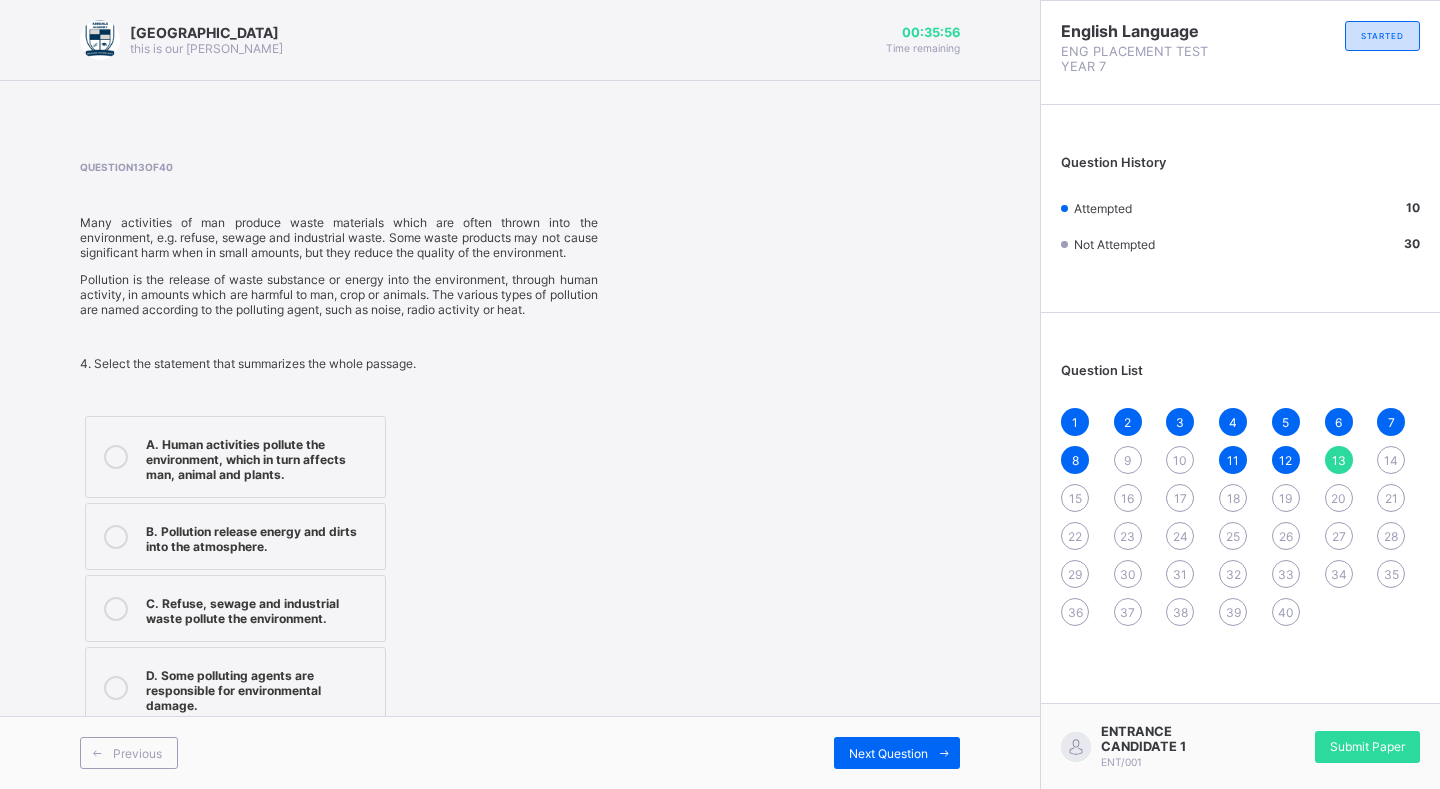
click at [301, 606] on div "C. Refuse, sewage and industrial waste pollute the environment." at bounding box center [260, 608] width 229 height 35
click at [826, 760] on div "Next Question" at bounding box center [740, 753] width 440 height 32
click at [941, 741] on span at bounding box center [944, 753] width 32 height 32
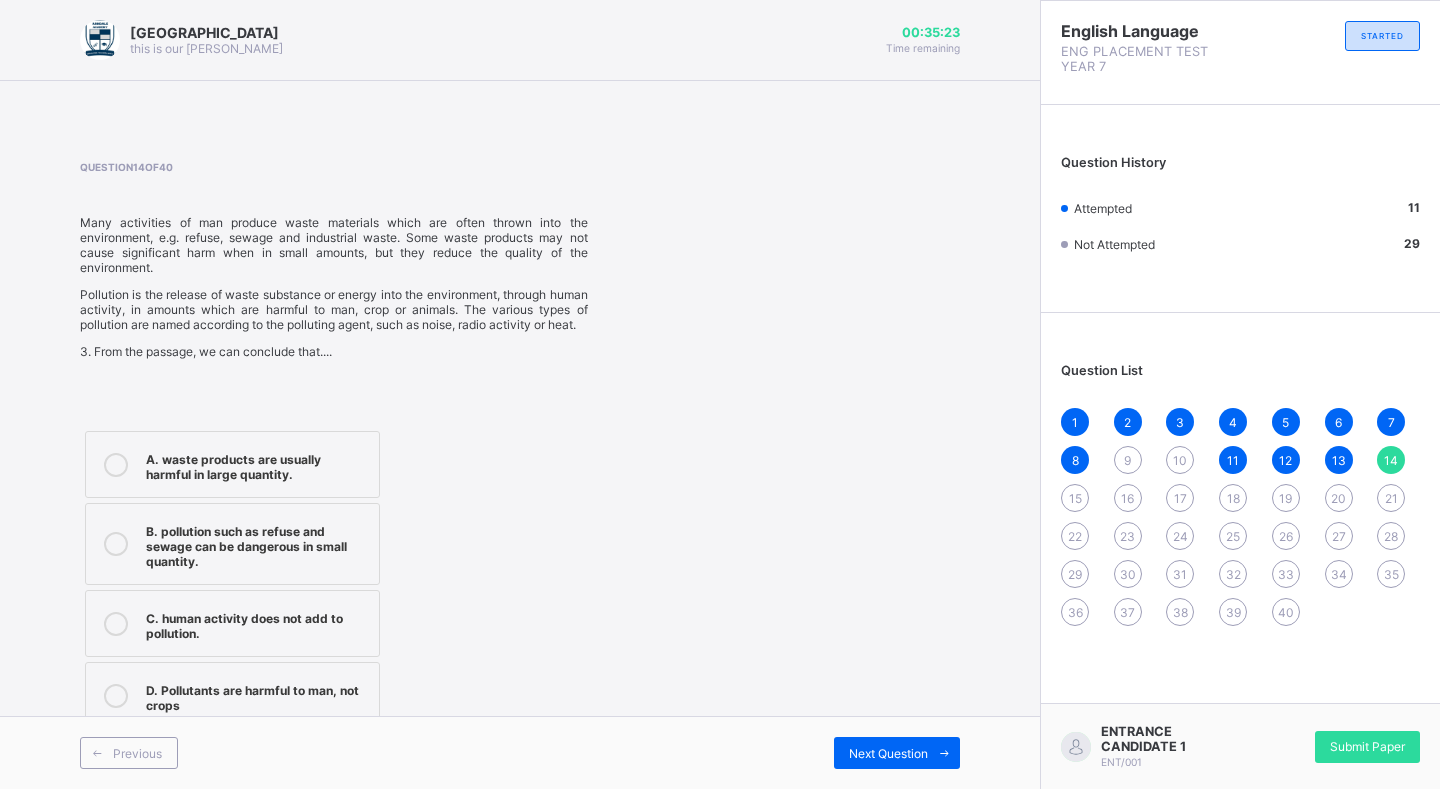
click at [326, 482] on div "A. waste products are usually harmful in large quantity." at bounding box center [257, 464] width 223 height 35
click at [928, 748] on span at bounding box center [944, 753] width 32 height 32
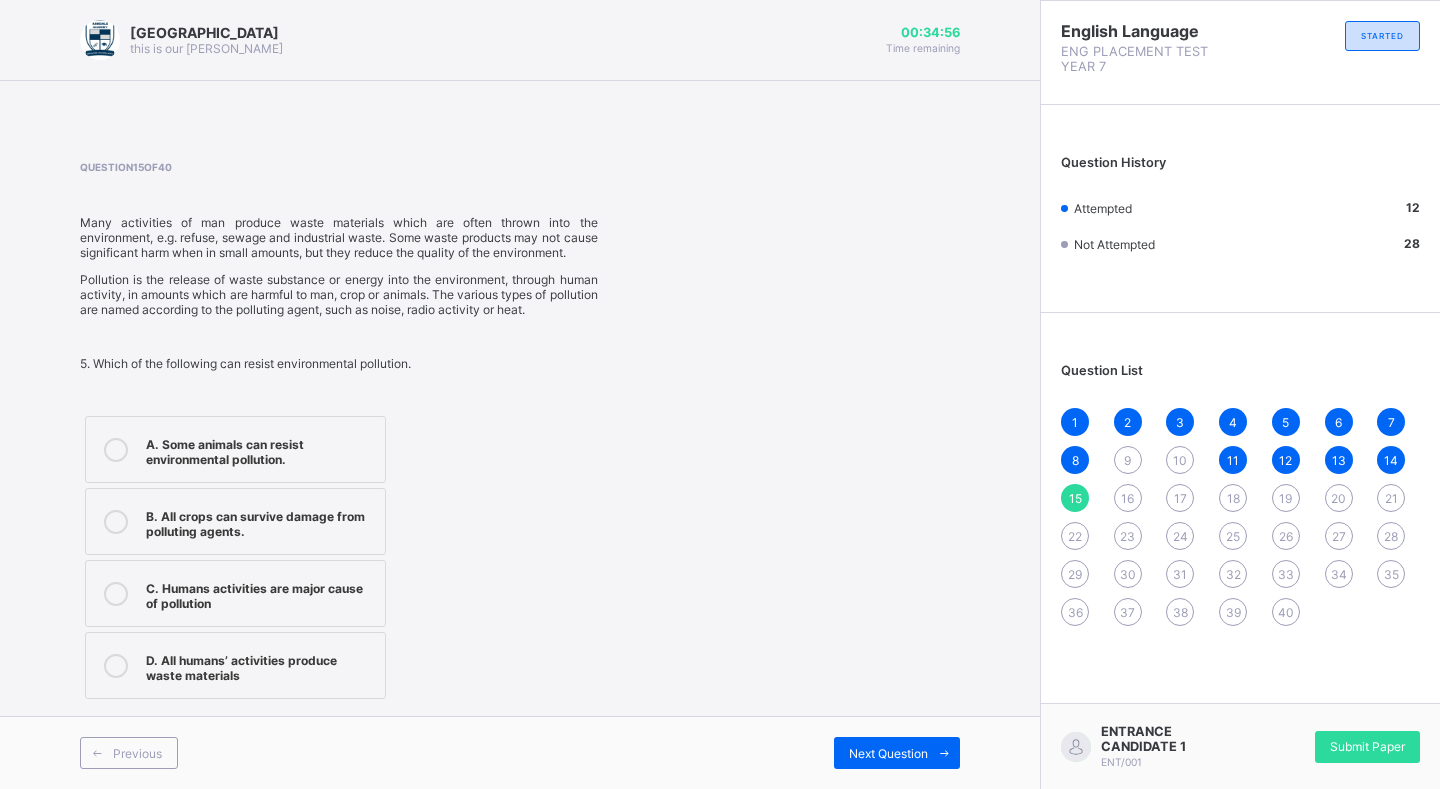
click at [276, 554] on label "B. All crops can survive damage from polluting agents." at bounding box center [235, 521] width 301 height 67
click at [944, 757] on icon at bounding box center [944, 753] width 15 height 13
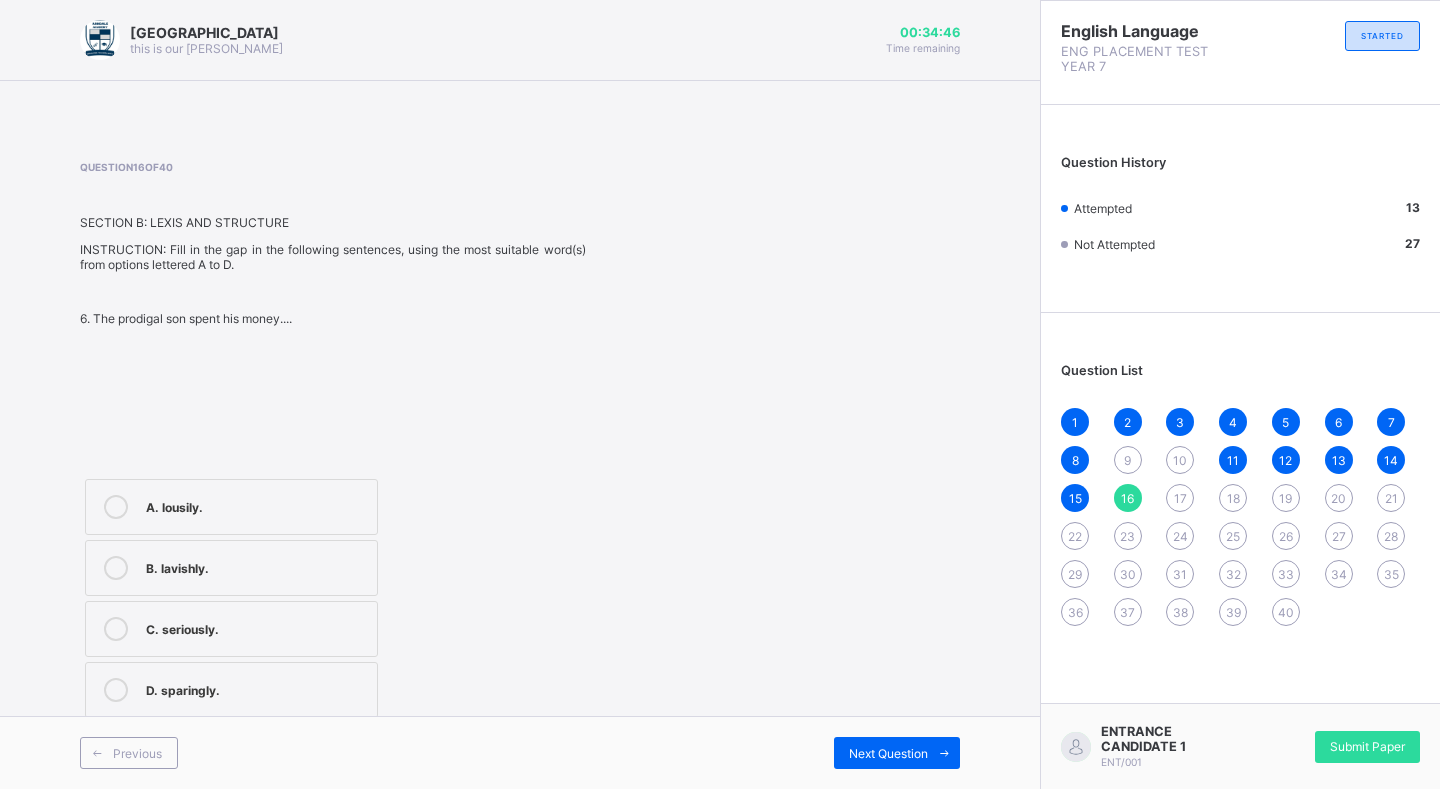
click at [283, 484] on label "A. lousily." at bounding box center [231, 507] width 293 height 56
click at [865, 758] on span "Next Question" at bounding box center [888, 753] width 79 height 15
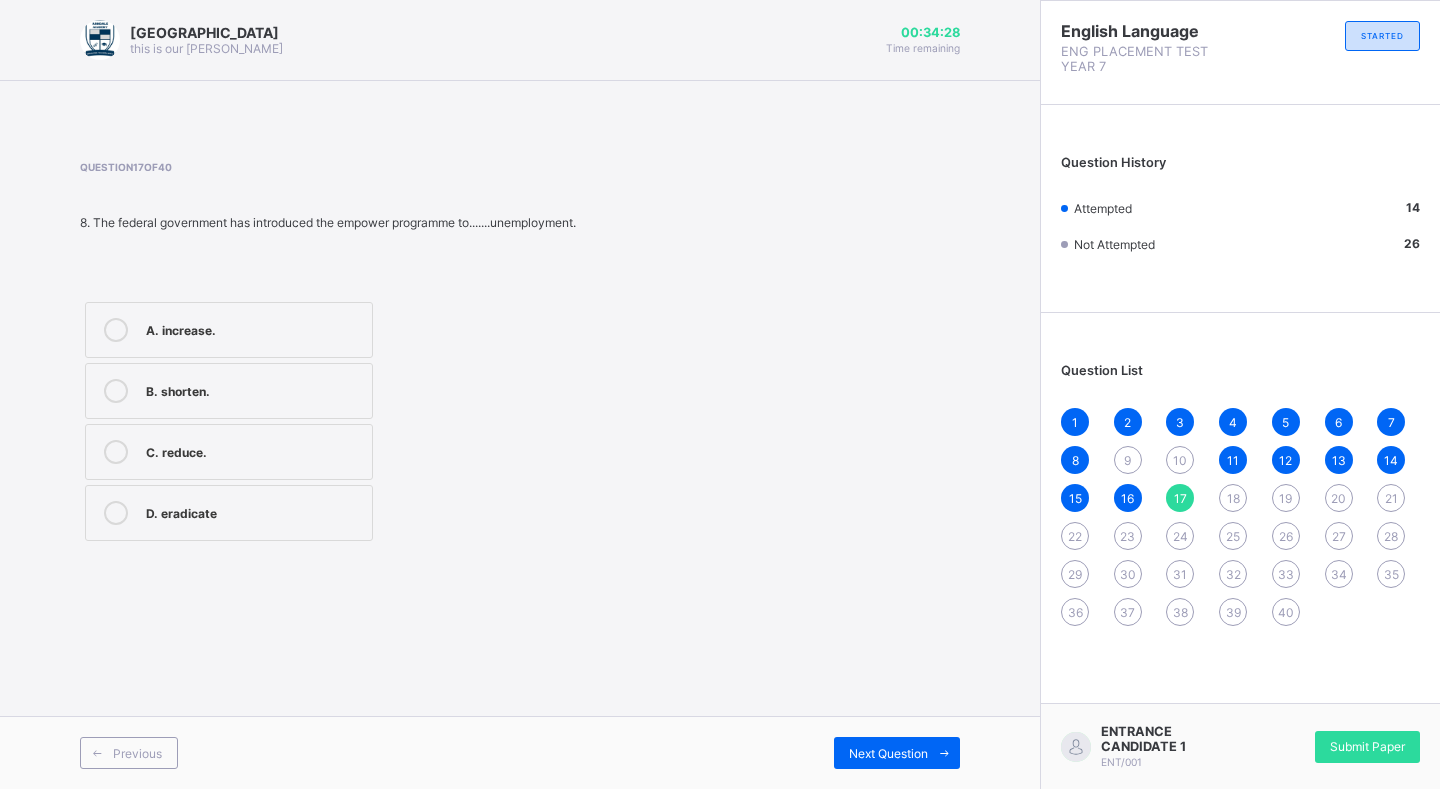
click at [267, 354] on label "A. increase." at bounding box center [229, 330] width 288 height 56
click at [910, 750] on span "Next Question" at bounding box center [888, 753] width 79 height 15
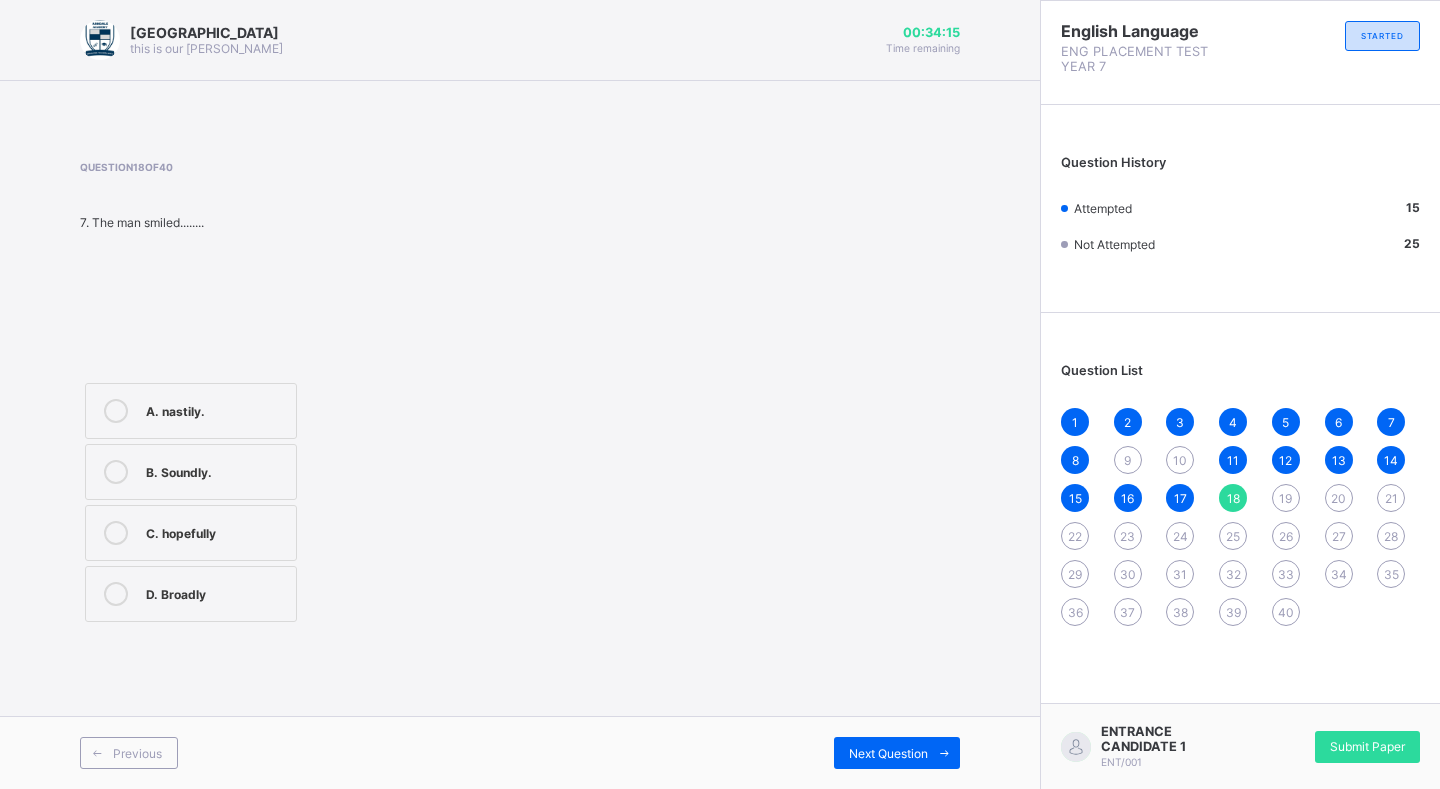
click at [252, 605] on div "D. Broadly" at bounding box center [216, 594] width 140 height 24
click at [885, 738] on div "Next Question" at bounding box center [897, 753] width 126 height 32
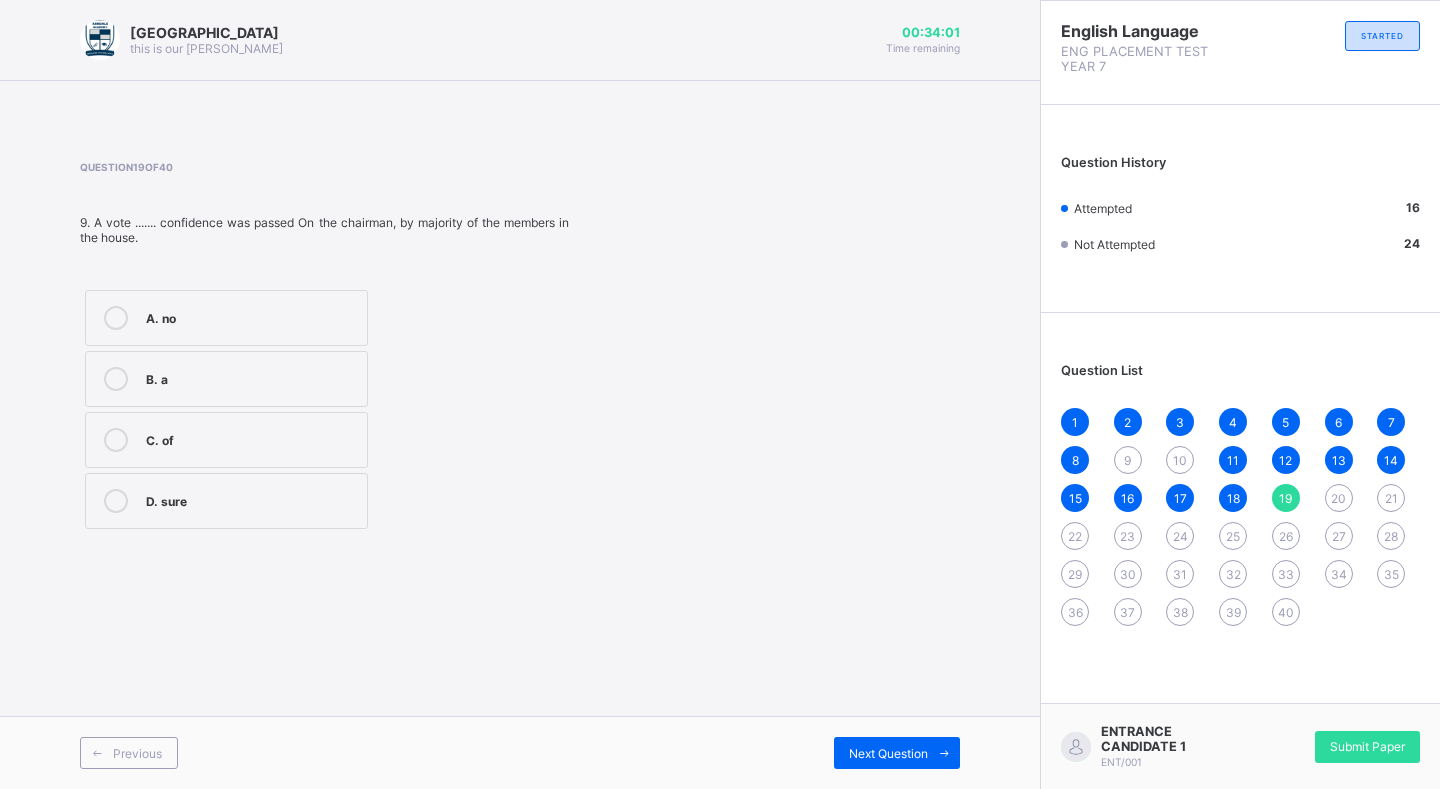
click at [310, 449] on div "C. of" at bounding box center [251, 440] width 211 height 24
click at [909, 758] on span "Next Question" at bounding box center [888, 753] width 79 height 15
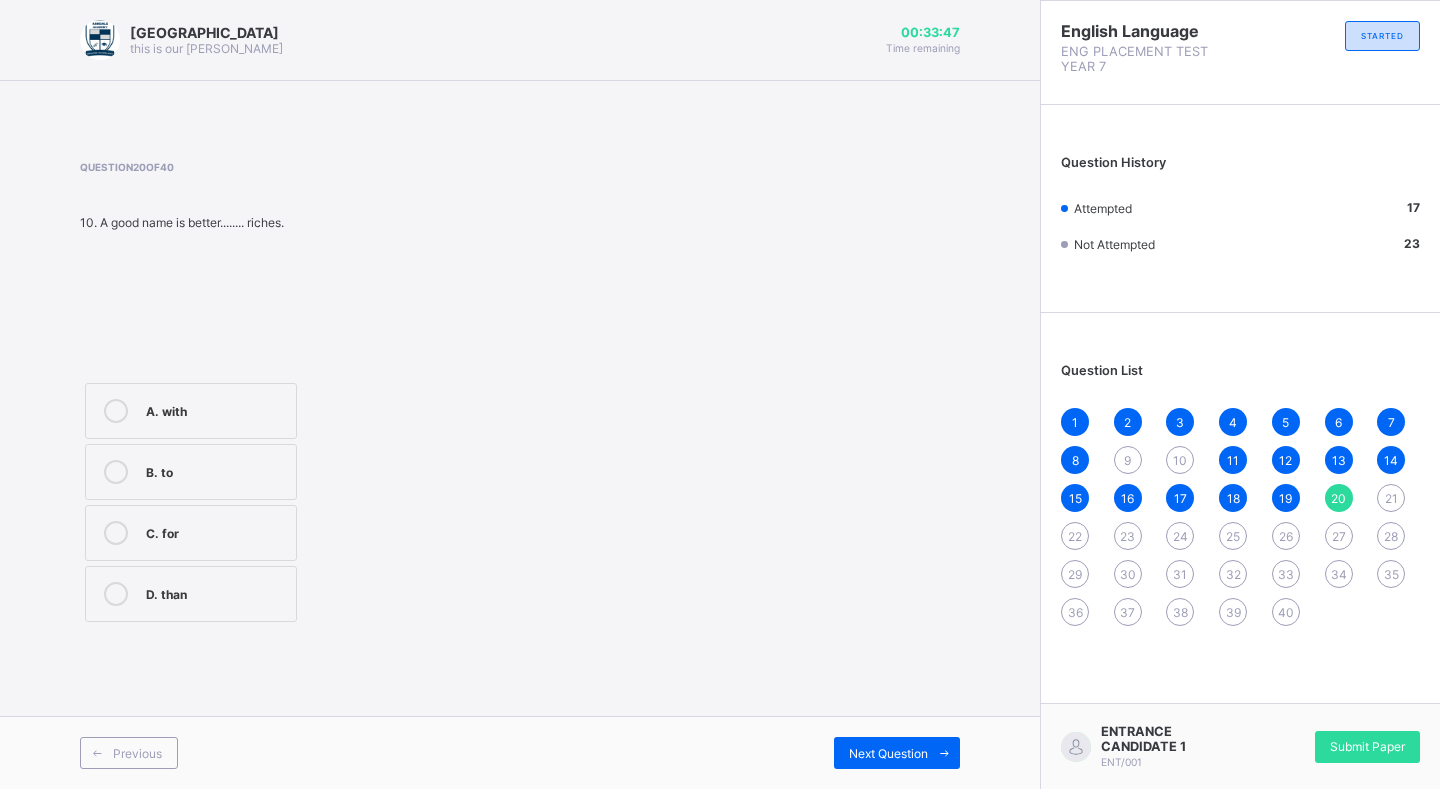
click at [189, 594] on div "D. than" at bounding box center [216, 592] width 140 height 20
click at [838, 759] on div "Next Question" at bounding box center [897, 753] width 126 height 32
click at [239, 470] on label "b. park" at bounding box center [191, 456] width 212 height 56
drag, startPoint x: 238, startPoint y: 517, endPoint x: 240, endPoint y: 527, distance: 10.2
click at [240, 527] on div "c. road" at bounding box center [216, 517] width 140 height 24
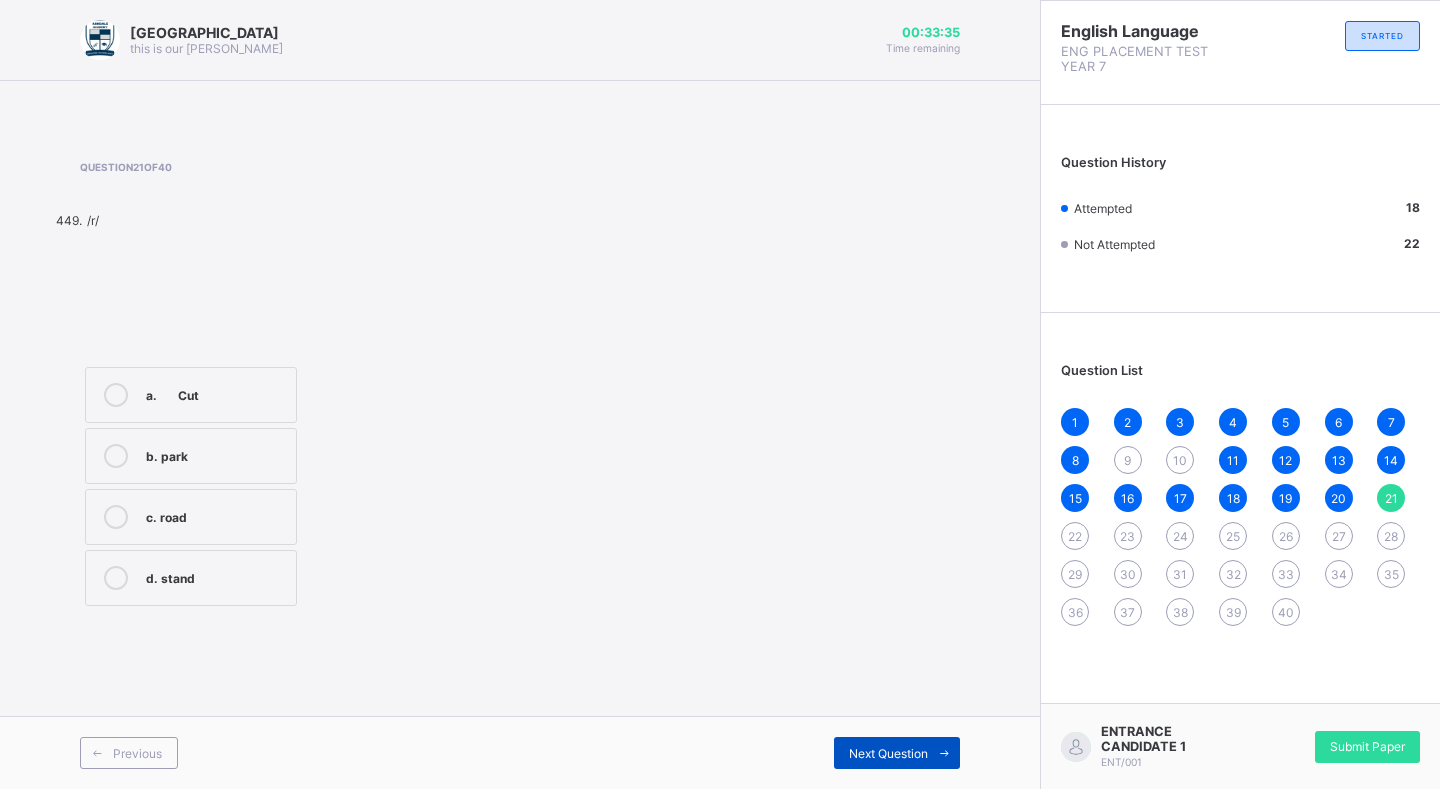
drag, startPoint x: 882, startPoint y: 755, endPoint x: 870, endPoint y: 763, distance: 14.4
click at [882, 756] on span "Next Question" at bounding box center [888, 753] width 79 height 15
click at [219, 377] on label "a. Page" at bounding box center [191, 400] width 212 height 56
click at [911, 770] on div "Previous Next Question" at bounding box center [520, 752] width 1040 height 73
click at [910, 764] on div "Next Question" at bounding box center [897, 753] width 126 height 32
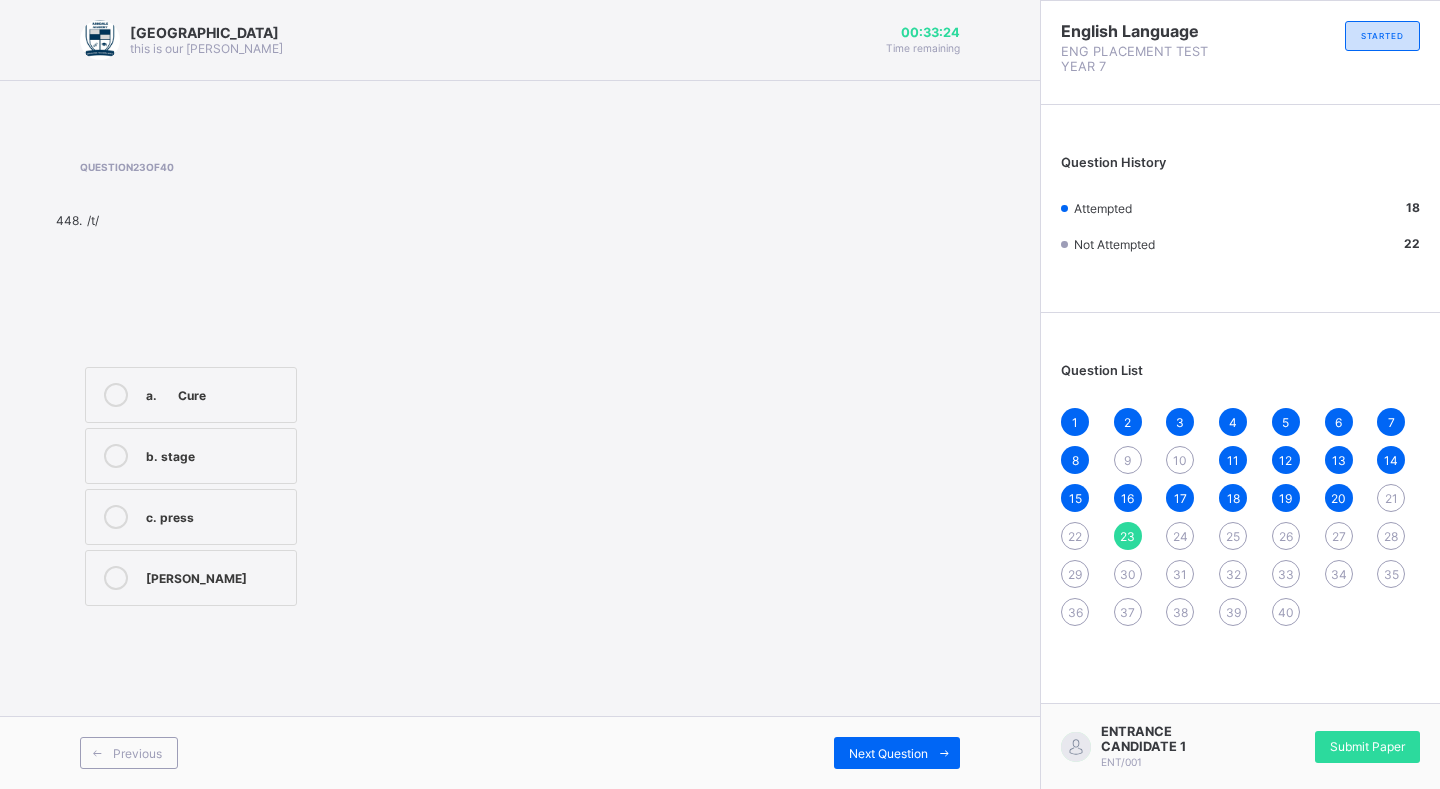
click at [1392, 507] on div "21" at bounding box center [1391, 498] width 28 height 28
click at [228, 509] on div "c. road" at bounding box center [216, 515] width 140 height 20
click at [920, 744] on div "Next Question" at bounding box center [897, 753] width 126 height 32
